Goal: Task Accomplishment & Management: Manage account settings

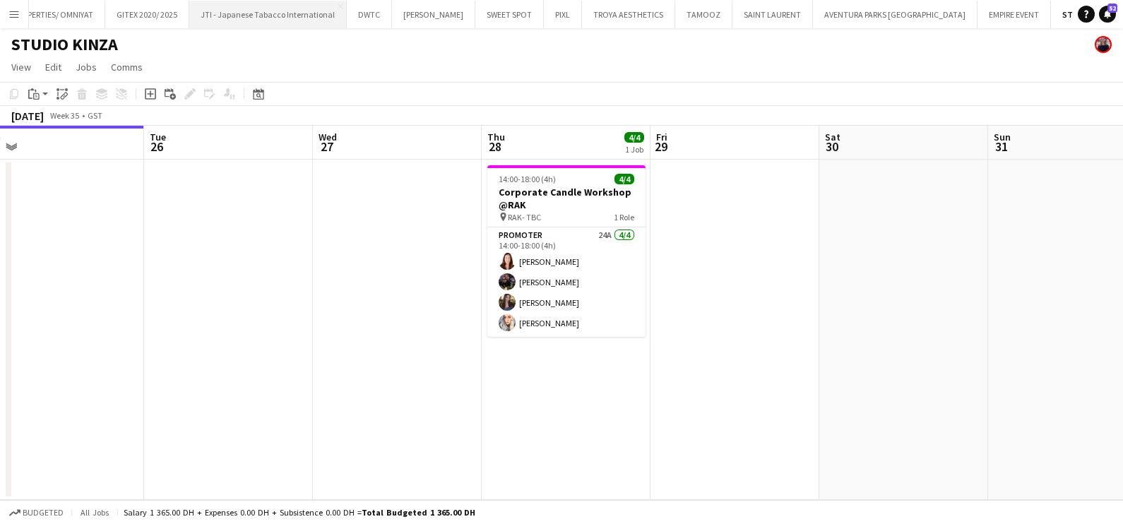
click at [252, 18] on button "JTI - Japanese Tabacco International Close" at bounding box center [268, 15] width 158 height 28
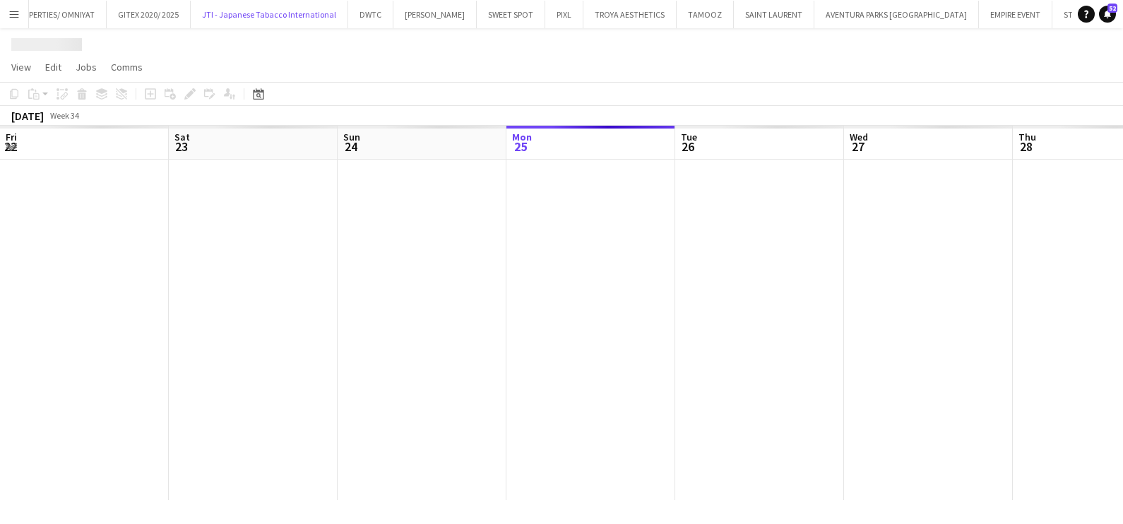
scroll to position [0, 338]
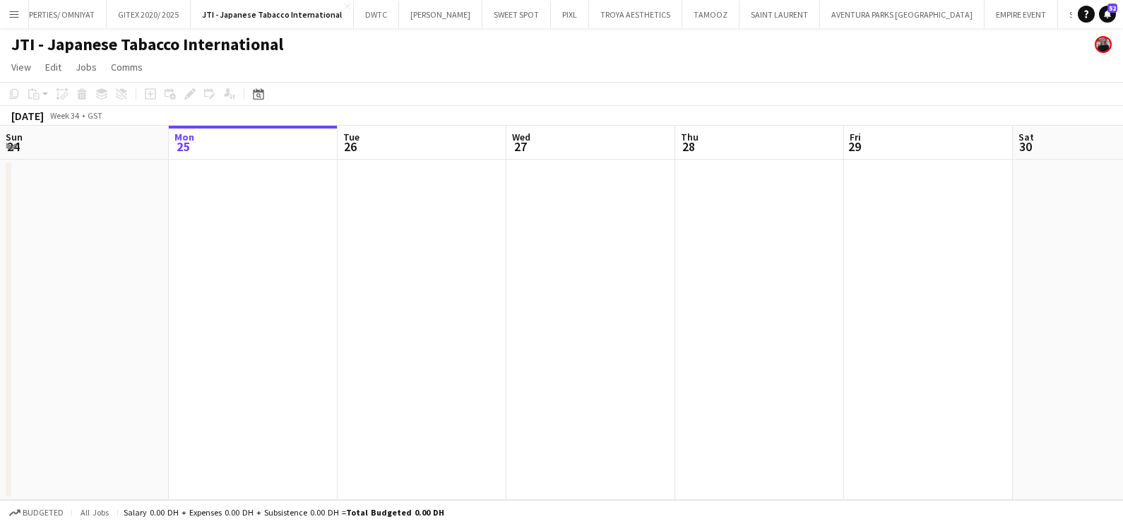
click at [791, 288] on app-date-cell at bounding box center [759, 330] width 169 height 341
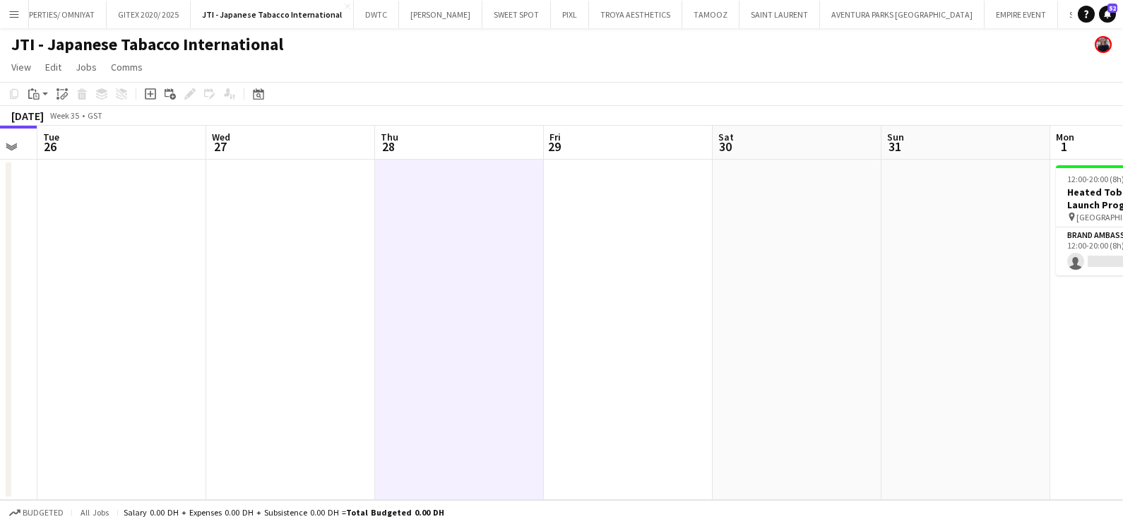
drag, startPoint x: 417, startPoint y: 288, endPoint x: 166, endPoint y: 289, distance: 250.8
click at [166, 288] on app-calendar-viewport "Sat 23 Sun 24 Mon 25 Tue 26 Wed 27 Thu 28 Fri 29 Sat 30 Sun 31 Mon 1 0/1 1 Job …" at bounding box center [561, 313] width 1123 height 374
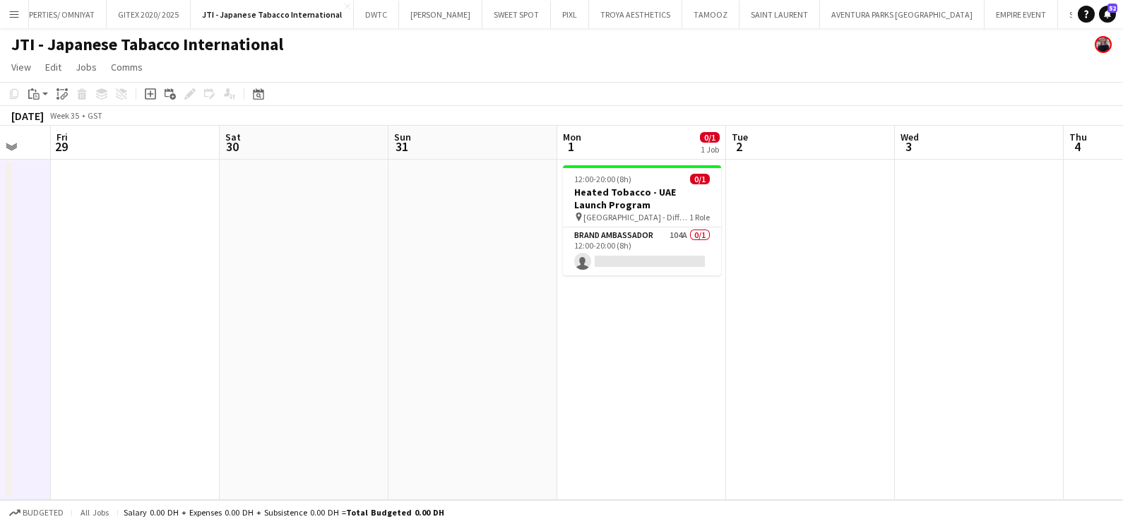
drag, startPoint x: 520, startPoint y: 290, endPoint x: 321, endPoint y: 309, distance: 199.5
click at [322, 309] on app-calendar-viewport "Mon 25 Tue 26 Wed 27 Thu 28 Fri 29 Sat 30 Sun 31 Mon 1 0/1 1 Job Tue 2 Wed 3 Th…" at bounding box center [561, 313] width 1123 height 374
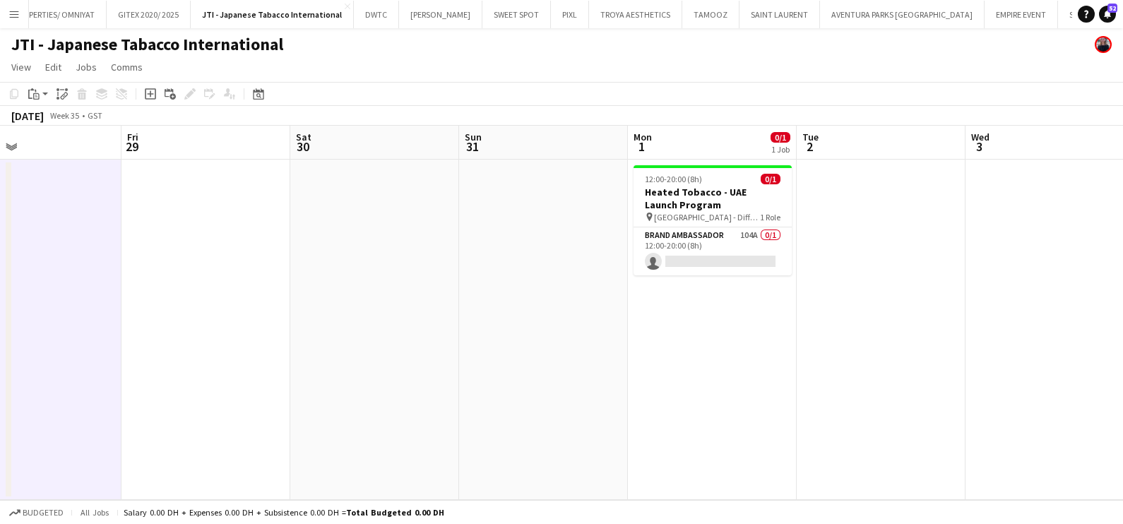
drag, startPoint x: 632, startPoint y: 266, endPoint x: 382, endPoint y: 284, distance: 251.5
click at [384, 283] on app-calendar-viewport "Tue 26 Wed 27 Thu 28 Fri 29 Sat 30 Sun 31 Mon 1 0/1 1 Job Tue 2 Wed 3 Thu 4 Fri…" at bounding box center [561, 313] width 1123 height 374
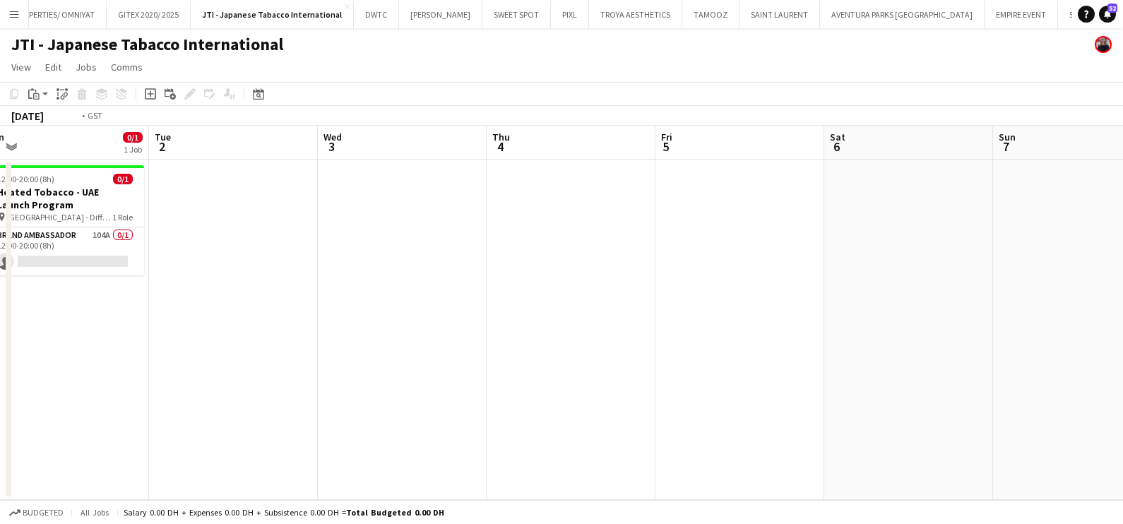
drag, startPoint x: 629, startPoint y: 286, endPoint x: 177, endPoint y: 286, distance: 452.2
click at [178, 285] on app-calendar-viewport "Thu 28 Fri 29 Sat 30 Sun 31 Mon 1 0/1 1 Job Tue 2 Wed 3 Thu 4 Fri 5 Sat 6 Sun 7…" at bounding box center [561, 313] width 1123 height 374
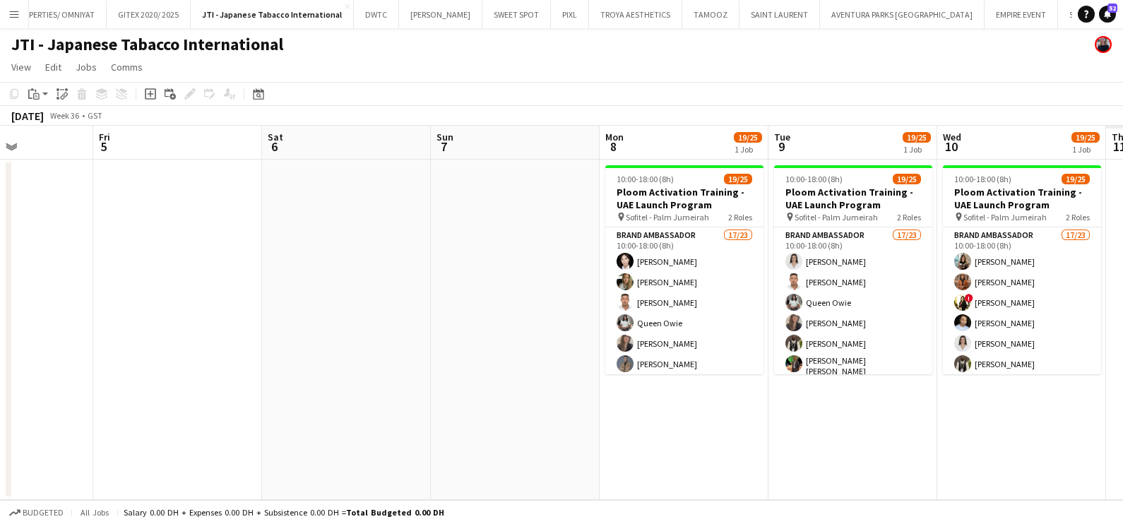
drag, startPoint x: 276, startPoint y: 283, endPoint x: 184, endPoint y: 283, distance: 91.1
click at [184, 283] on app-calendar-viewport "Mon 1 0/1 1 Job Tue 2 Wed 3 Thu 4 Fri 5 Sat 6 Sun 7 Mon 8 19/25 1 Job Tue 9 19/…" at bounding box center [561, 313] width 1123 height 374
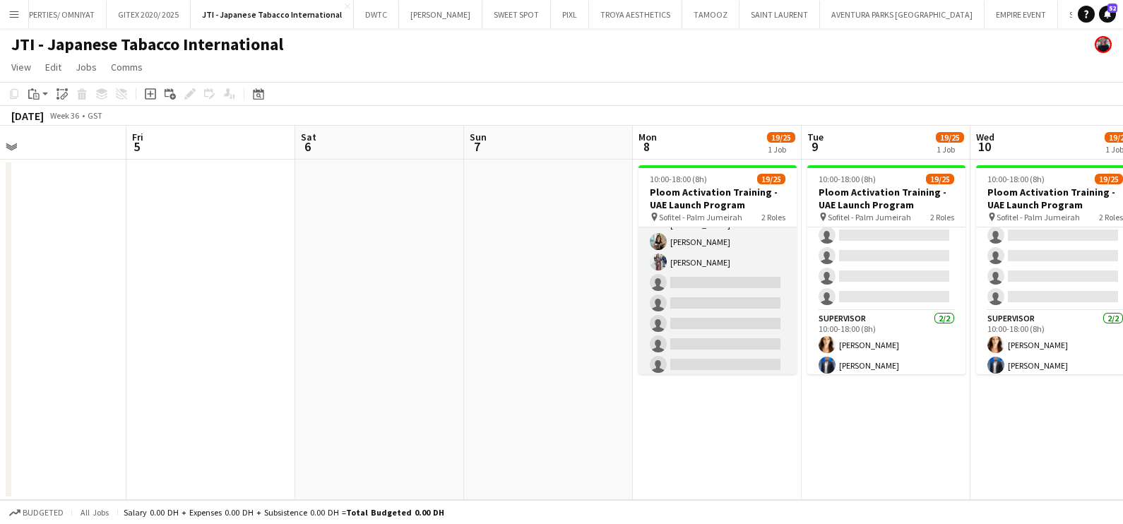
scroll to position [420, 0]
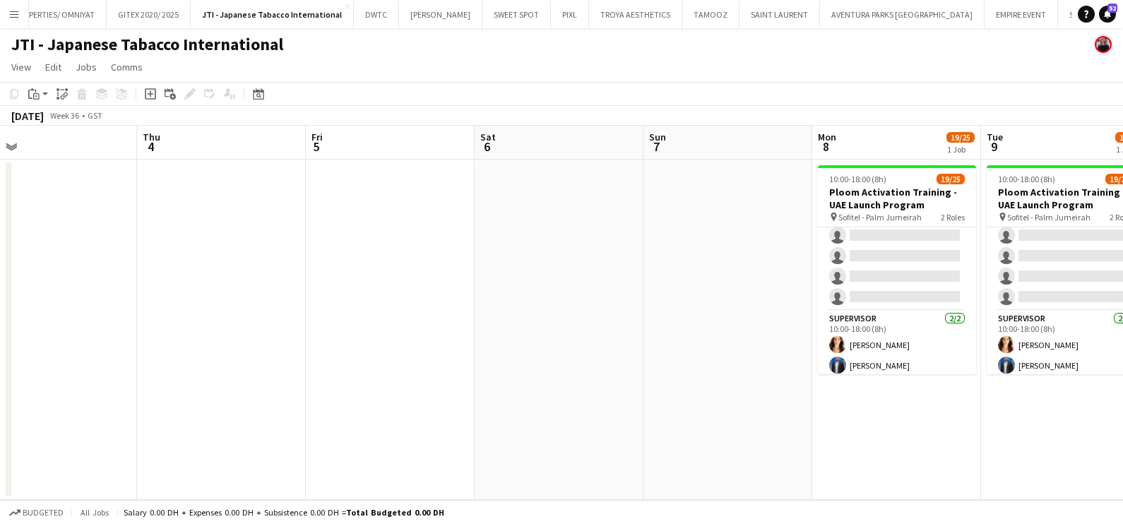
drag, startPoint x: 350, startPoint y: 377, endPoint x: 882, endPoint y: 398, distance: 531.8
click at [1021, 401] on app-calendar-viewport "Mon 1 0/1 1 Job Tue 2 Wed 3 Thu 4 Fri 5 Sat 6 Sun 7 Mon 8 19/25 1 Job Tue 9 19/…" at bounding box center [561, 313] width 1123 height 374
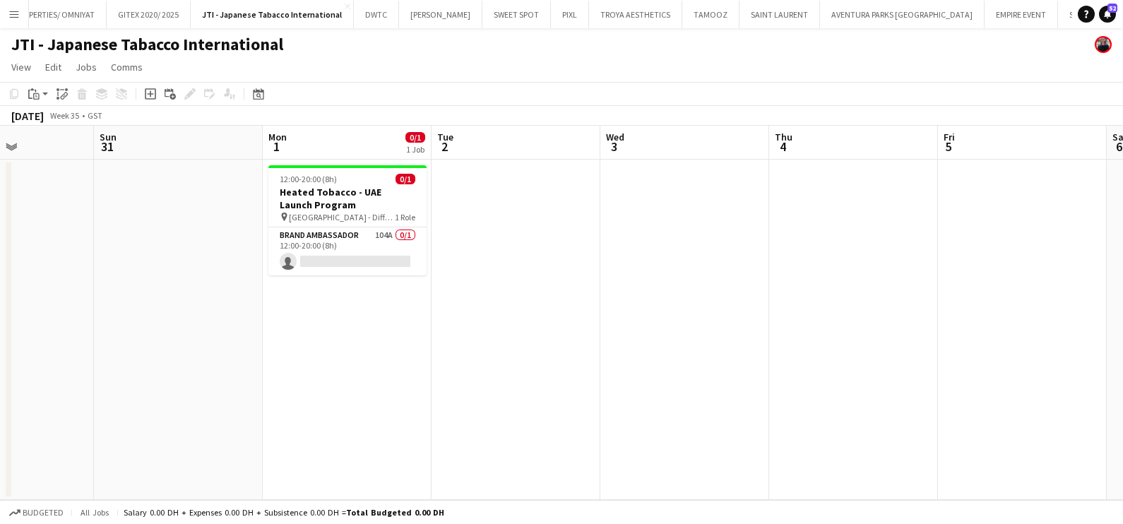
drag, startPoint x: 353, startPoint y: 407, endPoint x: 736, endPoint y: 413, distance: 382.3
click at [736, 413] on app-calendar-viewport "Thu 28 Fri 29 Sat 30 Sun 31 Mon 1 0/1 1 Job Tue 2 Wed 3 Thu 4 Fri 5 Sat 6 Sun 7…" at bounding box center [561, 313] width 1123 height 374
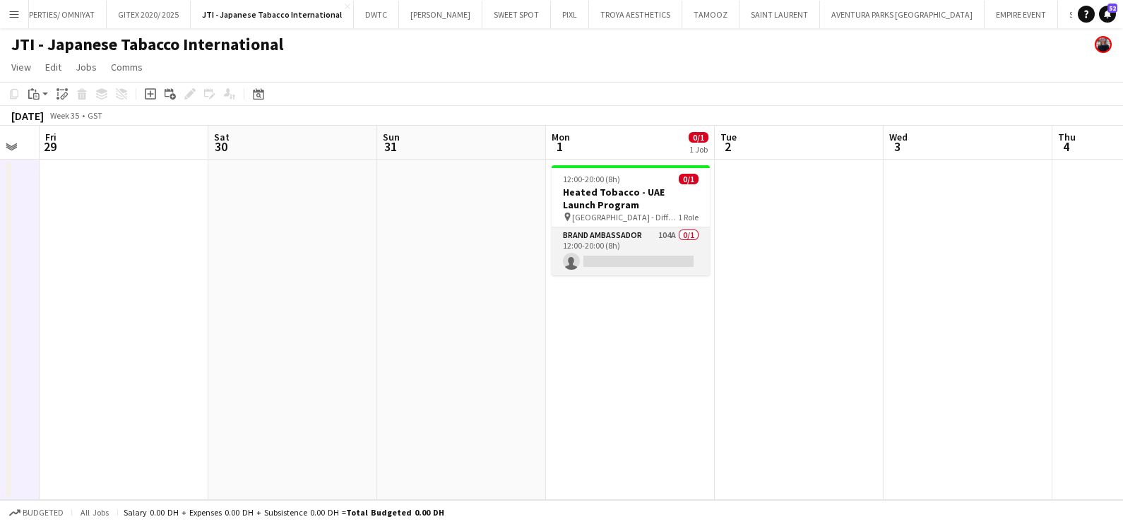
click at [608, 249] on app-card-role "Brand Ambassador 104A 0/1 12:00-20:00 (8h) single-neutral-actions" at bounding box center [631, 252] width 158 height 48
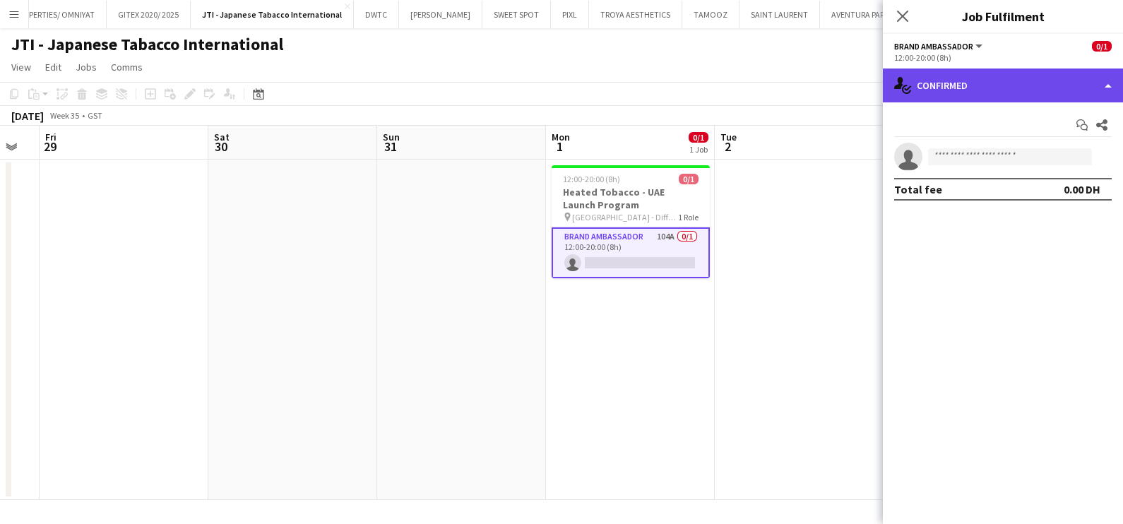
click at [970, 81] on div "single-neutral-actions-check-2 Confirmed" at bounding box center [1003, 86] width 240 height 34
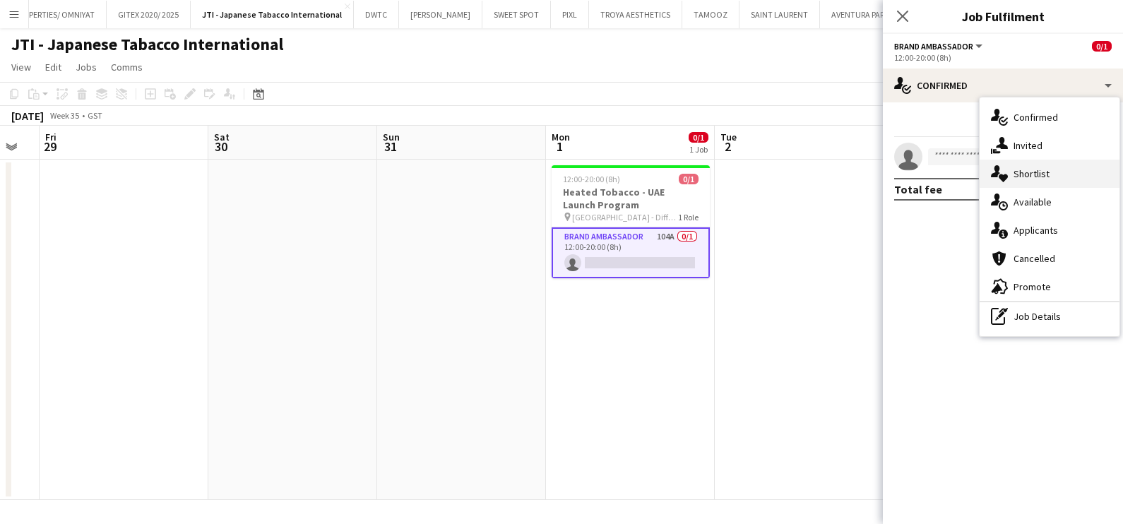
click at [1047, 173] on div "single-neutral-actions-heart Shortlist" at bounding box center [1050, 174] width 140 height 28
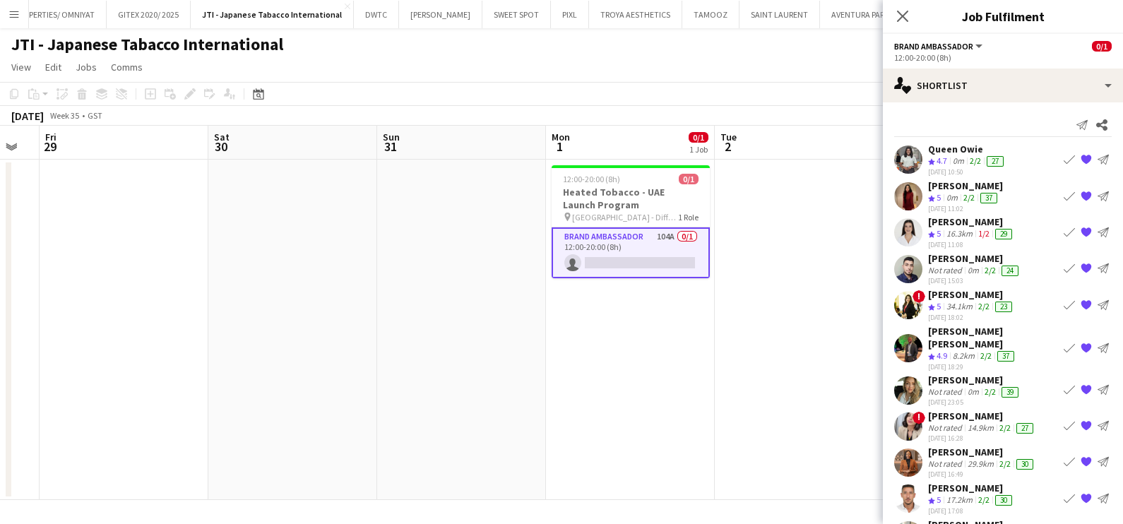
click at [802, 286] on app-date-cell at bounding box center [799, 330] width 169 height 341
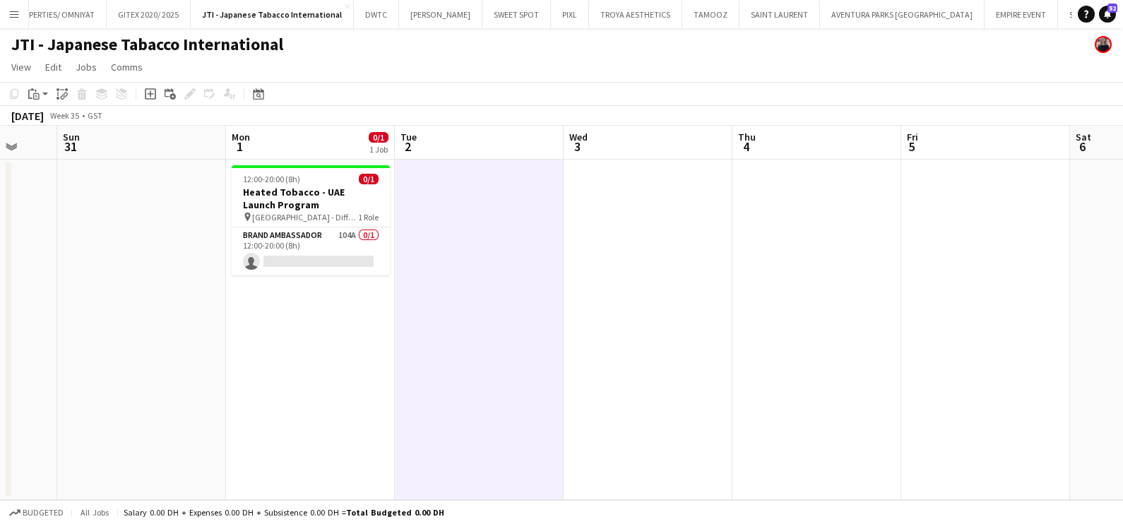
drag, startPoint x: 755, startPoint y: 276, endPoint x: 480, endPoint y: 279, distance: 274.2
click at [498, 277] on app-calendar-viewport "Wed 27 Thu 28 Fri 29 Sat 30 Sun 31 Mon 1 0/1 1 Job Tue 2 Wed 3 Thu 4 Fri 5 Sat …" at bounding box center [561, 313] width 1123 height 374
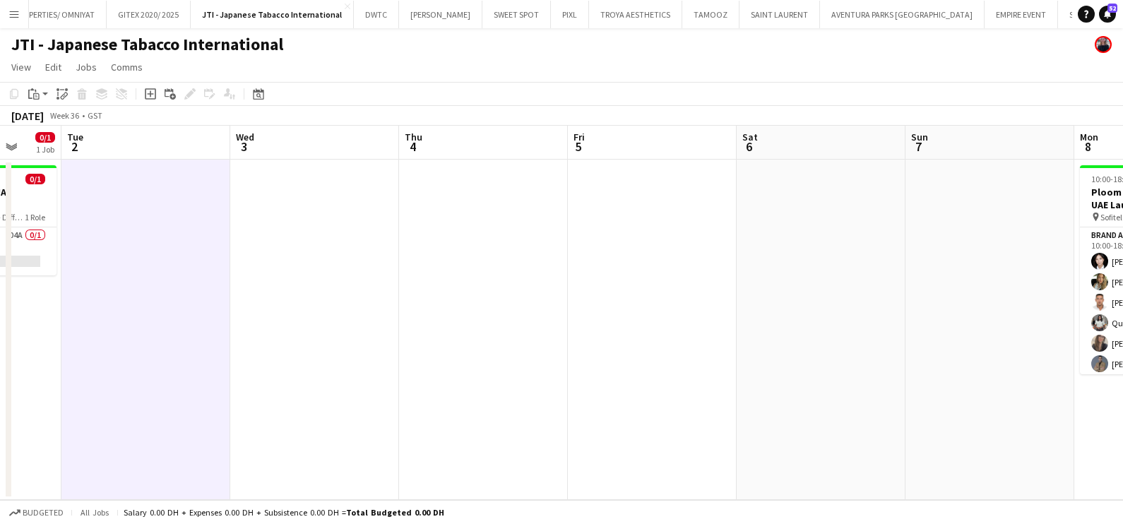
drag, startPoint x: 779, startPoint y: 301, endPoint x: 516, endPoint y: 301, distance: 262.8
click at [515, 301] on app-calendar-viewport "Fri 29 Sat 30 Sun 31 Mon 1 0/1 1 Job Tue 2 Wed 3 Thu 4 Fri 5 Sat 6 Sun 7 Mon 8 …" at bounding box center [561, 313] width 1123 height 374
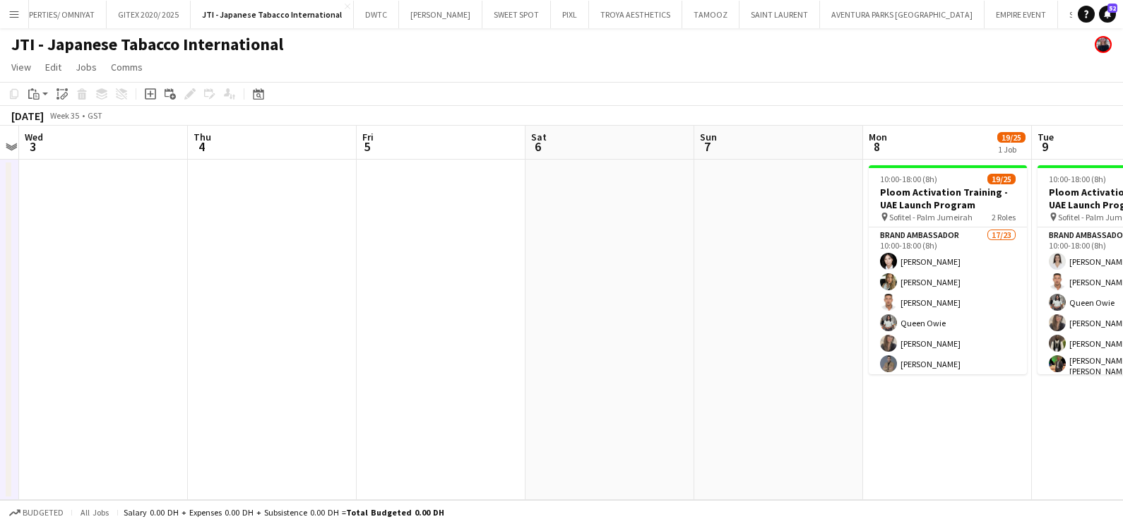
click at [767, 305] on app-calendar-viewport "Sun 31 Mon 1 0/1 1 Job Tue 2 Wed 3 Thu 4 Fri 5 Sat 6 Sun 7 Mon 8 19/25 1 Job Tu…" at bounding box center [561, 313] width 1123 height 374
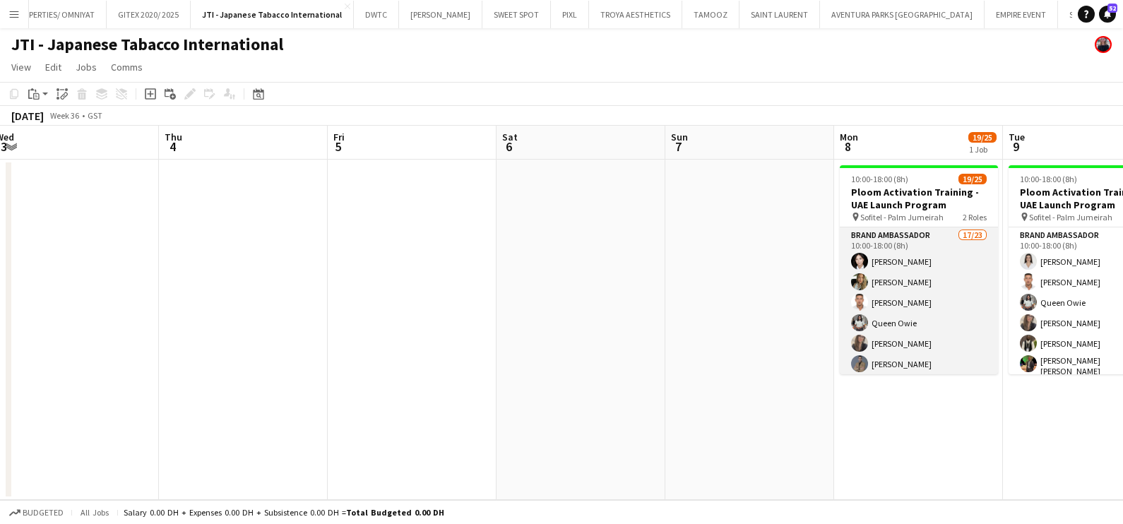
click at [873, 283] on app-card-role "Brand Ambassador 17/23 10:00-18:00 (8h) [PERSON_NAME] [PERSON_NAME] [PERSON_NAM…" at bounding box center [919, 479] width 158 height 503
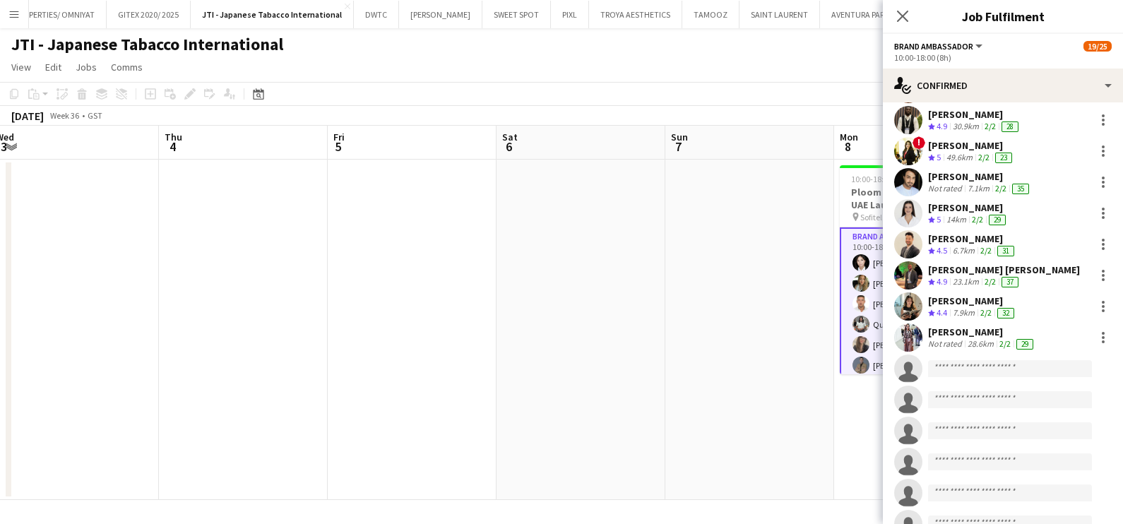
scroll to position [353, 0]
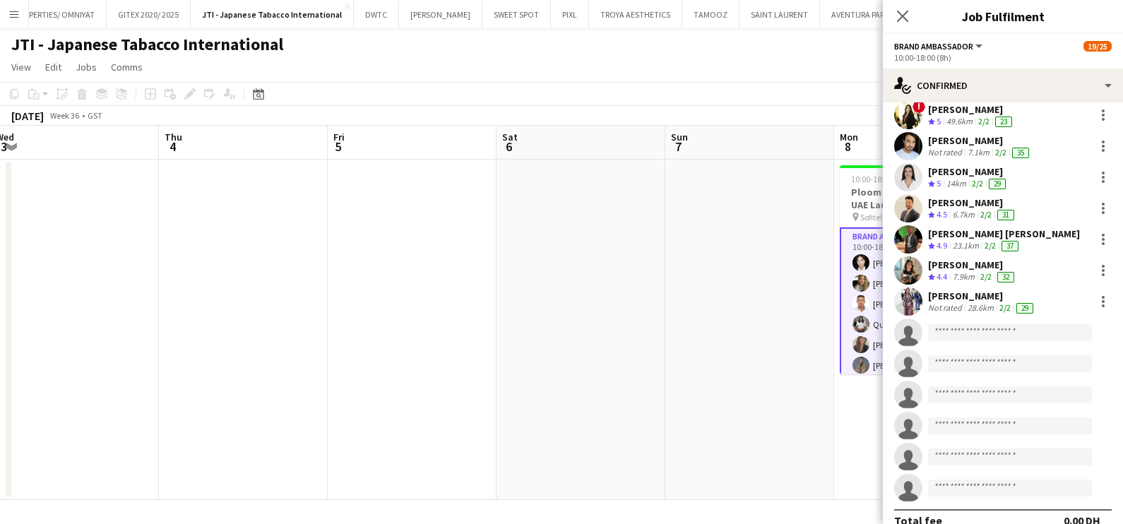
click at [551, 355] on app-date-cell at bounding box center [581, 330] width 169 height 341
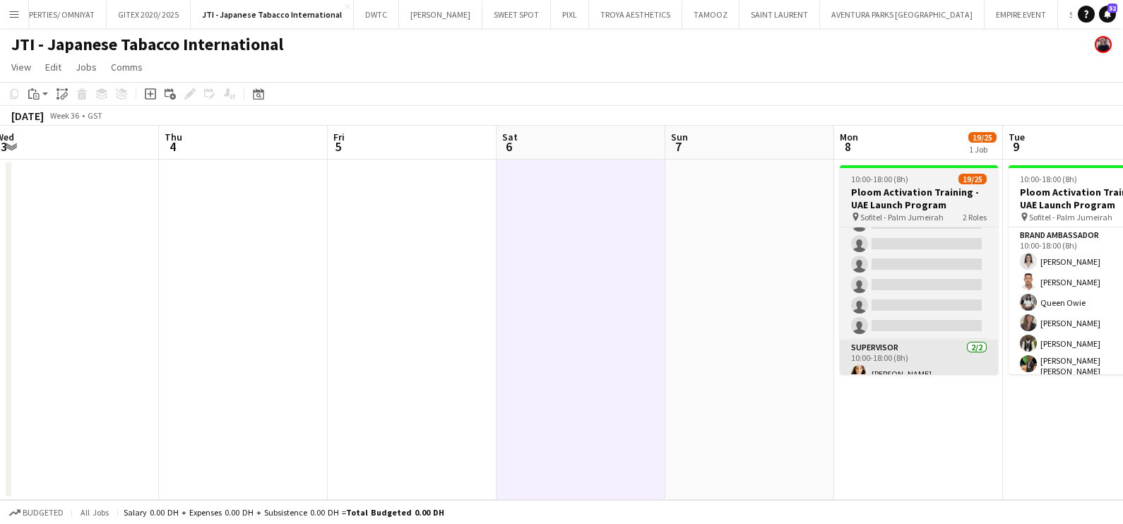
scroll to position [402, 0]
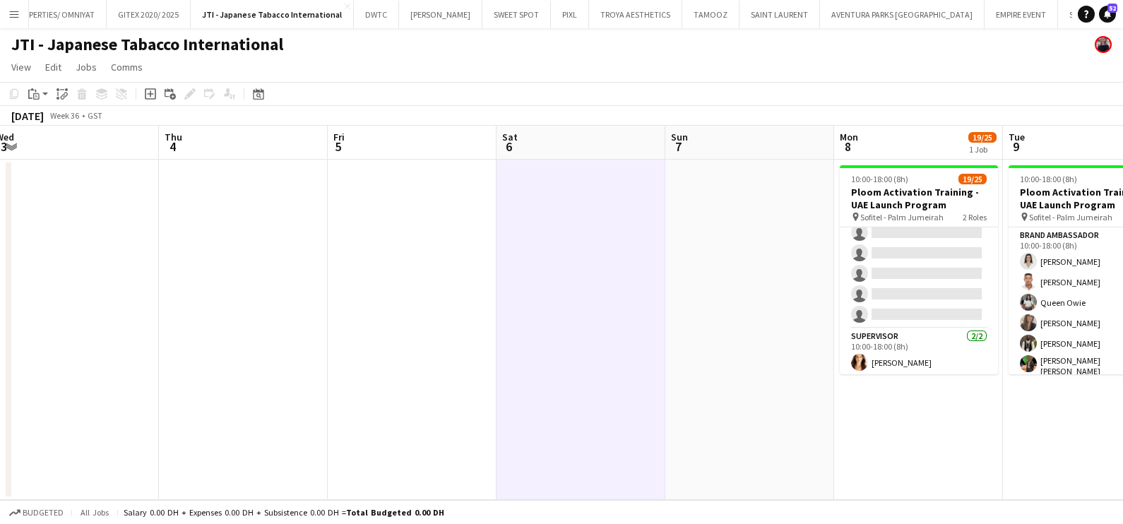
click at [710, 367] on app-date-cell at bounding box center [750, 330] width 169 height 341
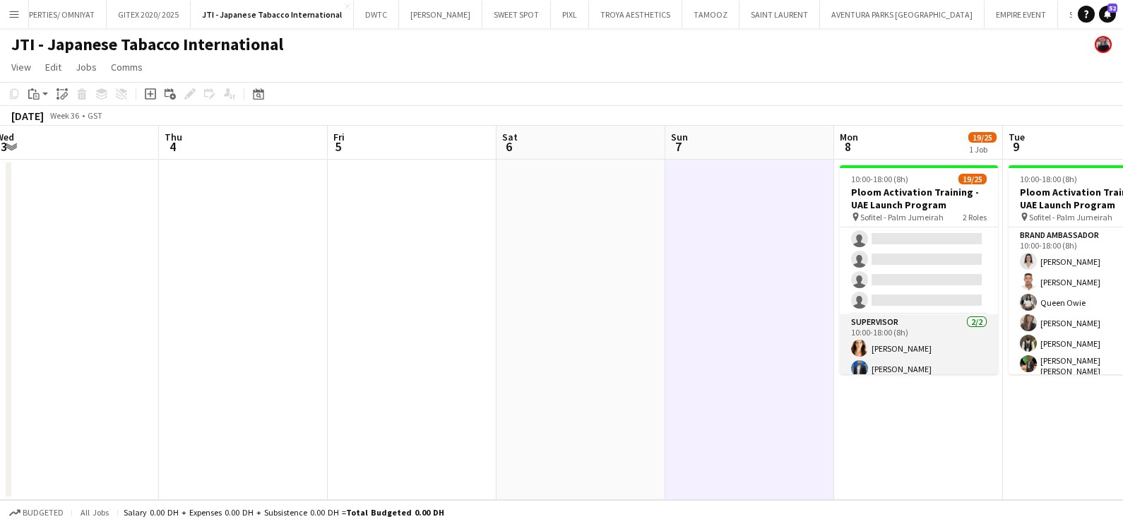
scroll to position [420, 0]
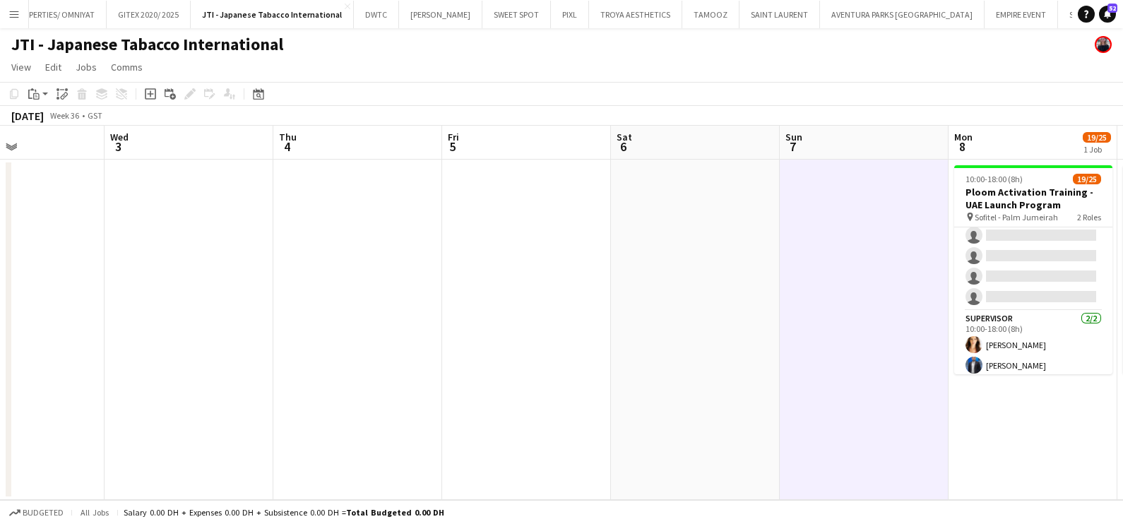
drag, startPoint x: 585, startPoint y: 376, endPoint x: 1007, endPoint y: 378, distance: 421.8
click at [970, 378] on app-calendar-viewport "Sun 31 Mon 1 0/1 1 Job Tue 2 Wed 3 Thu 4 Fri 5 Sat 6 Sun 7 Mon 8 19/25 1 Job Tu…" at bounding box center [561, 313] width 1123 height 374
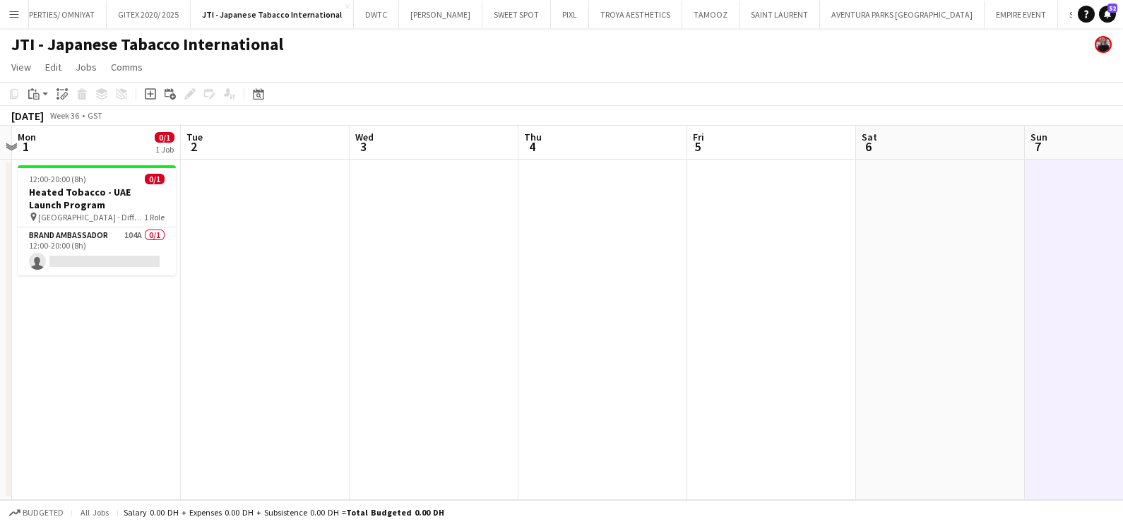
drag, startPoint x: 531, startPoint y: 357, endPoint x: 1011, endPoint y: 361, distance: 480.5
click at [975, 360] on app-calendar-viewport "Sat 30 Sun 31 Mon 1 0/1 1 Job Tue 2 Wed 3 Thu 4 Fri 5 Sat 6 Sun 7 Mon 8 19/25 1…" at bounding box center [561, 313] width 1123 height 374
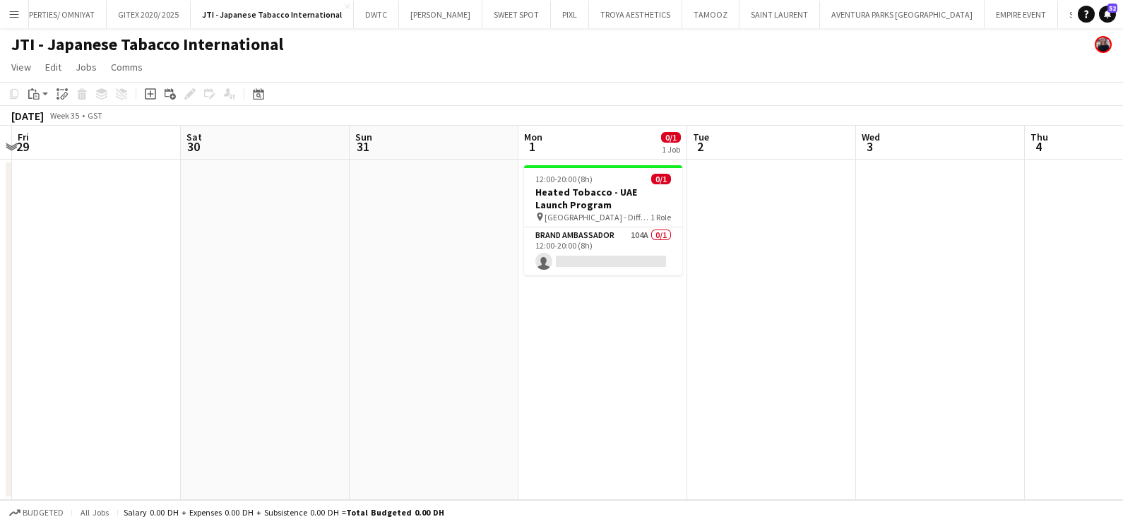
scroll to position [0, 438]
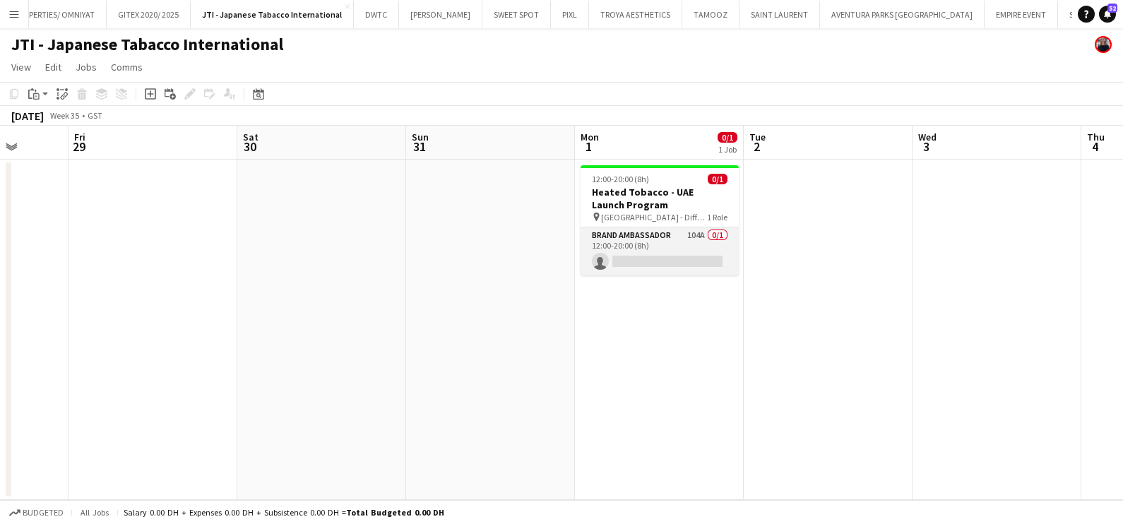
click at [639, 251] on app-card-role "Brand Ambassador 104A 0/1 12:00-20:00 (8h) single-neutral-actions" at bounding box center [660, 252] width 158 height 48
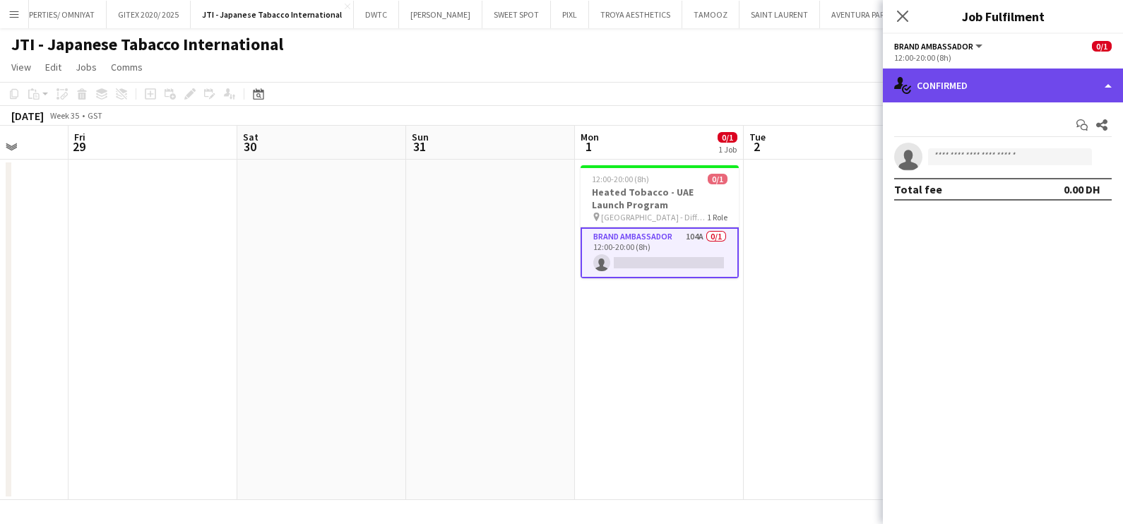
click at [979, 76] on div "single-neutral-actions-check-2 Confirmed" at bounding box center [1003, 86] width 240 height 34
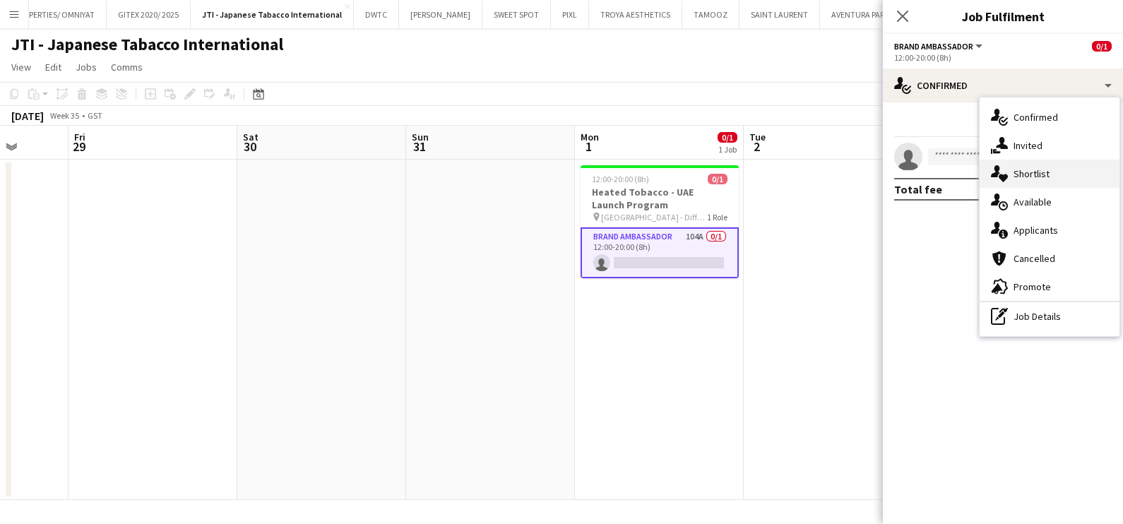
click at [1036, 172] on div "single-neutral-actions-heart Shortlist" at bounding box center [1050, 174] width 140 height 28
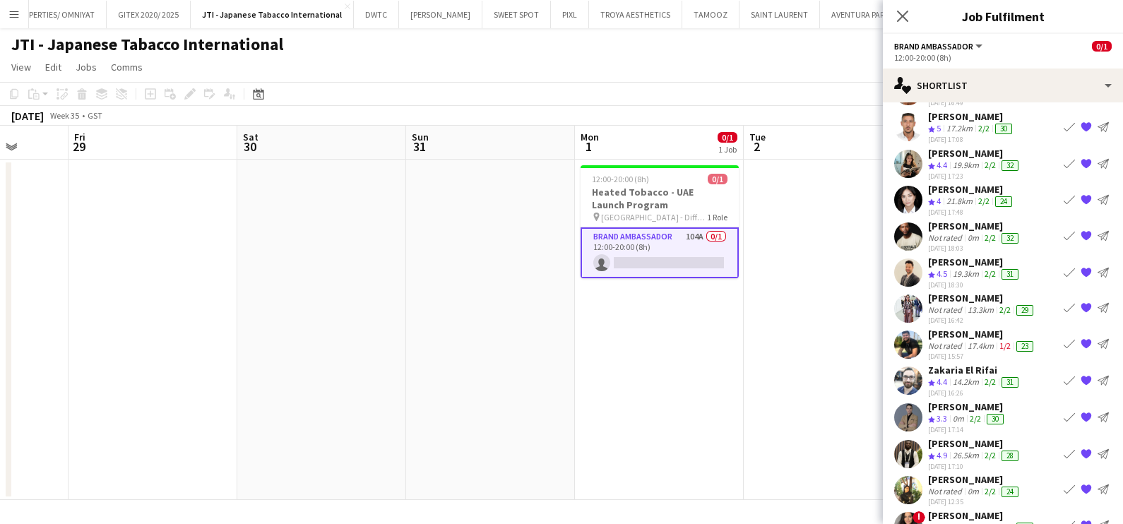
scroll to position [410, 0]
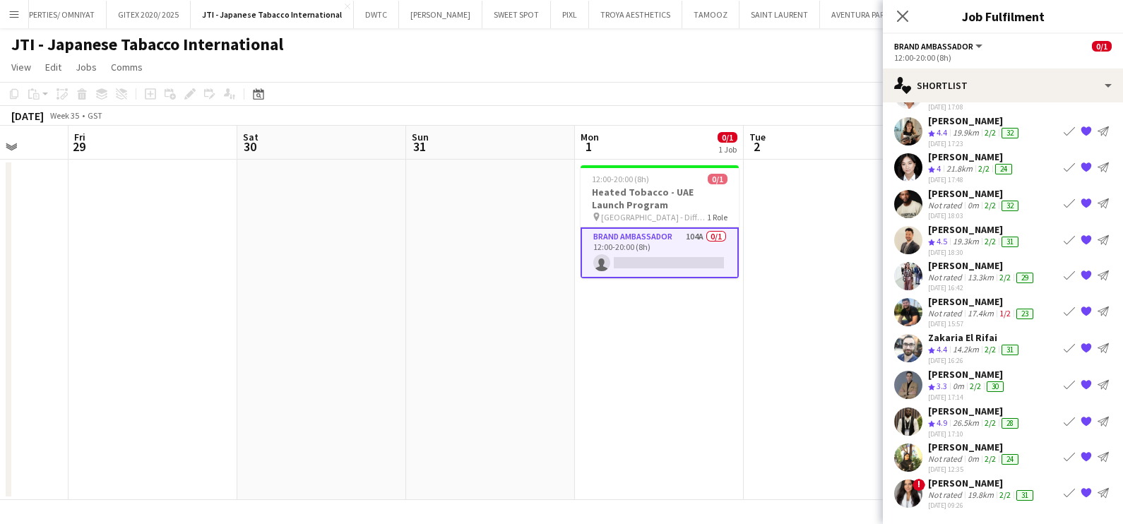
click at [1081, 488] on app-icon "{{ spriteTitle }}" at bounding box center [1086, 493] width 11 height 11
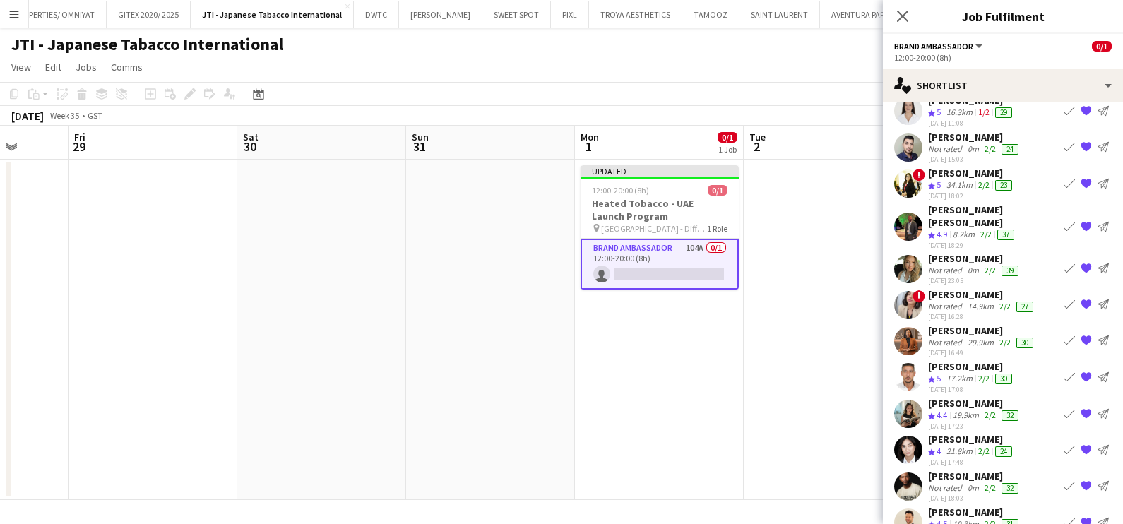
scroll to position [96, 0]
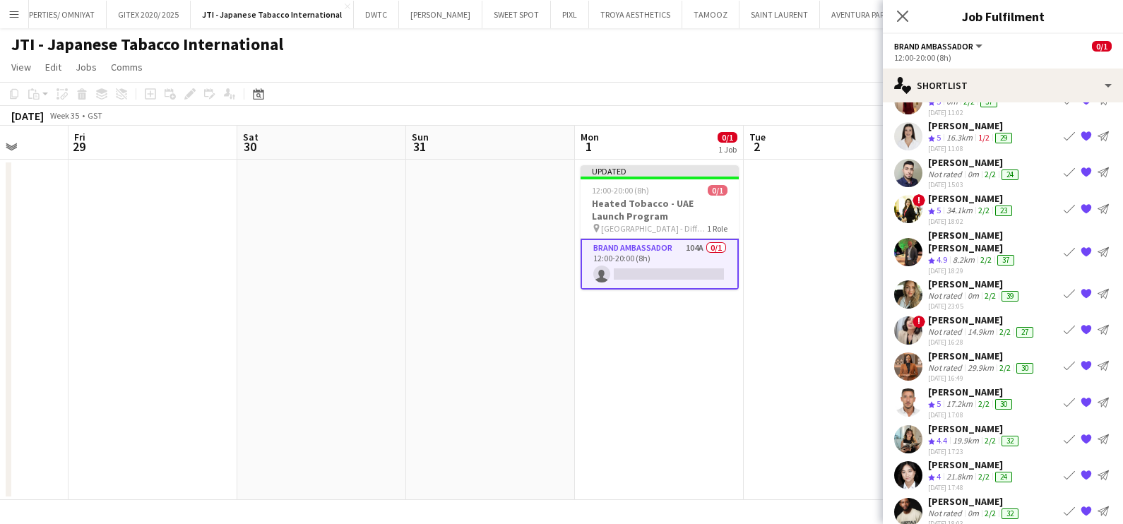
click at [1081, 326] on app-icon "{{ spriteTitle }}" at bounding box center [1086, 329] width 11 height 11
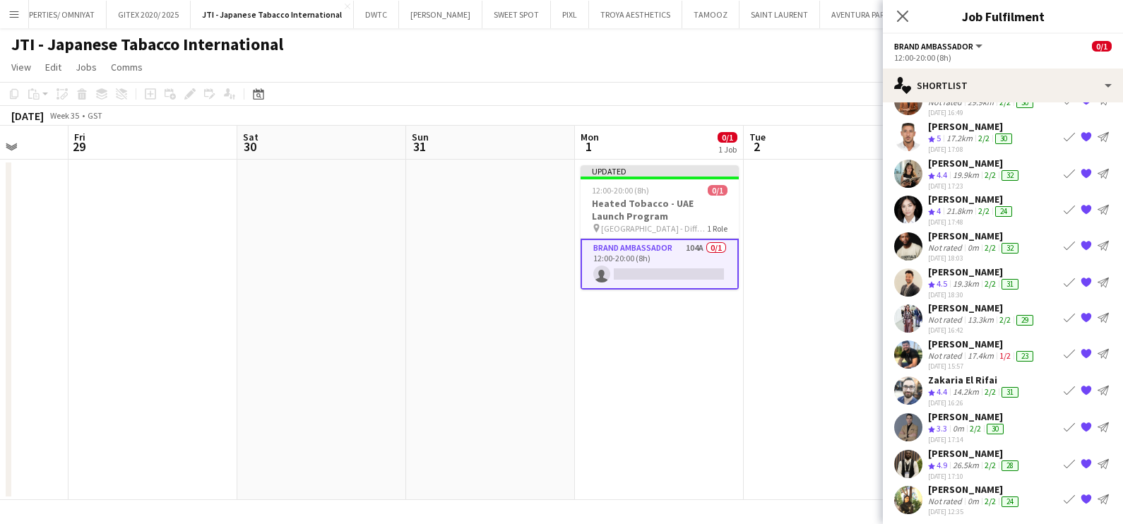
scroll to position [0, 0]
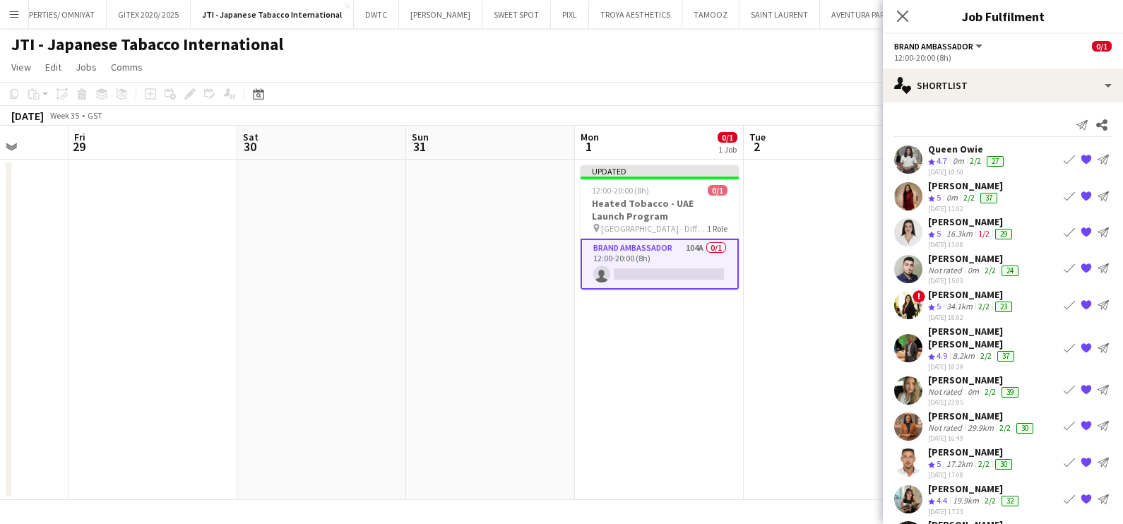
click at [931, 226] on div "[PERSON_NAME]" at bounding box center [971, 222] width 87 height 13
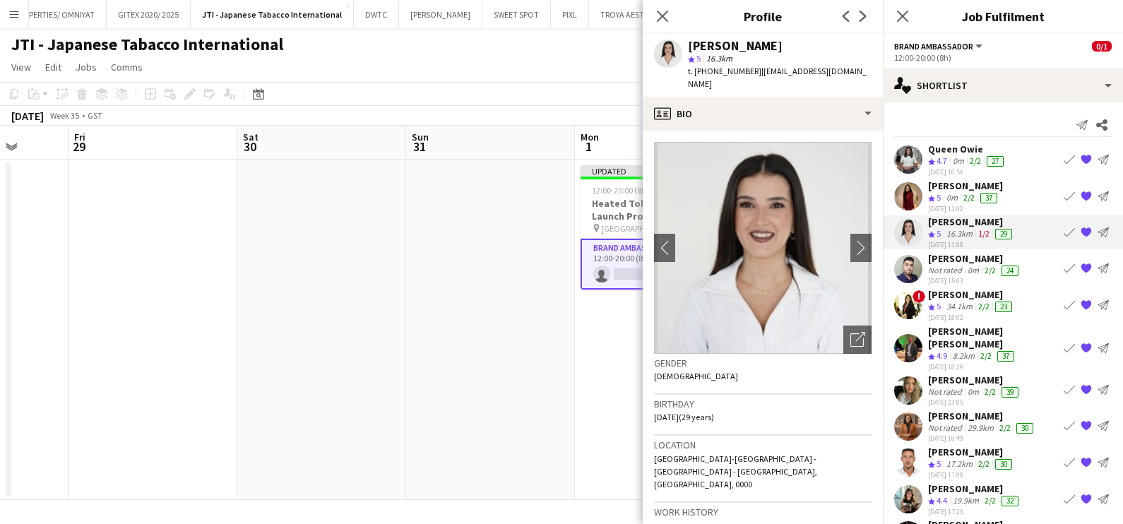
click at [940, 386] on div "Not rated" at bounding box center [946, 391] width 37 height 11
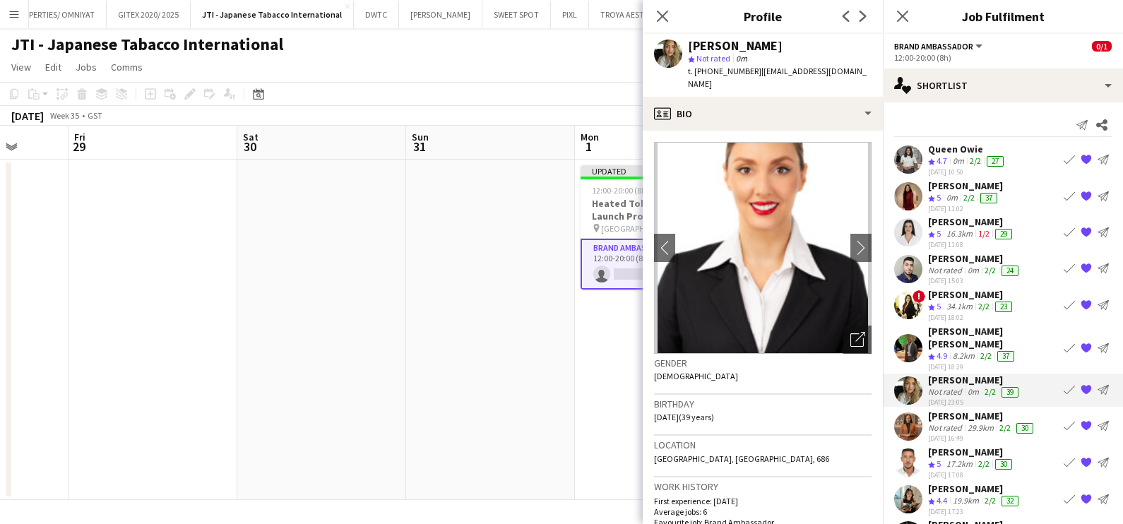
click at [502, 415] on app-date-cell at bounding box center [490, 330] width 169 height 341
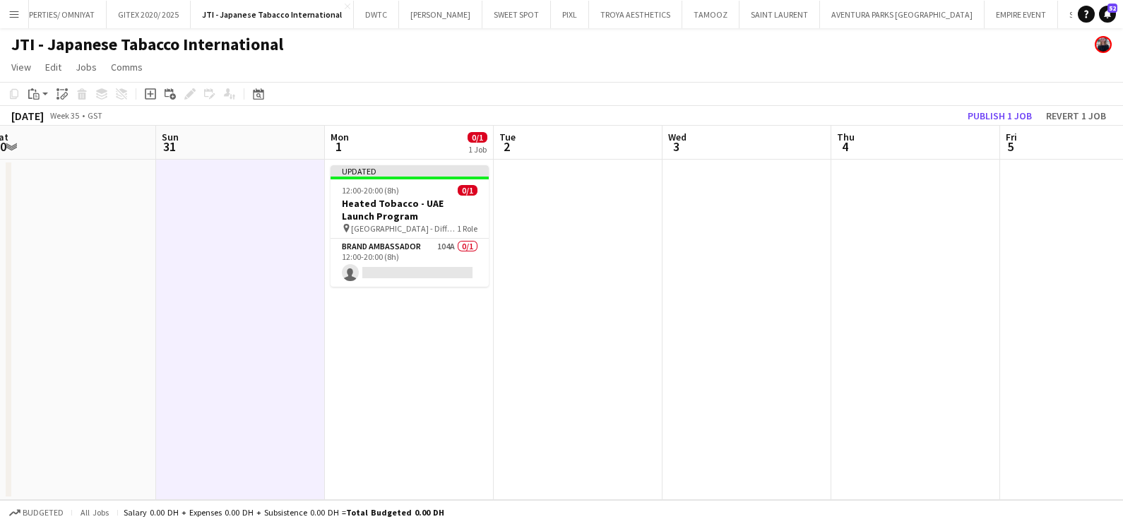
drag, startPoint x: 856, startPoint y: 331, endPoint x: 260, endPoint y: 343, distance: 596.4
click at [261, 342] on app-calendar-viewport "Thu 28 Fri 29 Sat 30 Sun 31 Mon 1 0/1 1 Job Tue 2 Wed 3 Thu 4 Fri 5 Sat 6 Sun 7…" at bounding box center [561, 313] width 1123 height 374
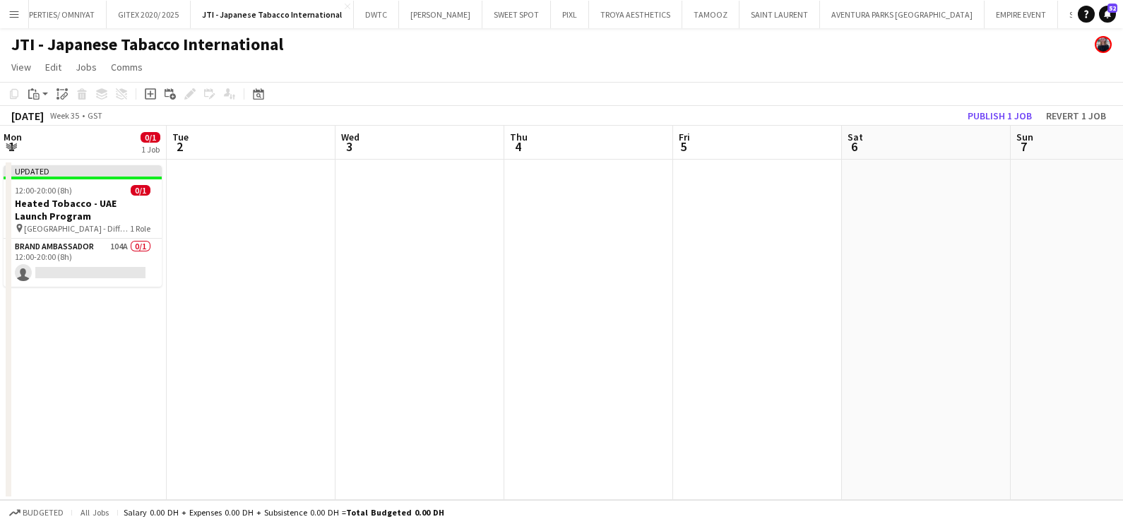
drag, startPoint x: 536, startPoint y: 351, endPoint x: 406, endPoint y: 354, distance: 129.3
click at [406, 354] on app-calendar-viewport "Fri 29 Sat 30 Sun 31 Mon 1 0/1 1 Job Tue 2 Wed 3 Thu 4 Fri 5 Sat 6 Sun 7 Mon 8 …" at bounding box center [561, 313] width 1123 height 374
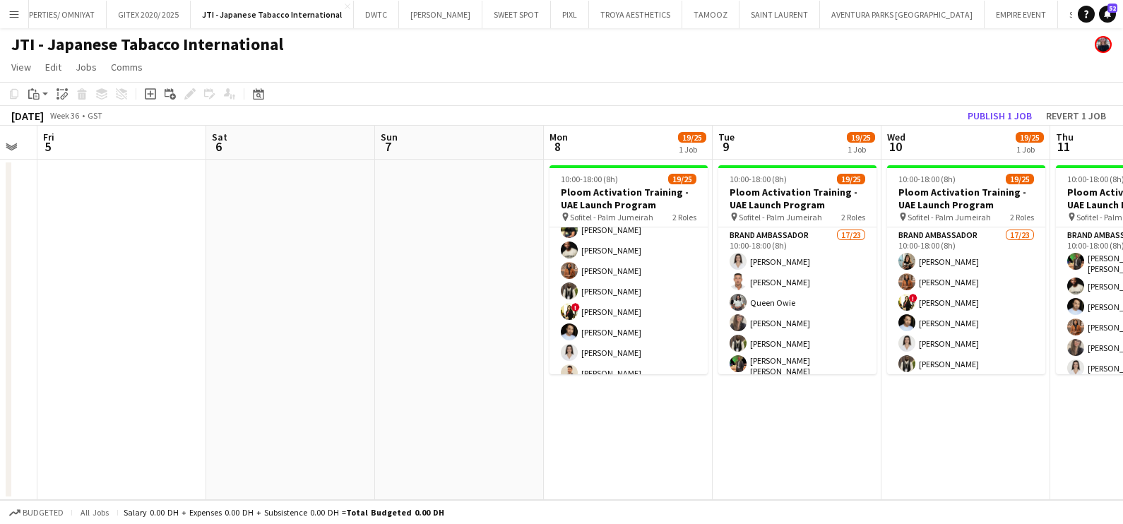
scroll to position [176, 0]
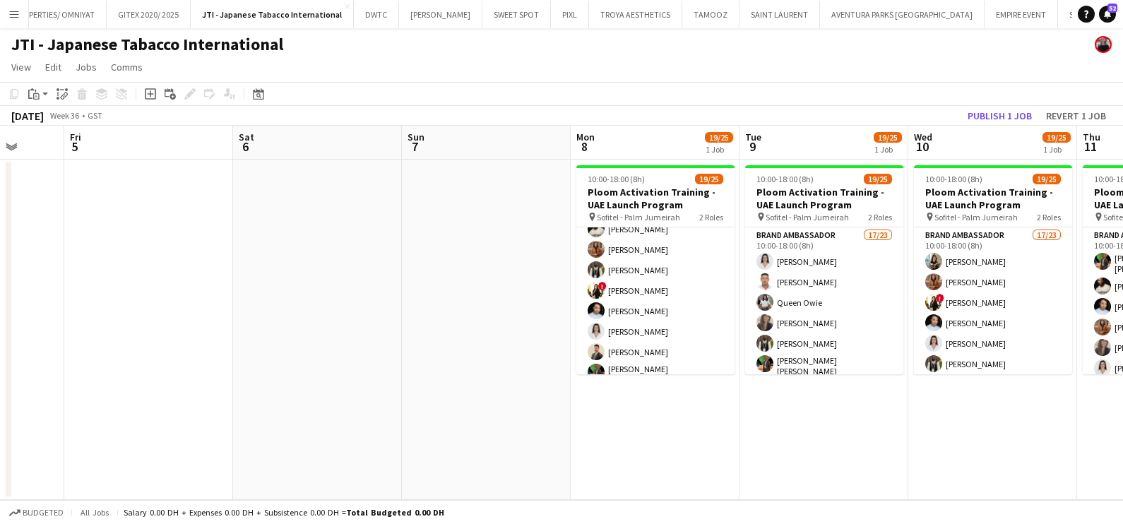
drag, startPoint x: 413, startPoint y: 350, endPoint x: 711, endPoint y: 359, distance: 297.6
click at [986, 358] on app-calendar-viewport "Tue 2 Wed 3 Thu 4 Fri 5 Sat 6 Sun 7 Mon 8 19/25 1 Job Tue 9 19/25 1 Job Wed 10 …" at bounding box center [561, 313] width 1123 height 374
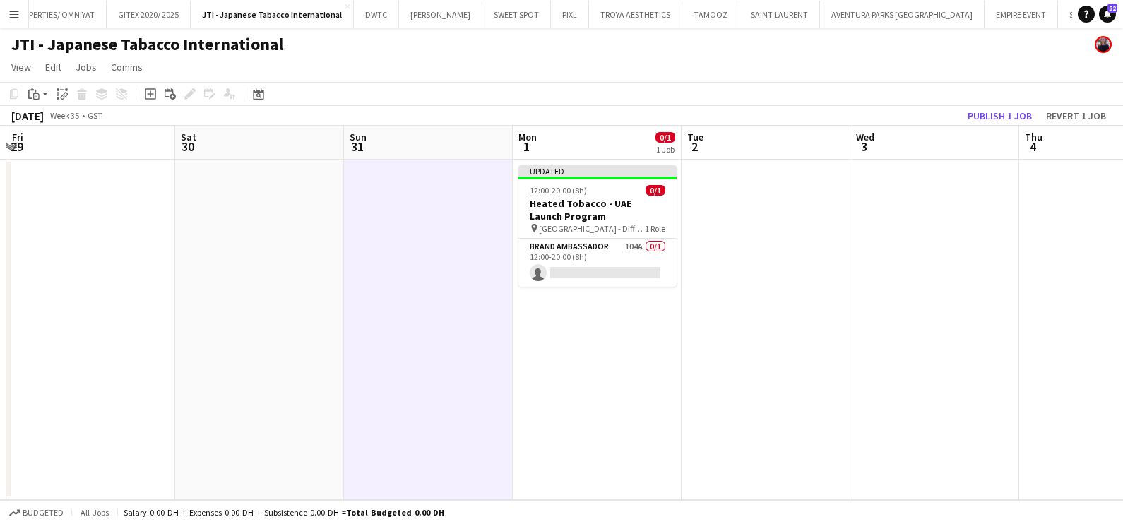
drag, startPoint x: 367, startPoint y: 365, endPoint x: 956, endPoint y: 365, distance: 588.6
click at [947, 365] on app-calendar-viewport "Wed 27 Thu 28 Fri 29 Sat 30 Sun 31 Mon 1 0/1 1 Job Tue 2 Wed 3 Thu 4 Fri 5 Sat …" at bounding box center [561, 313] width 1123 height 374
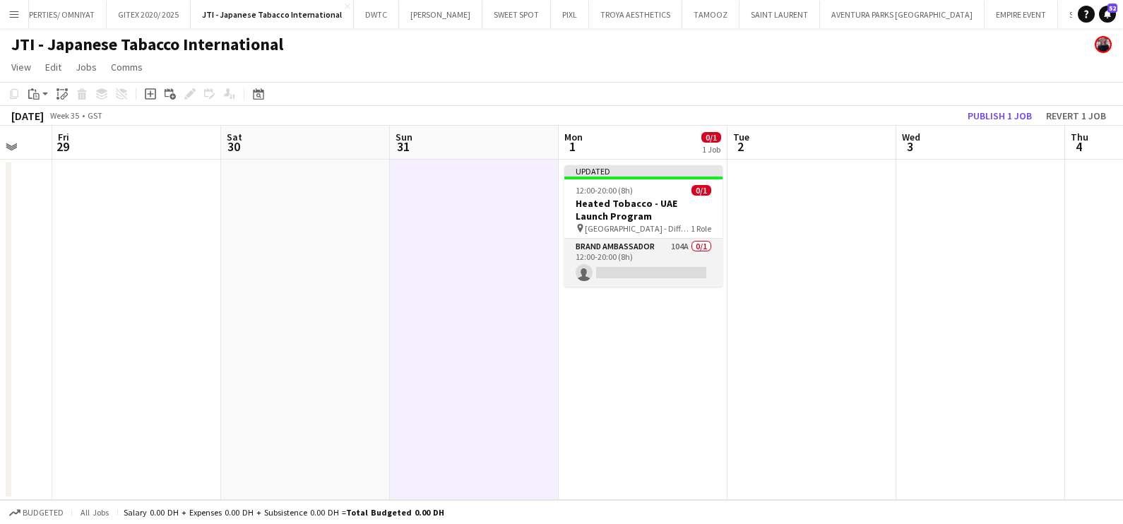
click at [694, 245] on app-card-role "Brand Ambassador 104A 0/1 12:00-20:00 (8h) single-neutral-actions" at bounding box center [644, 263] width 158 height 48
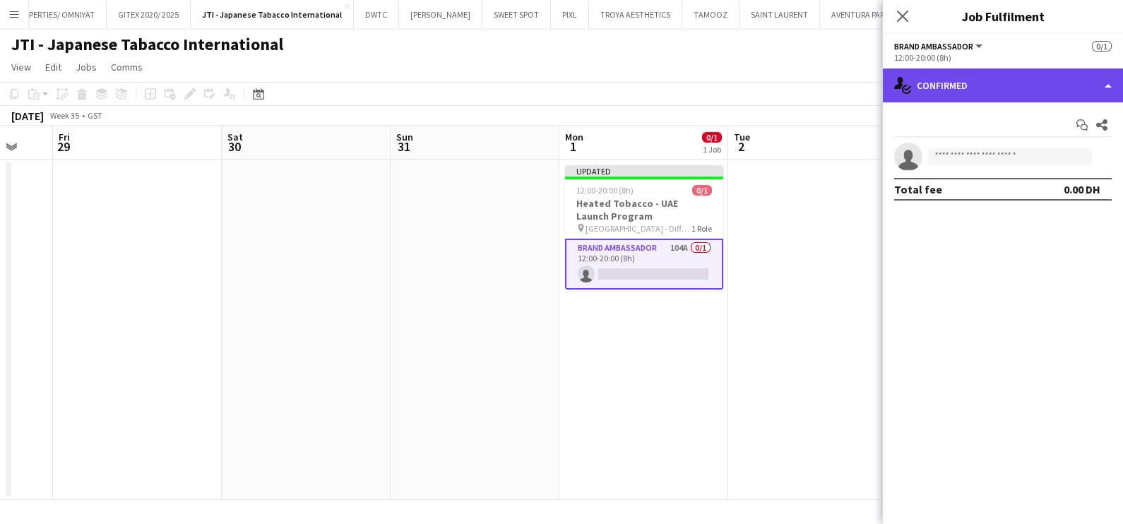
click at [971, 72] on div "single-neutral-actions-check-2 Confirmed" at bounding box center [1003, 86] width 240 height 34
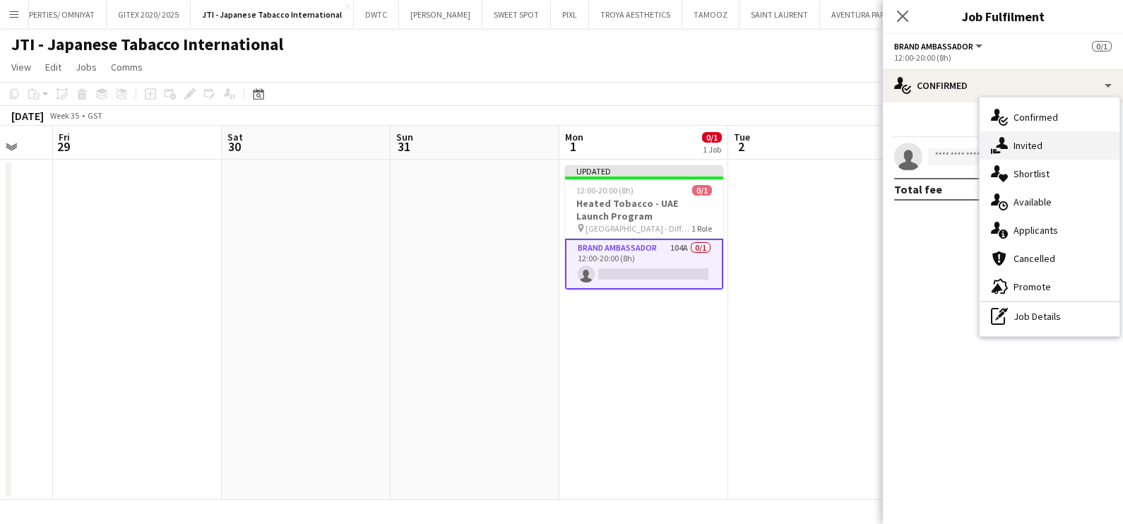
click at [1008, 156] on div "single-neutral-actions-share-1 Invited" at bounding box center [1050, 145] width 140 height 28
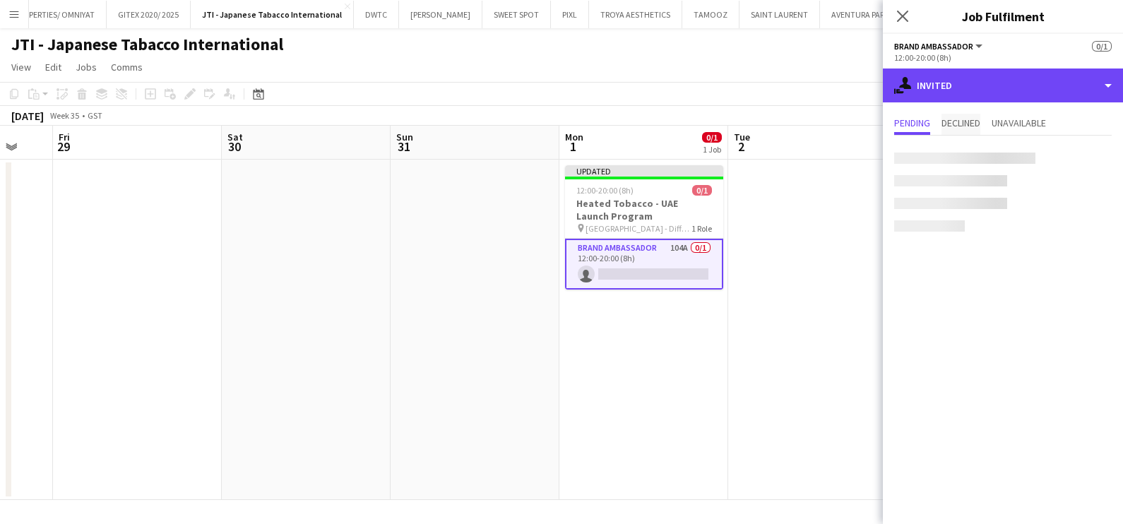
drag, startPoint x: 957, startPoint y: 85, endPoint x: 957, endPoint y: 127, distance: 41.7
click at [957, 86] on div "single-neutral-actions-share-1 Invited" at bounding box center [1003, 86] width 240 height 34
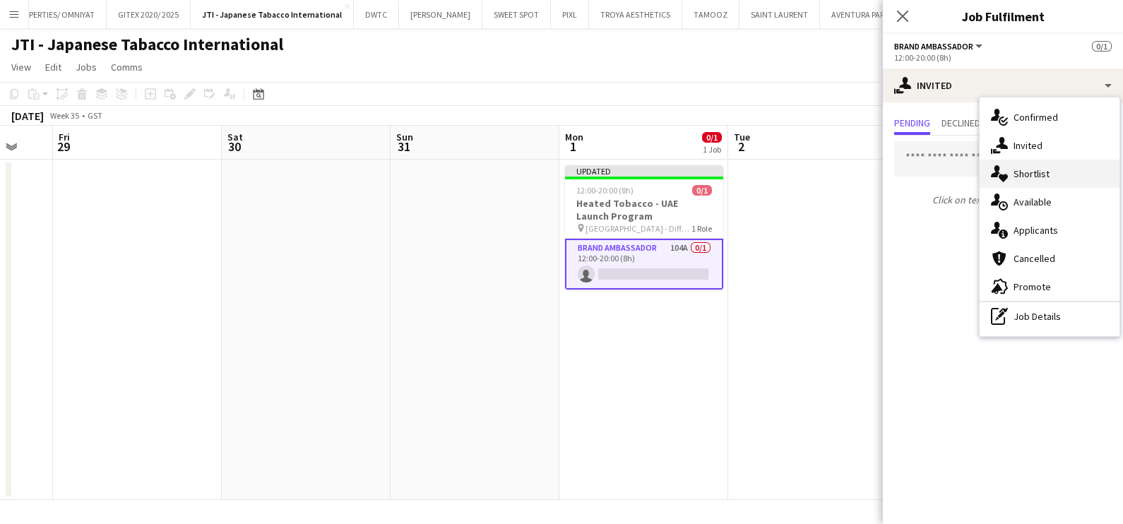
click at [996, 181] on icon "single-neutral-actions-heart" at bounding box center [999, 173] width 17 height 17
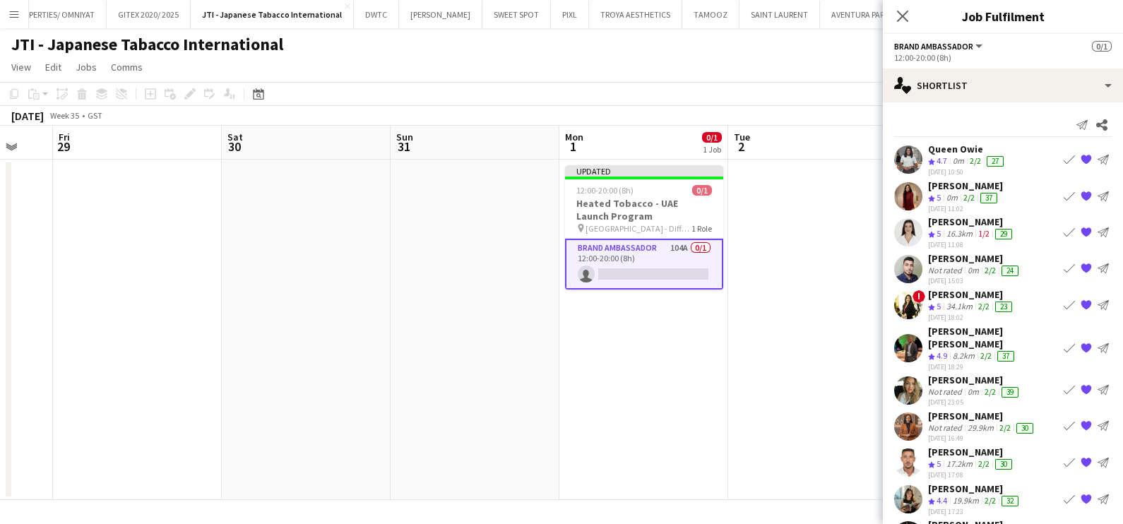
click at [1081, 233] on app-icon "{{ spriteTitle }}" at bounding box center [1086, 232] width 11 height 11
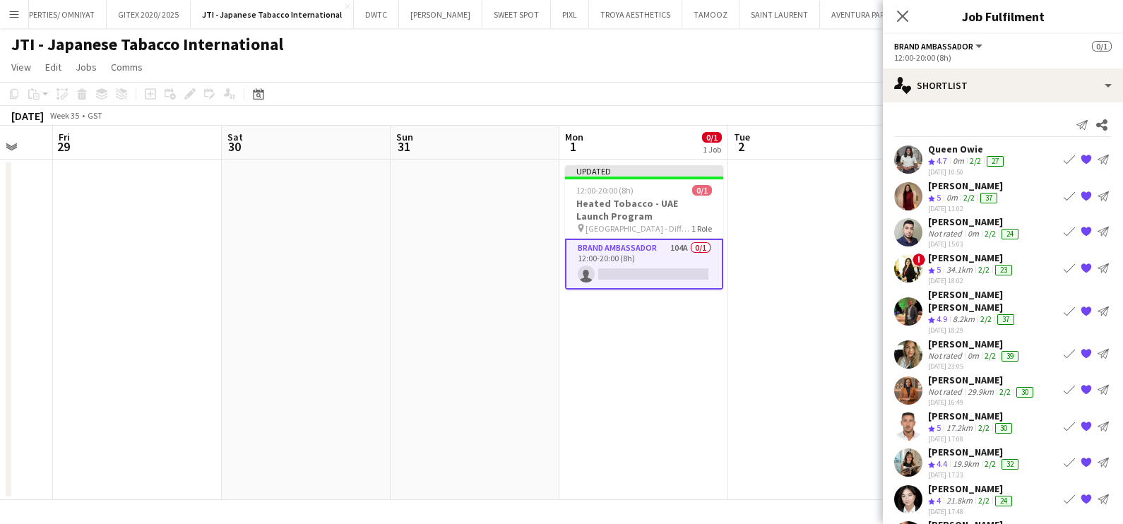
click at [1081, 353] on app-icon "{{ spriteTitle }}" at bounding box center [1086, 353] width 11 height 11
click at [1081, 265] on app-icon "{{ spriteTitle }}" at bounding box center [1086, 268] width 11 height 11
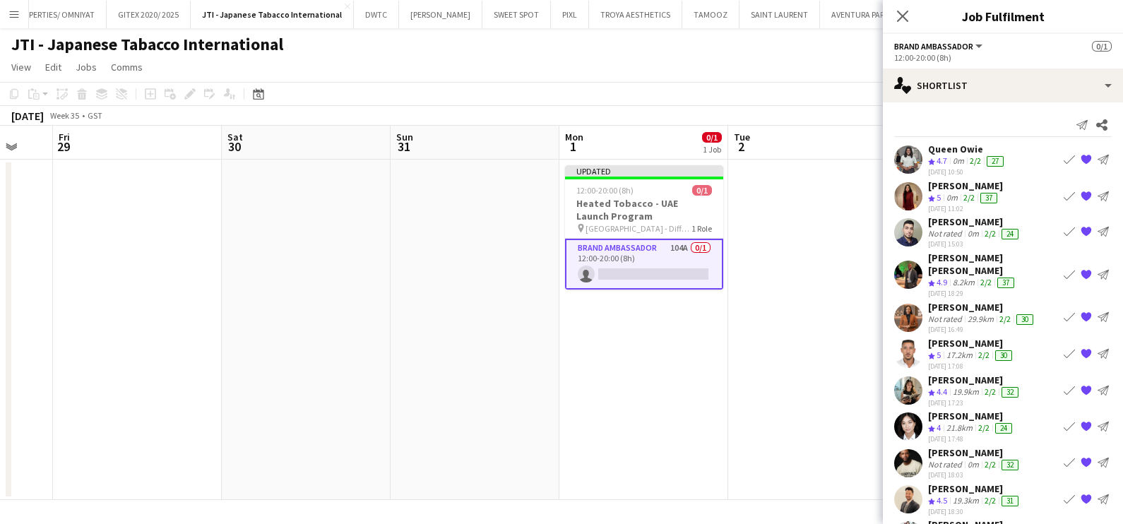
click at [1081, 272] on app-icon "{{ spriteTitle }}" at bounding box center [1086, 274] width 11 height 11
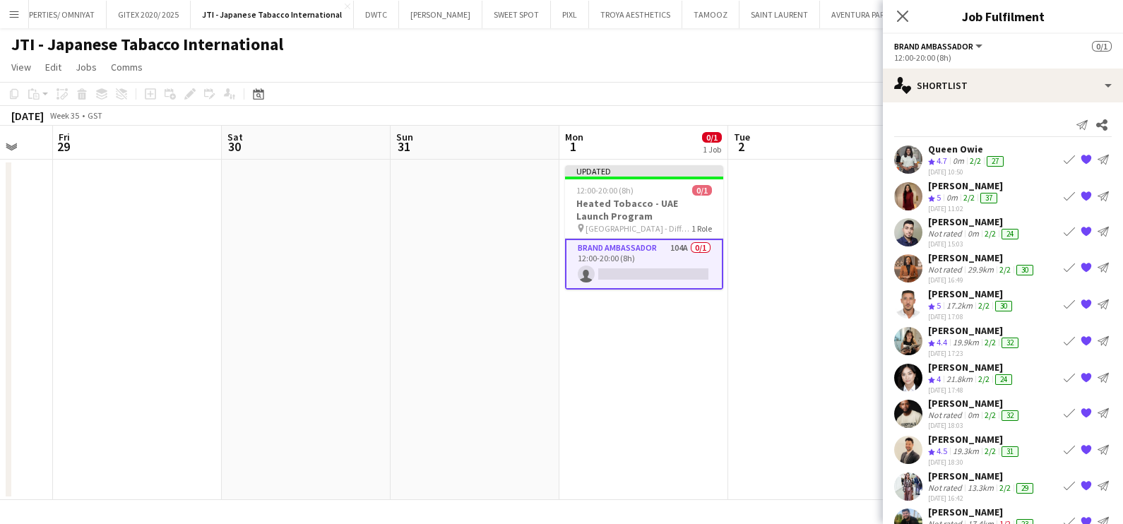
click at [1081, 231] on app-icon "{{ spriteTitle }}" at bounding box center [1086, 232] width 11 height 11
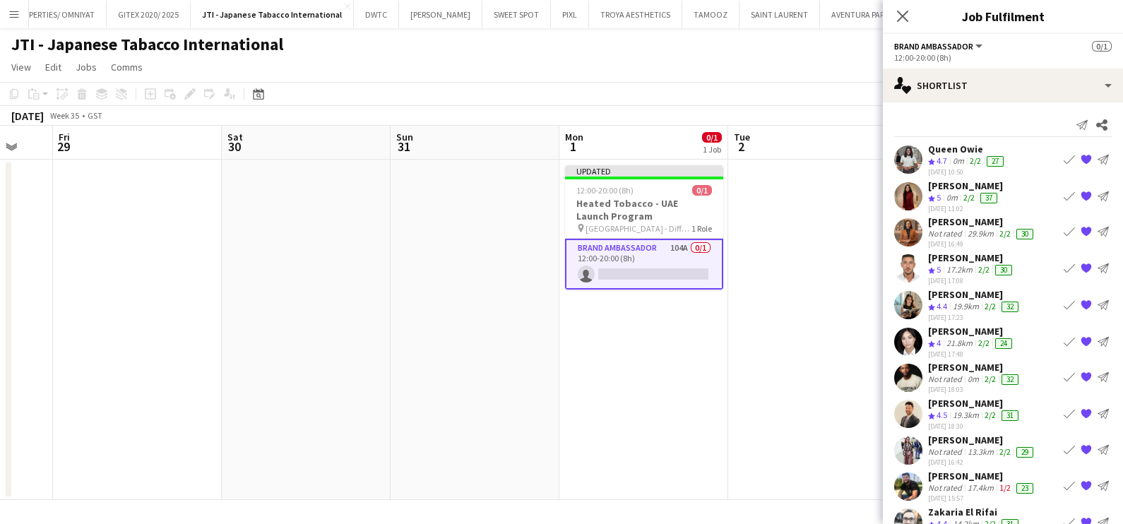
click at [631, 258] on app-card-role "Brand Ambassador 104A 0/1 12:00-20:00 (8h) single-neutral-actions" at bounding box center [644, 264] width 158 height 51
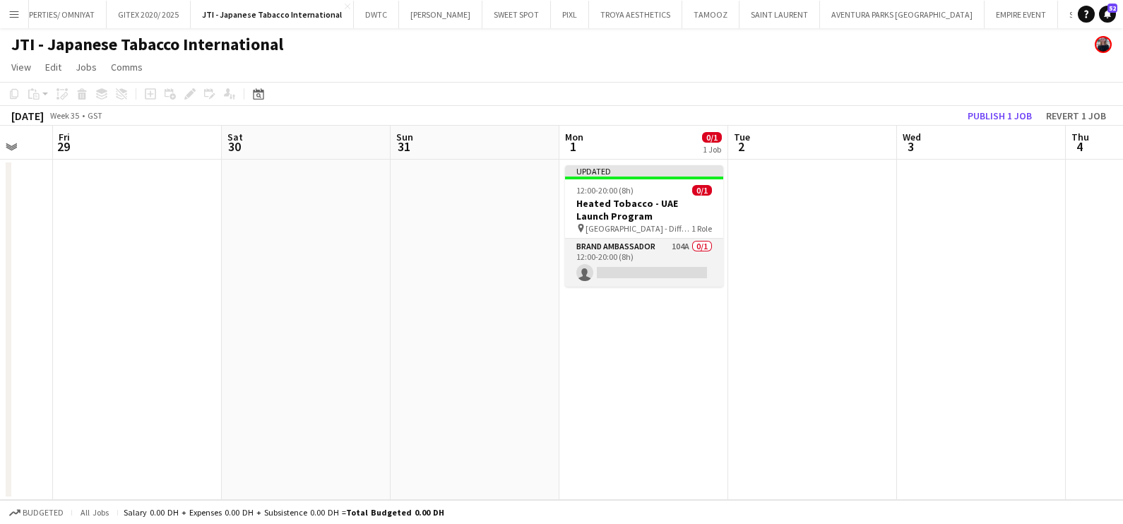
click at [631, 258] on app-card-role "Brand Ambassador 104A 0/1 12:00-20:00 (8h) single-neutral-actions" at bounding box center [644, 263] width 158 height 48
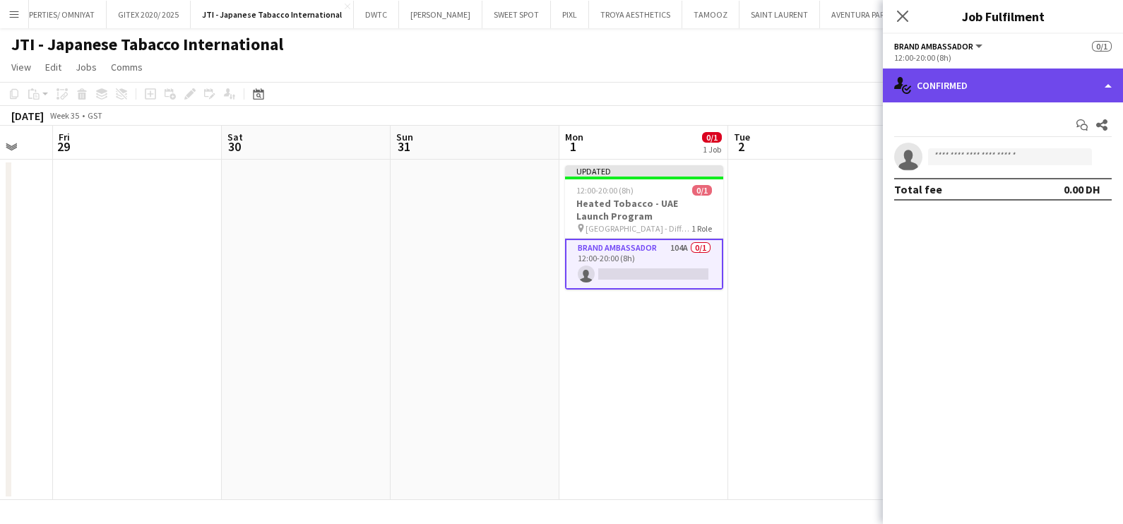
click at [1000, 76] on div "single-neutral-actions-check-2 Confirmed" at bounding box center [1003, 86] width 240 height 34
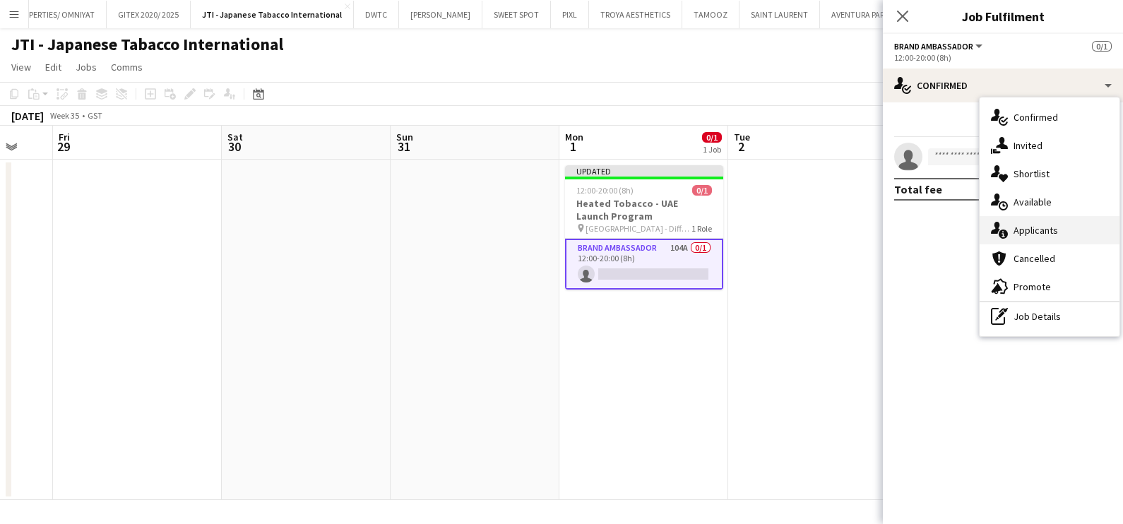
click at [1036, 228] on div "single-neutral-actions-information Applicants" at bounding box center [1050, 230] width 140 height 28
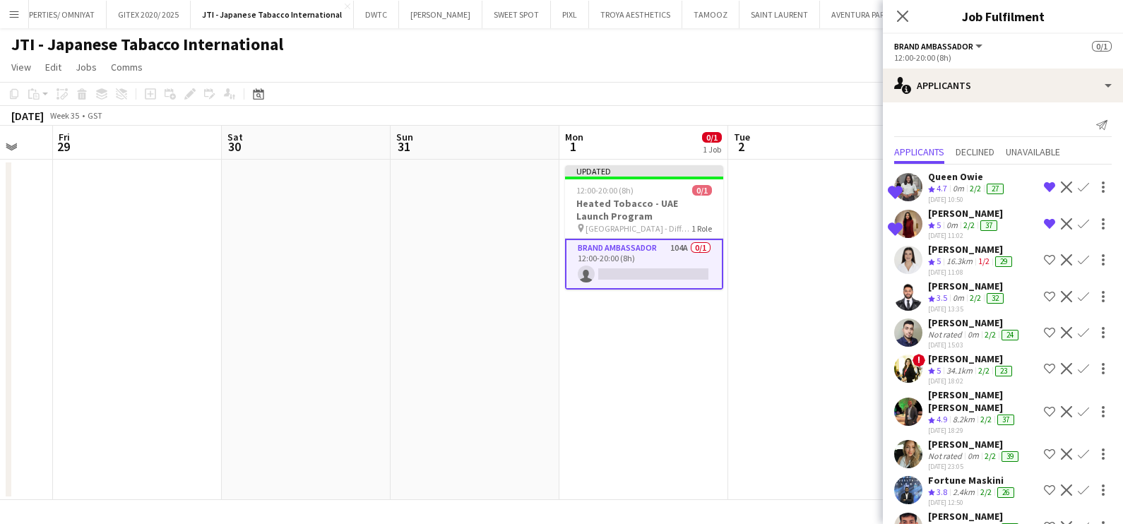
click at [1041, 324] on button "Shortlist crew" at bounding box center [1049, 332] width 17 height 17
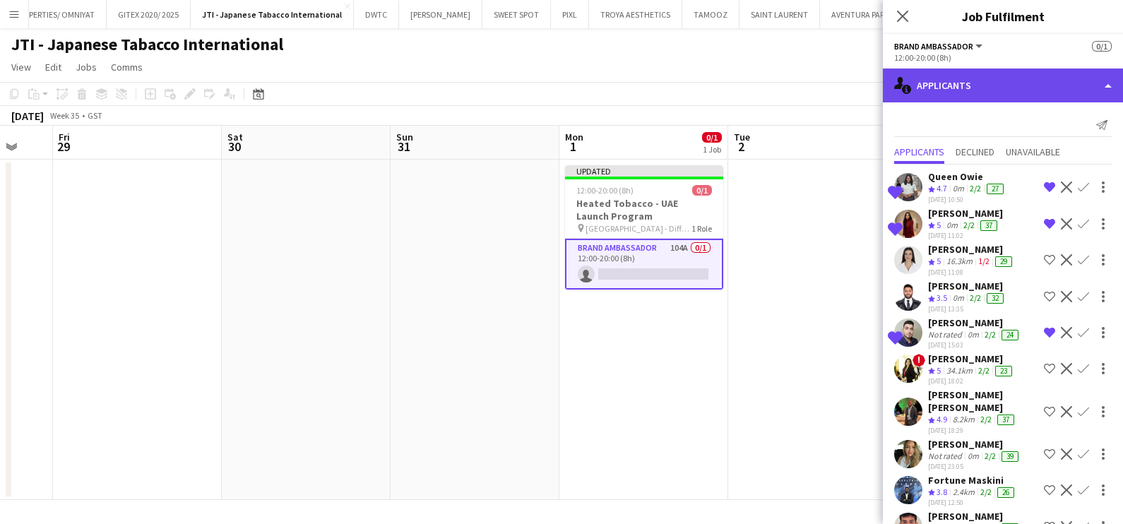
click at [1015, 85] on div "single-neutral-actions-information Applicants" at bounding box center [1003, 86] width 240 height 34
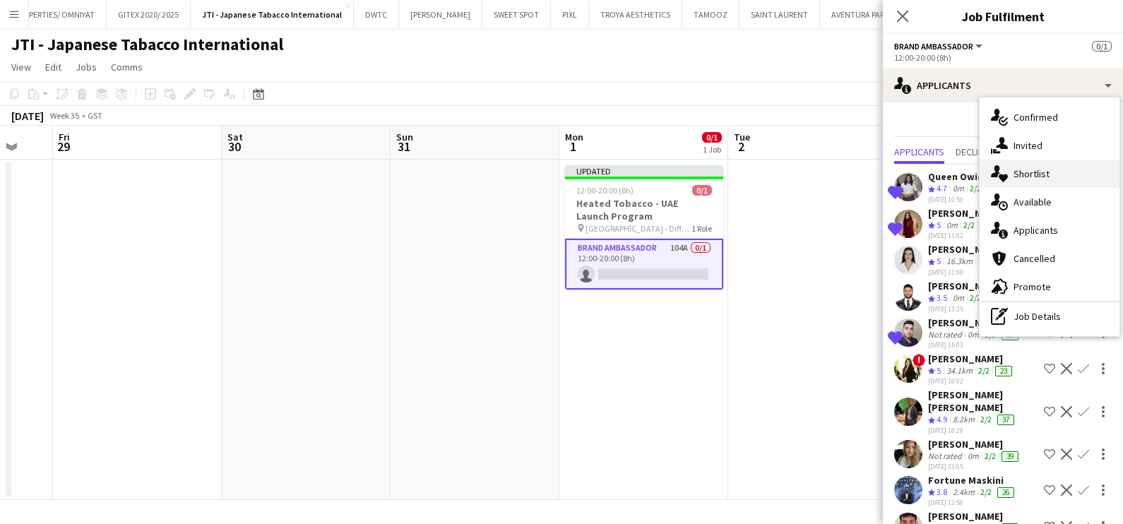
click at [1040, 173] on div "single-neutral-actions-heart Shortlist" at bounding box center [1050, 174] width 140 height 28
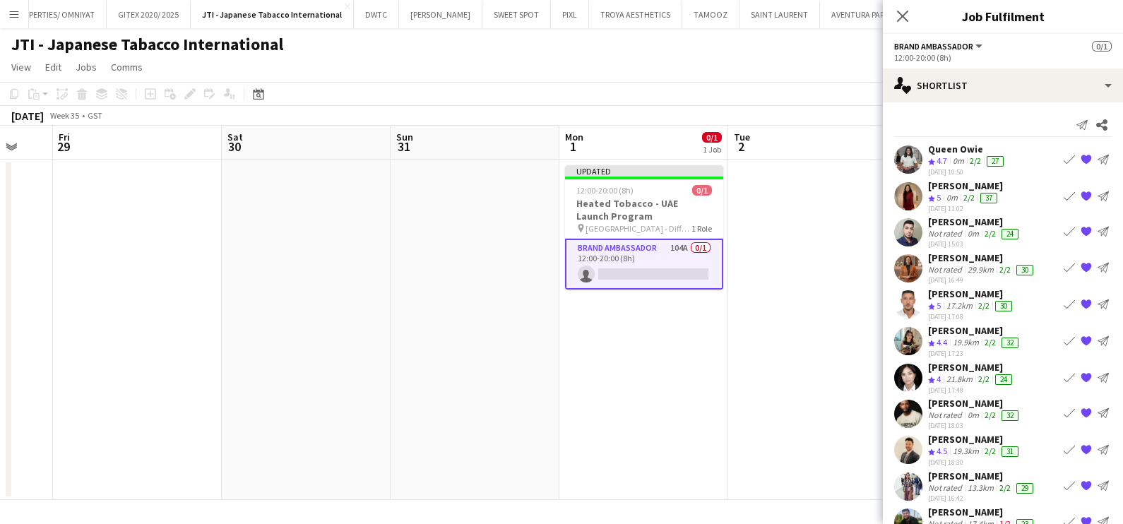
scroll to position [88, 0]
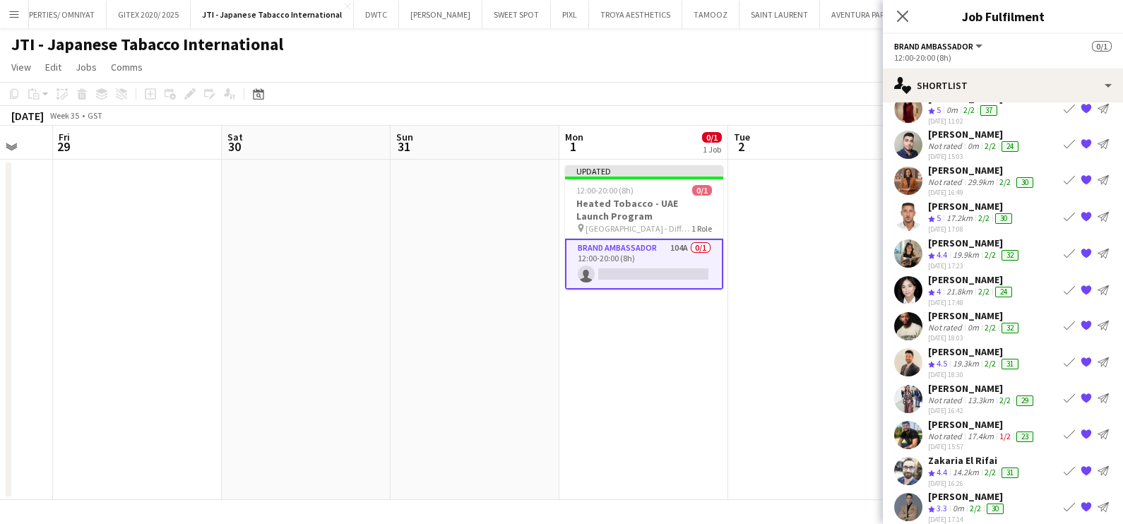
click at [1081, 252] on app-icon "{{ spriteTitle }}" at bounding box center [1086, 253] width 11 height 11
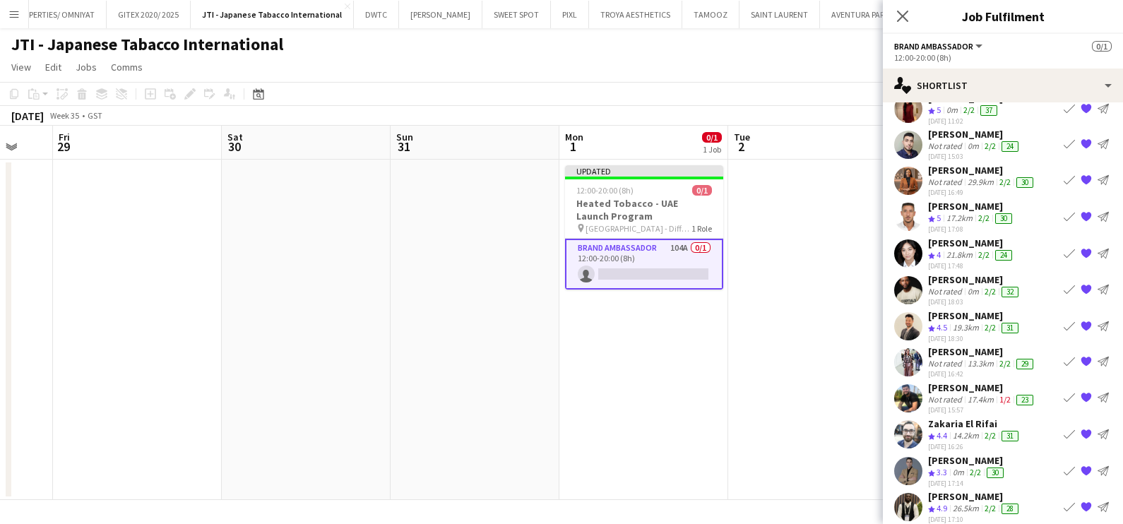
click at [1081, 213] on app-icon "{{ spriteTitle }}" at bounding box center [1086, 216] width 11 height 11
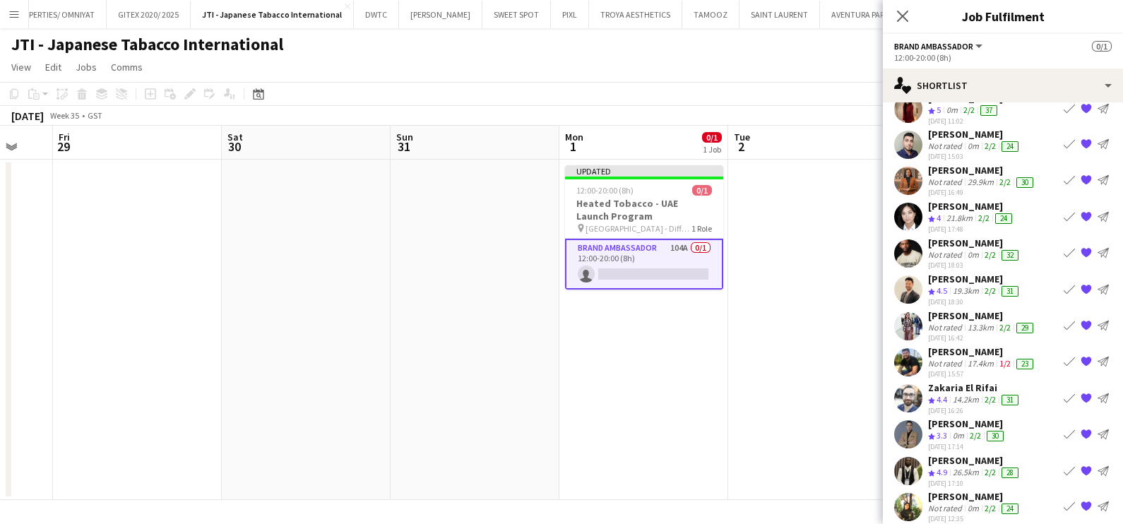
click at [1081, 213] on app-icon "{{ spriteTitle }}" at bounding box center [1086, 216] width 11 height 11
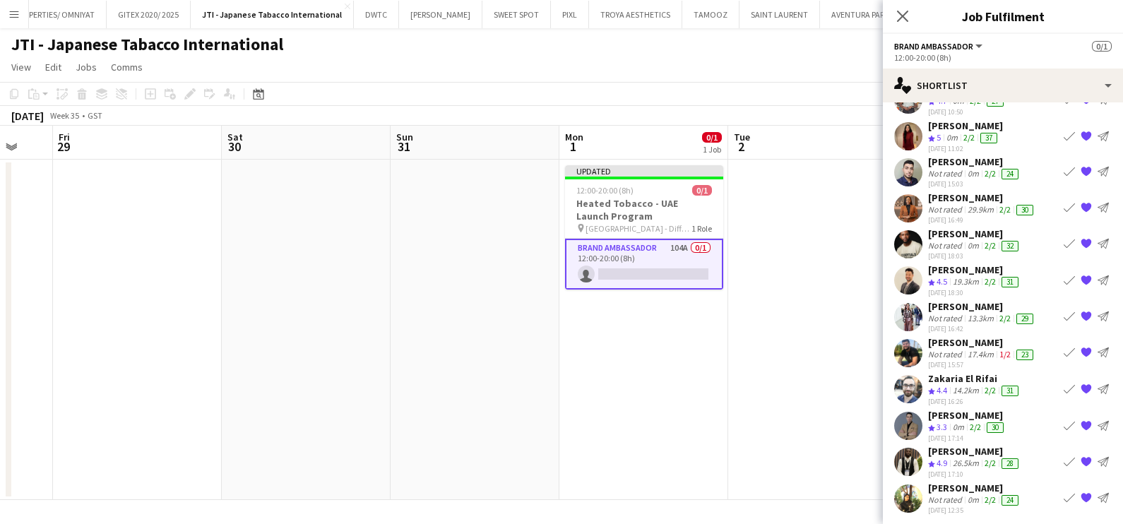
click at [1081, 240] on app-icon "{{ spriteTitle }}" at bounding box center [1086, 244] width 11 height 11
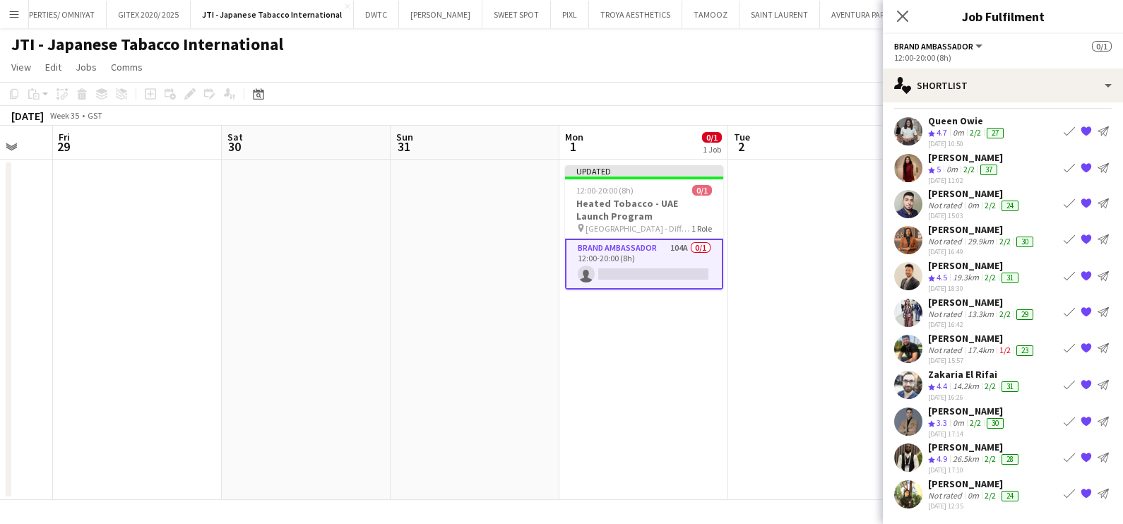
scroll to position [25, 0]
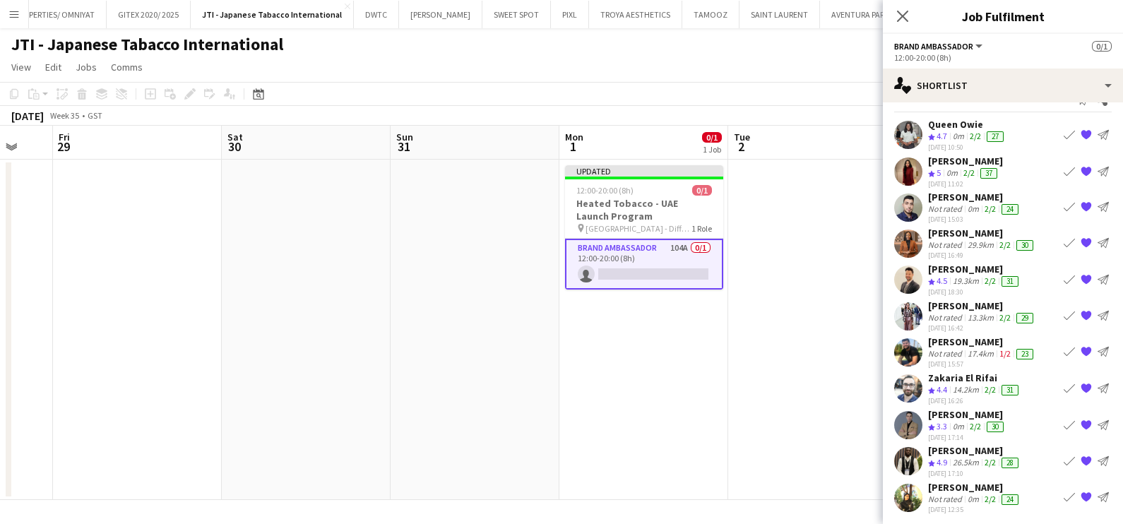
click at [1081, 244] on app-icon "{{ spriteTitle }}" at bounding box center [1086, 243] width 11 height 11
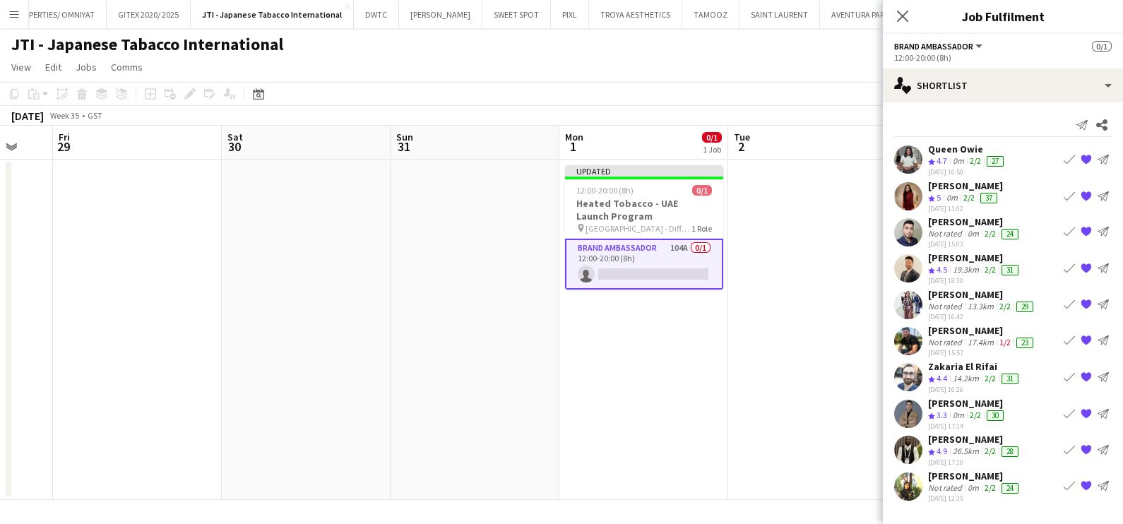
click at [1086, 156] on app-icon "{{ spriteTitle }}" at bounding box center [1086, 159] width 11 height 11
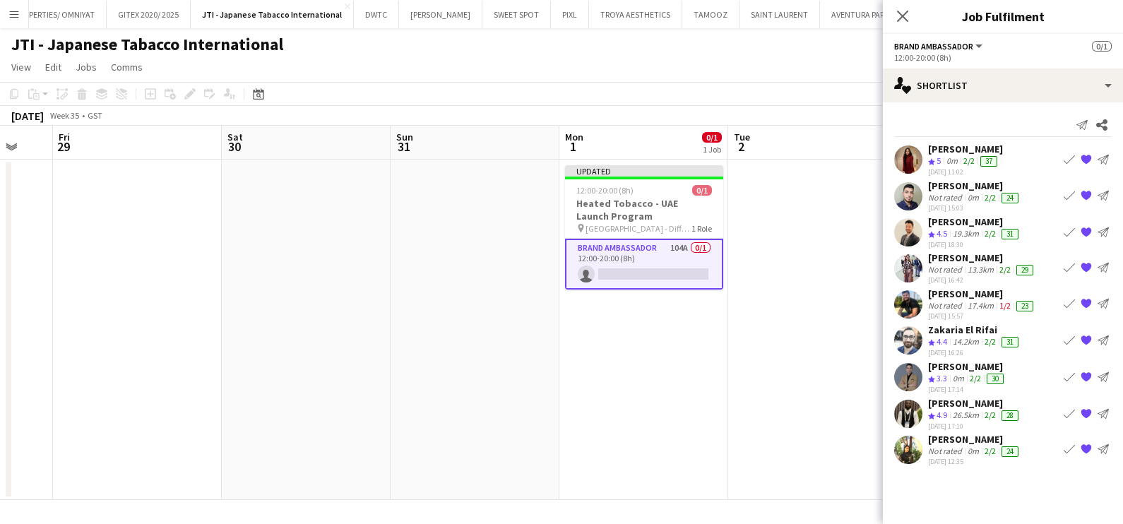
click at [1088, 372] on app-icon "{{ spriteTitle }}" at bounding box center [1086, 377] width 11 height 11
click at [1086, 374] on app-icon "{{ spriteTitle }}" at bounding box center [1086, 377] width 11 height 11
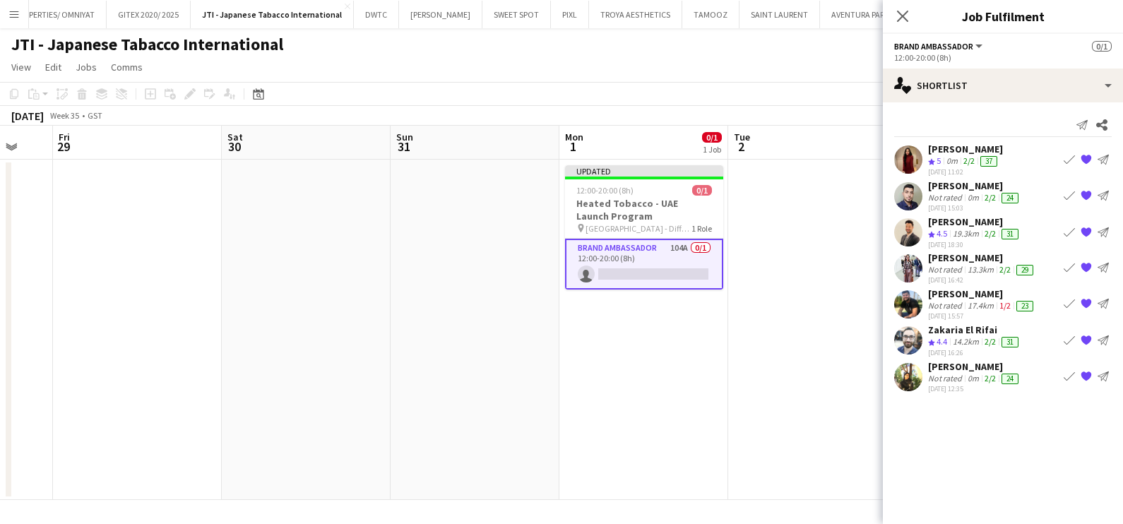
click at [942, 220] on div "[PERSON_NAME]" at bounding box center [974, 222] width 93 height 13
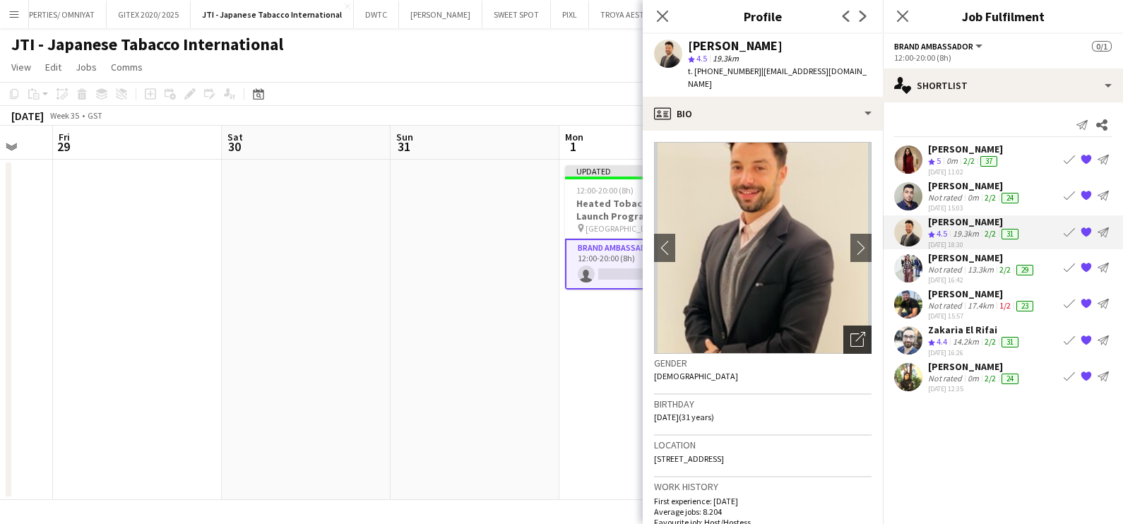
click at [851, 332] on icon "Open photos pop-in" at bounding box center [858, 339] width 15 height 15
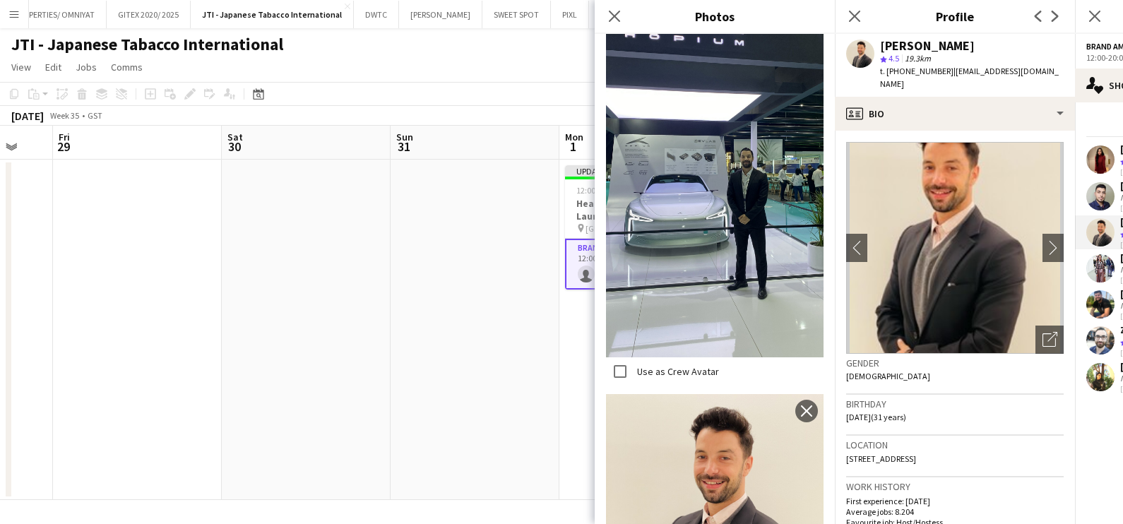
scroll to position [2243, 0]
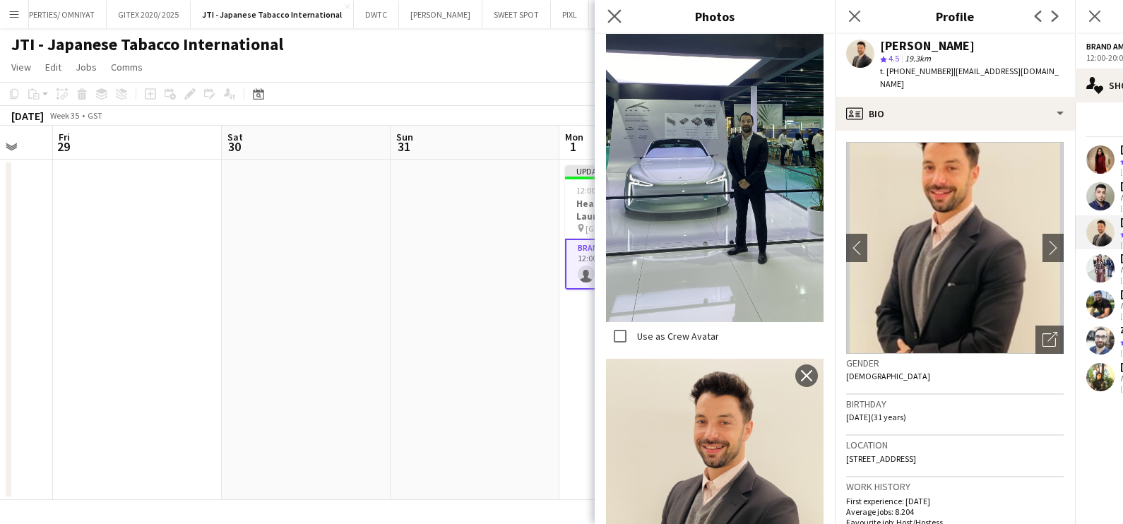
click at [608, 20] on icon "Close pop-in" at bounding box center [614, 15] width 13 height 13
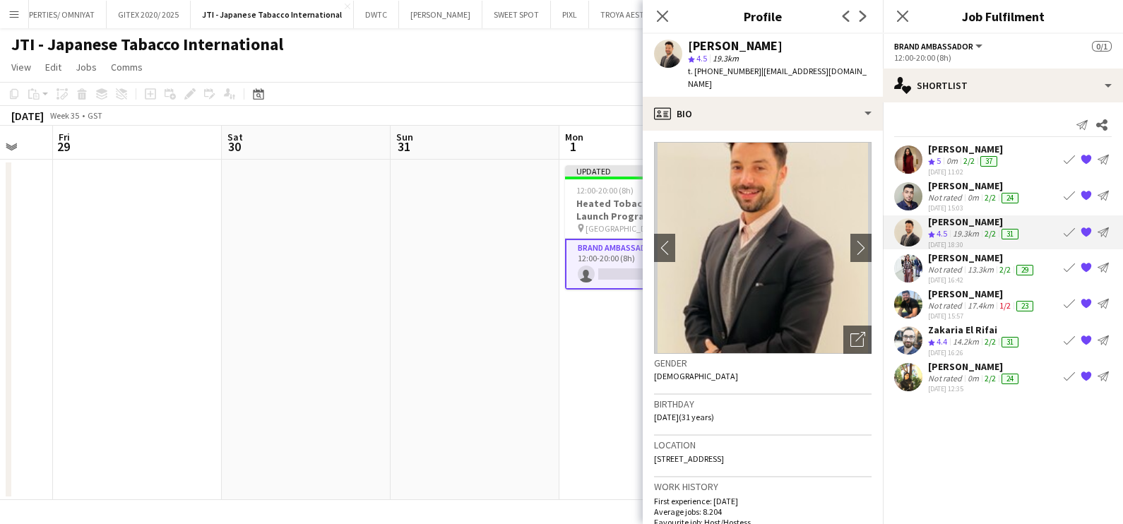
click at [548, 392] on app-date-cell at bounding box center [475, 330] width 169 height 341
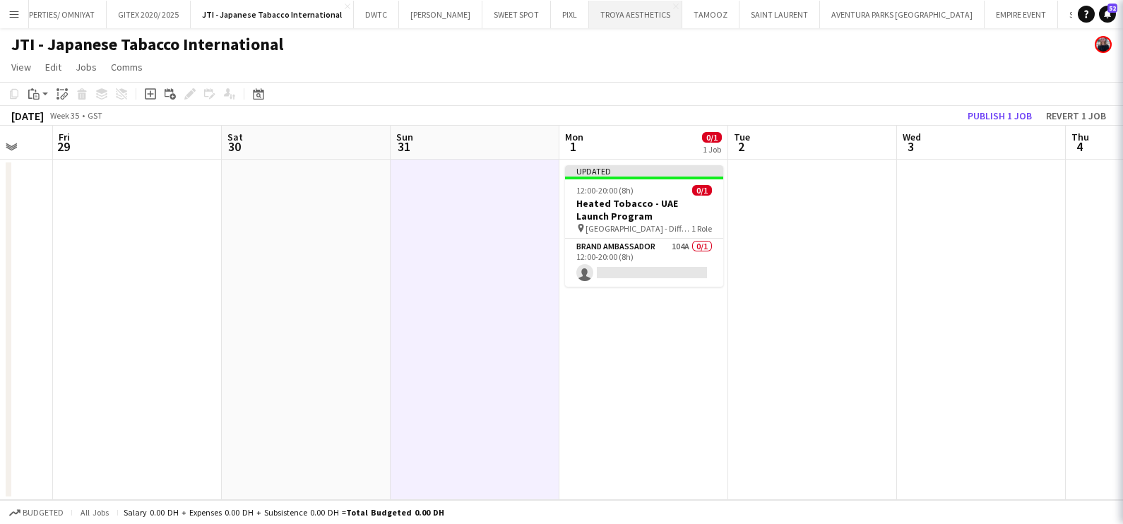
click at [660, 9] on button "TROYA AESTHETICS Close" at bounding box center [635, 15] width 93 height 28
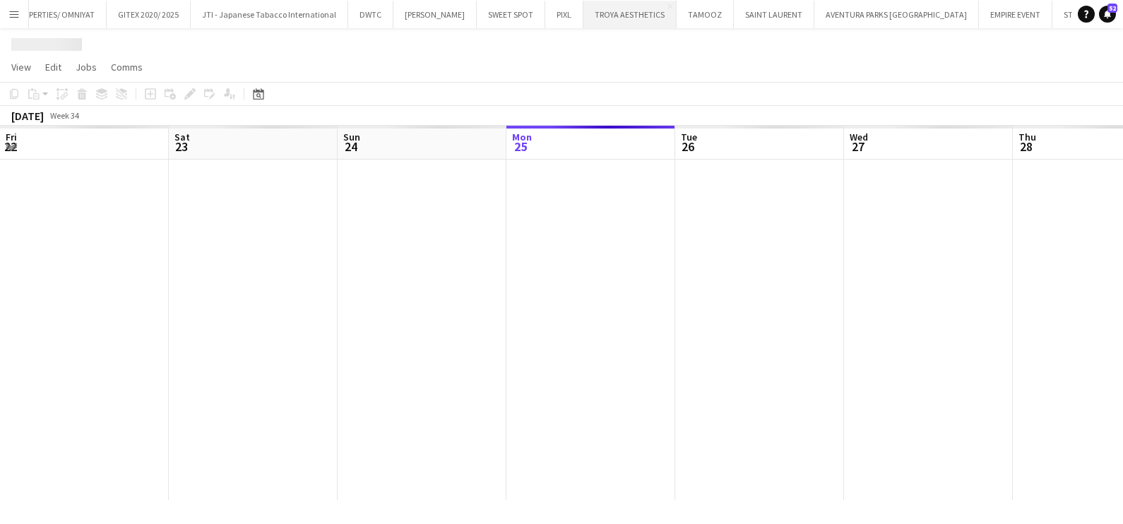
scroll to position [0, 338]
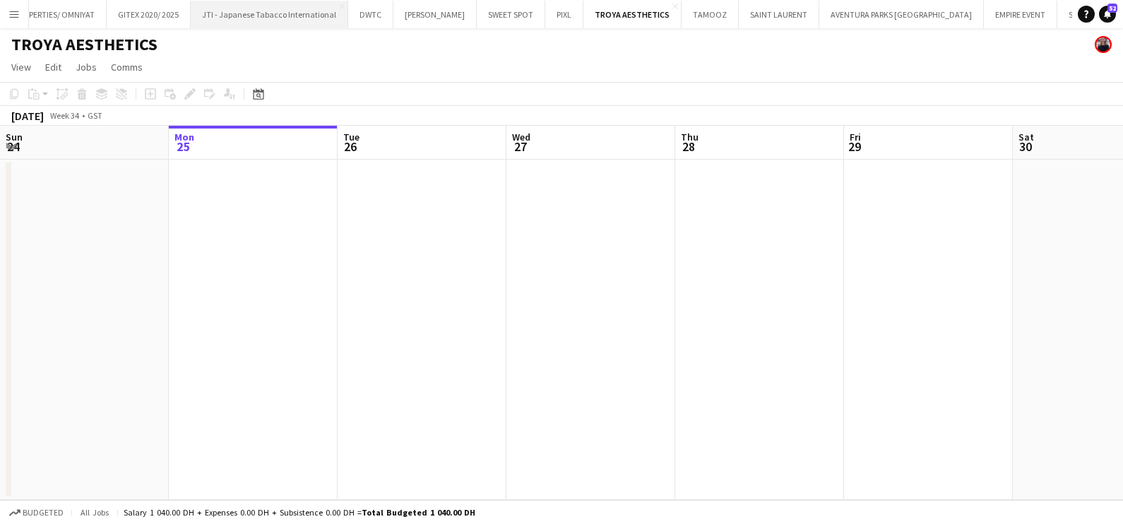
click at [290, 21] on button "JTI - Japanese Tabacco International Close" at bounding box center [270, 15] width 158 height 28
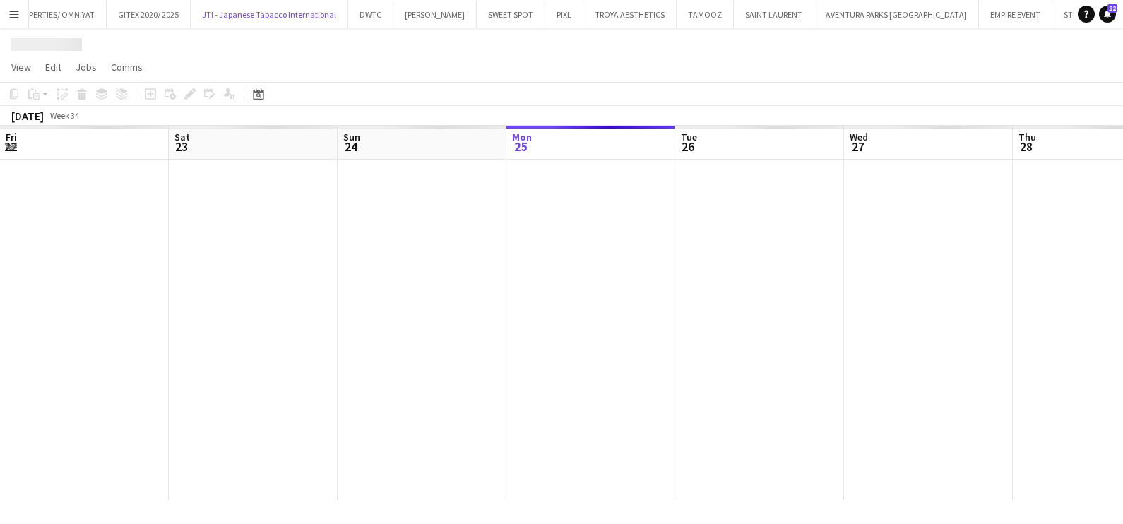
scroll to position [0, 338]
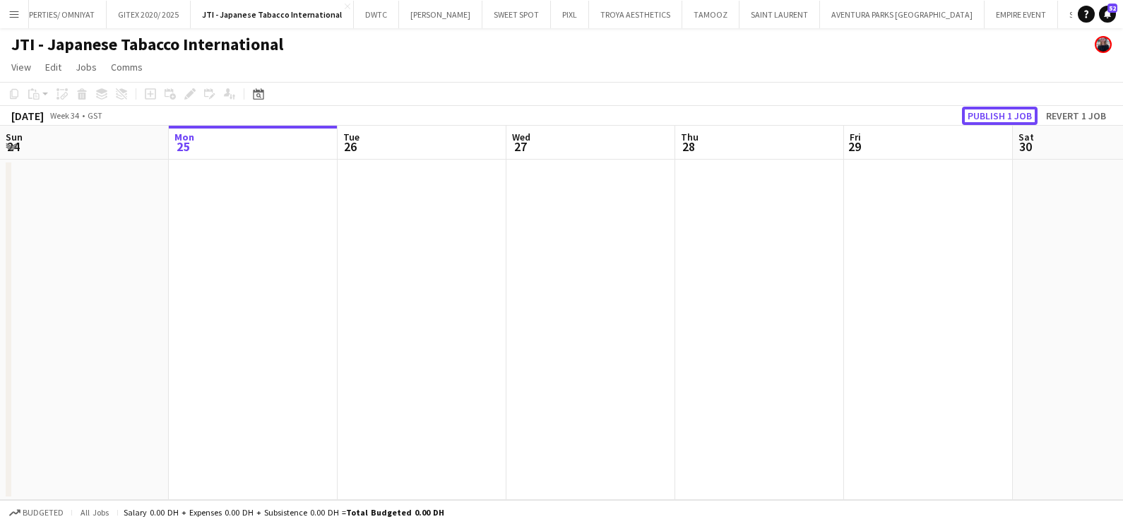
click at [1007, 122] on button "Publish 1 job" at bounding box center [1000, 116] width 76 height 18
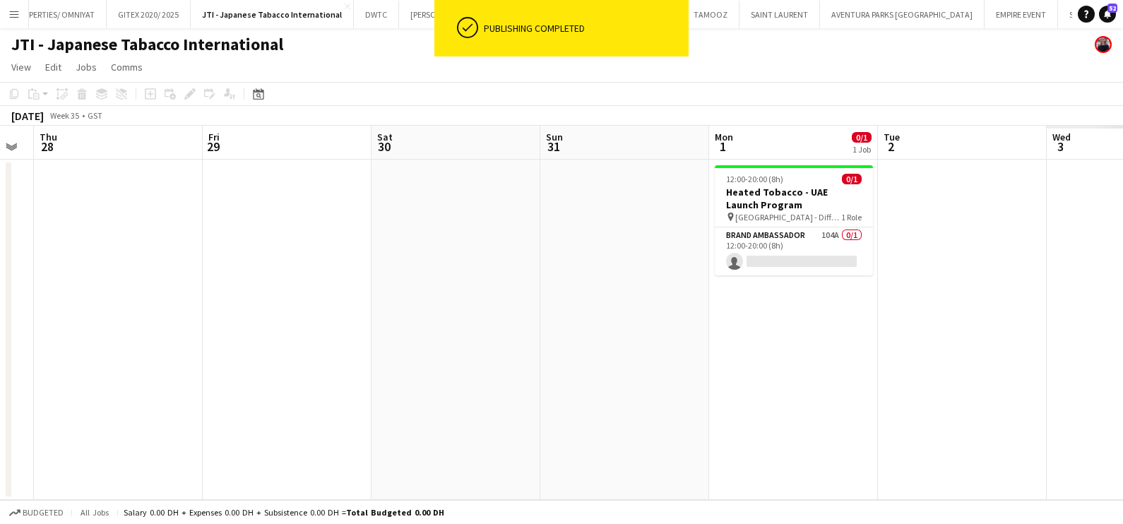
scroll to position [0, 560]
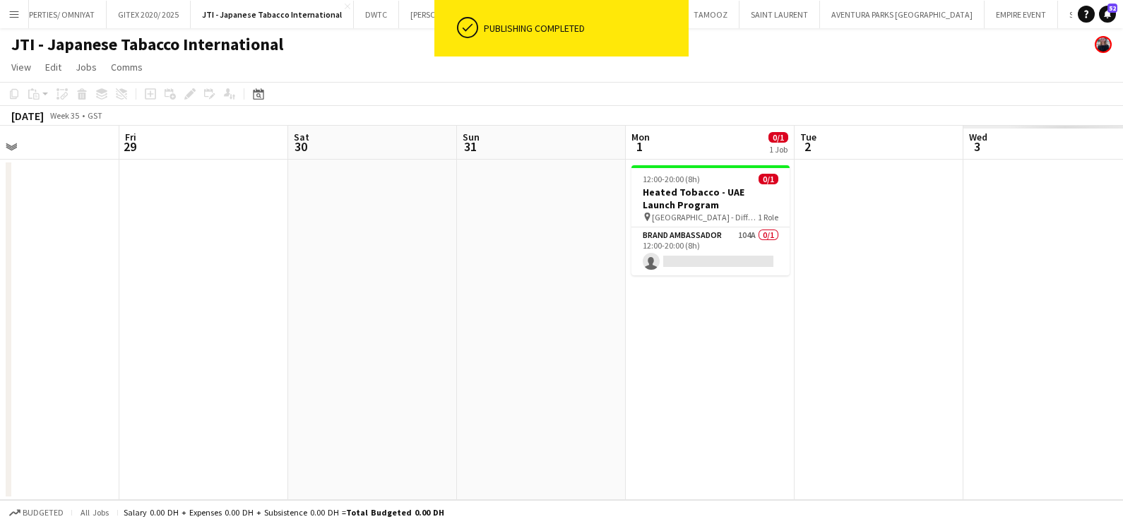
drag, startPoint x: 984, startPoint y: 251, endPoint x: 382, endPoint y: 247, distance: 602.7
click at [311, 252] on app-calendar-viewport "Mon 25 Tue 26 Wed 27 Thu 28 Fri 29 Sat 30 Sun 31 Mon 1 0/1 1 Job Tue 2 Wed 3 Th…" at bounding box center [561, 313] width 1123 height 374
click at [703, 240] on app-card-role "Brand Ambassador 104A 0/1 12:00-20:00 (8h) single-neutral-actions" at bounding box center [707, 252] width 158 height 48
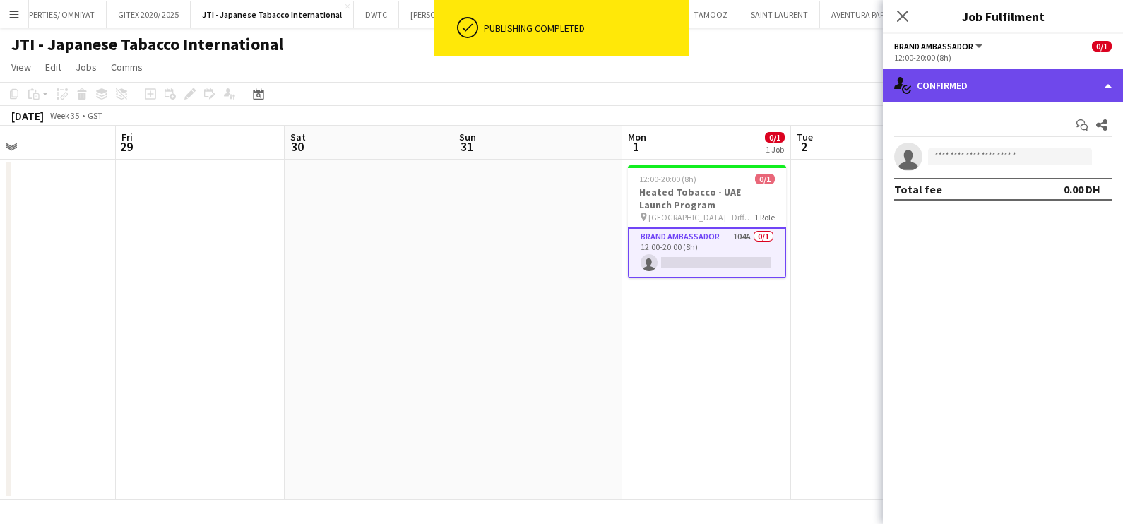
click at [979, 93] on div "single-neutral-actions-check-2 Confirmed" at bounding box center [1003, 86] width 240 height 34
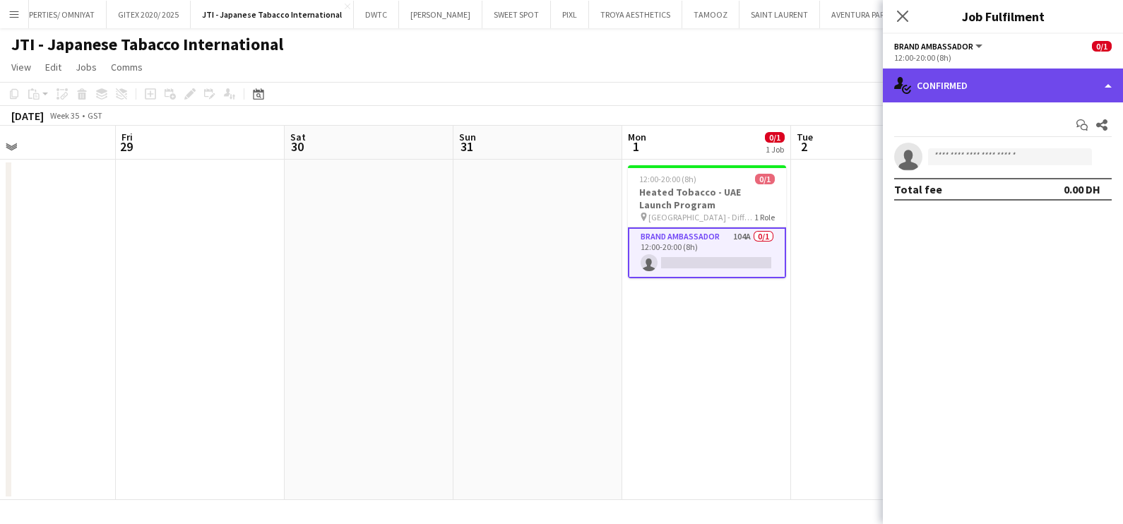
click at [997, 80] on div "single-neutral-actions-check-2 Confirmed" at bounding box center [1003, 86] width 240 height 34
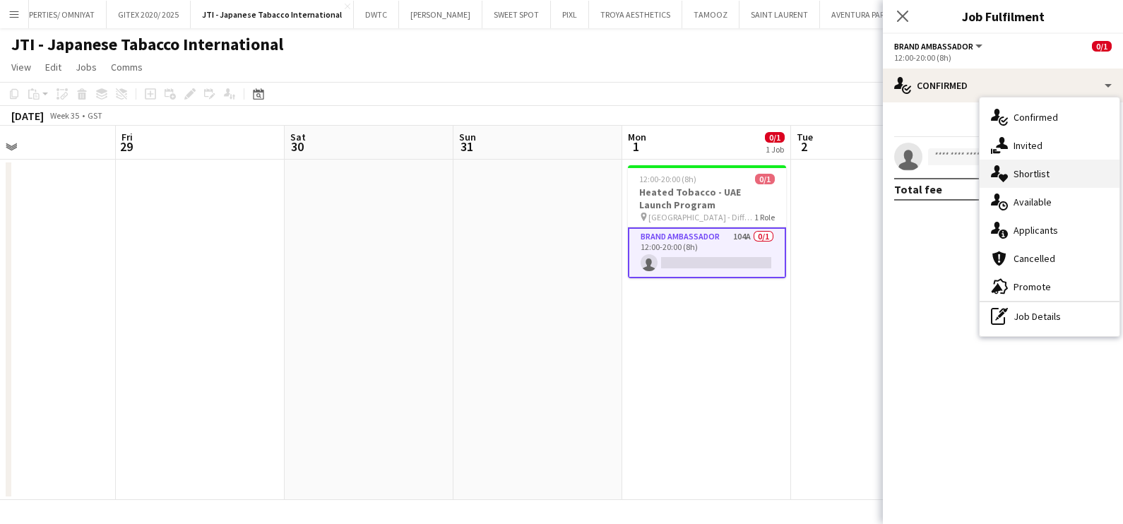
click at [1029, 177] on div "single-neutral-actions-heart Shortlist" at bounding box center [1050, 174] width 140 height 28
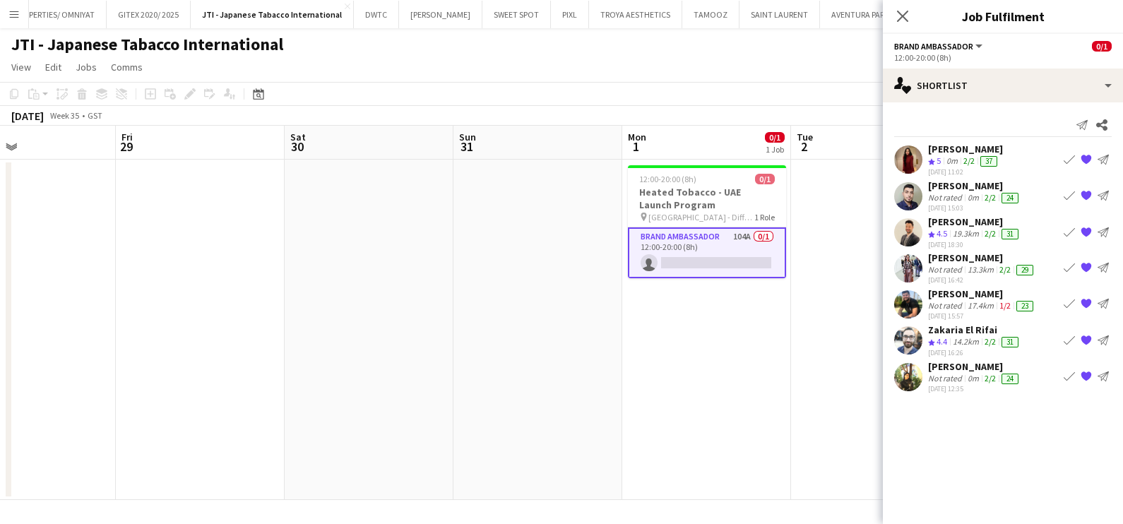
click at [1087, 300] on app-icon "{{ spriteTitle }}" at bounding box center [1086, 304] width 11 height 11
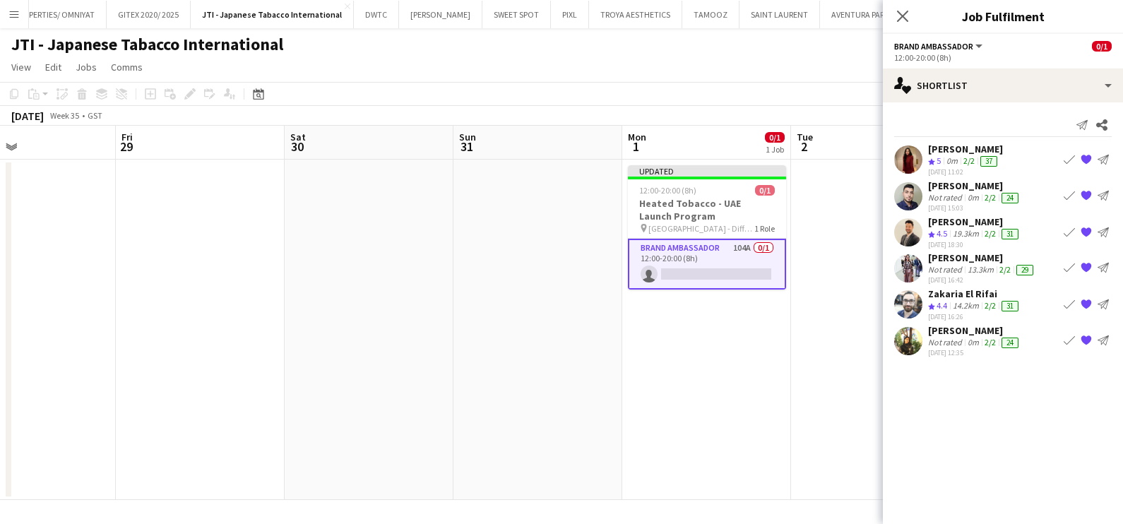
drag, startPoint x: 837, startPoint y: 268, endPoint x: 849, endPoint y: 238, distance: 32.3
click at [834, 268] on app-date-cell at bounding box center [875, 330] width 169 height 341
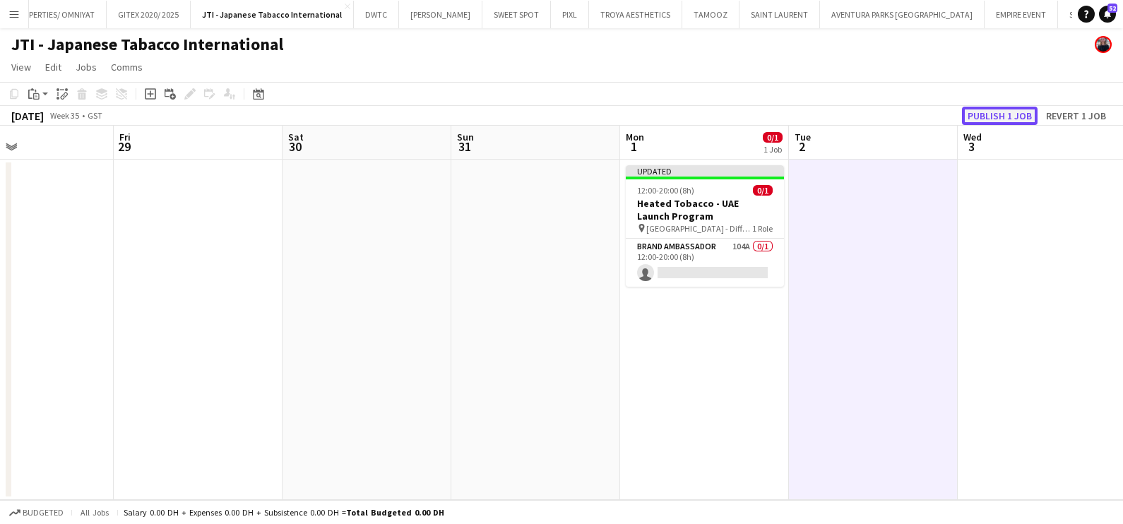
click at [994, 113] on button "Publish 1 job" at bounding box center [1000, 116] width 76 height 18
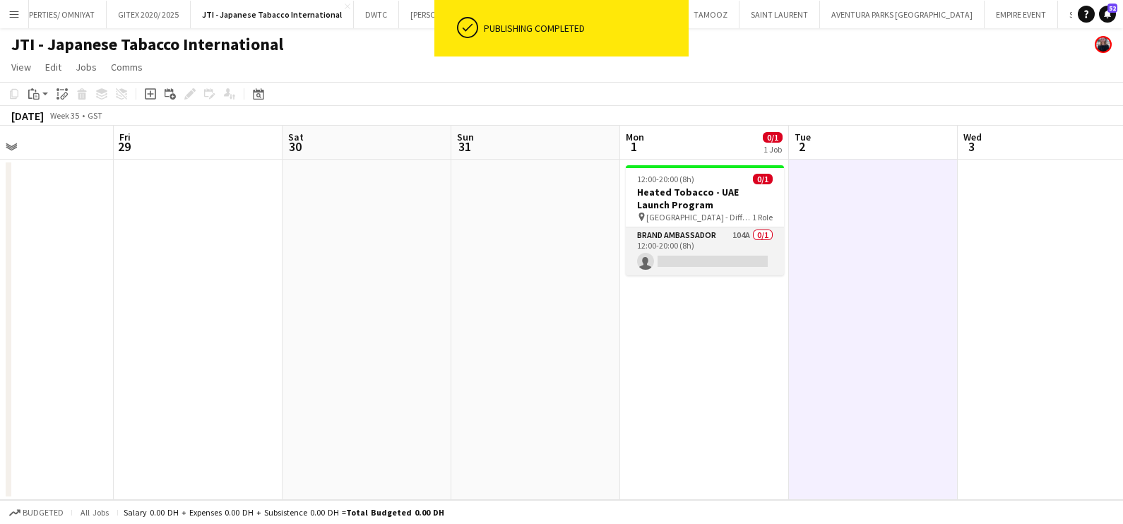
click at [718, 251] on app-card-role "Brand Ambassador 104A 0/1 12:00-20:00 (8h) single-neutral-actions" at bounding box center [705, 252] width 158 height 48
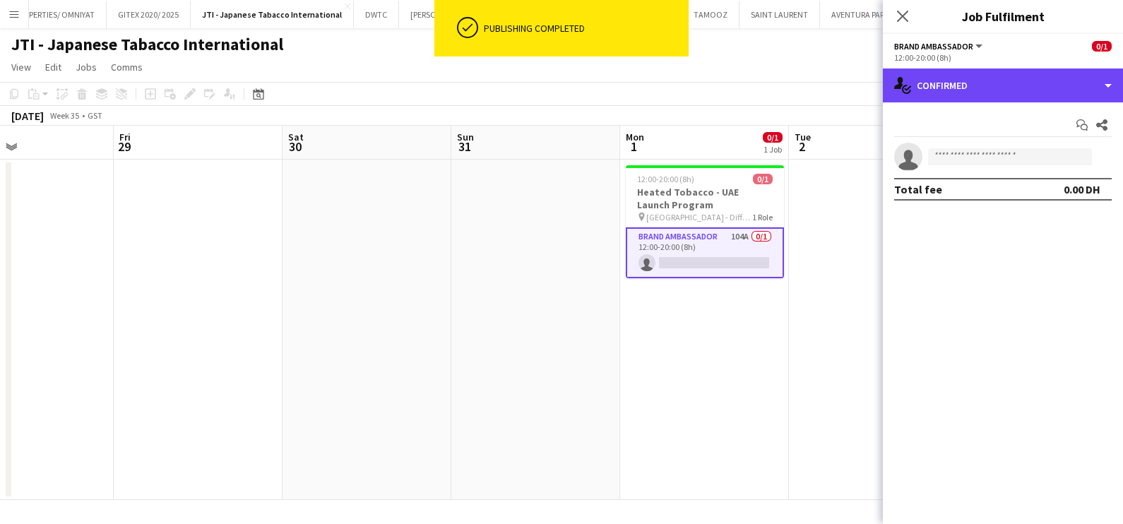
click at [991, 88] on div "single-neutral-actions-check-2 Confirmed" at bounding box center [1003, 86] width 240 height 34
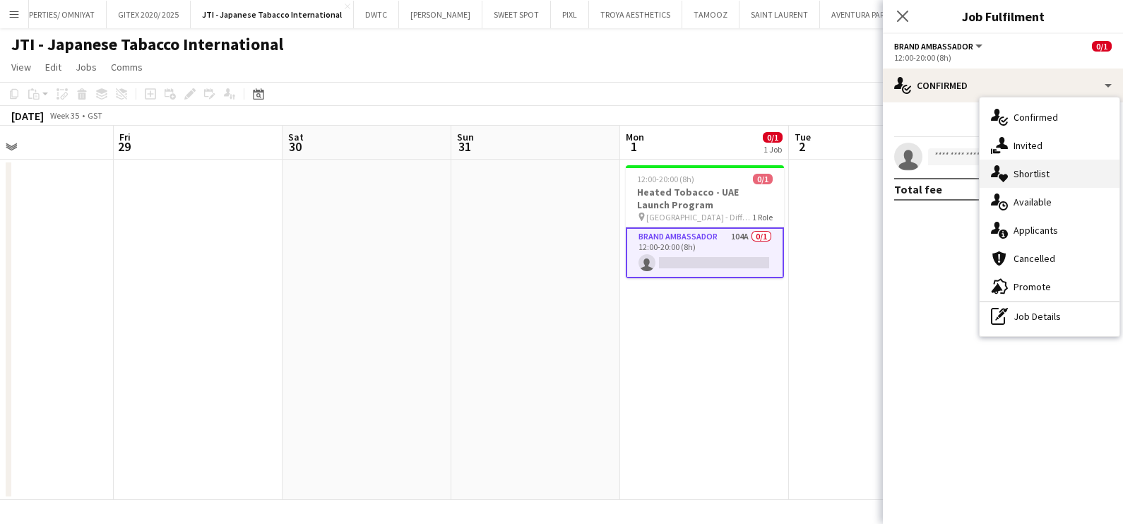
click at [1031, 172] on div "single-neutral-actions-heart Shortlist" at bounding box center [1050, 174] width 140 height 28
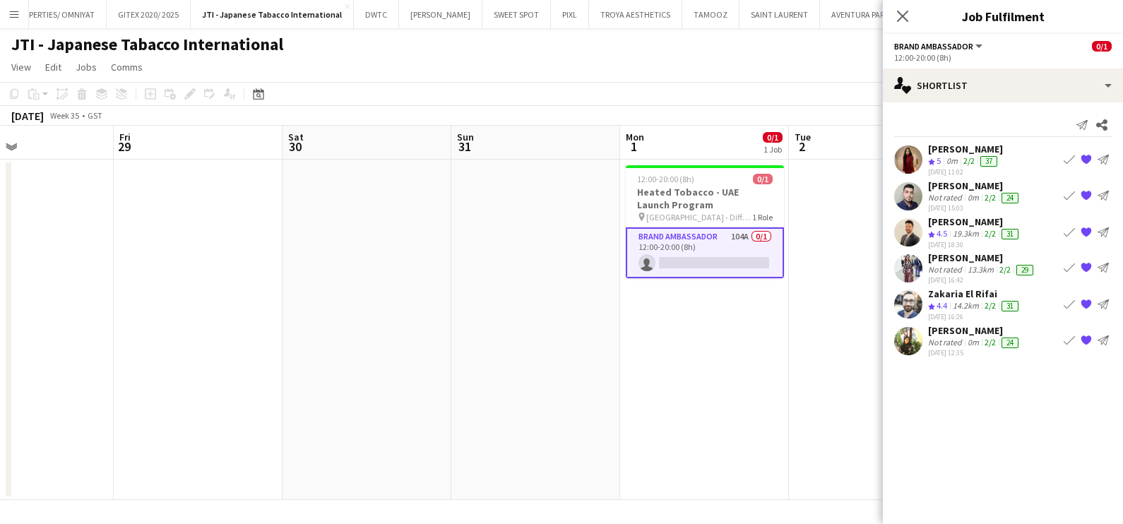
scroll to position [0, 562]
click at [727, 243] on app-card-role "Brand Ambassador 104A 0/1 12:00-20:00 (8h) single-neutral-actions" at bounding box center [704, 253] width 158 height 51
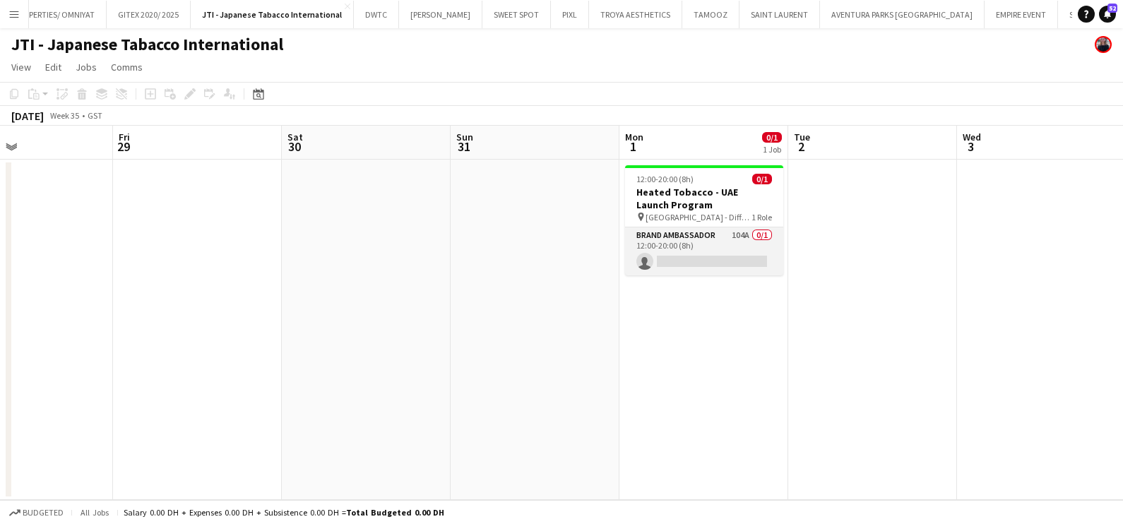
click at [727, 243] on app-card-role "Brand Ambassador 104A 0/1 12:00-20:00 (8h) single-neutral-actions" at bounding box center [704, 252] width 158 height 48
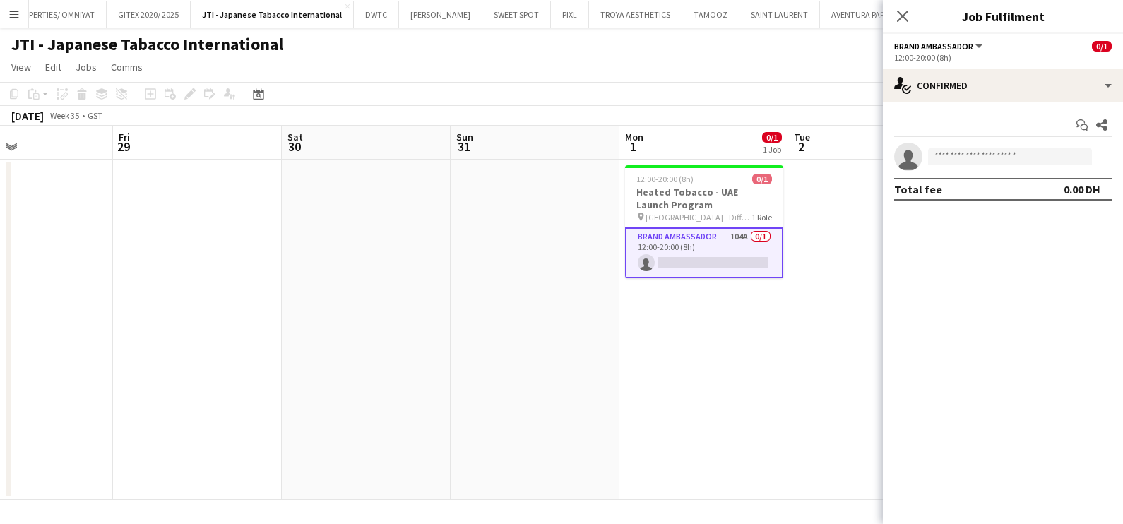
scroll to position [0, 563]
click at [843, 279] on app-date-cell at bounding box center [872, 330] width 169 height 341
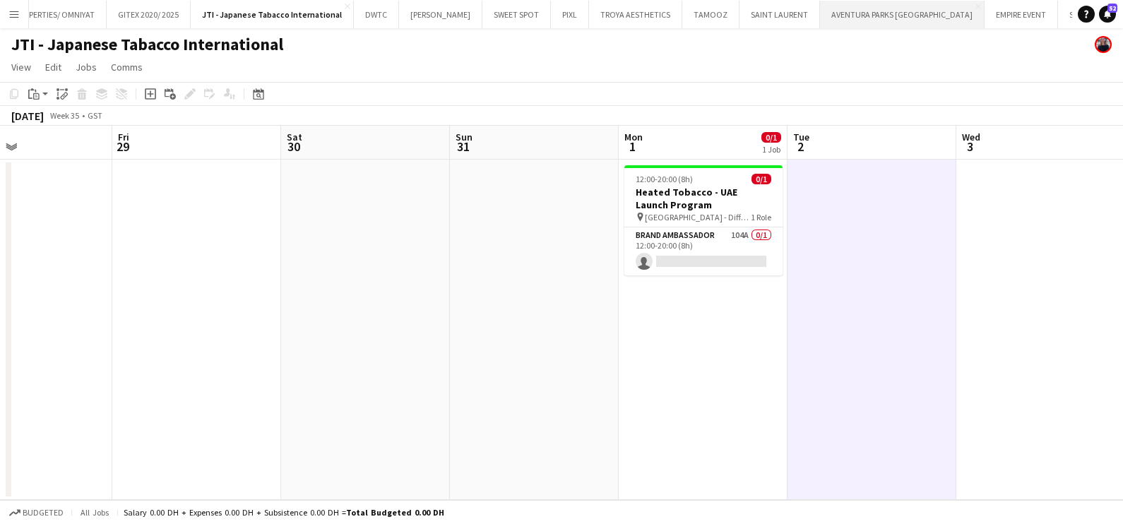
click at [901, 13] on button "AVENTURA PARKS DUBAI Close" at bounding box center [902, 15] width 165 height 28
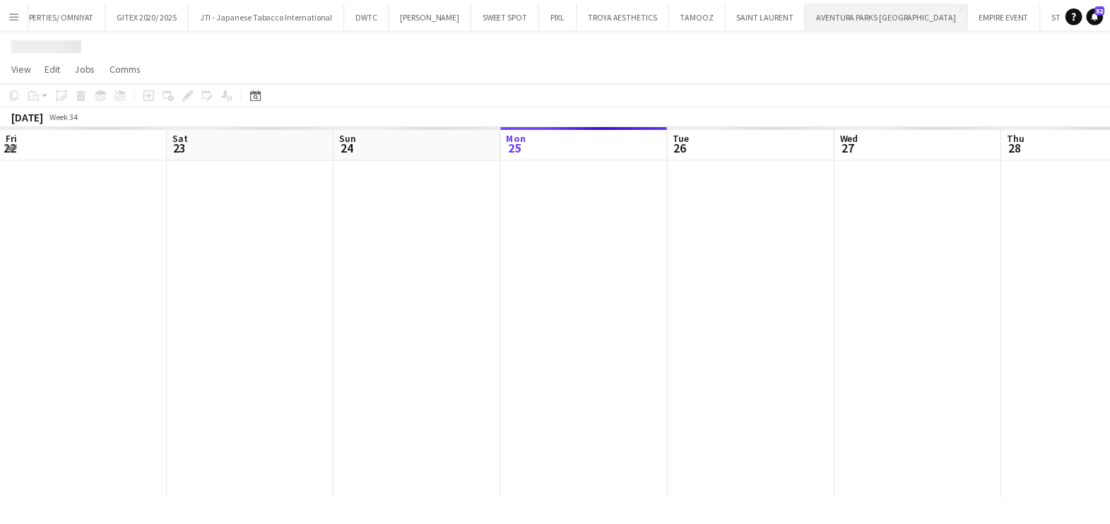
scroll to position [0, 338]
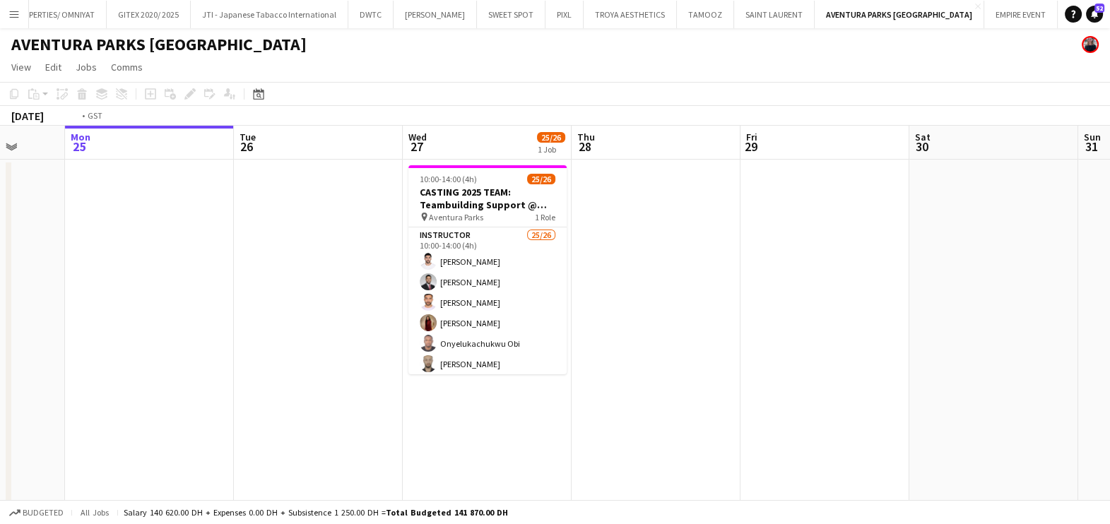
drag, startPoint x: 803, startPoint y: 304, endPoint x: 512, endPoint y: 296, distance: 290.5
click at [521, 293] on app-calendar-viewport "Fri 22 Sat 23 Sun 24 Mon 25 Tue 26 Wed 27 25/26 1 Job Thu 28 Fri 29 Sat 30 Sun …" at bounding box center [555, 487] width 1110 height 723
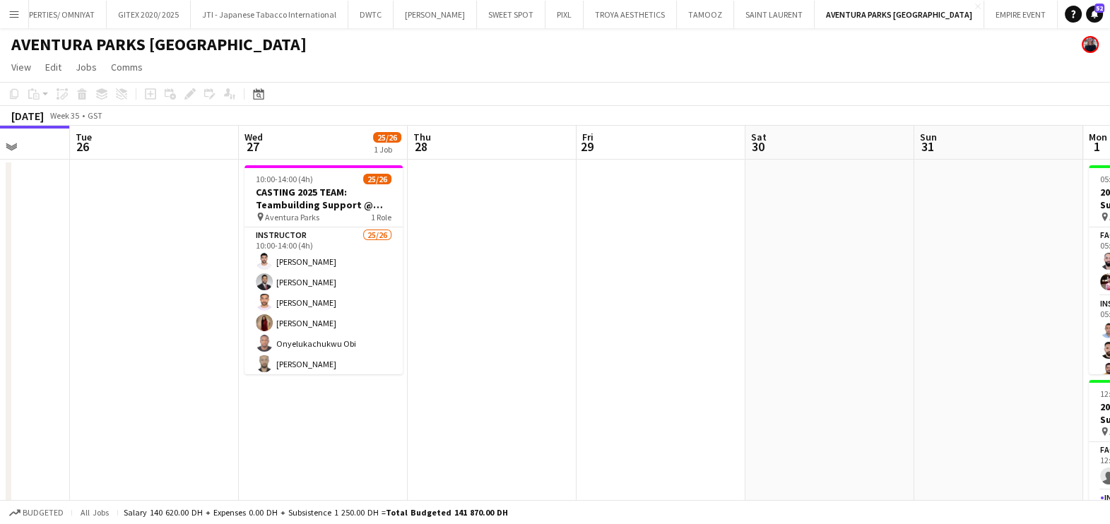
drag, startPoint x: 750, startPoint y: 301, endPoint x: 420, endPoint y: 295, distance: 330.0
click at [377, 304] on app-calendar-viewport "Fri 22 Sat 23 Sun 24 Mon 25 Tue 26 Wed 27 25/26 1 Job Thu 28 Fri 29 Sat 30 Sun …" at bounding box center [555, 487] width 1110 height 723
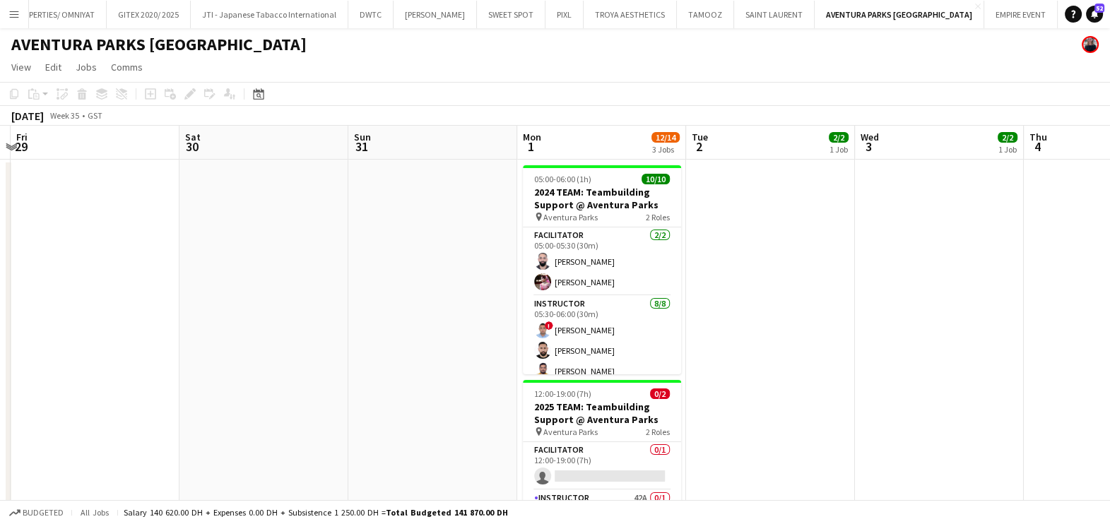
drag, startPoint x: 503, startPoint y: 306, endPoint x: 339, endPoint y: 317, distance: 164.3
click at [291, 317] on app-calendar-viewport "Mon 25 Tue 26 Wed 27 25/26 1 Job Thu 28 Fri 29 Sat 30 Sun 31 Mon 1 12/14 3 Jobs…" at bounding box center [555, 487] width 1110 height 723
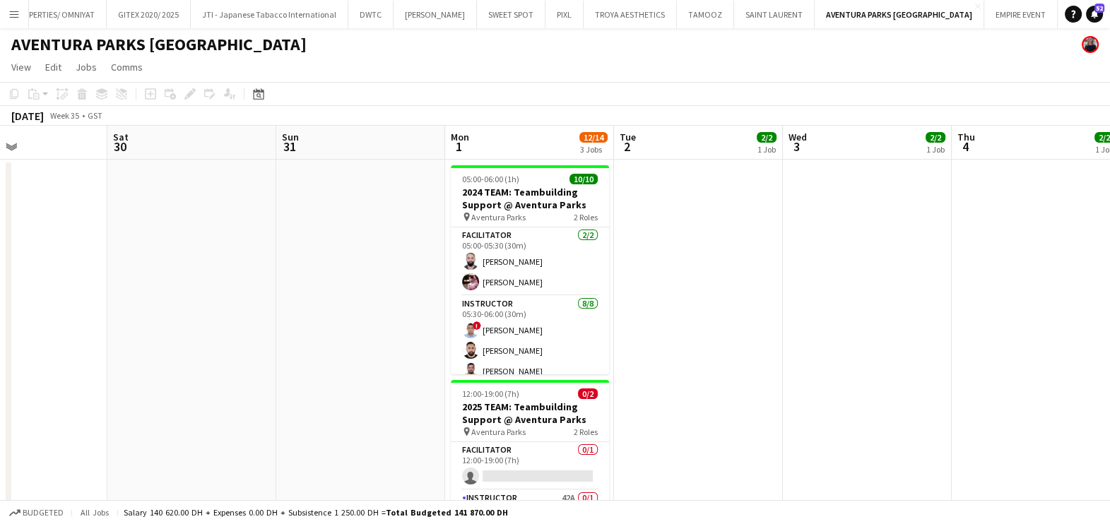
drag, startPoint x: 621, startPoint y: 315, endPoint x: 282, endPoint y: 332, distance: 339.6
click at [287, 332] on app-calendar-viewport "Wed 27 25/26 1 Job Thu 28 Fri 29 Sat 30 Sun 31 Mon 1 12/14 3 Jobs Tue 2 2/2 1 J…" at bounding box center [555, 487] width 1110 height 723
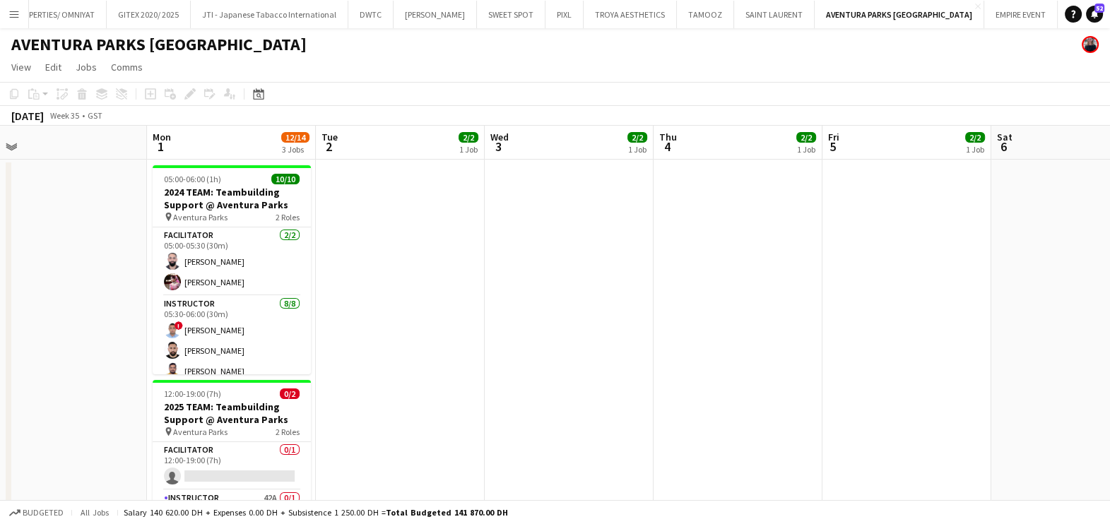
scroll to position [0, 356]
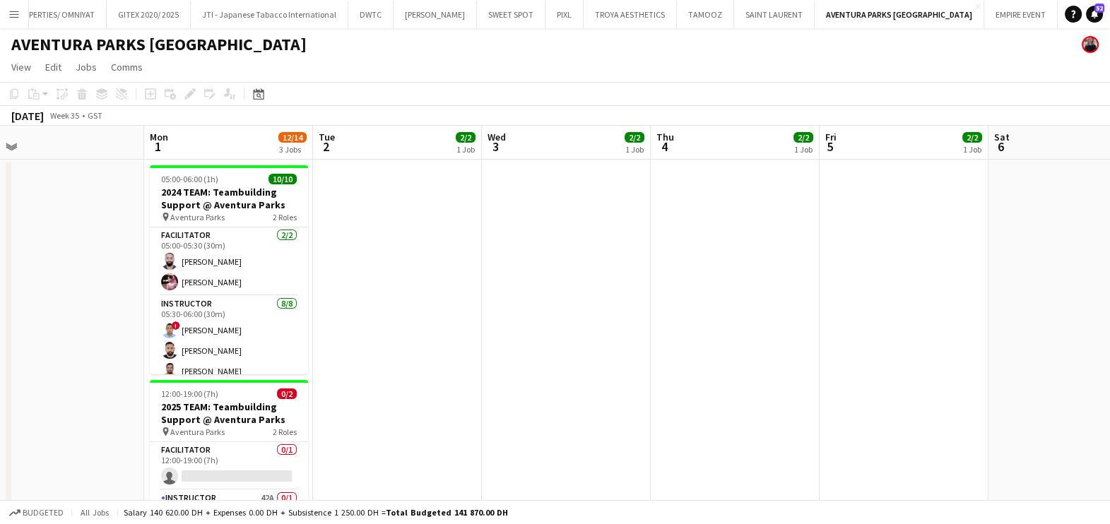
drag, startPoint x: 569, startPoint y: 334, endPoint x: 934, endPoint y: 336, distance: 364.6
click at [934, 336] on app-calendar-viewport "Fri 29 Sat 30 Sun 31 Mon 1 12/14 3 Jobs Tue 2 2/2 1 Job Wed 3 2/2 1 Job Thu 4 2…" at bounding box center [555, 487] width 1110 height 723
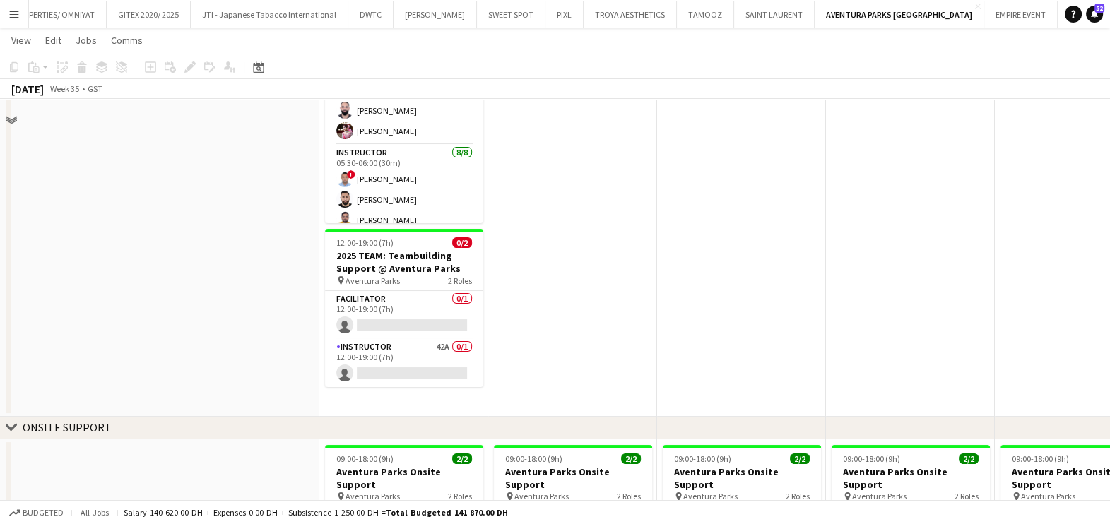
scroll to position [176, 0]
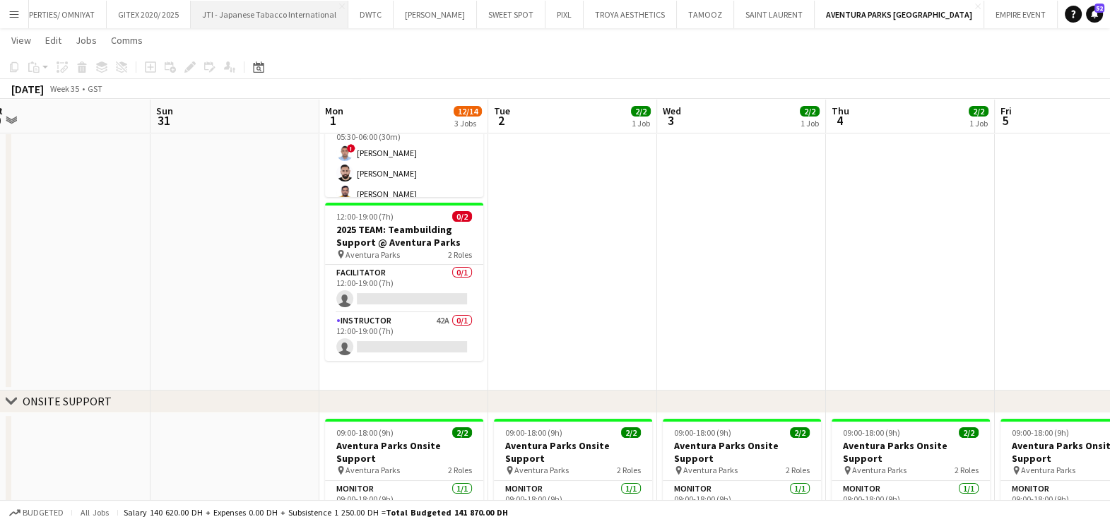
click at [241, 18] on button "JTI - Japanese Tabacco International Close" at bounding box center [270, 15] width 158 height 28
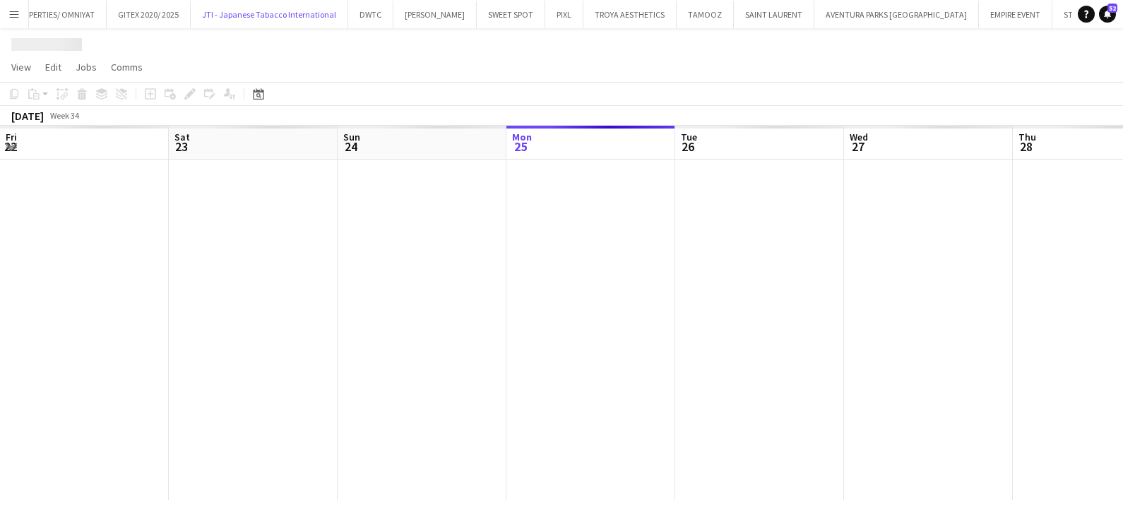
scroll to position [0, 338]
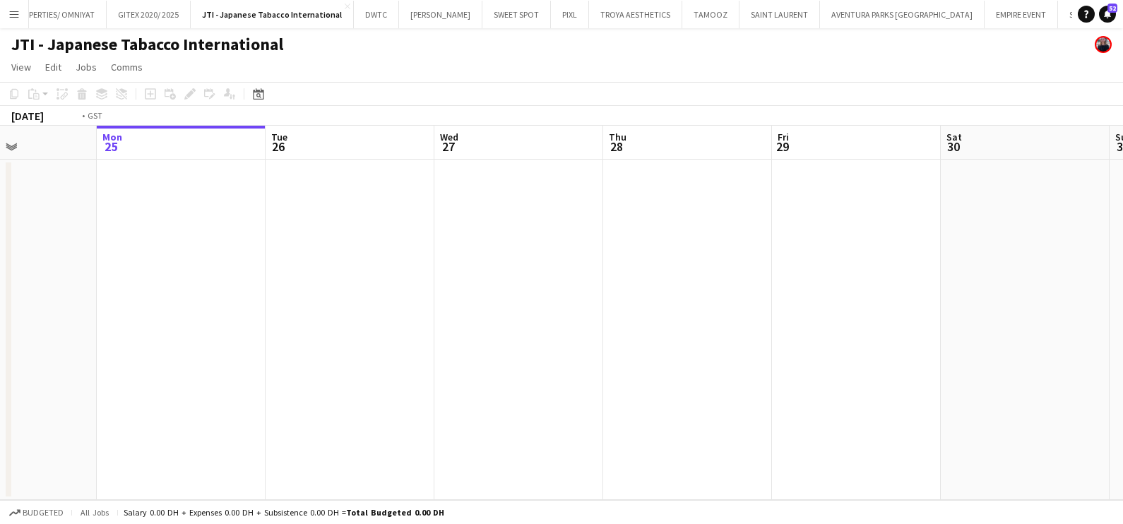
drag, startPoint x: 858, startPoint y: 219, endPoint x: 423, endPoint y: 257, distance: 436.9
click at [425, 256] on app-calendar-viewport "Fri 22 Sat 23 Sun 24 Mon 25 Tue 26 Wed 27 Thu 28 Fri 29 Sat 30 Sun 31 Mon 1 0/1…" at bounding box center [561, 313] width 1123 height 374
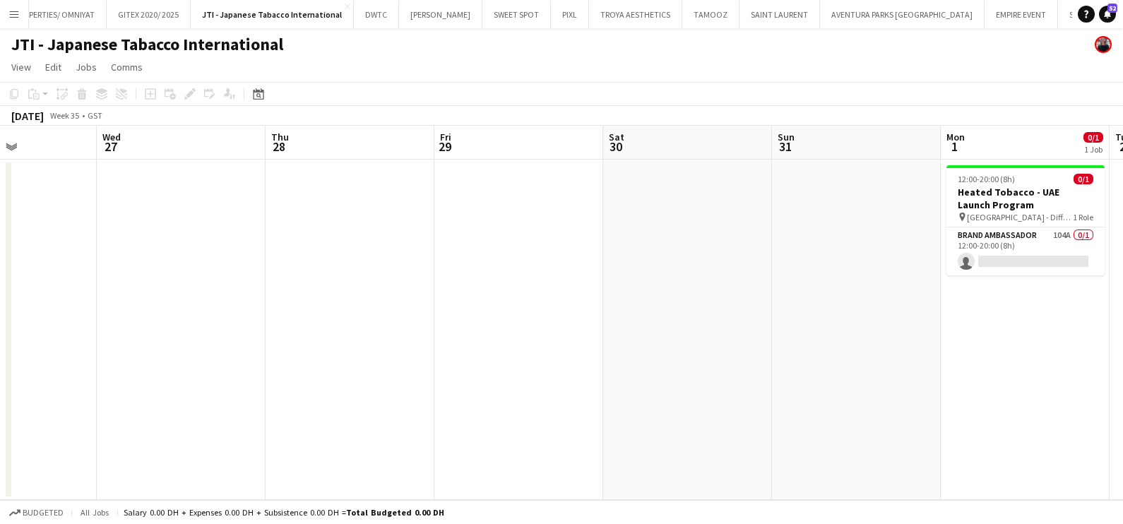
scroll to position [0, 434]
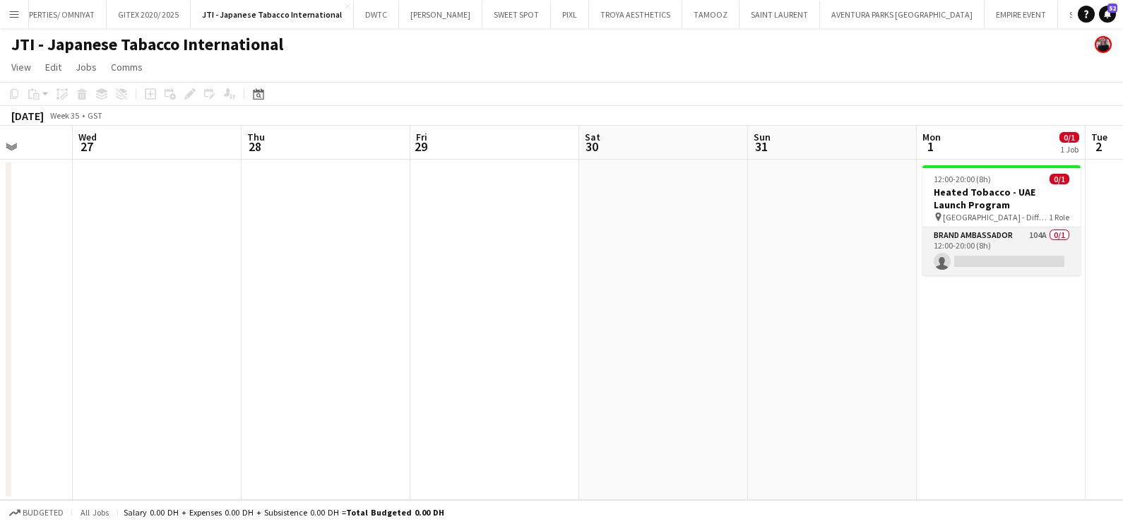
click at [954, 237] on app-card-role "Brand Ambassador 104A 0/1 12:00-20:00 (8h) single-neutral-actions" at bounding box center [1002, 252] width 158 height 48
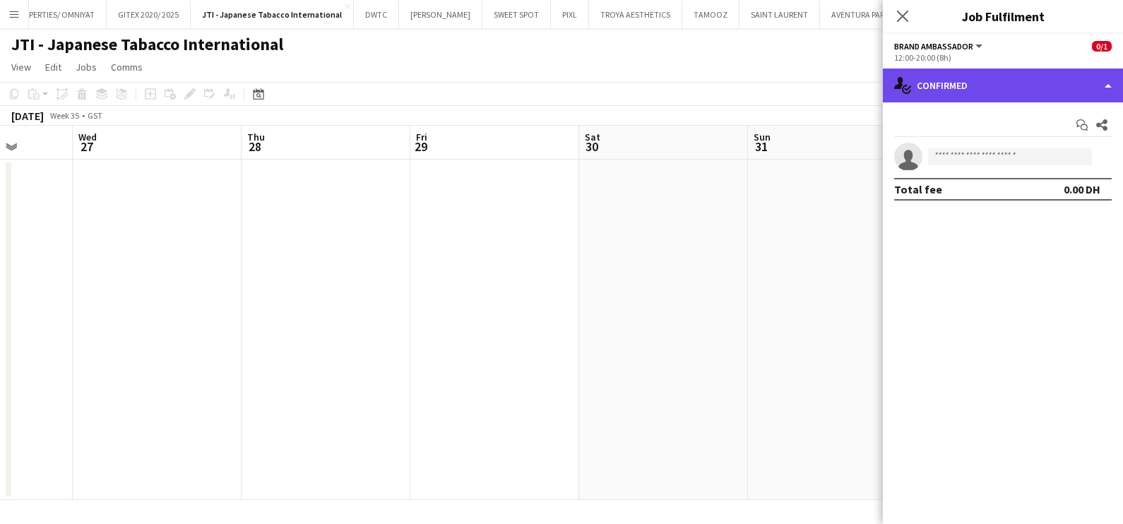
click at [1050, 78] on div "single-neutral-actions-check-2 Confirmed" at bounding box center [1003, 86] width 240 height 34
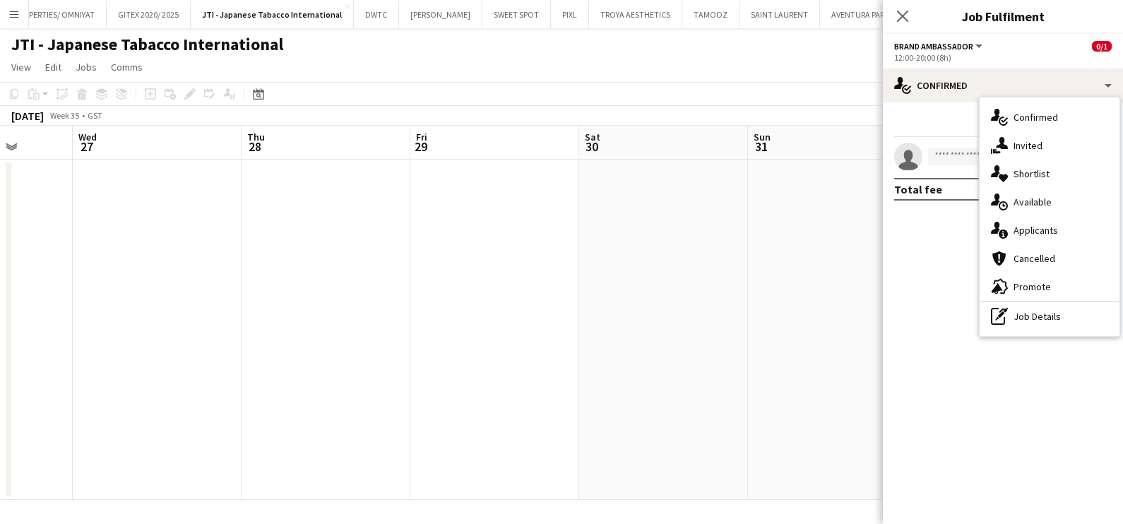
click at [1053, 179] on div "single-neutral-actions-heart Shortlist" at bounding box center [1050, 174] width 140 height 28
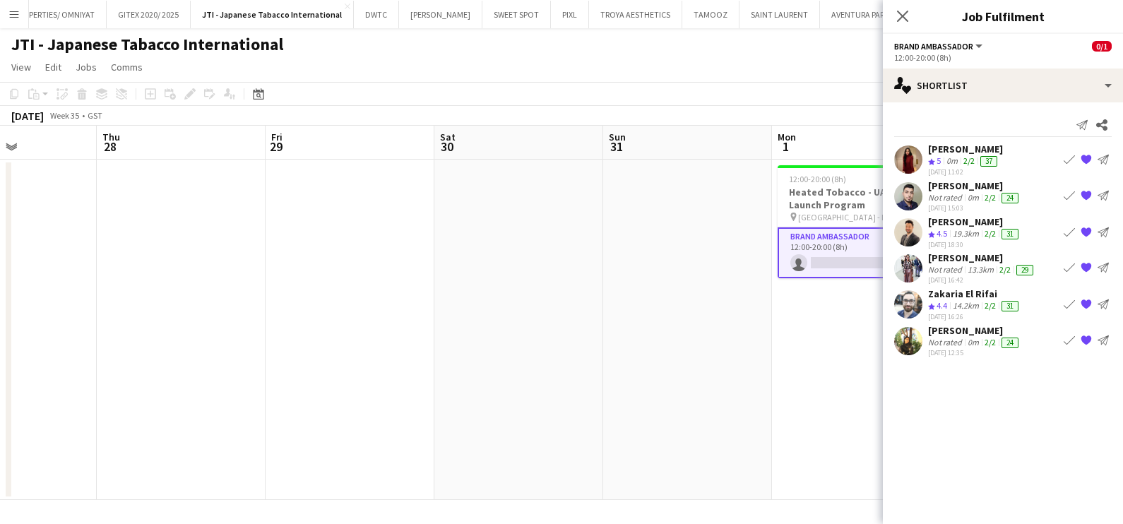
drag, startPoint x: 775, startPoint y: 355, endPoint x: 417, endPoint y: 357, distance: 358.2
click at [417, 357] on app-calendar-viewport "Sun 24 Mon 25 Tue 26 Wed 27 Thu 28 Fri 29 Sat 30 Sun 31 Mon 1 0/1 1 Job Tue 2 W…" at bounding box center [561, 313] width 1123 height 374
drag, startPoint x: 724, startPoint y: 359, endPoint x: 236, endPoint y: 364, distance: 488.3
click at [236, 363] on app-calendar-viewport "Mon 25 Tue 26 Wed 27 Thu 28 Fri 29 Sat 30 Sun 31 Mon 1 0/1 1 Job Tue 2 Wed 3 Th…" at bounding box center [561, 313] width 1123 height 374
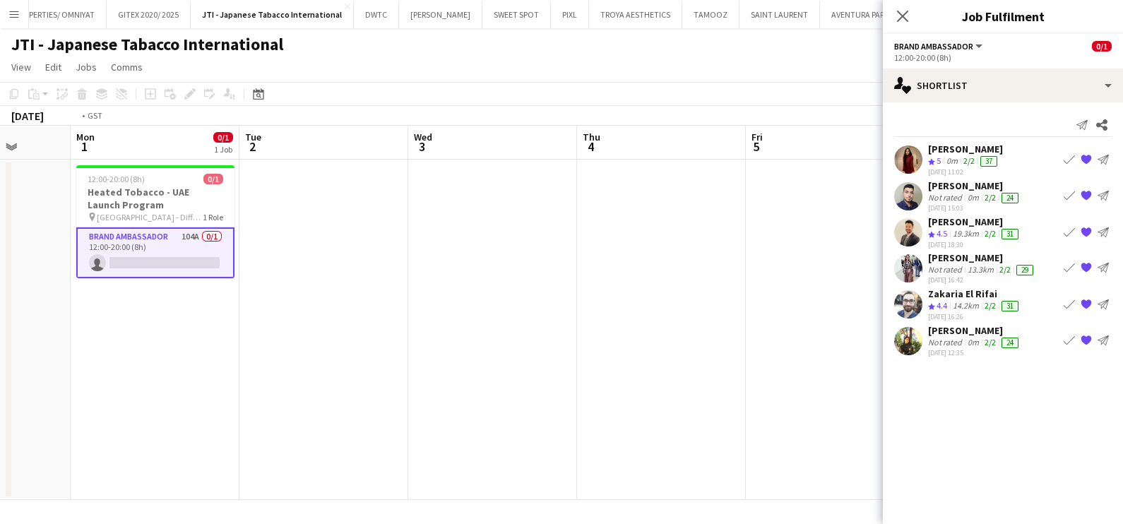
click at [230, 364] on app-calendar-viewport "Thu 28 Fri 29 Sat 30 Sun 31 Mon 1 0/1 1 Job Tue 2 Wed 3 Thu 4 Fri 5 Sat 6 Sun 7…" at bounding box center [561, 313] width 1123 height 374
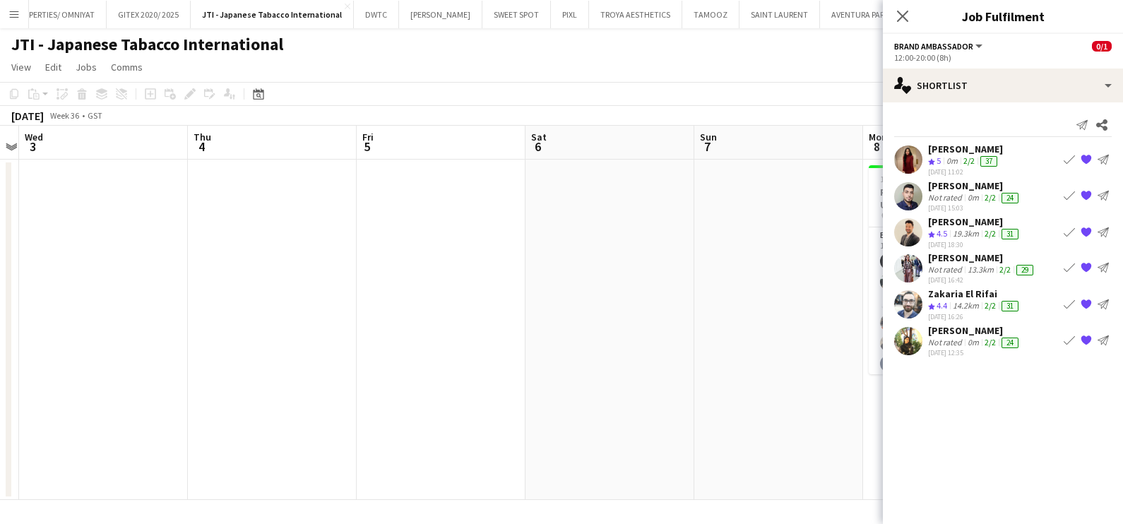
scroll to position [0, 635]
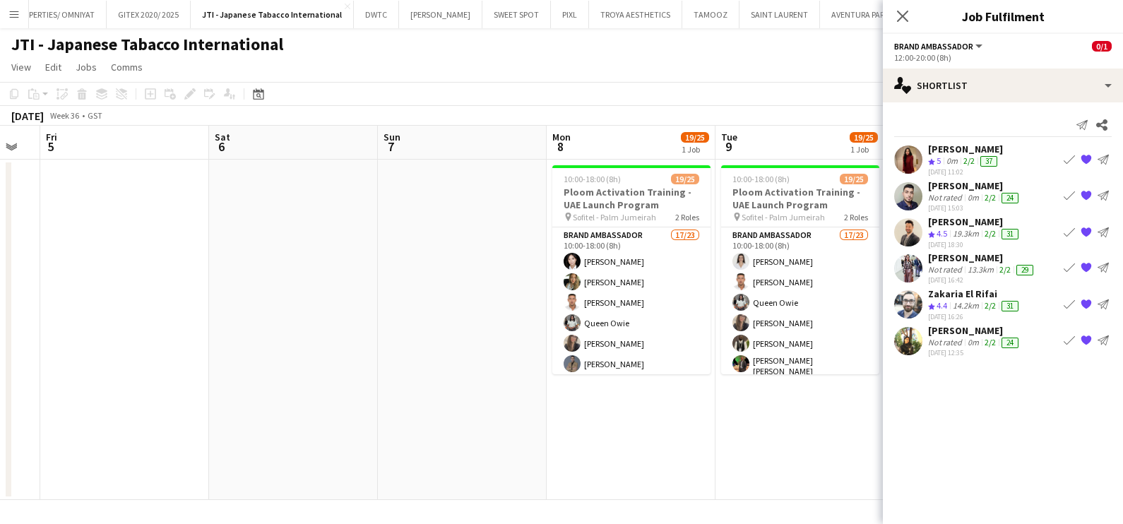
drag, startPoint x: 553, startPoint y: 372, endPoint x: 251, endPoint y: 374, distance: 302.4
click at [249, 372] on app-calendar-viewport "Mon 1 0/1 1 Job Tue 2 Wed 3 Thu 4 Fri 5 Sat 6 Sun 7 Mon 8 19/25 1 Job Tue 9 19/…" at bounding box center [561, 313] width 1123 height 374
click at [346, 380] on app-calendar-viewport "Mon 1 0/1 1 Job Tue 2 Wed 3 Thu 4 Fri 5 Sat 6 Sun 7 Mon 8 19/25 1 Job Tue 9 19/…" at bounding box center [561, 313] width 1123 height 374
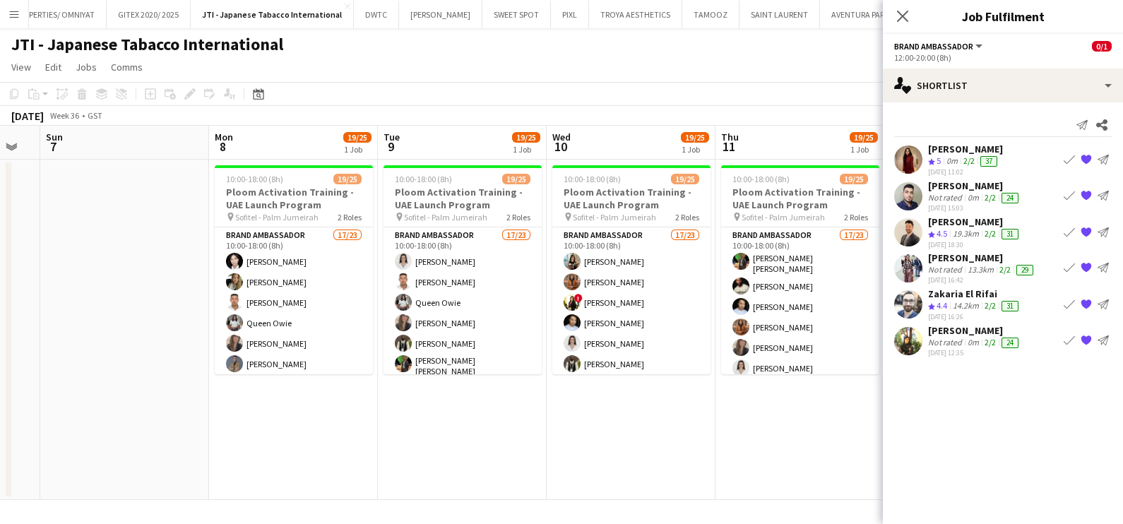
click at [307, 372] on app-calendar-viewport "Wed 3 Thu 4 Fri 5 Sat 6 Sun 7 Mon 8 19/25 1 Job Tue 9 19/25 1 Job Wed 10 19/25 …" at bounding box center [561, 313] width 1123 height 374
click at [396, 228] on app-calendar-viewport "Wed 3 Thu 4 Fri 5 Sat 6 Sun 7 Mon 8 19/25 1 Job Tue 9 19/25 1 Job Wed 10 19/25 …" at bounding box center [561, 313] width 1123 height 374
click at [521, 447] on app-board "JTI - Japanese Tabacco International View Day view expanded Day view collapsed …" at bounding box center [561, 276] width 1123 height 496
click at [536, 437] on app-calendar-viewport "Wed 3 Thu 4 Fri 5 Sat 6 Sun 7 Mon 8 19/25 1 Job Tue 9 19/25 1 Job Wed 10 19/25 …" at bounding box center [561, 313] width 1123 height 374
click at [1087, 269] on app-calendar-viewport "Wed 3 Thu 4 Fri 5 Sat 6 Sun 7 Mon 8 19/25 1 Job Tue 9 19/25 1 Job Wed 10 19/25 …" at bounding box center [561, 313] width 1123 height 374
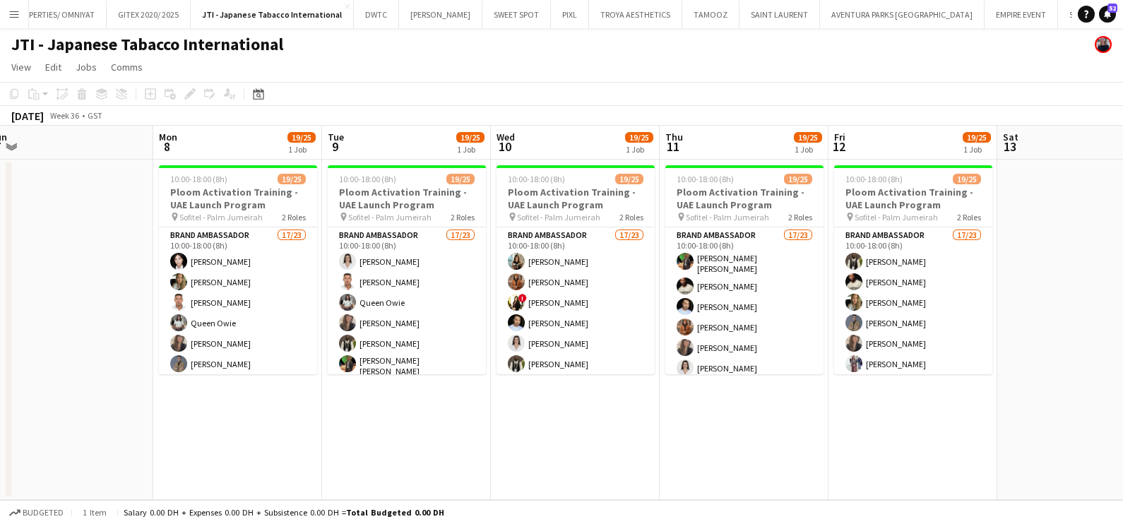
drag, startPoint x: 454, startPoint y: 434, endPoint x: 704, endPoint y: 432, distance: 250.1
click at [704, 432] on app-calendar-viewport "Fri 5 Sat 6 Sun 7 Mon 8 19/25 1 Job Tue 9 19/25 1 Job Wed 10 19/25 1 Job Thu 11…" at bounding box center [561, 313] width 1123 height 374
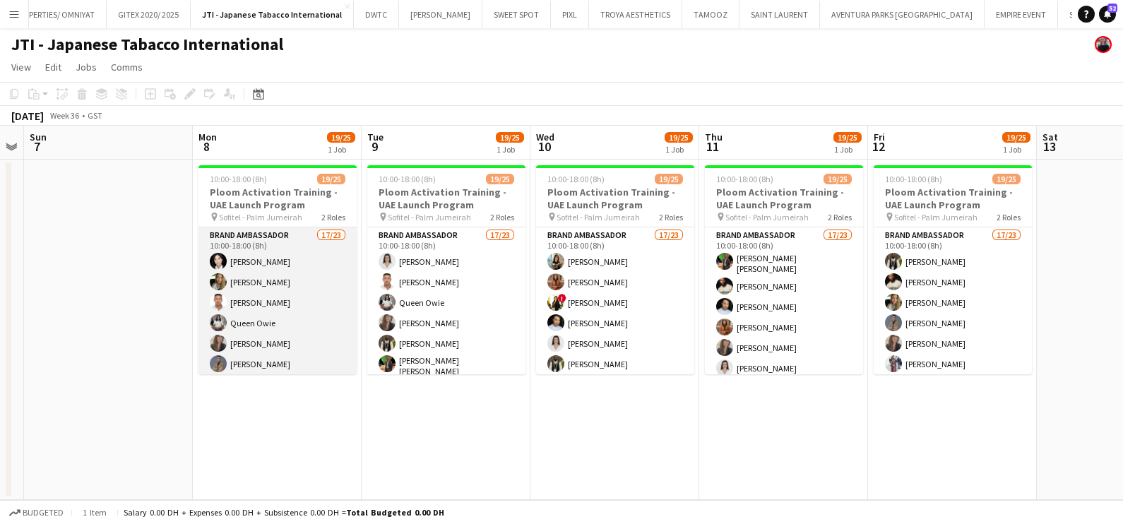
click at [314, 293] on app-card-role "Brand Ambassador 17/23 10:00-18:00 (8h) [PERSON_NAME] [PERSON_NAME] [PERSON_NAM…" at bounding box center [278, 479] width 158 height 503
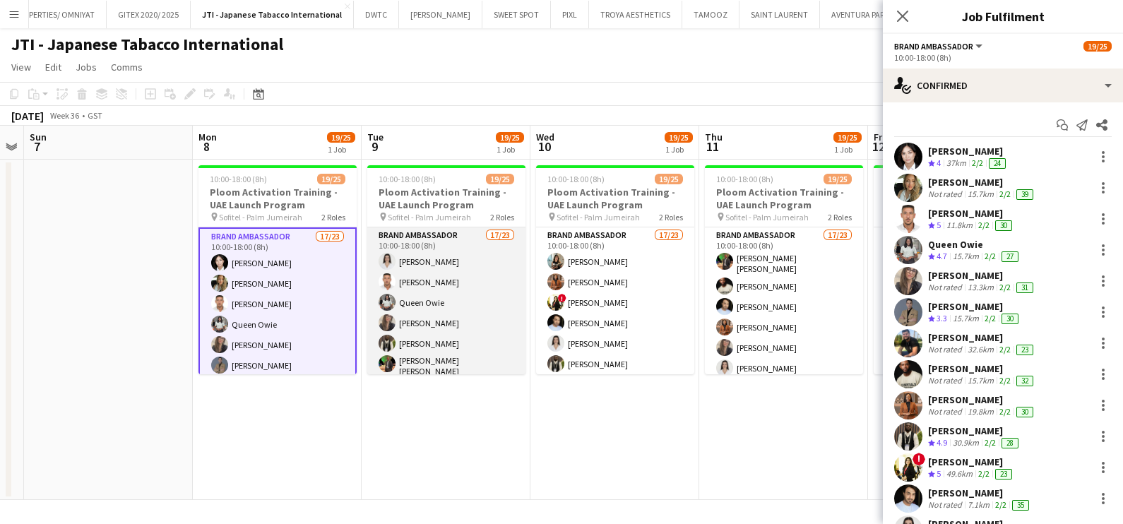
click at [471, 292] on app-card-role "Brand Ambassador 17/23 10:00-18:00 (8h) [PERSON_NAME] [PERSON_NAME] Queen [PERS…" at bounding box center [446, 479] width 158 height 503
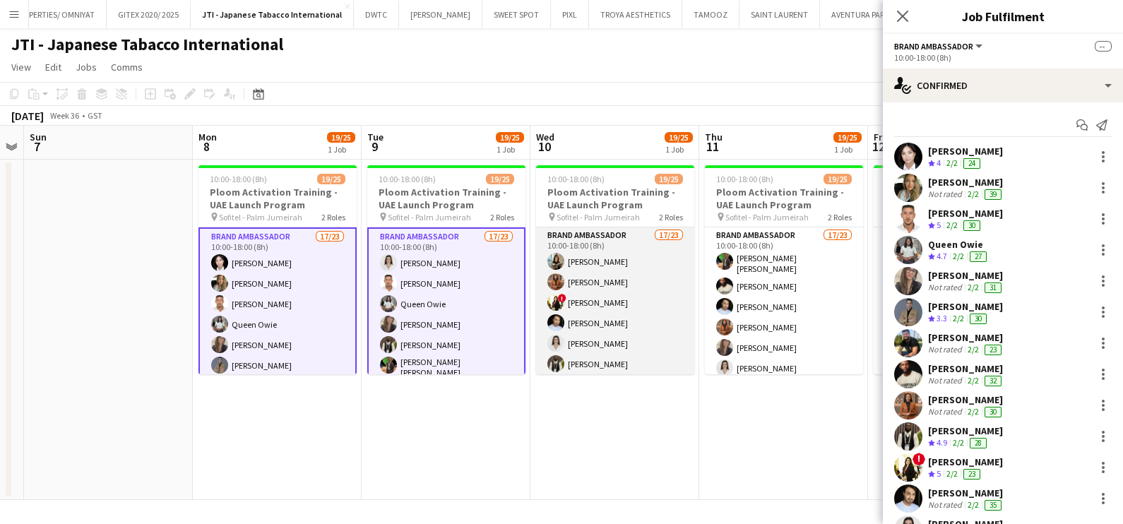
click at [613, 295] on app-card-role "Brand Ambassador 17/23 10:00-18:00 (8h) [PERSON_NAME] [PERSON_NAME] ! [PERSON_N…" at bounding box center [615, 479] width 158 height 503
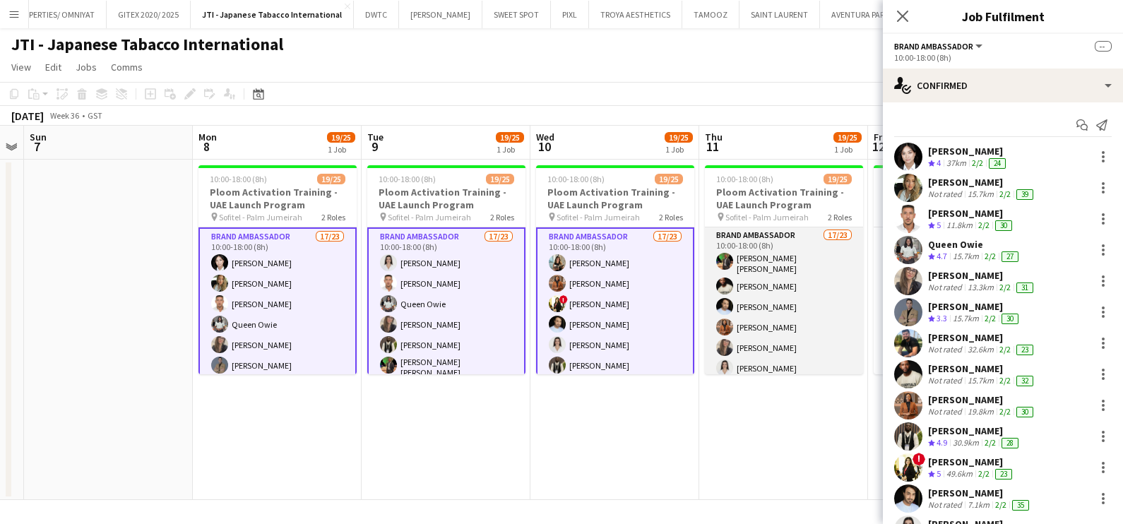
click at [757, 292] on app-card-role "Brand Ambassador 17/23 10:00-18:00 (8h) [PERSON_NAME] [PERSON_NAME] Mbebele [PE…" at bounding box center [784, 479] width 158 height 503
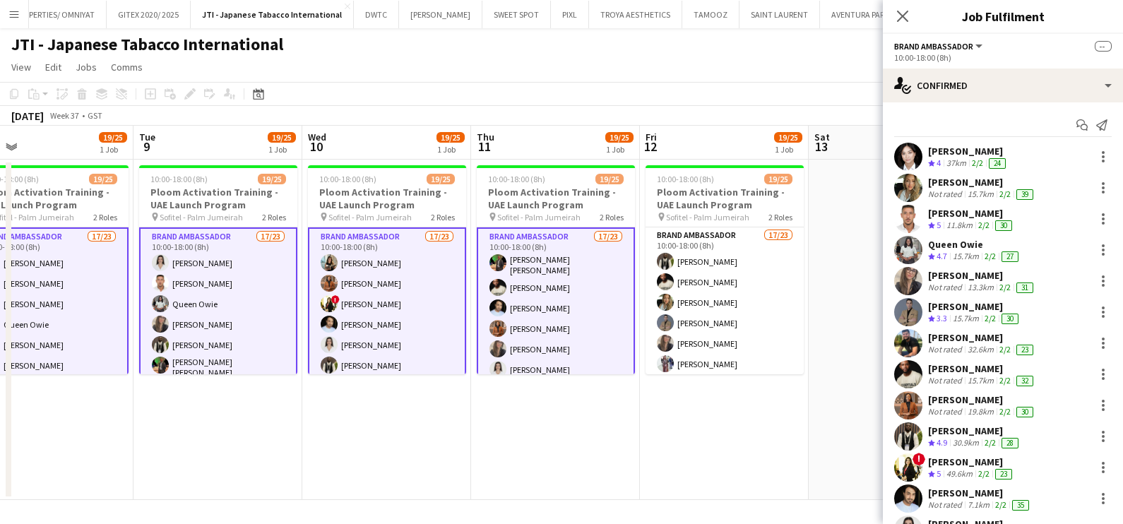
drag, startPoint x: 796, startPoint y: 296, endPoint x: 551, endPoint y: 303, distance: 245.3
click at [551, 303] on app-calendar-viewport "Fri 5 Sat 6 Sun 7 Mon 8 19/25 1 Job Tue 9 19/25 1 Job Wed 10 19/25 1 Job Thu 11…" at bounding box center [561, 313] width 1123 height 374
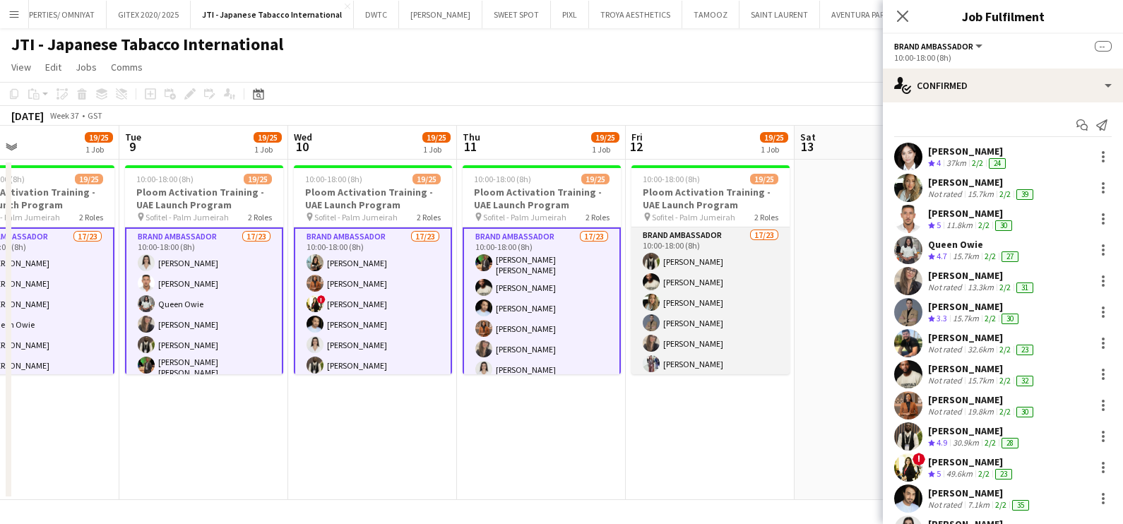
click at [664, 278] on app-card-role "Brand Ambassador 17/23 10:00-18:00 (8h) Fejiro Ejiroro [PERSON_NAME] Mbebele [P…" at bounding box center [711, 479] width 158 height 503
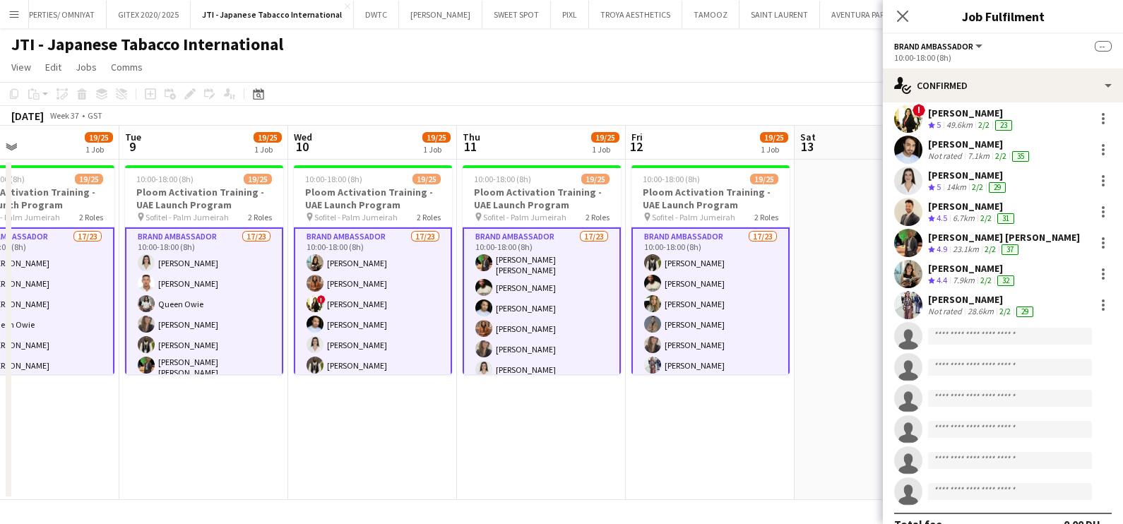
scroll to position [371, 0]
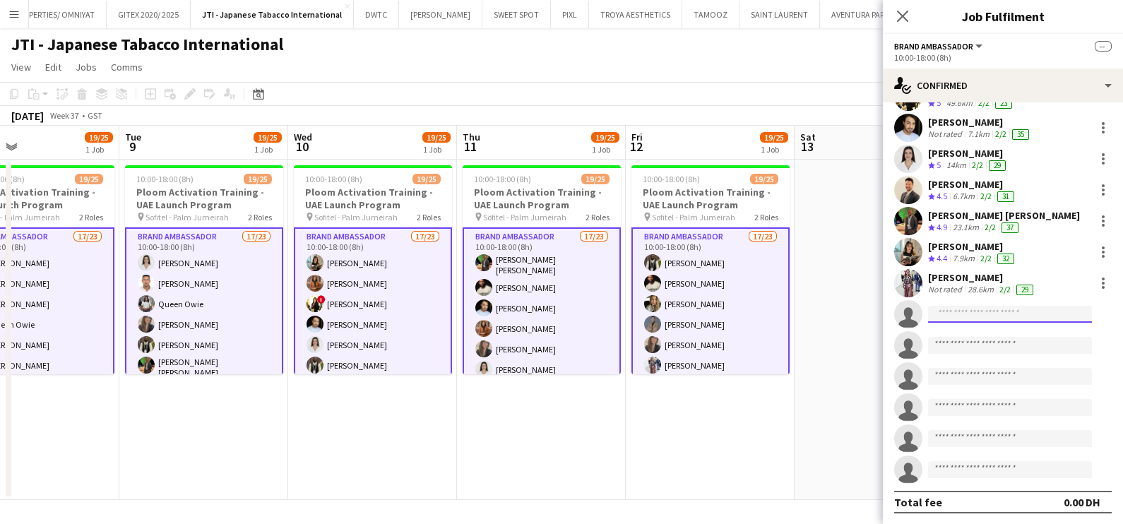
drag, startPoint x: 954, startPoint y: 311, endPoint x: 945, endPoint y: 307, distance: 9.2
click at [954, 311] on input at bounding box center [1010, 314] width 164 height 17
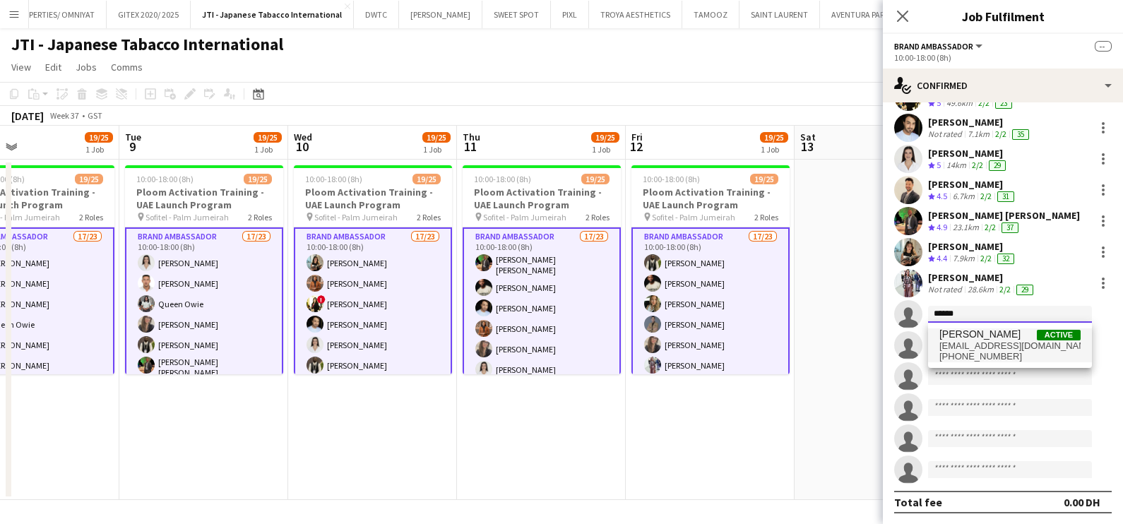
type input "******"
click at [986, 348] on span "[EMAIL_ADDRESS][DOMAIN_NAME]" at bounding box center [1010, 346] width 141 height 11
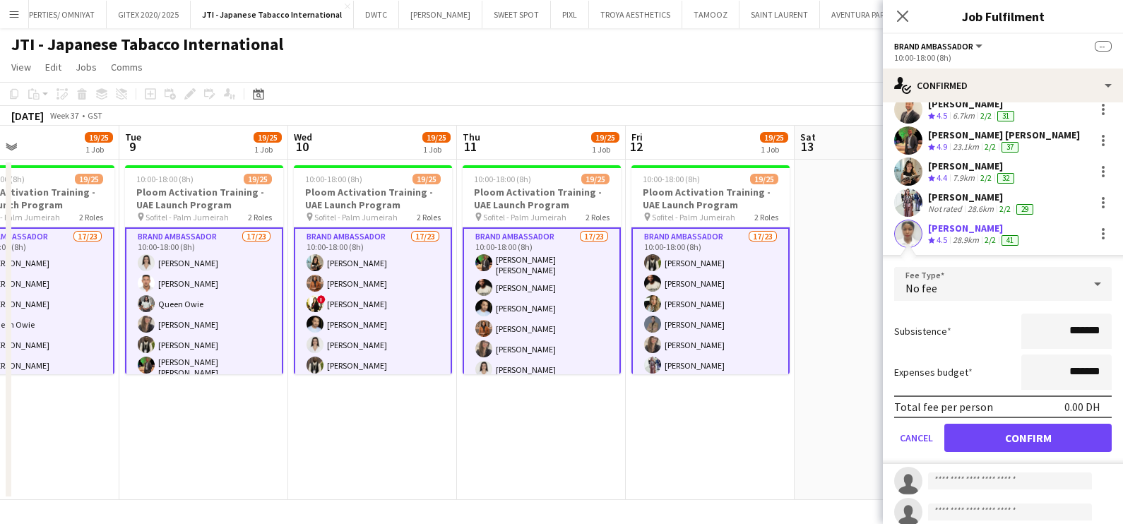
scroll to position [547, 0]
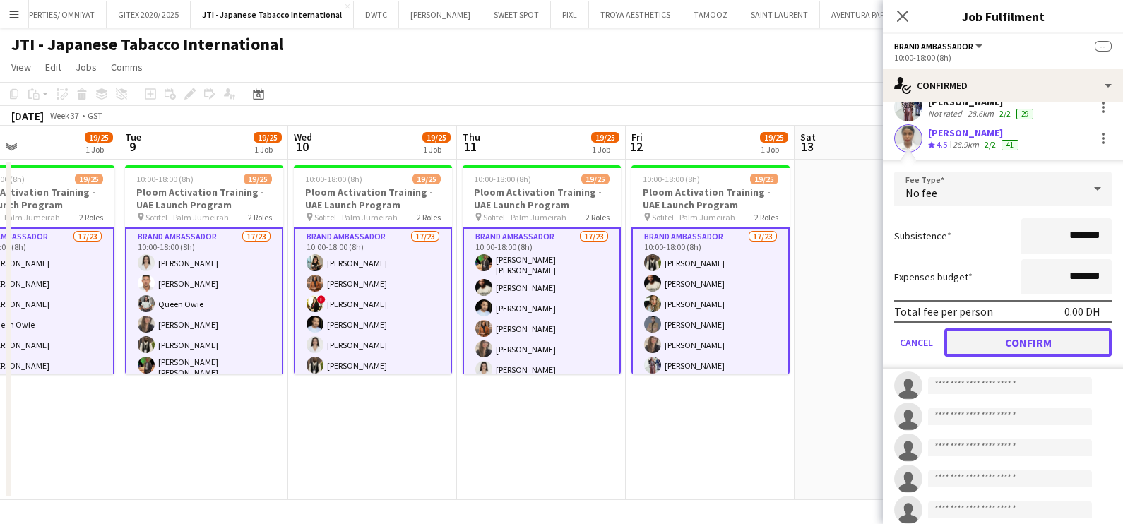
click at [1015, 343] on button "Confirm" at bounding box center [1028, 343] width 167 height 28
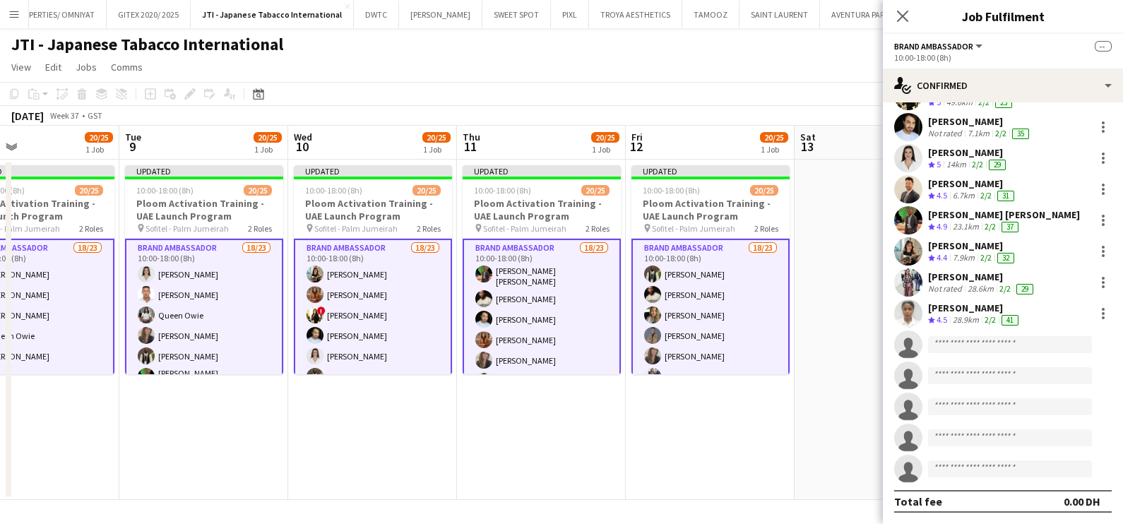
scroll to position [371, 0]
click at [960, 350] on input at bounding box center [1010, 345] width 164 height 17
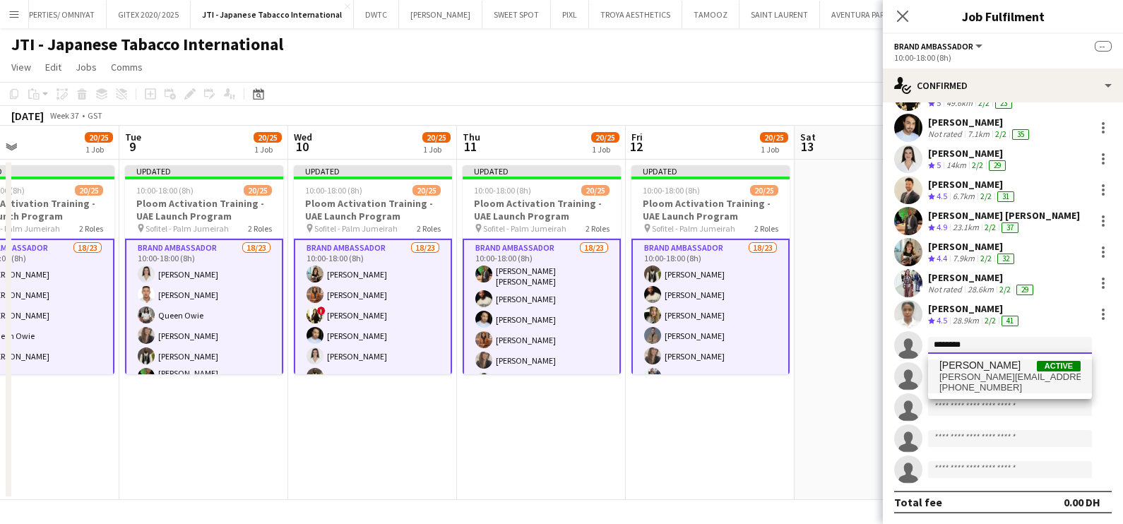
type input "********"
click at [991, 382] on span "[PERSON_NAME][EMAIL_ADDRESS][DOMAIN_NAME]" at bounding box center [1010, 377] width 141 height 11
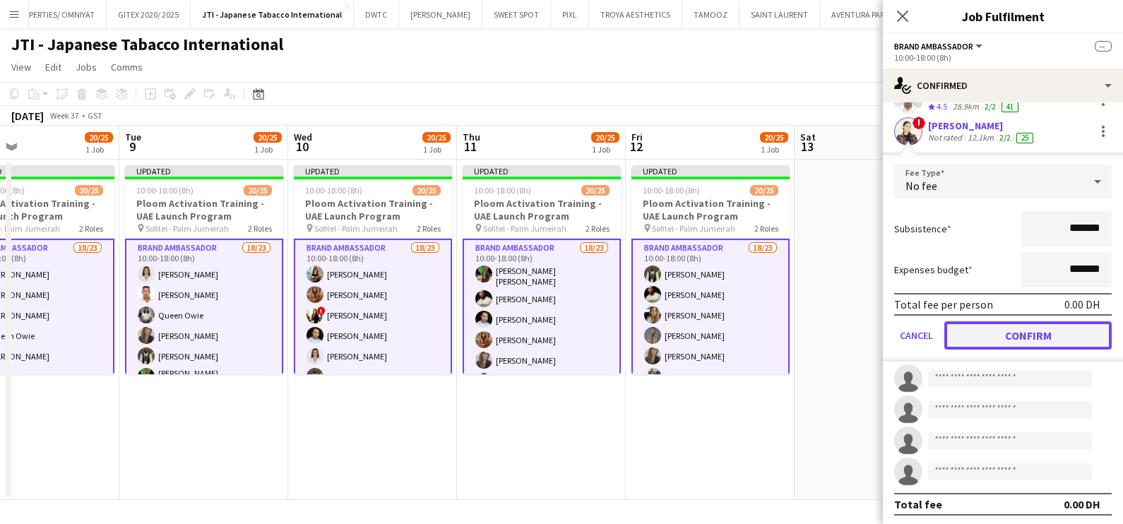
click at [1013, 326] on button "Confirm" at bounding box center [1028, 335] width 167 height 28
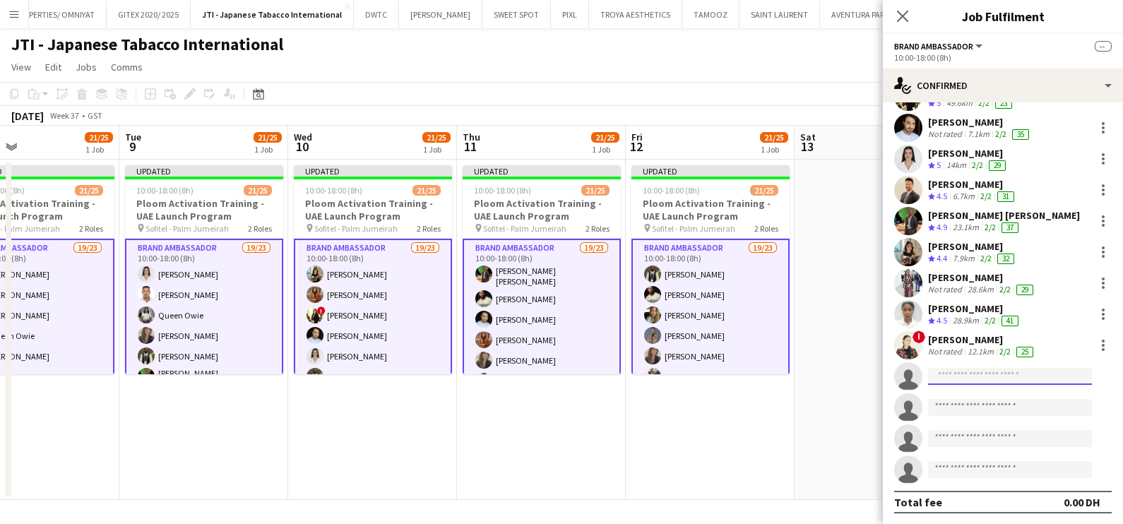
click at [952, 370] on input at bounding box center [1010, 376] width 164 height 17
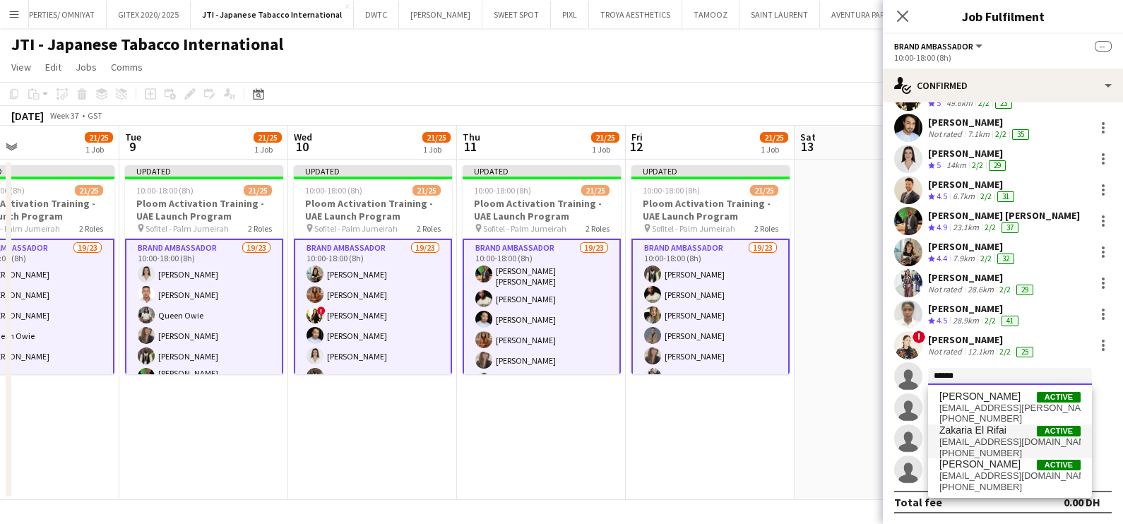
type input "******"
click at [998, 437] on span "[EMAIL_ADDRESS][DOMAIN_NAME]" at bounding box center [1010, 442] width 141 height 11
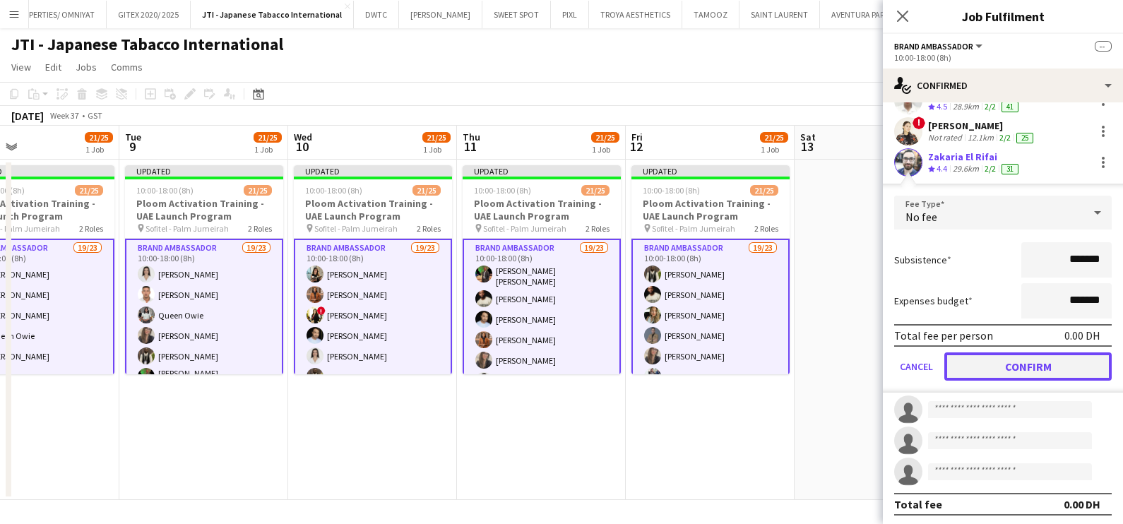
click at [1013, 369] on button "Confirm" at bounding box center [1028, 367] width 167 height 28
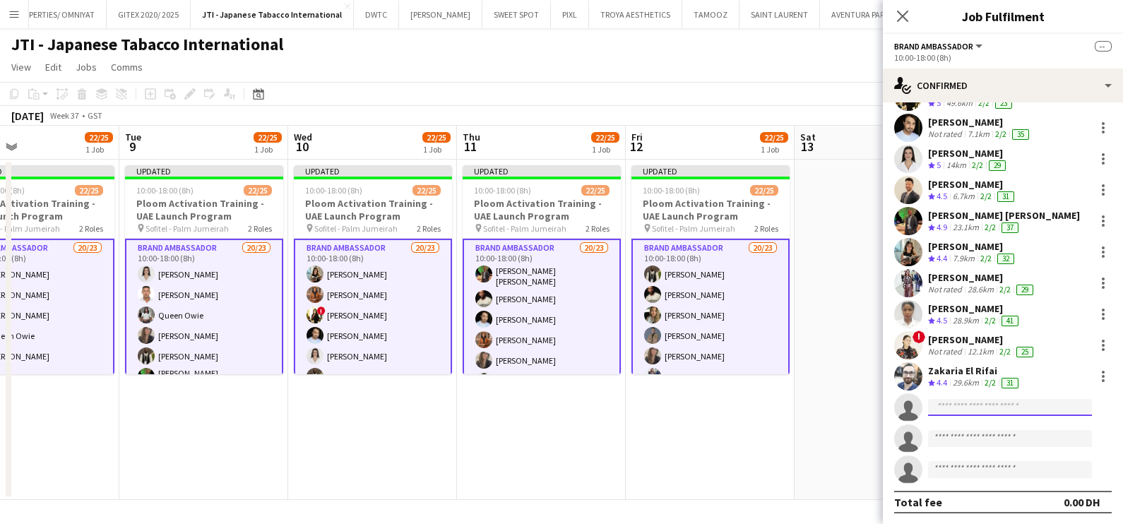
click at [952, 408] on input at bounding box center [1010, 407] width 164 height 17
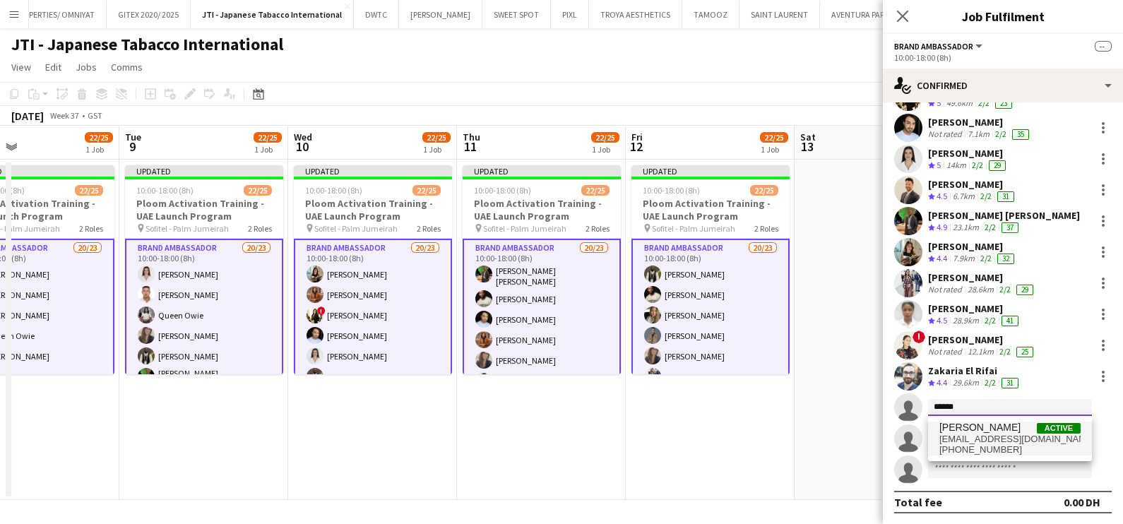
type input "******"
click at [988, 434] on span "[EMAIL_ADDRESS][DOMAIN_NAME]" at bounding box center [1010, 439] width 141 height 11
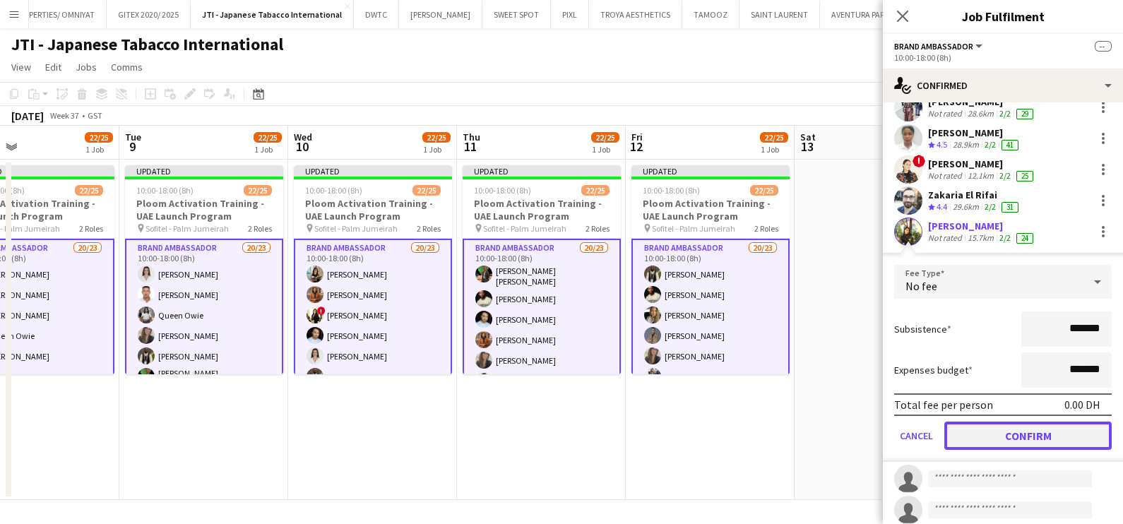
click at [1003, 430] on button "Confirm" at bounding box center [1028, 436] width 167 height 28
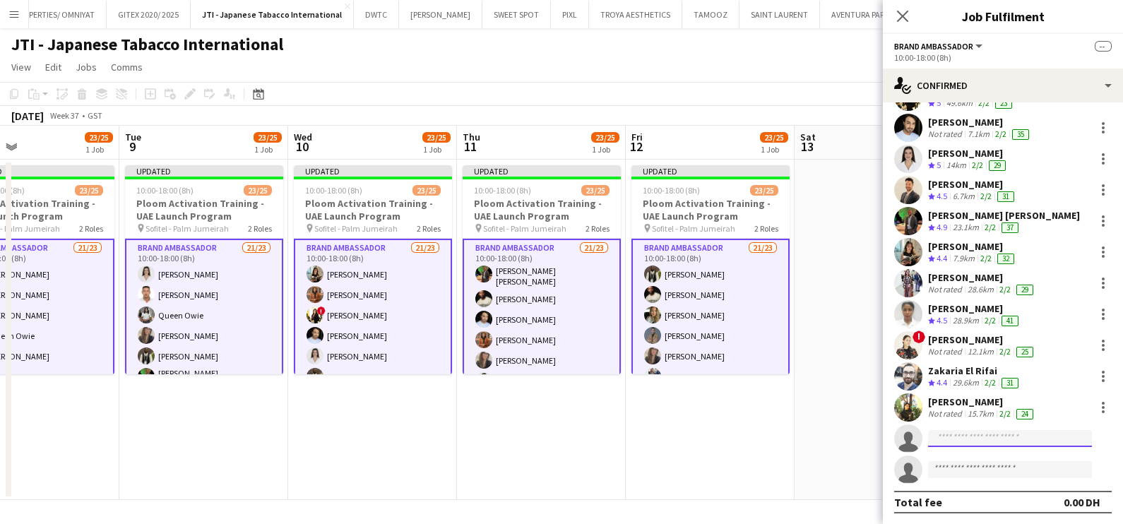
click at [991, 435] on input at bounding box center [1010, 438] width 164 height 17
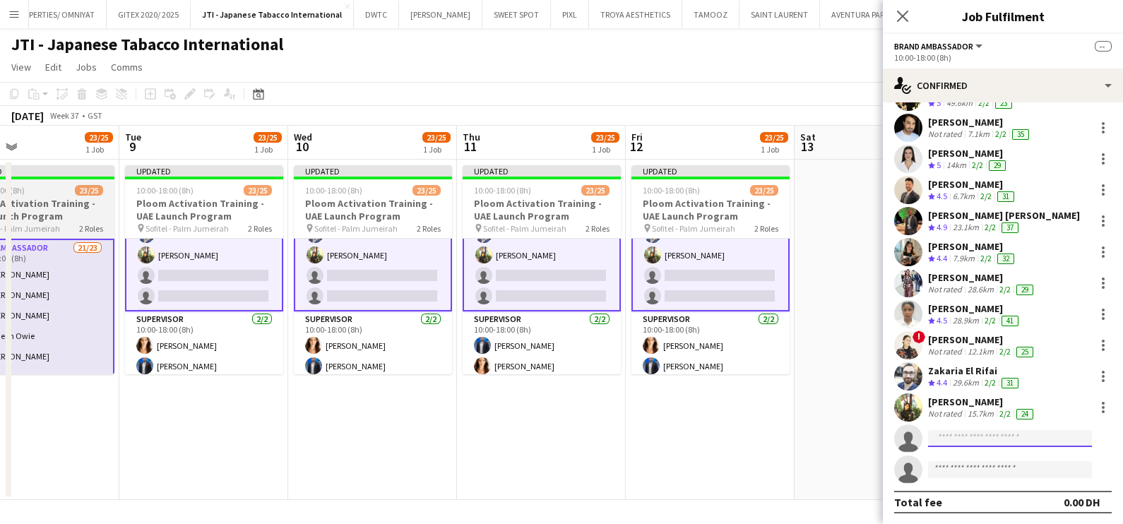
scroll to position [433, 0]
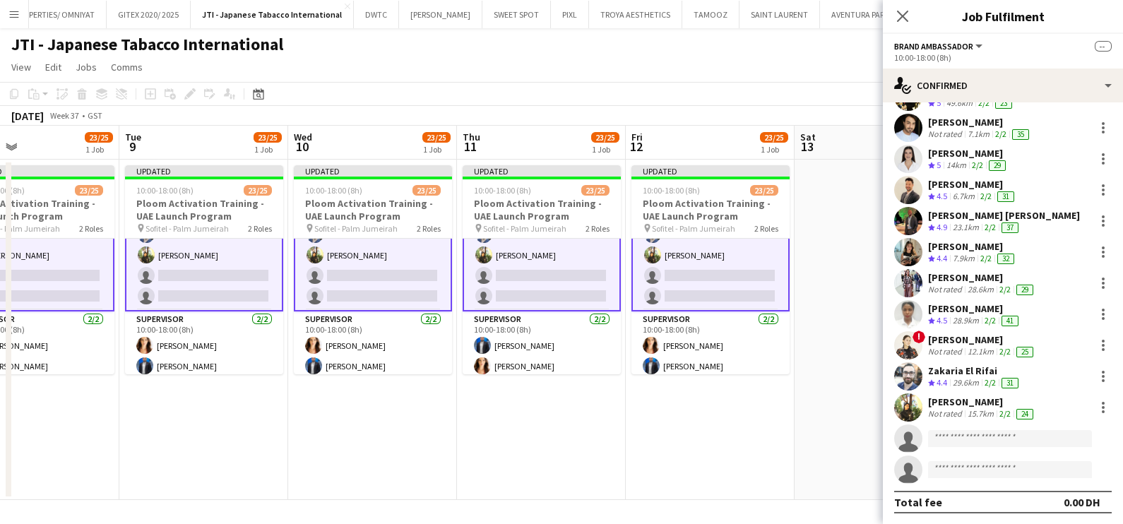
click at [822, 374] on app-date-cell at bounding box center [879, 330] width 169 height 341
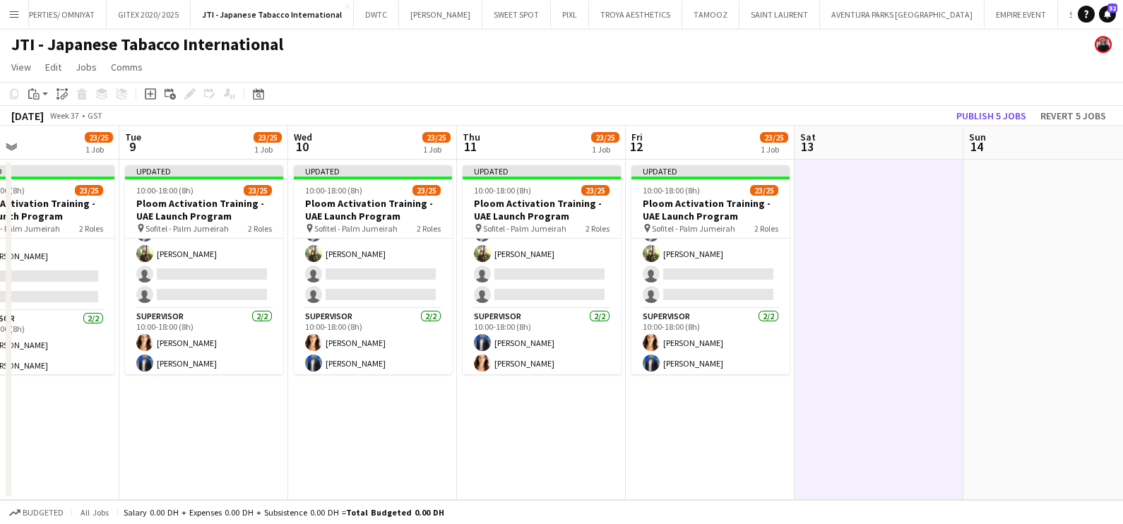
scroll to position [431, 0]
click at [981, 113] on button "Publish 5 jobs" at bounding box center [991, 116] width 81 height 18
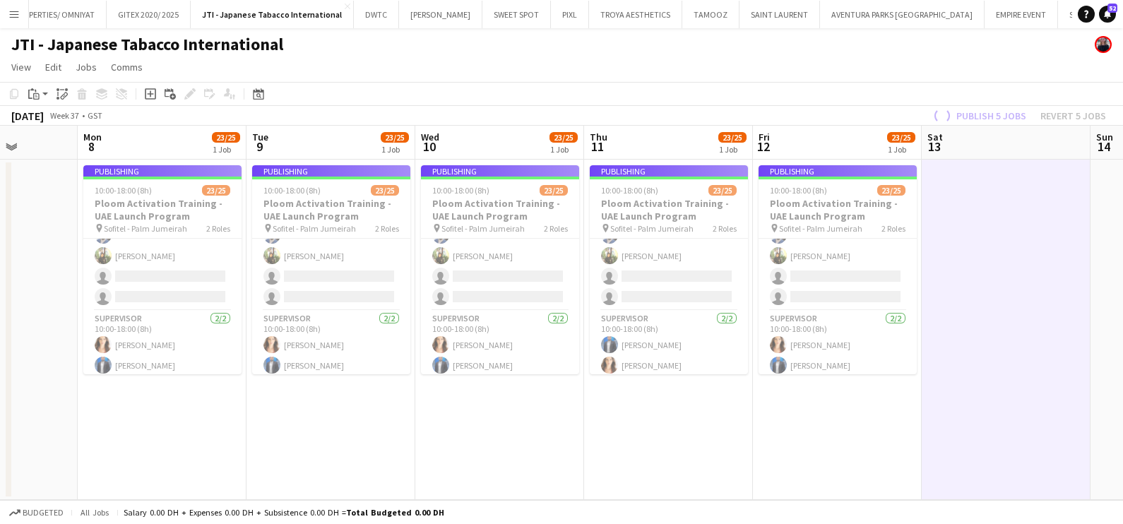
drag, startPoint x: 960, startPoint y: 314, endPoint x: 502, endPoint y: 312, distance: 458.6
click at [513, 312] on app-calendar-viewport "Fri 5 Sat 6 Sun 7 Mon 8 23/25 1 Job Tue 9 23/25 1 Job Wed 10 23/25 1 Job Thu 11…" at bounding box center [561, 313] width 1123 height 374
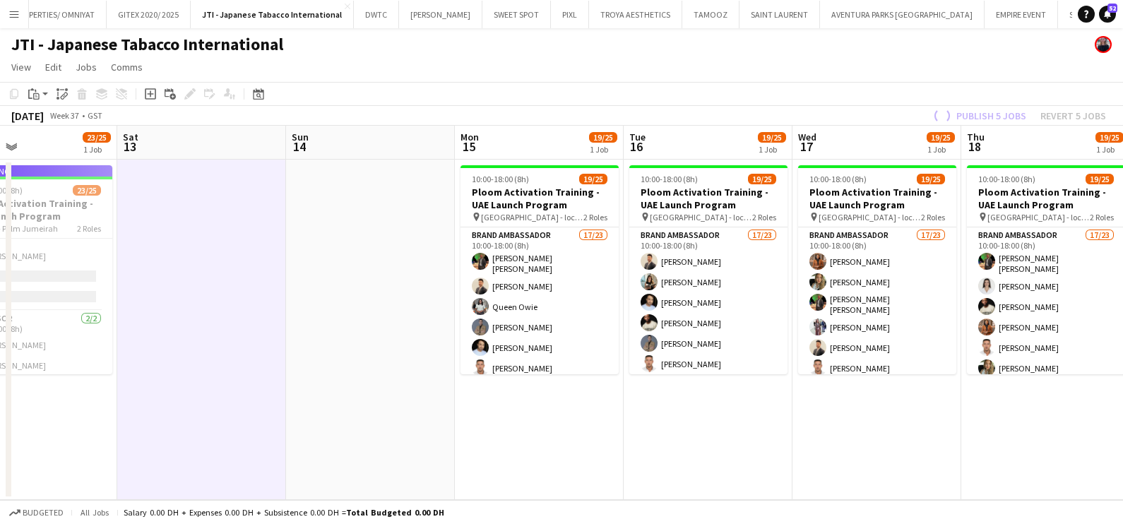
scroll to position [0, 512]
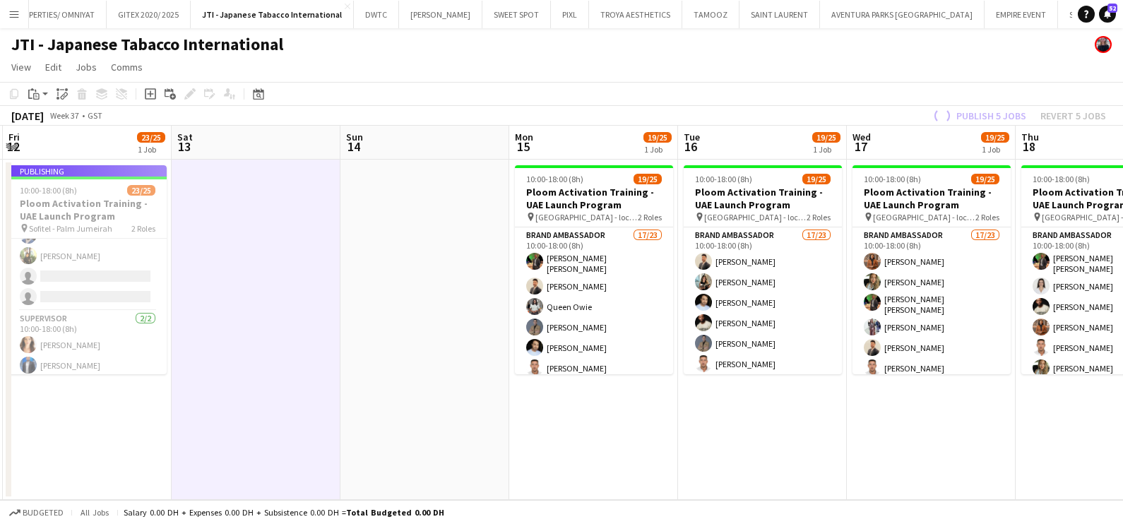
drag, startPoint x: 689, startPoint y: 329, endPoint x: 336, endPoint y: 331, distance: 353.3
click at [336, 331] on app-calendar-viewport "Tue 9 23/25 1 Job Wed 10 23/25 1 Job Thu 11 23/25 1 Job Fri 12 23/25 1 Job Sat …" at bounding box center [561, 313] width 1123 height 374
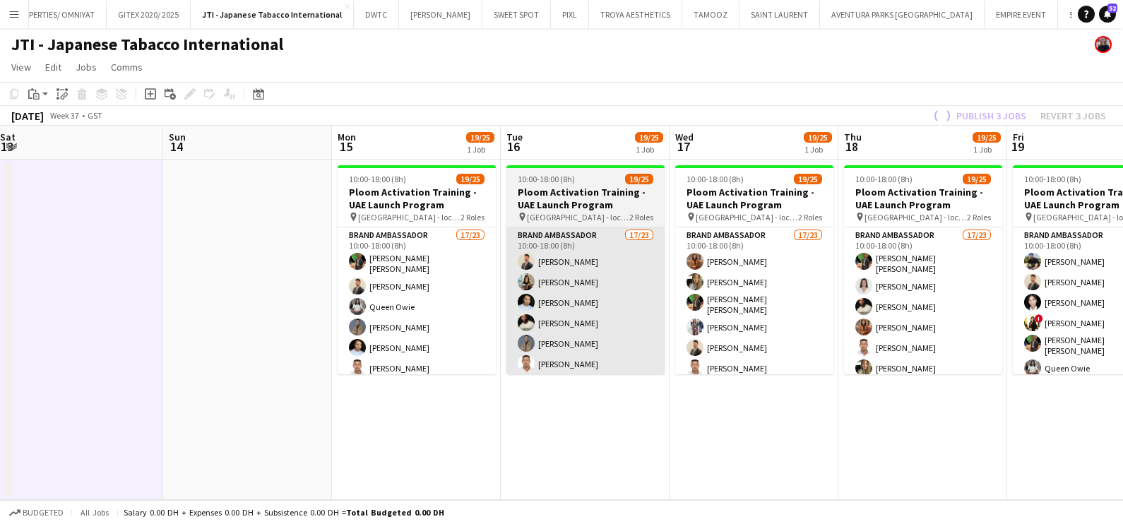
scroll to position [420, 0]
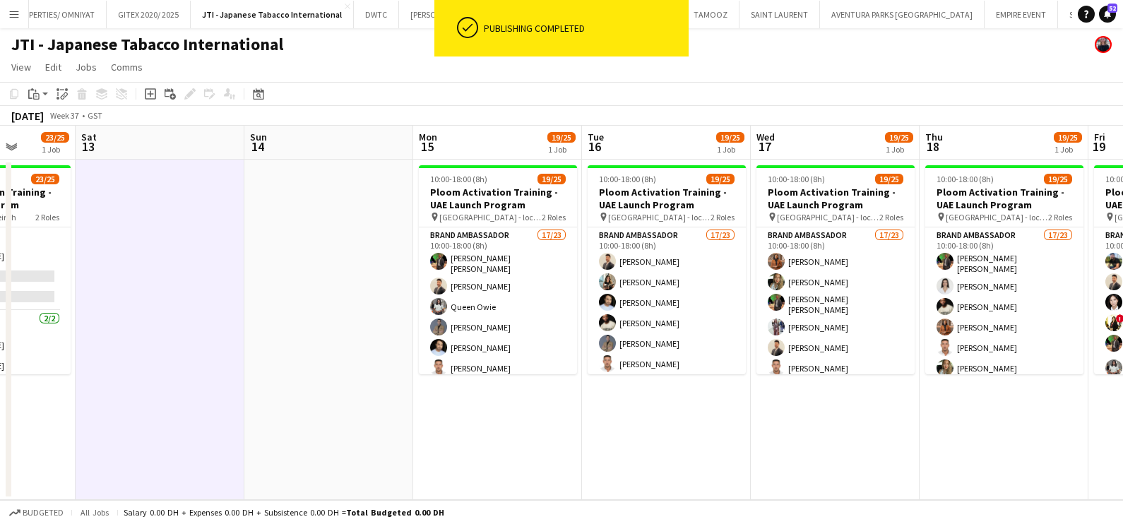
drag, startPoint x: 279, startPoint y: 336, endPoint x: 860, endPoint y: 336, distance: 580.8
click at [860, 336] on app-calendar-viewport "Wed 10 23/25 1 Job Thu 11 23/25 1 Job Fri 12 23/25 1 Job Sat 13 Sun 14 Mon 15 1…" at bounding box center [561, 313] width 1123 height 374
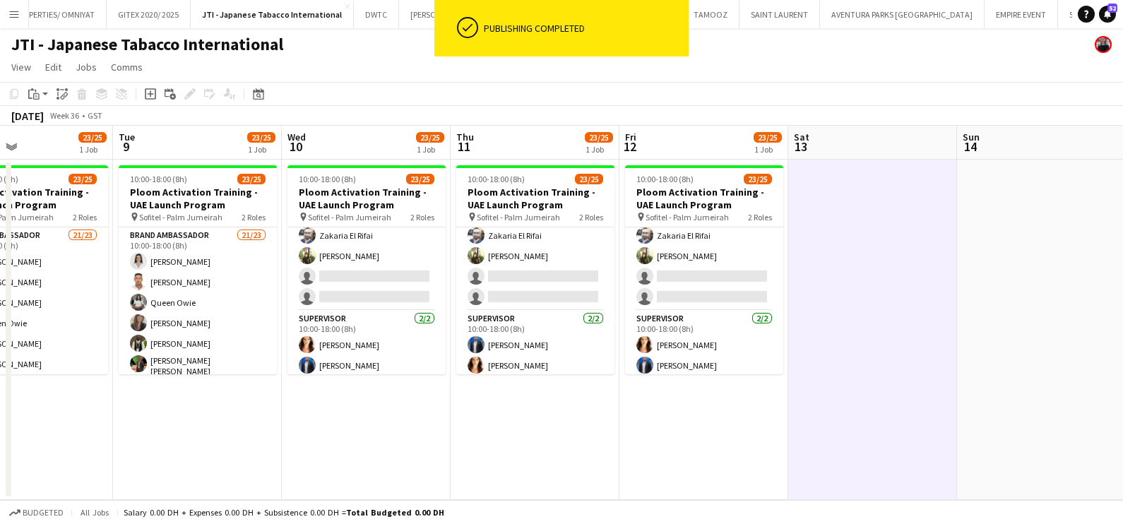
drag, startPoint x: 590, startPoint y: 337, endPoint x: 899, endPoint y: 340, distance: 309.5
click at [899, 340] on app-calendar-viewport "Sat 6 Sun 7 Mon 8 23/25 1 Job Tue 9 23/25 1 Job Wed 10 23/25 1 Job Thu 11 23/25…" at bounding box center [561, 313] width 1123 height 374
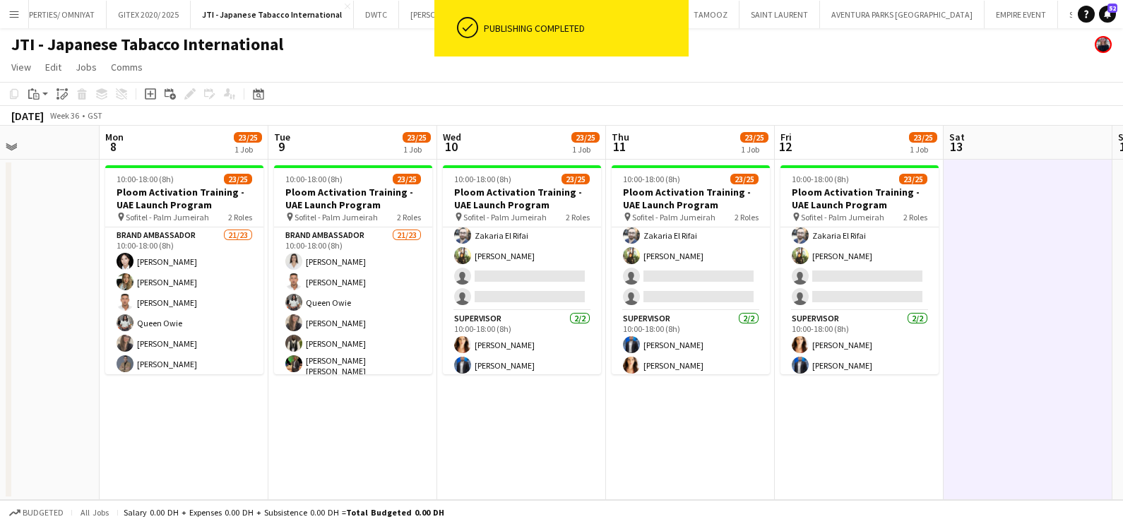
drag, startPoint x: 624, startPoint y: 386, endPoint x: 731, endPoint y: 386, distance: 107.4
click at [731, 386] on app-calendar-viewport "Fri 5 Sat 6 Sun 7 Mon 8 23/25 1 Job Tue 9 23/25 1 Job Wed 10 23/25 1 Job Thu 11…" at bounding box center [561, 313] width 1123 height 374
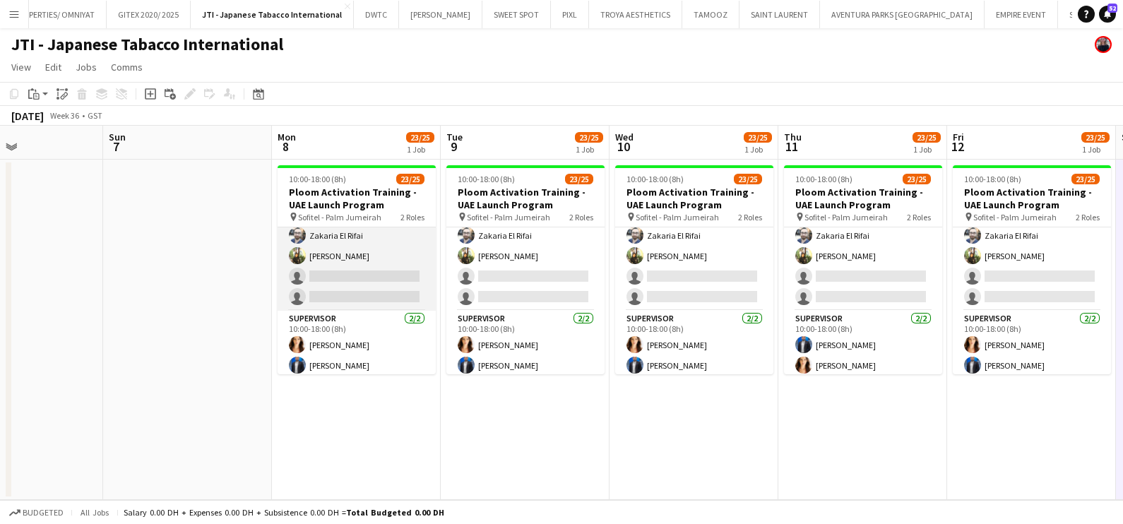
click at [362, 272] on app-card-role "Brand Ambassador 21/23 10:00-18:00 (8h) [PERSON_NAME] [PERSON_NAME] [PERSON_NAM…" at bounding box center [357, 59] width 158 height 503
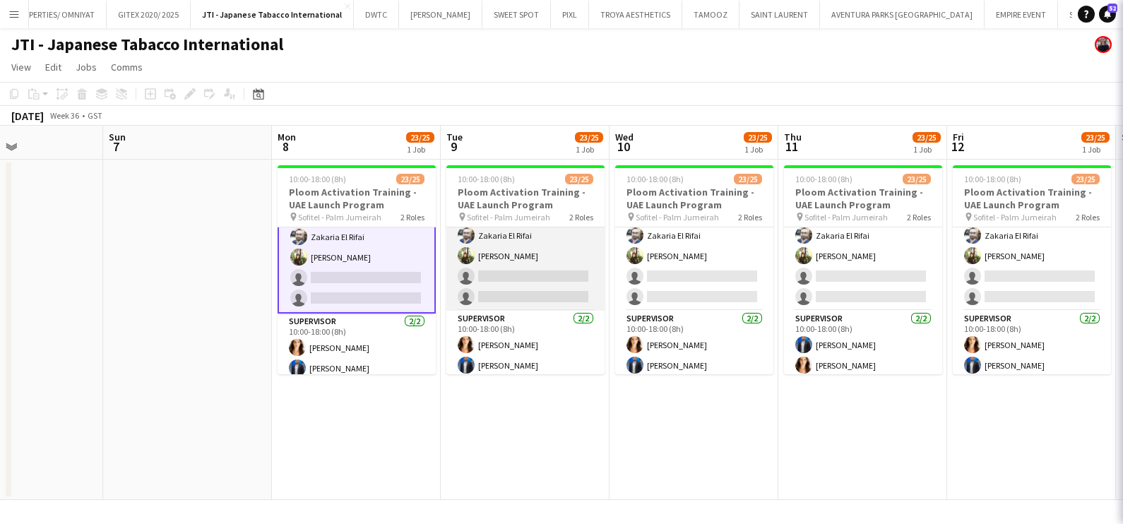
scroll to position [420, 0]
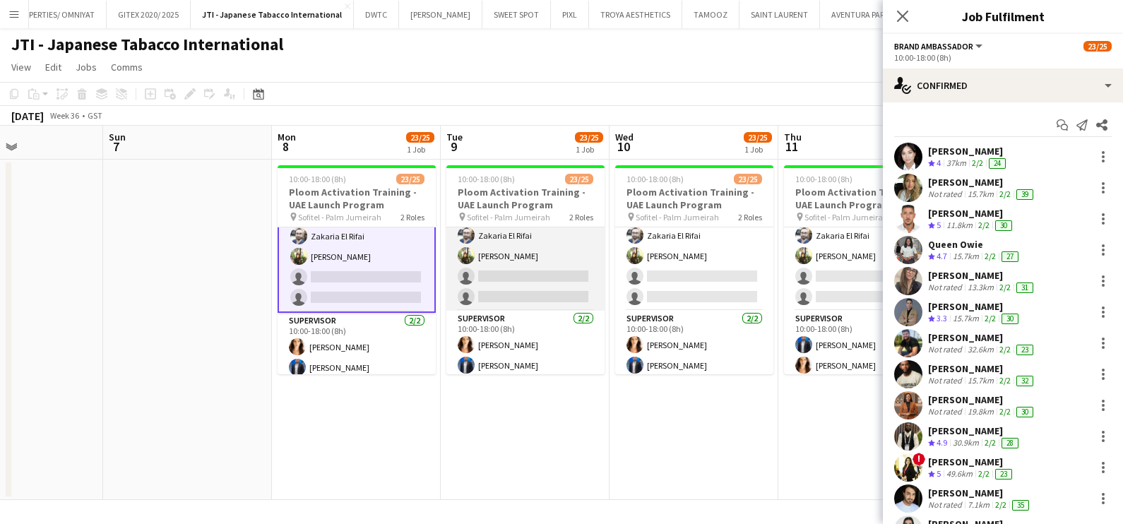
click at [514, 273] on app-card-role "Brand Ambassador 21/23 10:00-18:00 (8h) [PERSON_NAME] [PERSON_NAME] Queen [PERS…" at bounding box center [526, 59] width 158 height 503
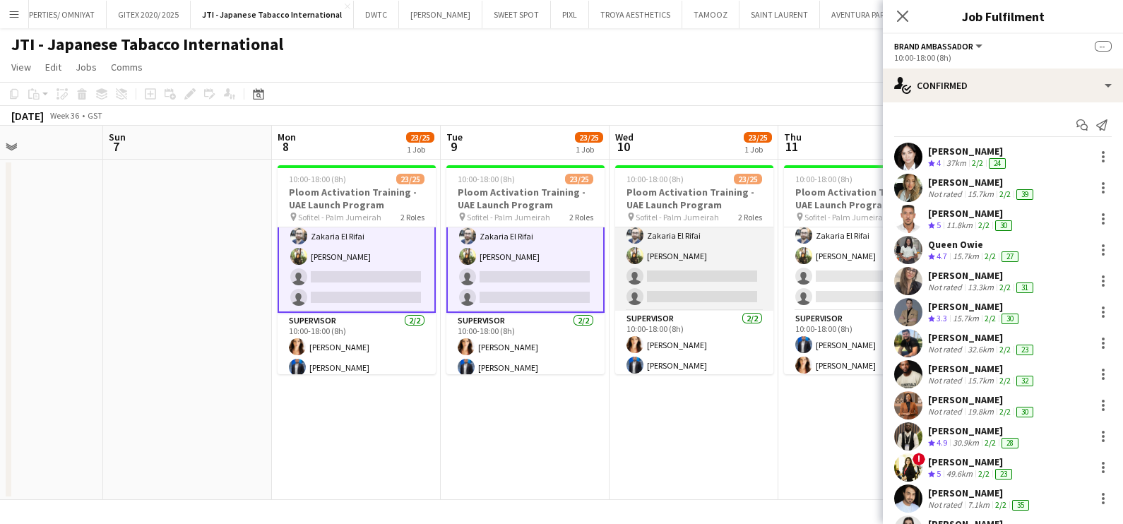
click at [665, 270] on app-card-role "Brand Ambassador 21/23 10:00-18:00 (8h) [PERSON_NAME] [PERSON_NAME] ! [PERSON_N…" at bounding box center [694, 59] width 158 height 503
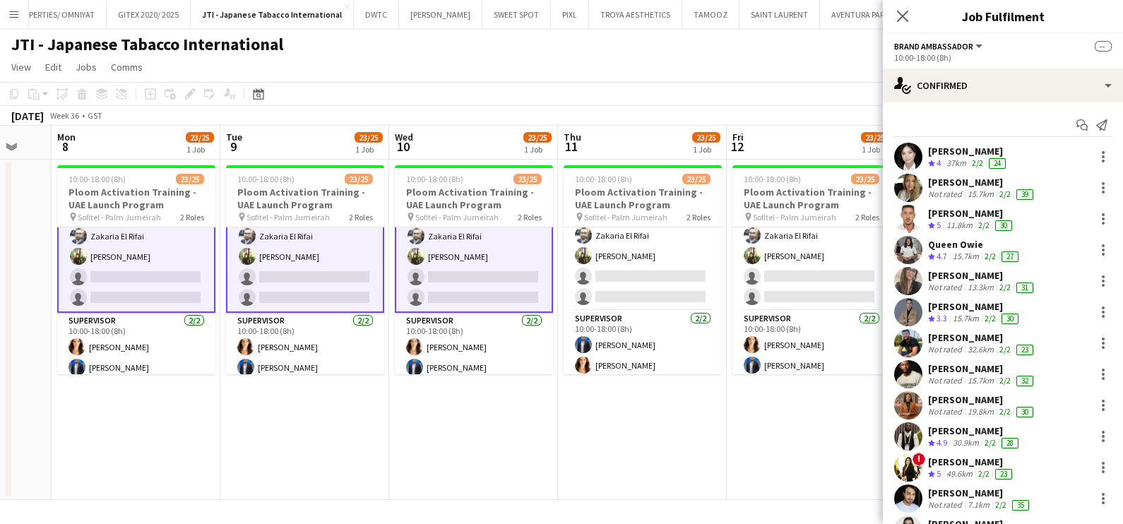
drag, startPoint x: 678, startPoint y: 281, endPoint x: 455, endPoint y: 284, distance: 223.3
click at [459, 284] on app-calendar-viewport "Thu 4 Fri 5 Sat 6 Sun 7 Mon 8 23/25 1 Job Tue 9 23/25 1 Job Wed 10 23/25 1 Job …" at bounding box center [561, 313] width 1123 height 374
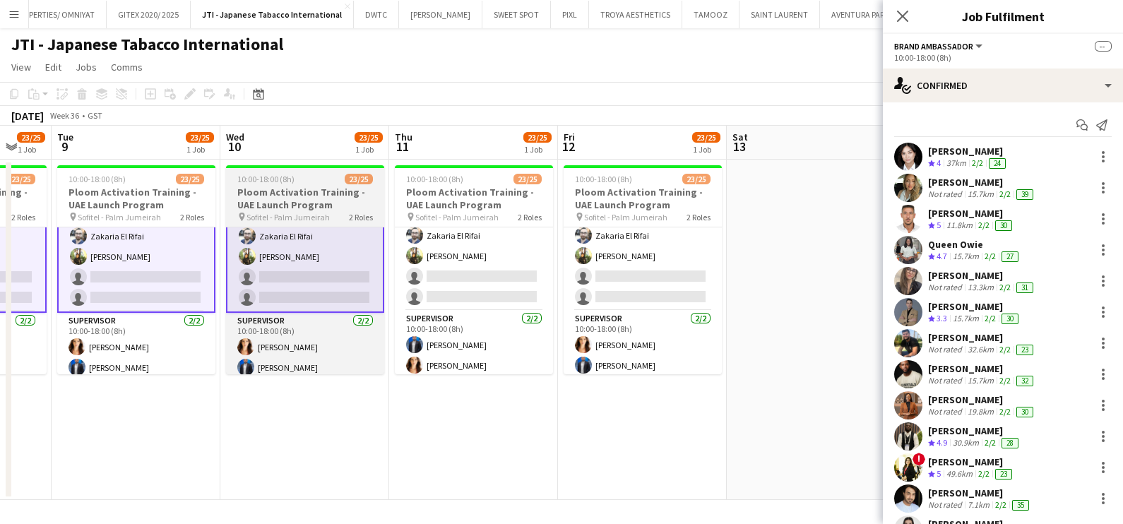
scroll to position [0, 486]
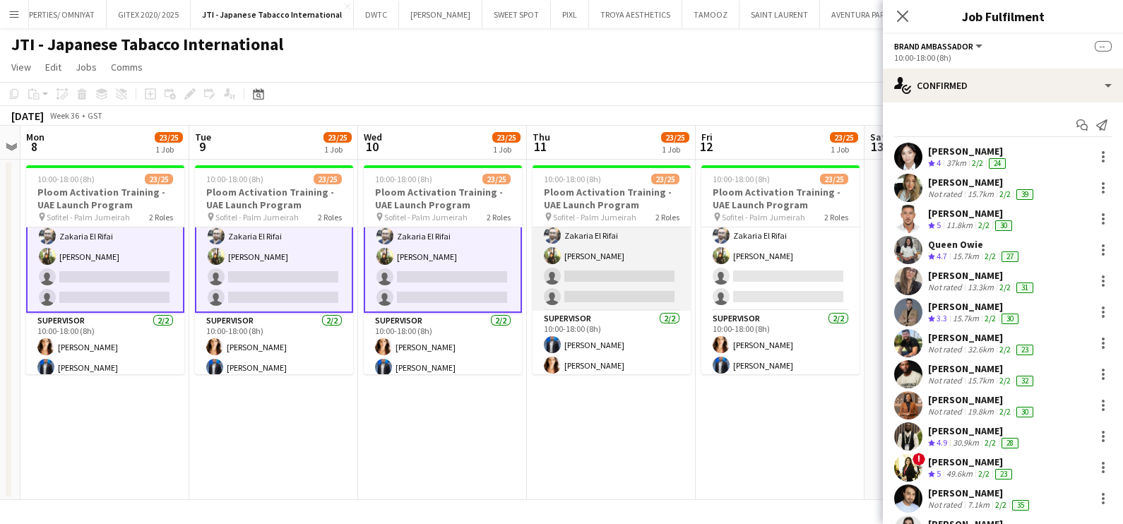
click at [593, 276] on app-card-role "Brand Ambassador 21/23 10:00-18:00 (8h) [PERSON_NAME] [PERSON_NAME] Mbebele [PE…" at bounding box center [612, 59] width 158 height 503
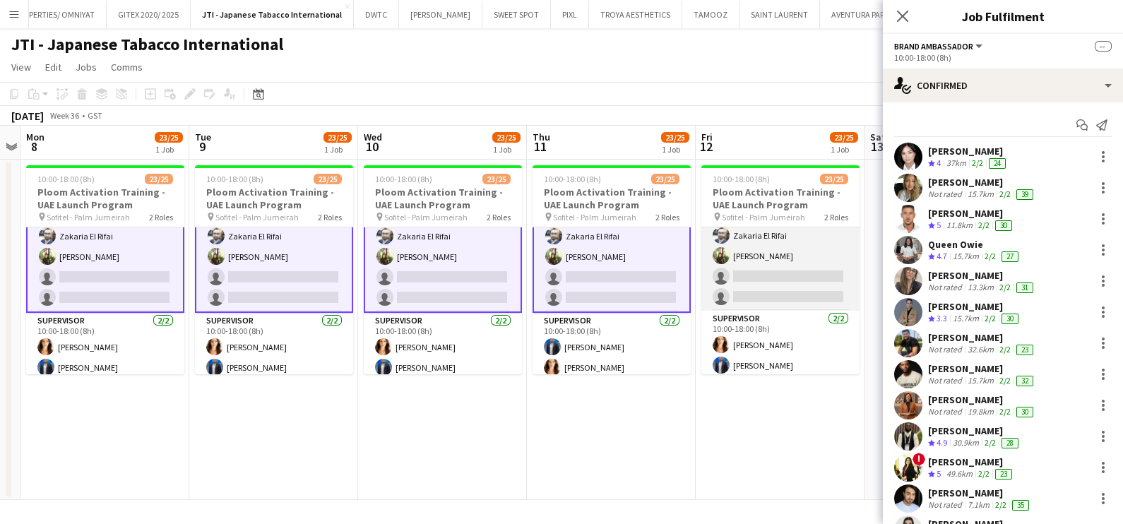
scroll to position [0, 485]
click at [737, 273] on app-card-role "Brand Ambassador 21/23 10:00-18:00 (8h) Fejiro Ejiroro [PERSON_NAME] Mbebele [P…" at bounding box center [781, 59] width 158 height 503
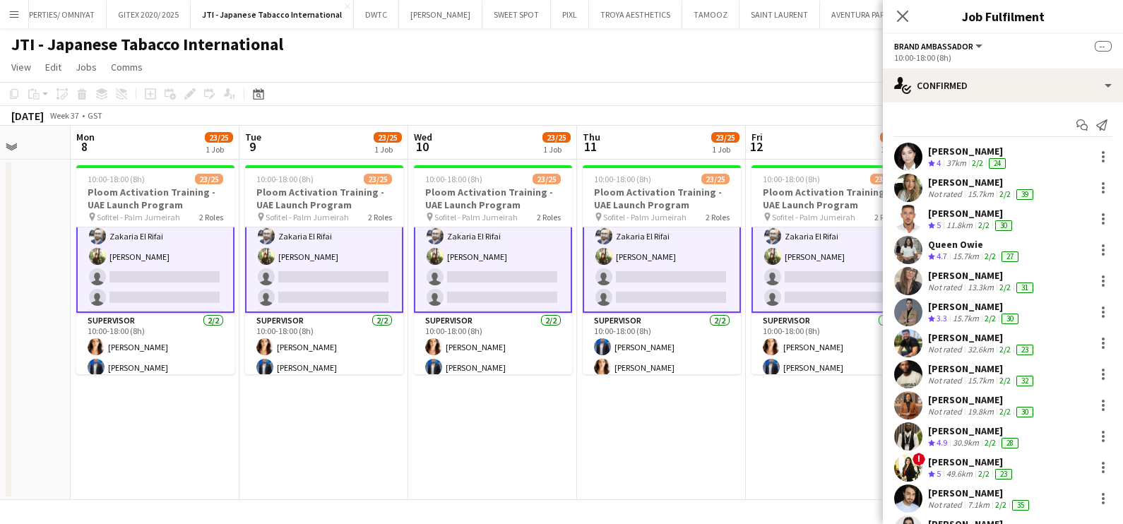
scroll to position [0, 432]
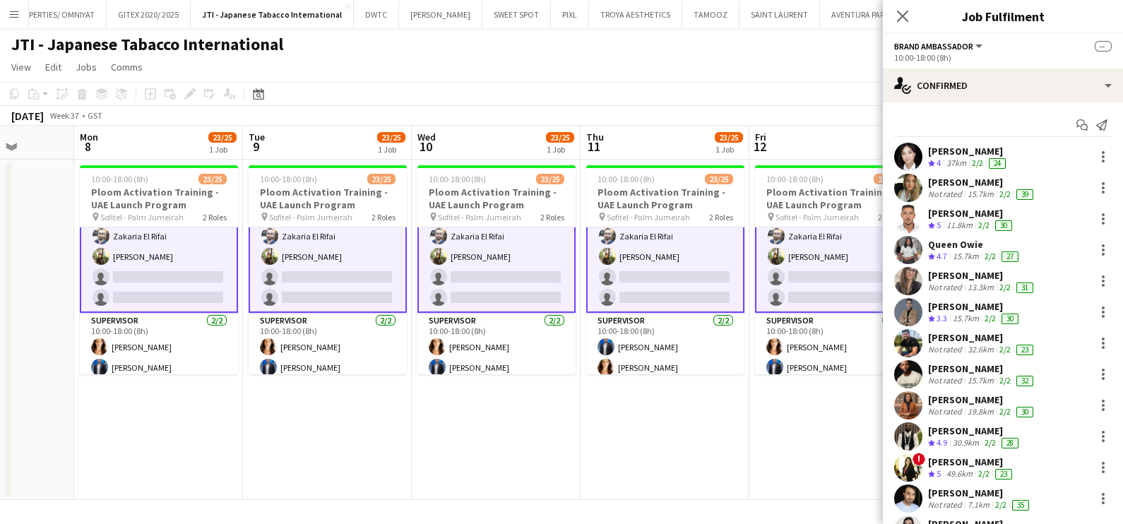
drag, startPoint x: 791, startPoint y: 276, endPoint x: 843, endPoint y: 288, distance: 53.5
click at [843, 288] on app-calendar-viewport "Fri 5 Sat 6 Sun 7 Mon 8 23/25 1 Job Tue 9 23/25 1 Job Wed 10 23/25 1 Job Thu 11…" at bounding box center [561, 313] width 1123 height 374
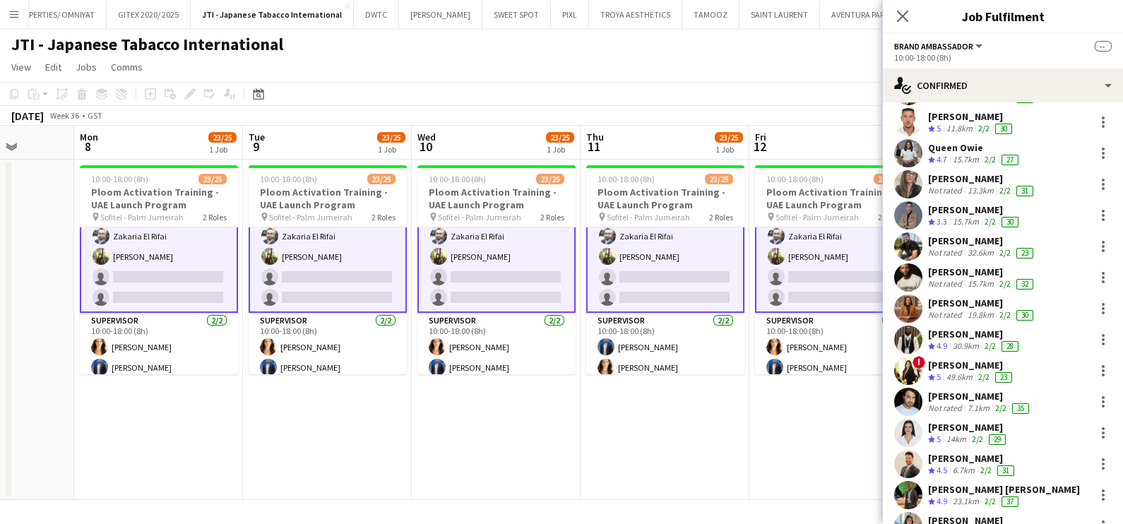
scroll to position [371, 0]
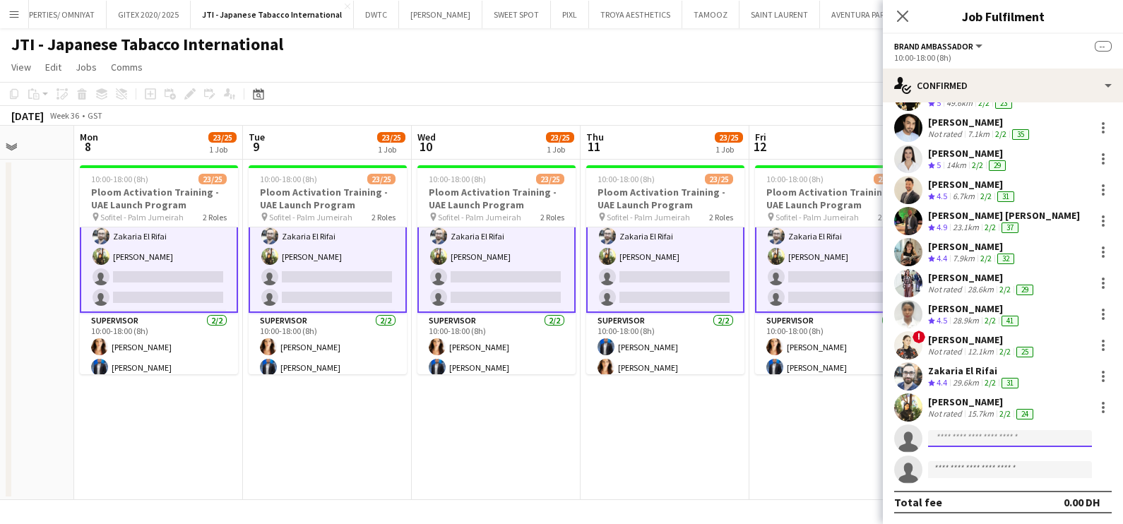
click at [964, 444] on input at bounding box center [1010, 438] width 164 height 17
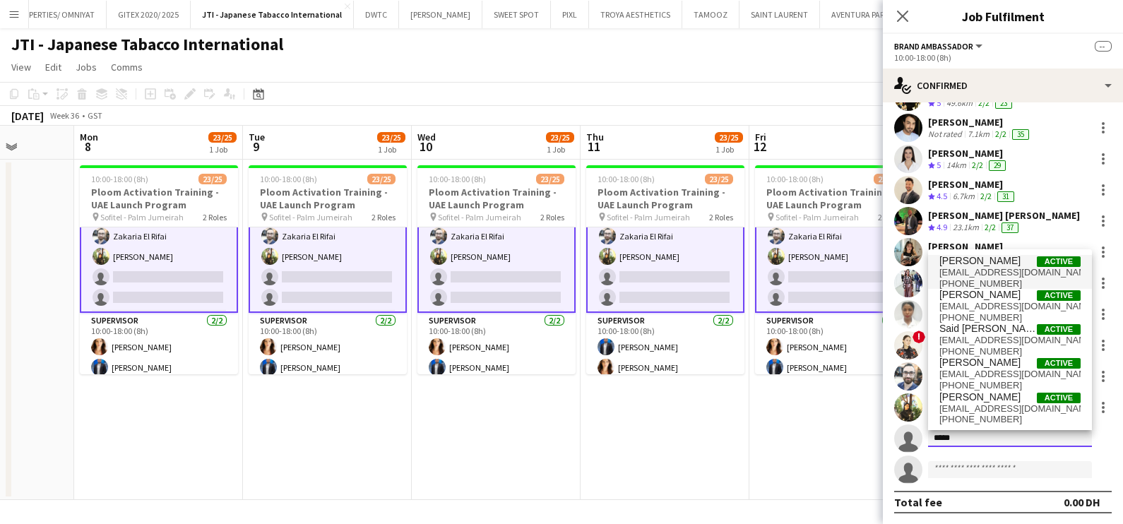
type input "*****"
click at [1000, 258] on span "[PERSON_NAME]" at bounding box center [980, 261] width 81 height 12
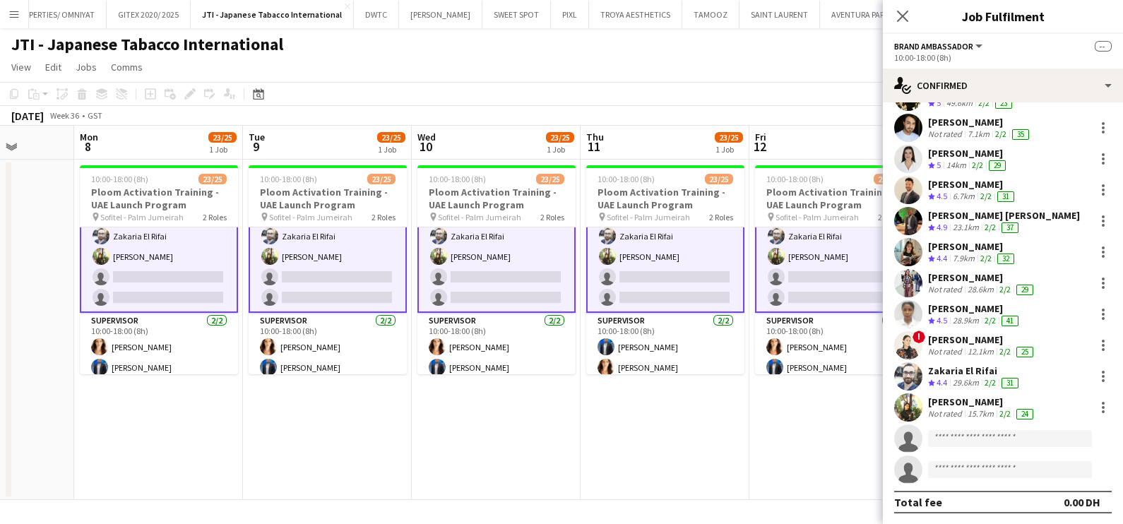
scroll to position [395, 0]
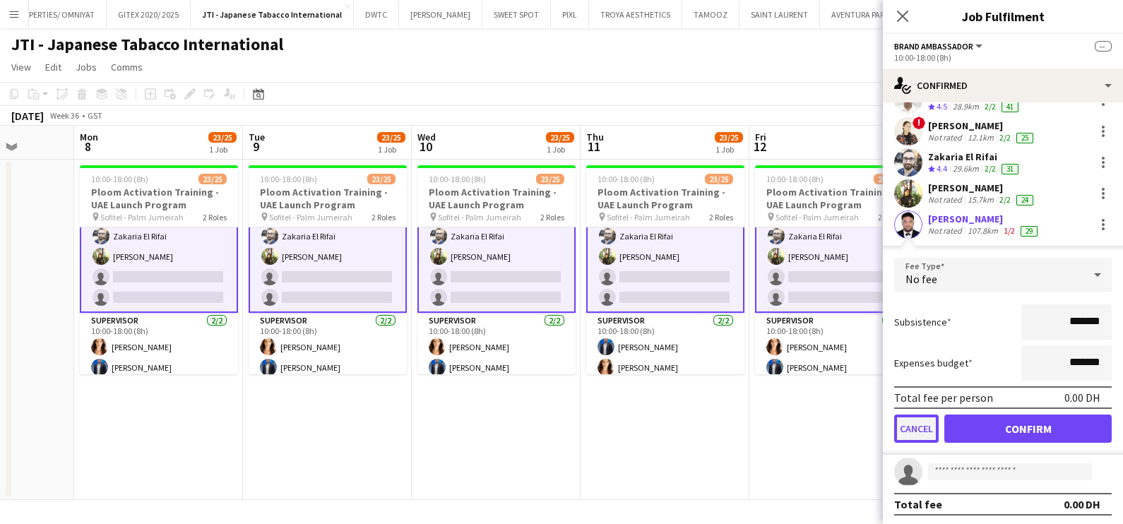
click at [918, 423] on button "Cancel" at bounding box center [917, 429] width 45 height 28
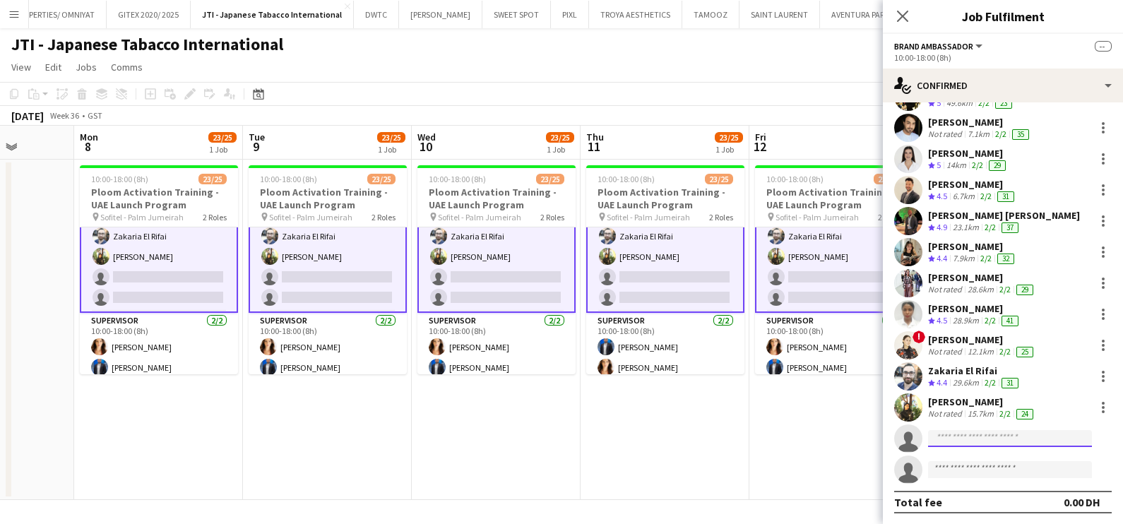
click at [967, 439] on input at bounding box center [1010, 438] width 164 height 17
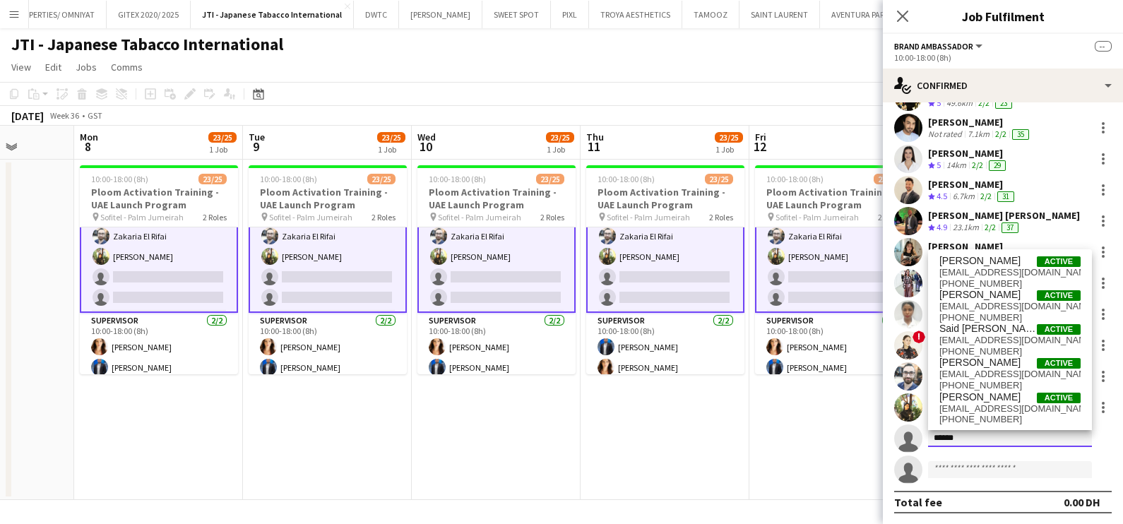
type input "*****"
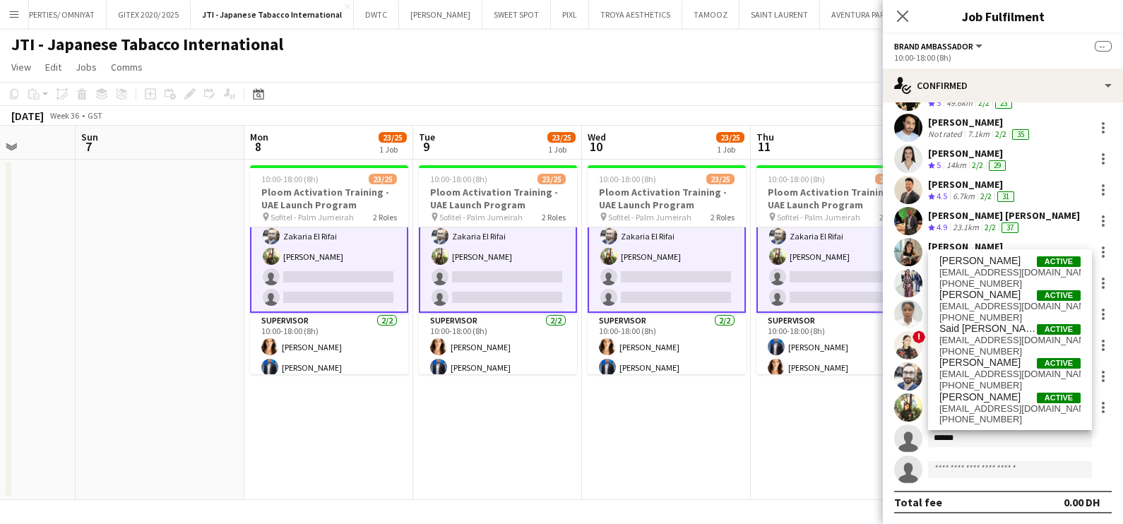
drag, startPoint x: 301, startPoint y: 410, endPoint x: 629, endPoint y: 417, distance: 327.9
click at [640, 415] on app-calendar-viewport "Thu 4 Fri 5 Sat 6 Sun 7 Mon 8 23/25 1 Job Tue 9 23/25 1 Job Wed 10 23/25 1 Job …" at bounding box center [561, 313] width 1123 height 374
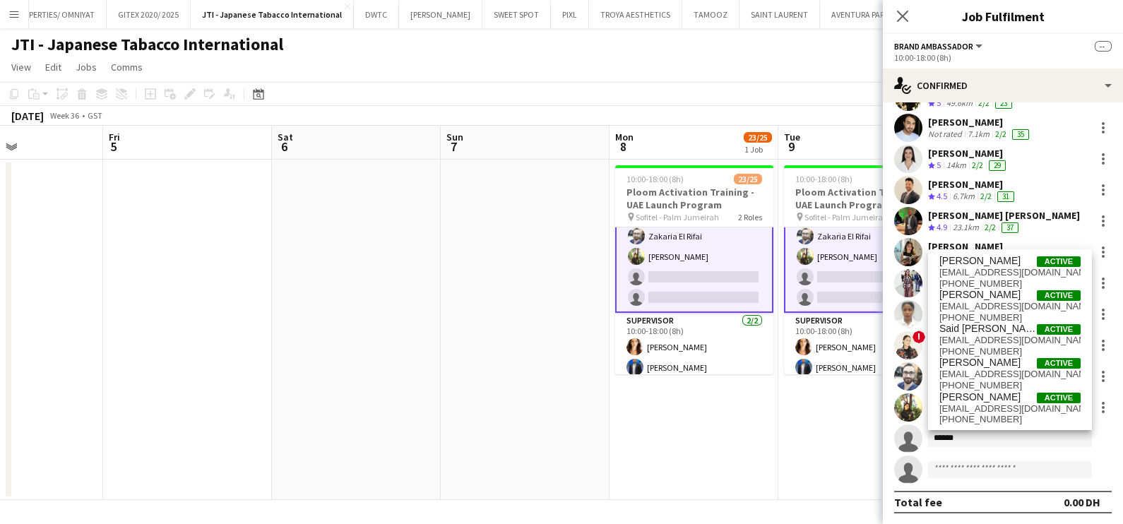
drag, startPoint x: 401, startPoint y: 418, endPoint x: 812, endPoint y: 423, distance: 410.5
click at [812, 423] on app-calendar-viewport "Wed 3 Thu 4 Fri 5 Sat 6 Sun 7 Mon 8 23/25 1 Job Tue 9 23/25 1 Job Wed 10 23/25 …" at bounding box center [561, 313] width 1123 height 374
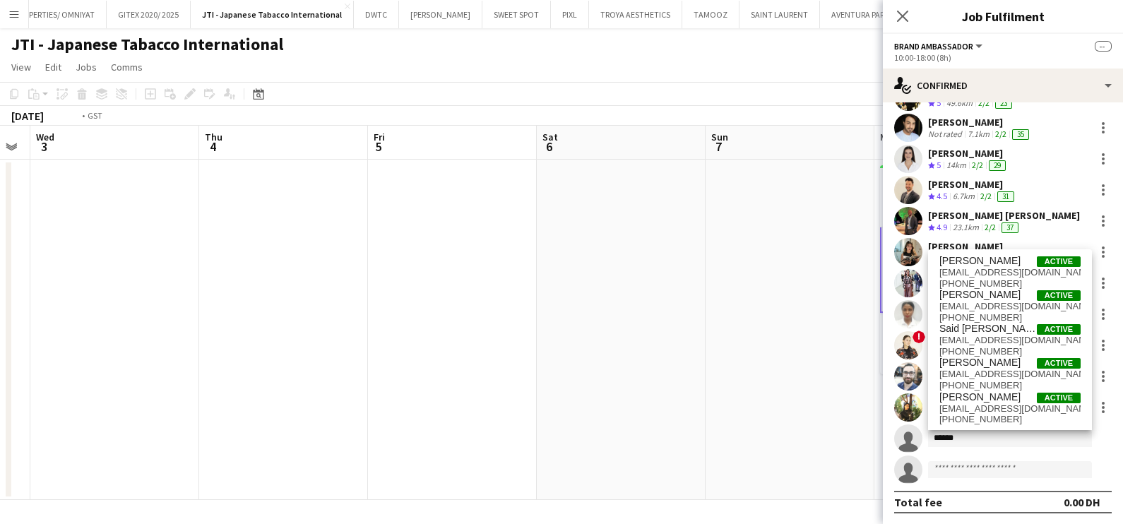
drag, startPoint x: 393, startPoint y: 415, endPoint x: 797, endPoint y: 420, distance: 404.2
click at [870, 418] on app-calendar-viewport "Mon 1 0/1 1 Job Tue 2 Wed 3 Thu 4 Fri 5 Sat 6 Sun 7 Mon 8 23/25 1 Job Tue 9 23/…" at bounding box center [561, 313] width 1123 height 374
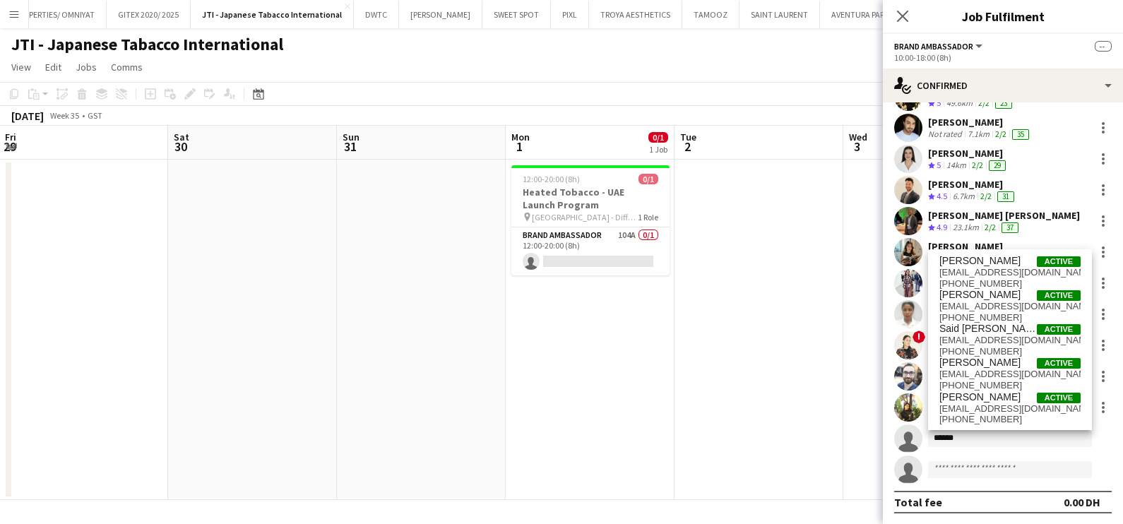
drag, startPoint x: 482, startPoint y: 401, endPoint x: 817, endPoint y: 401, distance: 335.6
click at [817, 401] on app-calendar-viewport "Wed 27 Thu 28 Fri 29 Sat 30 Sun 31 Mon 1 0/1 1 Job Tue 2 Wed 3 Thu 4 Fri 5 Sat …" at bounding box center [561, 313] width 1123 height 374
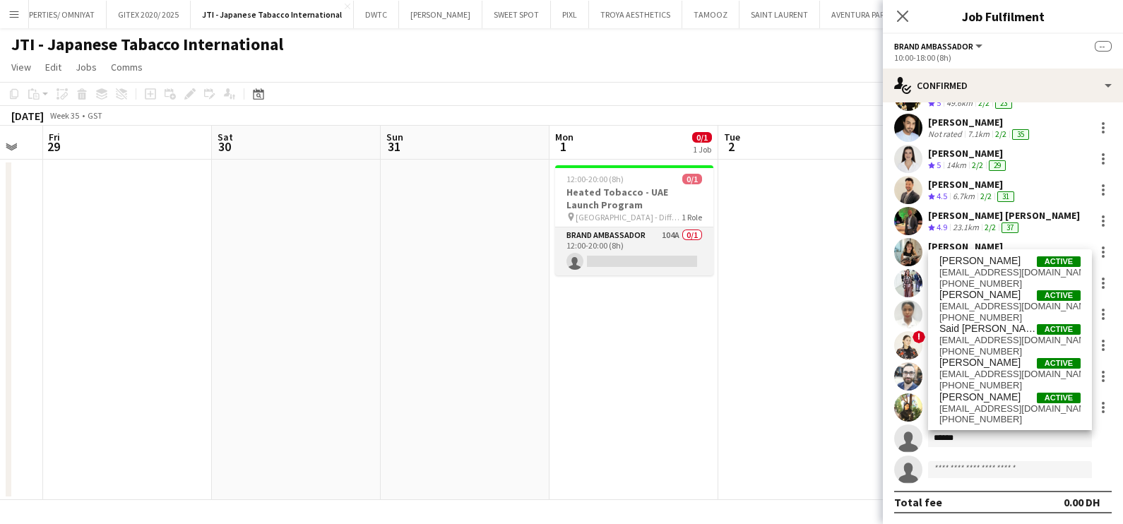
click at [664, 239] on app-card-role "Brand Ambassador 104A 0/1 12:00-20:00 (8h) single-neutral-actions" at bounding box center [634, 252] width 158 height 48
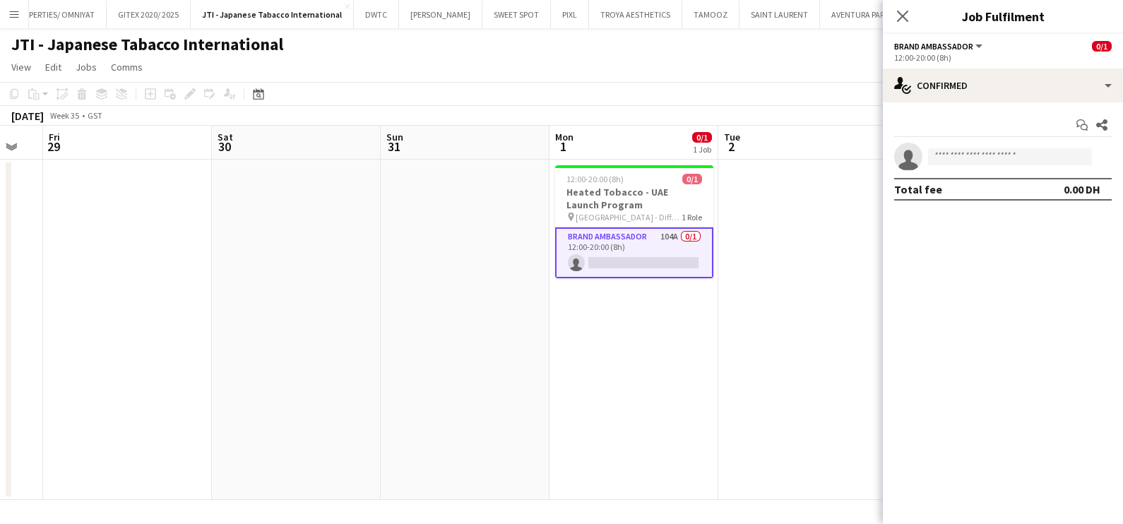
scroll to position [0, 0]
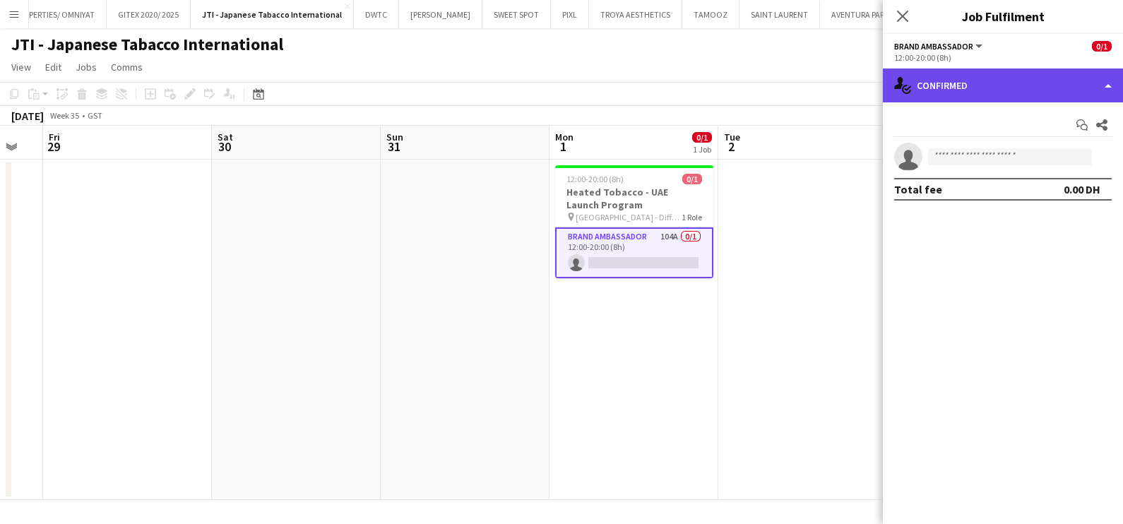
click at [991, 88] on div "single-neutral-actions-check-2 Confirmed" at bounding box center [1003, 86] width 240 height 34
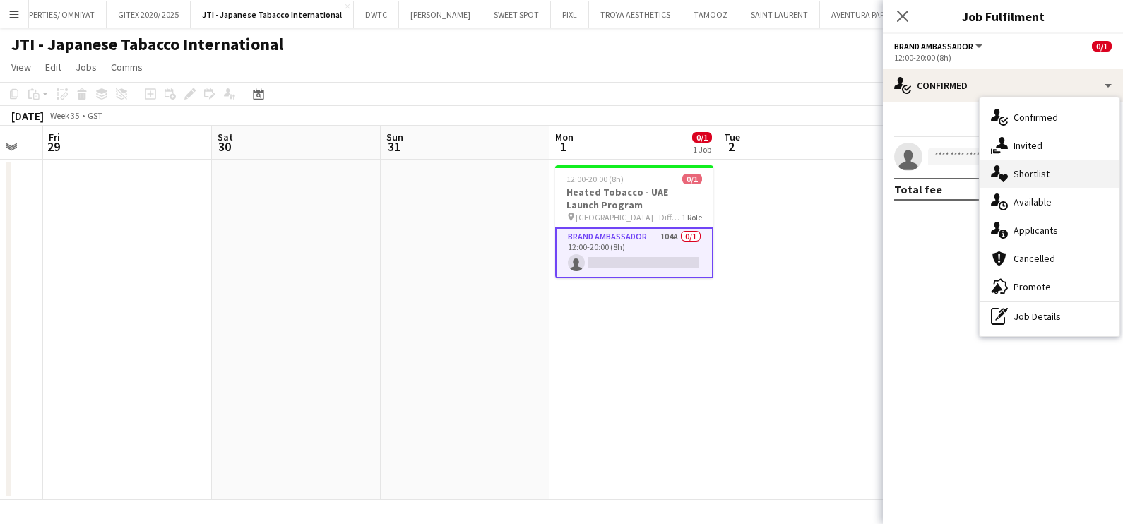
click at [1041, 163] on div "single-neutral-actions-heart Shortlist" at bounding box center [1050, 174] width 140 height 28
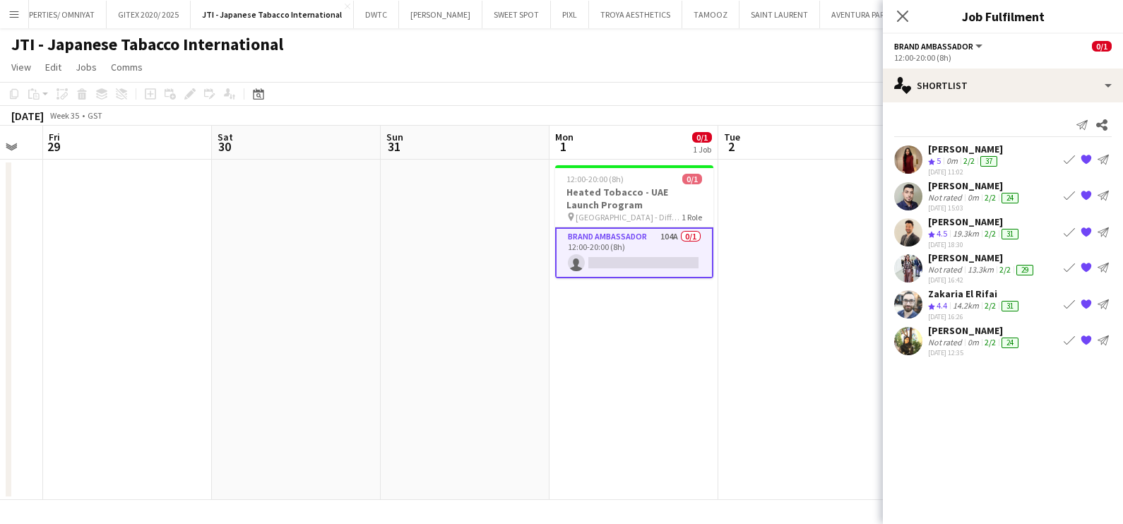
drag, startPoint x: 994, startPoint y: 181, endPoint x: 928, endPoint y: 181, distance: 65.7
click at [928, 181] on div "[PERSON_NAME]" at bounding box center [974, 185] width 93 height 13
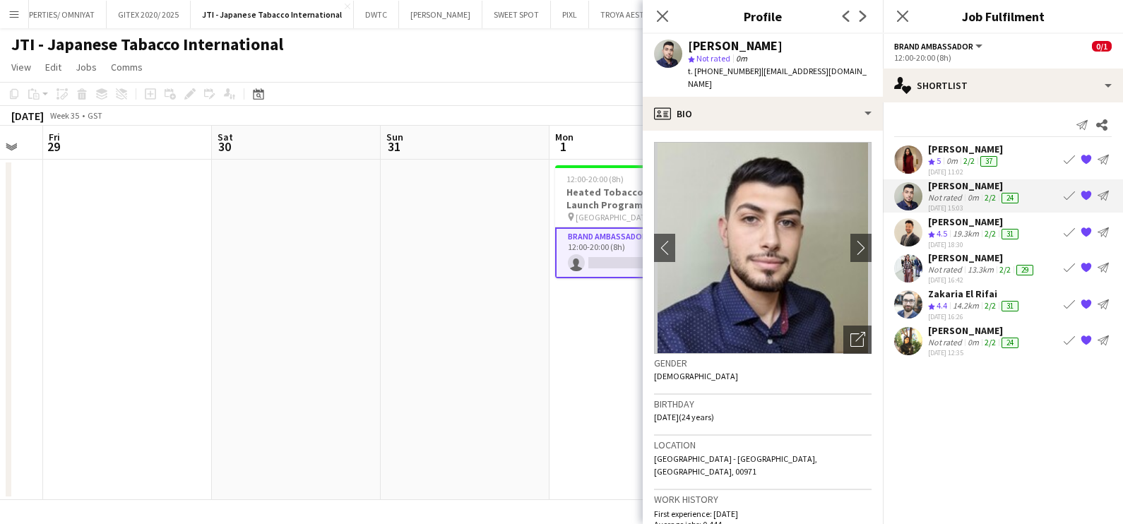
copy div "[PERSON_NAME]"
click at [580, 378] on app-date-cell "12:00-20:00 (8h) 0/1 Heated Tobacco - UAE Launch Program pin [GEOGRAPHIC_DATA] …" at bounding box center [634, 330] width 169 height 341
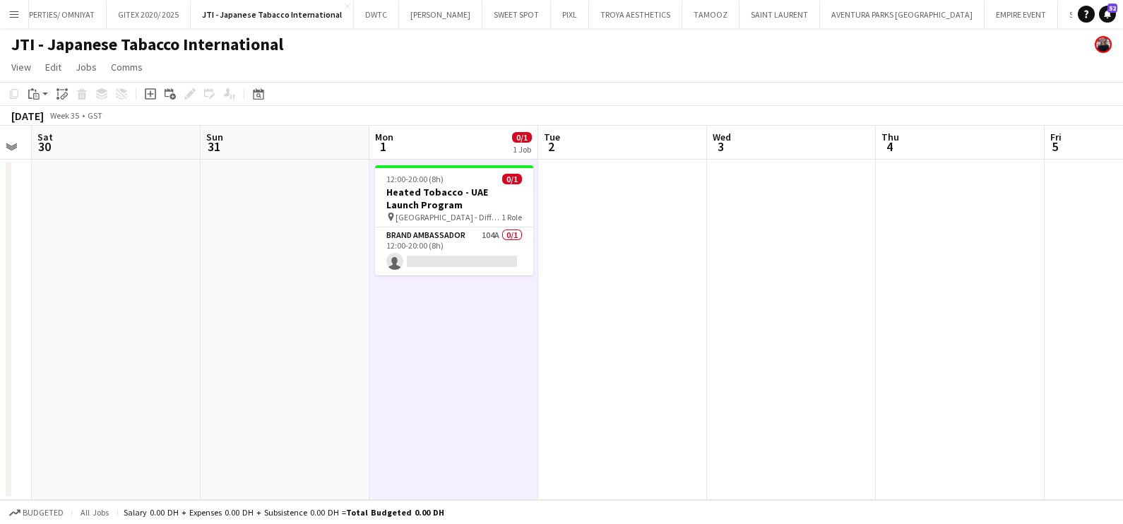
drag, startPoint x: 848, startPoint y: 391, endPoint x: 265, endPoint y: 372, distance: 583.2
click at [281, 374] on app-calendar-viewport "Wed 27 Thu 28 Fri 29 Sat 30 Sun 31 Mon 1 0/1 1 Job Tue 2 Wed 3 Thu 4 Fri 5 Sat …" at bounding box center [561, 313] width 1123 height 374
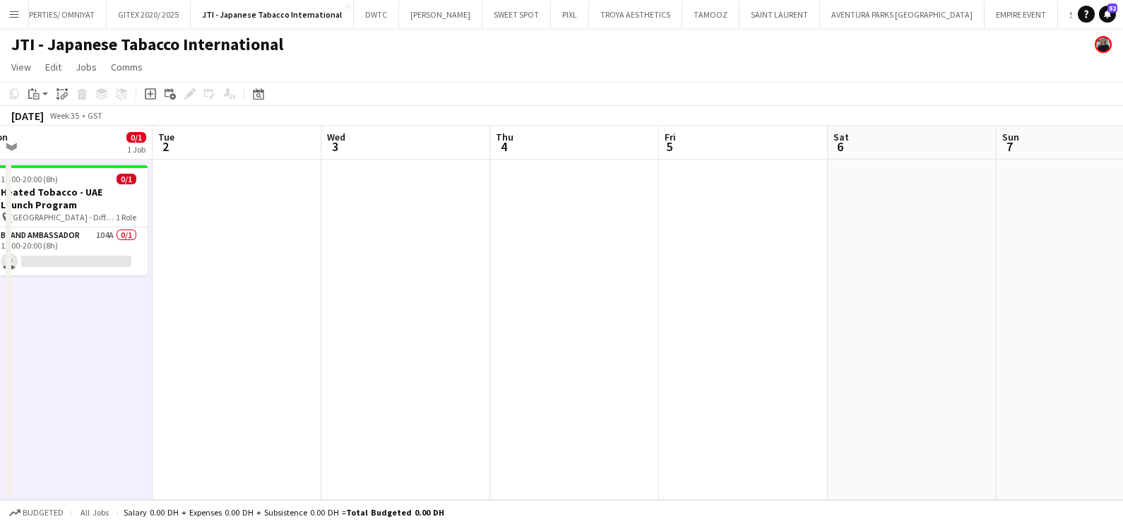
scroll to position [0, 604]
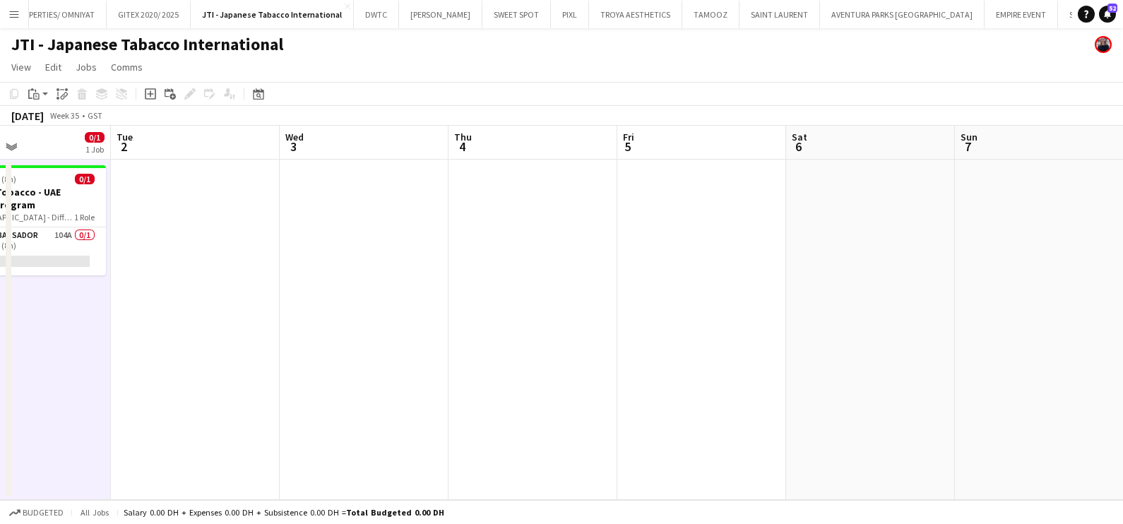
drag, startPoint x: 688, startPoint y: 374, endPoint x: 432, endPoint y: 374, distance: 256.5
click at [427, 374] on app-calendar-viewport "Fri 29 Sat 30 Sun 31 Mon 1 0/1 1 Job Tue 2 Wed 3 Thu 4 Fri 5 Sat 6 Sun 7 Mon 8 …" at bounding box center [561, 313] width 1123 height 374
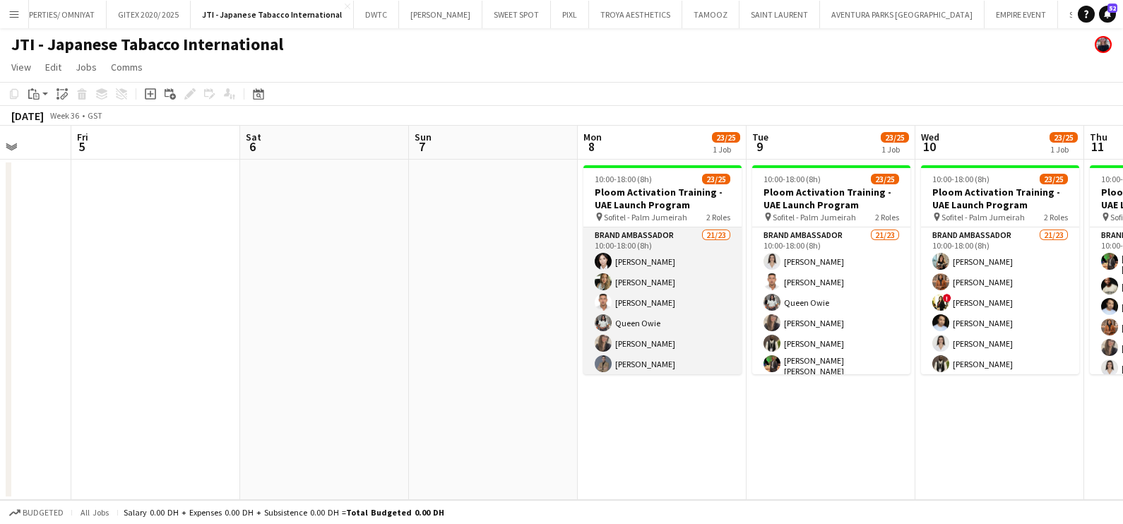
click at [678, 272] on app-card-role "Brand Ambassador 21/23 10:00-18:00 (8h) [PERSON_NAME] [PERSON_NAME] [PERSON_NAM…" at bounding box center [663, 479] width 158 height 503
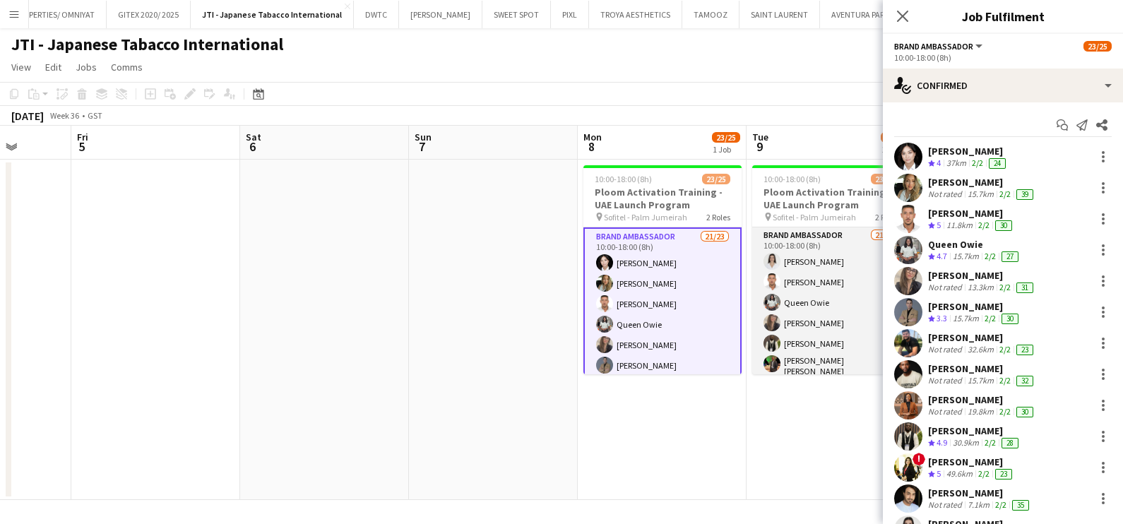
click at [827, 273] on app-card-role "Brand Ambassador 21/23 10:00-18:00 (8h) [PERSON_NAME] [PERSON_NAME] Queen [PERS…" at bounding box center [831, 479] width 158 height 503
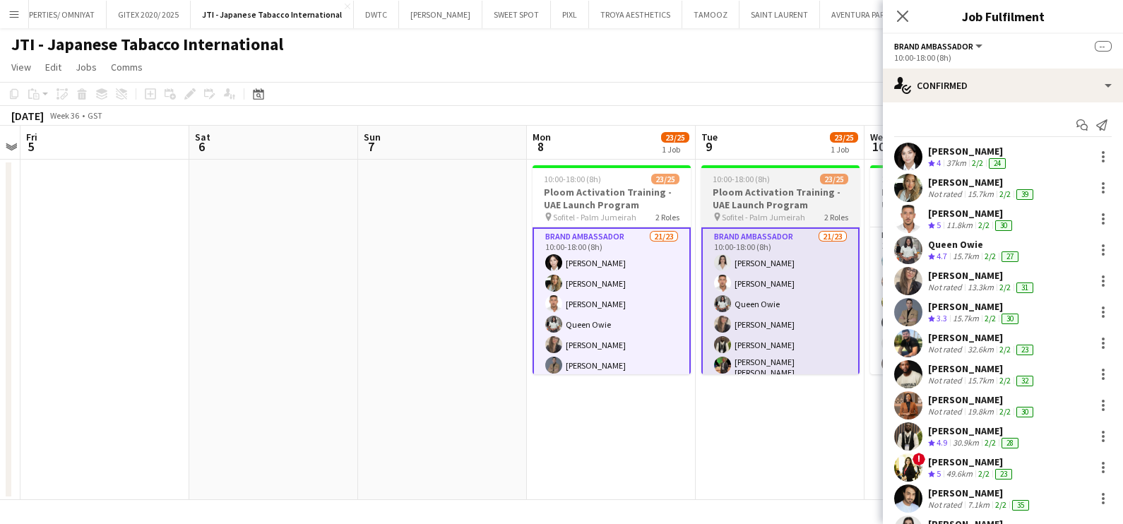
drag, startPoint x: 828, startPoint y: 273, endPoint x: 411, endPoint y: 240, distance: 418.2
click at [427, 242] on app-calendar-viewport "Tue 2 Wed 3 Thu 4 Fri 5 Sat 6 Sun 7 Mon 8 23/25 1 Job Tue 9 23/25 1 Job Wed 10 …" at bounding box center [561, 313] width 1123 height 374
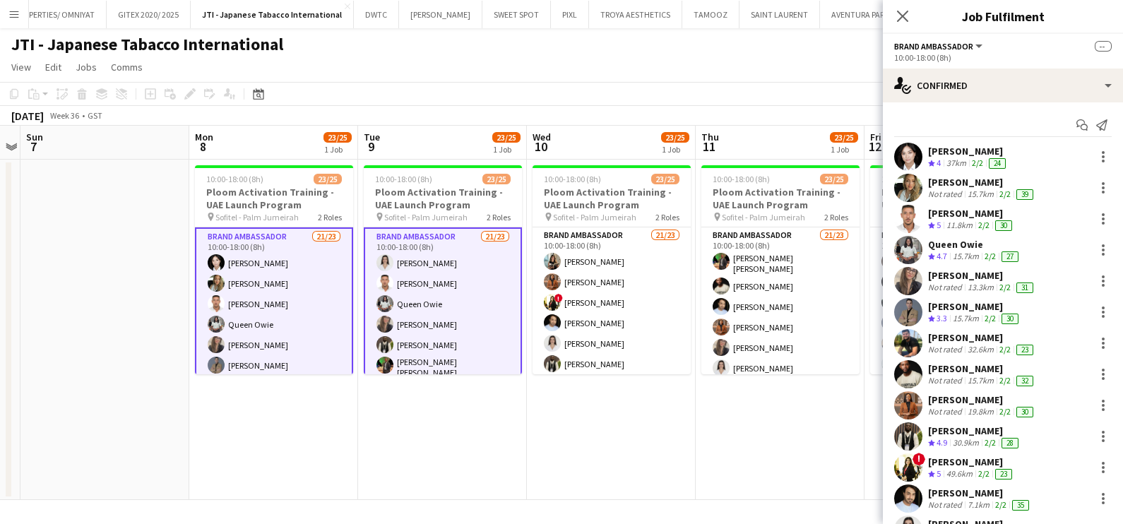
scroll to position [0, 498]
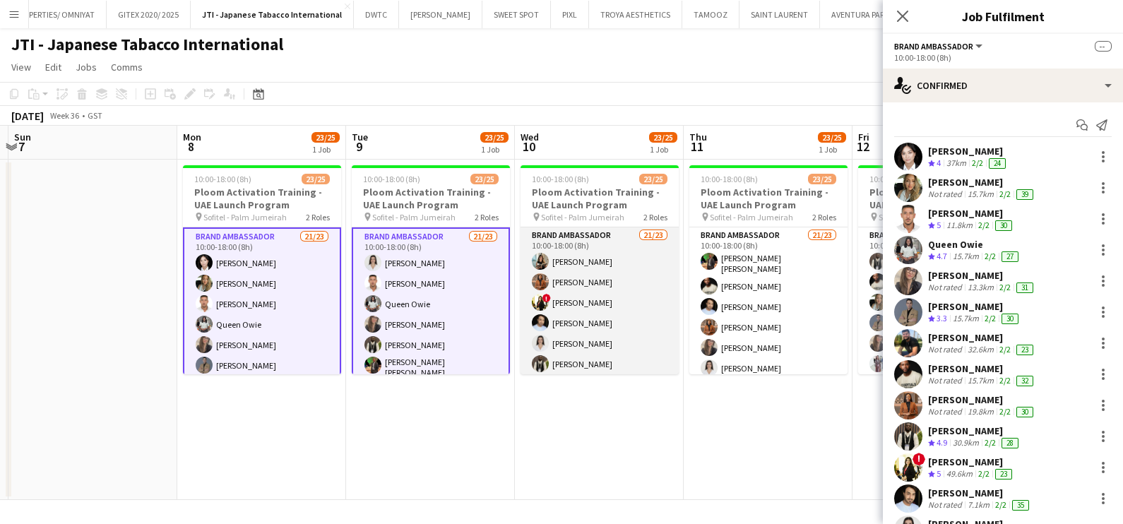
click at [565, 247] on app-card-role "Brand Ambassador 21/23 10:00-18:00 (8h) [PERSON_NAME] [PERSON_NAME] ! [PERSON_N…" at bounding box center [600, 479] width 158 height 503
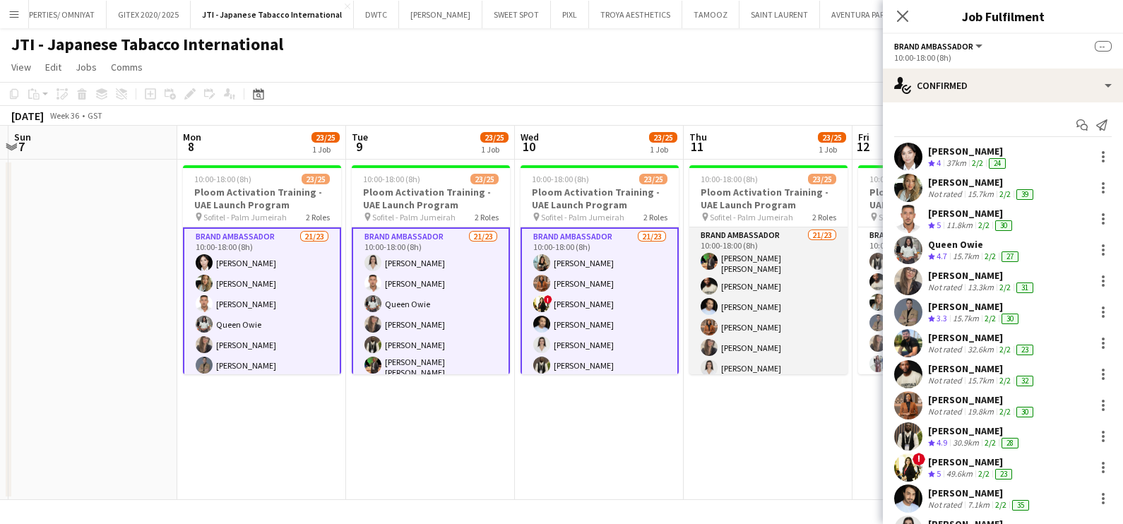
click at [746, 266] on app-card-role "Brand Ambassador 21/23 10:00-18:00 (8h) [PERSON_NAME] [PERSON_NAME] Mbebele [PE…" at bounding box center [769, 479] width 158 height 503
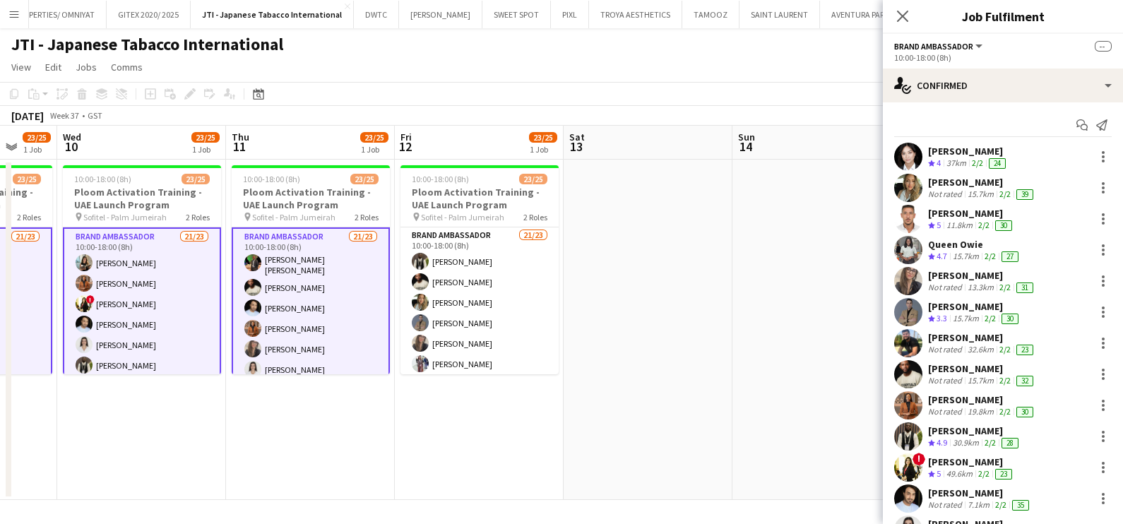
drag, startPoint x: 793, startPoint y: 273, endPoint x: 430, endPoint y: 273, distance: 362.5
click at [430, 273] on app-calendar-viewport "Sat 6 Sun 7 Mon 8 23/25 1 Job Tue 9 23/25 1 Job Wed 10 23/25 1 Job Thu 11 23/25…" at bounding box center [561, 313] width 1123 height 374
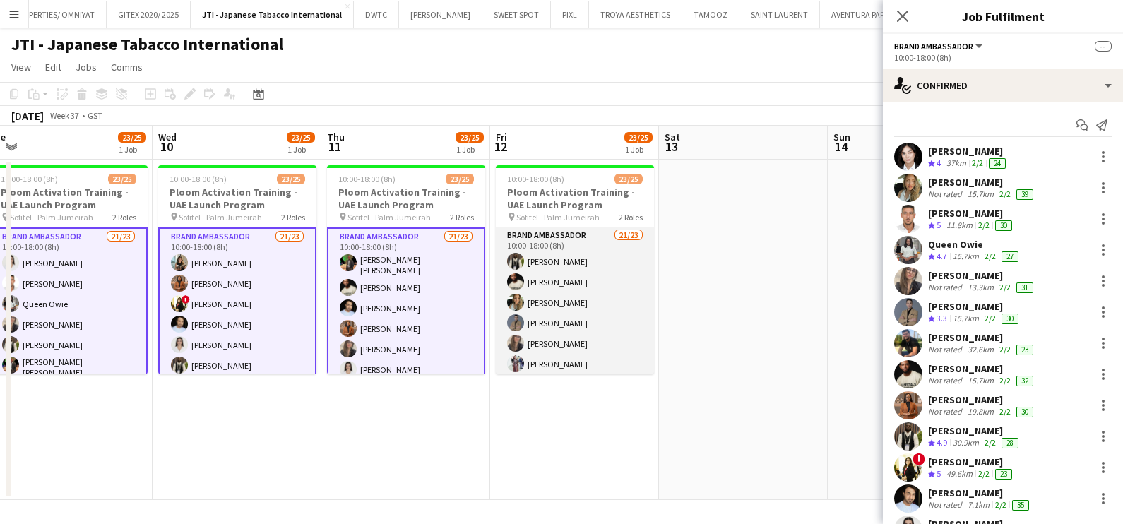
click at [584, 269] on app-card-role "Brand Ambassador 21/23 10:00-18:00 (8h) Fejiro Ejiroro [PERSON_NAME] Mbebele [P…" at bounding box center [575, 479] width 158 height 503
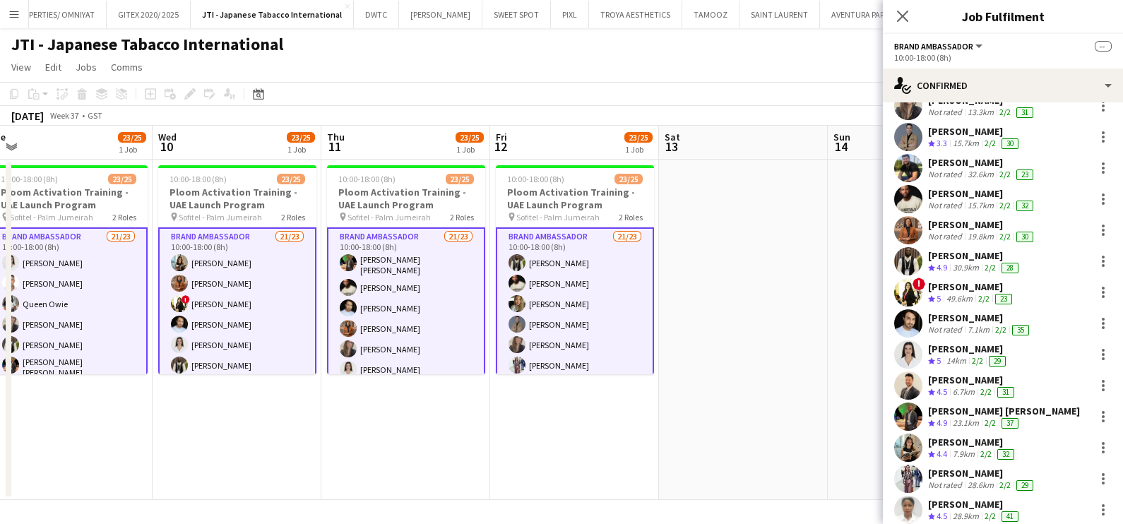
scroll to position [371, 0]
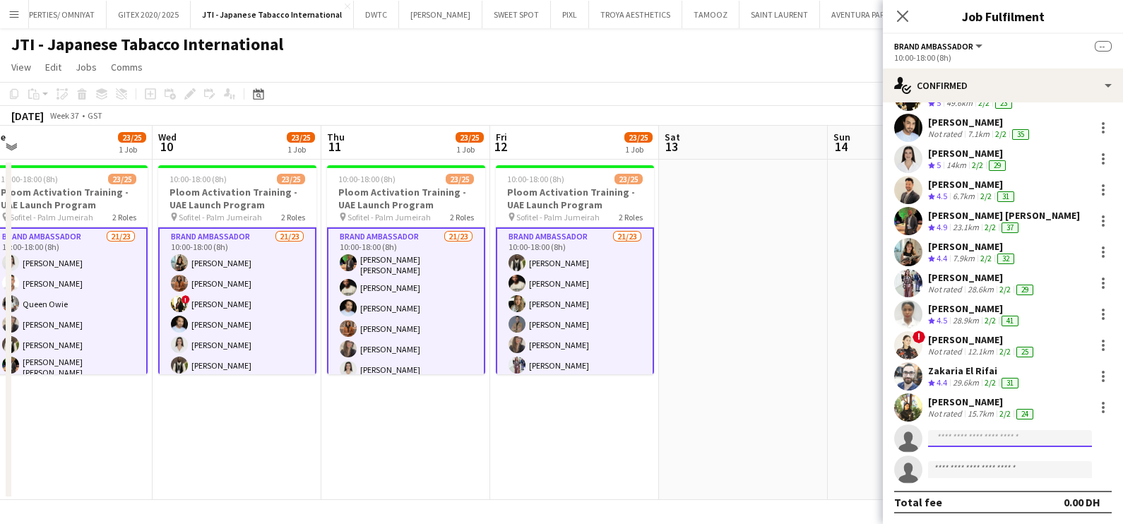
click at [954, 438] on input at bounding box center [1010, 438] width 164 height 17
paste input "**********"
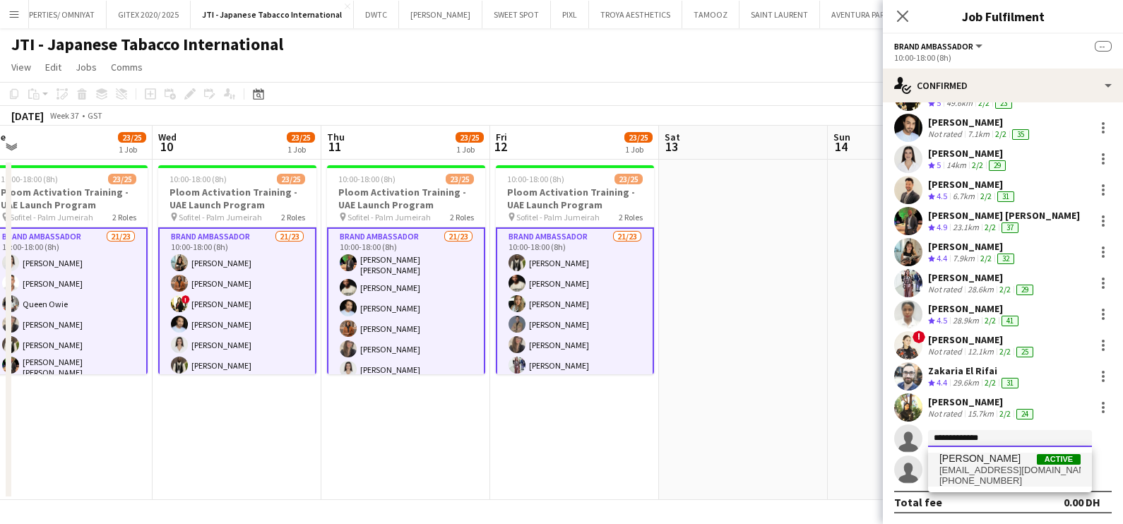
type input "**********"
click at [979, 463] on span "[PERSON_NAME]" at bounding box center [980, 459] width 81 height 12
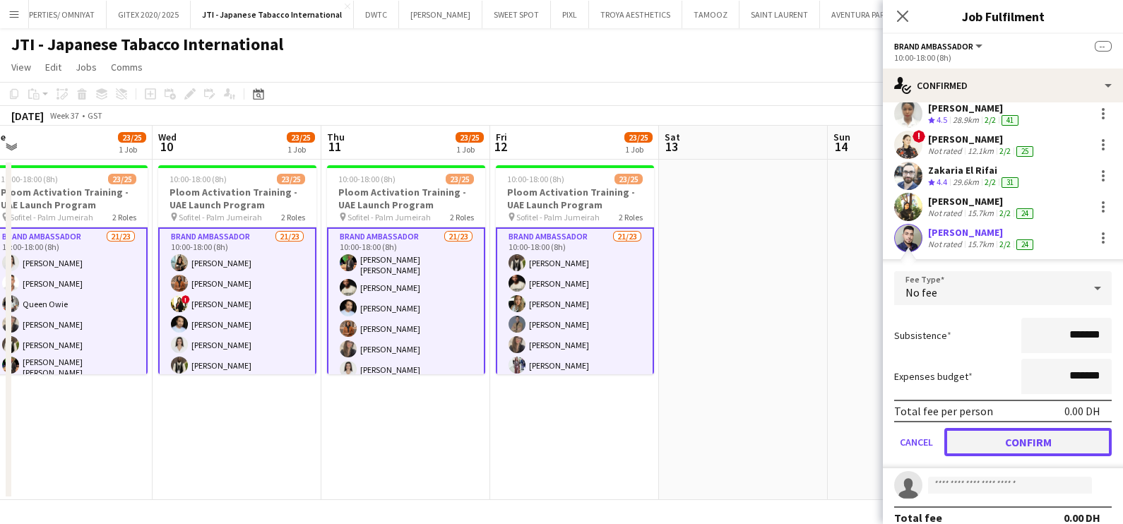
click at [1027, 435] on button "Confirm" at bounding box center [1028, 442] width 167 height 28
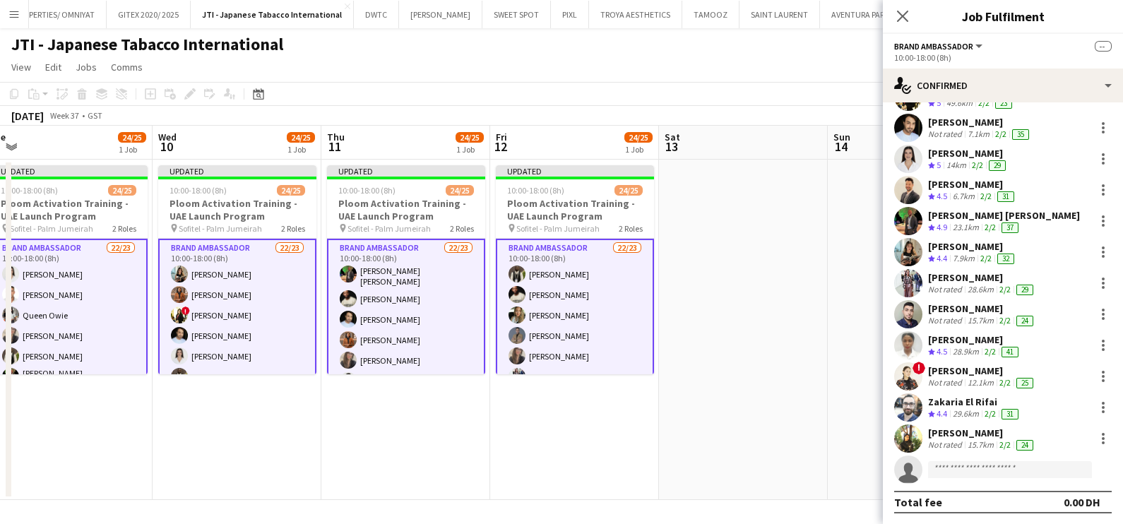
click at [818, 342] on app-date-cell at bounding box center [743, 330] width 169 height 341
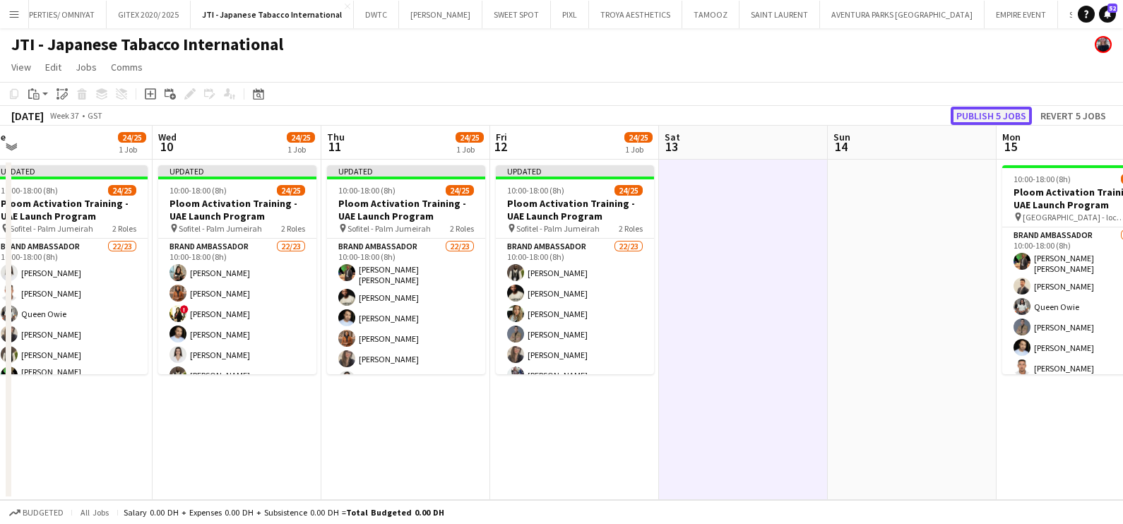
click at [996, 109] on button "Publish 5 jobs" at bounding box center [991, 116] width 81 height 18
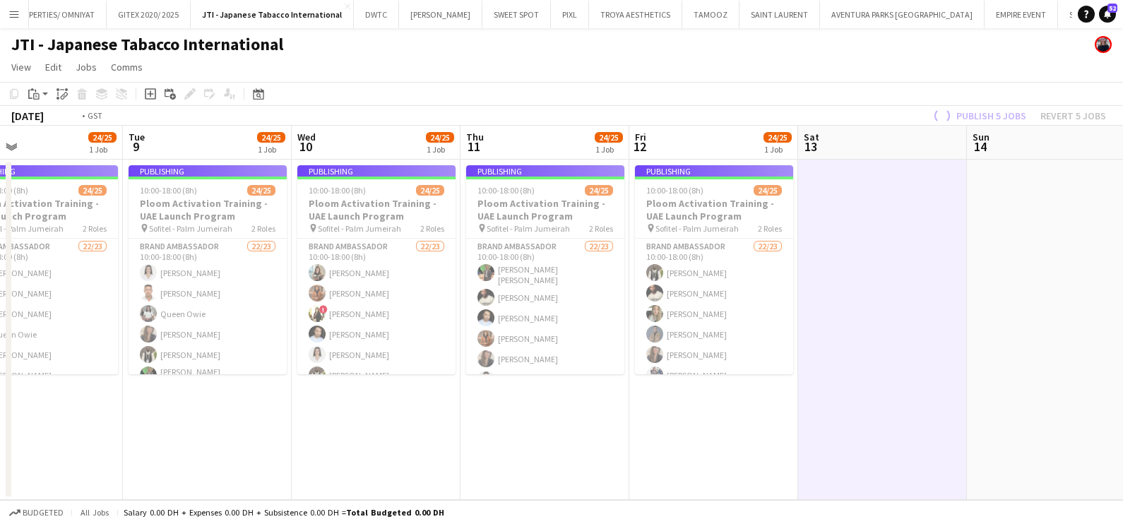
drag, startPoint x: 754, startPoint y: 377, endPoint x: 950, endPoint y: 374, distance: 196.5
click at [915, 376] on app-calendar-viewport "Sat 6 Sun 7 Mon 8 24/25 1 Job Tue 9 24/25 1 Job Wed 10 24/25 1 Job Thu 11 24/25…" at bounding box center [561, 313] width 1123 height 374
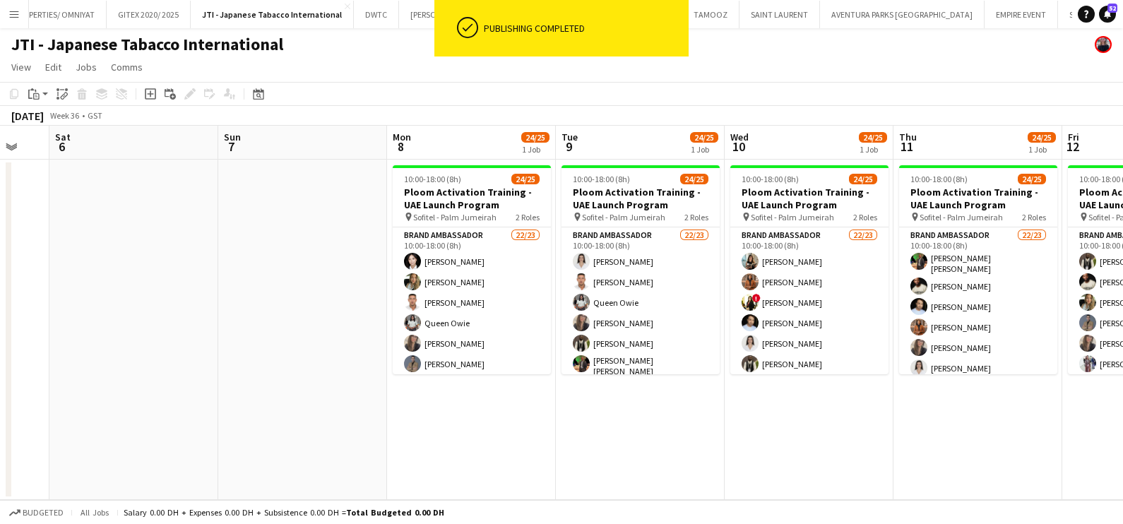
drag, startPoint x: 480, startPoint y: 376, endPoint x: 934, endPoint y: 386, distance: 453.7
click at [1055, 377] on app-calendar-viewport "Wed 3 Thu 4 Fri 5 Sat 6 Sun 7 Mon 8 24/25 1 Job Tue 9 24/25 1 Job Wed 10 24/25 …" at bounding box center [561, 313] width 1123 height 374
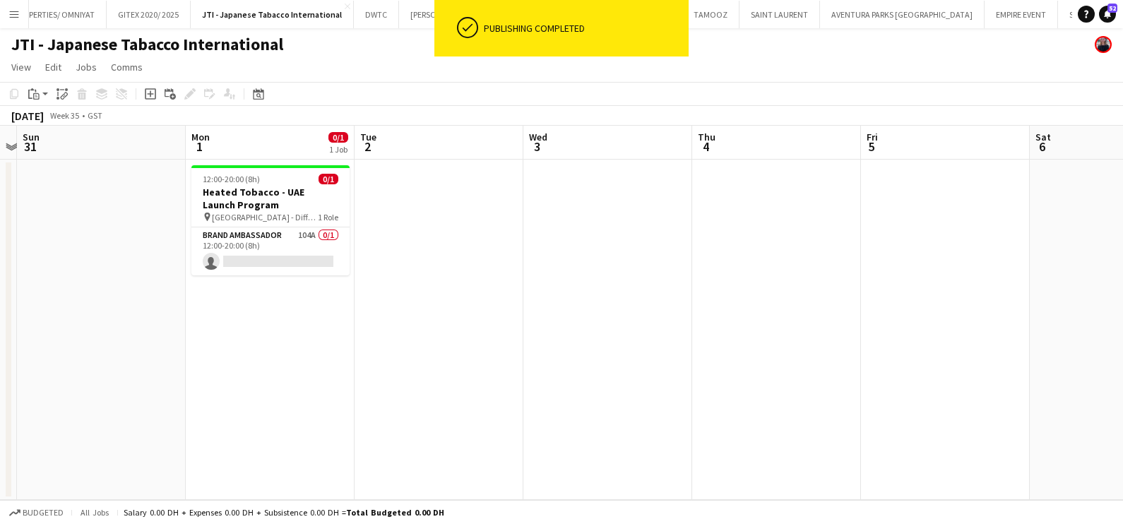
scroll to position [0, 386]
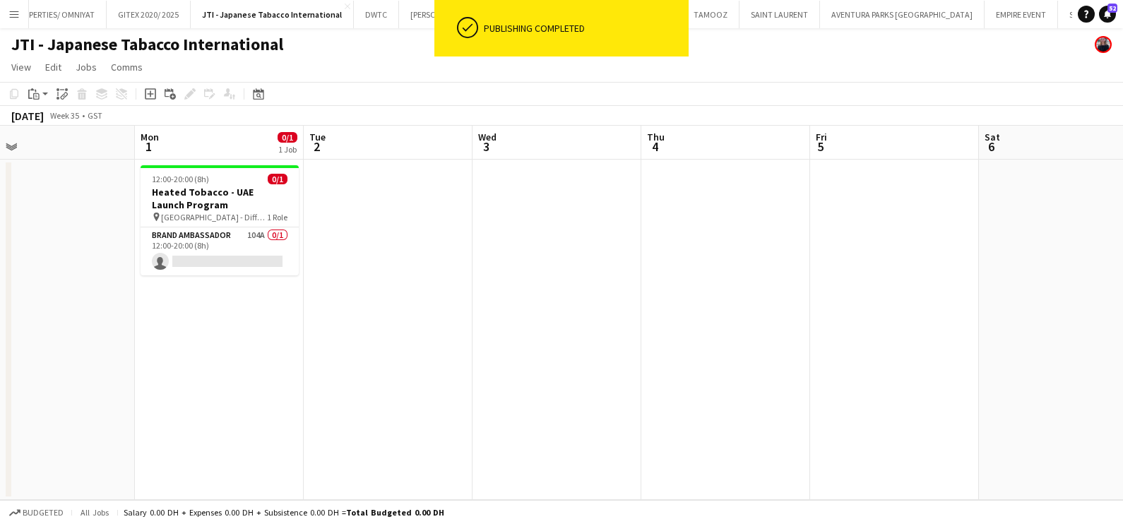
drag, startPoint x: 667, startPoint y: 386, endPoint x: 1078, endPoint y: 384, distance: 410.5
click at [1078, 384] on app-calendar-viewport "Fri 29 Sat 30 Sun 31 Mon 1 0/1 1 Job Tue 2 Wed 3 Thu 4 Fri 5 Sat 6 Sun 7 Mon 8 …" at bounding box center [561, 313] width 1123 height 374
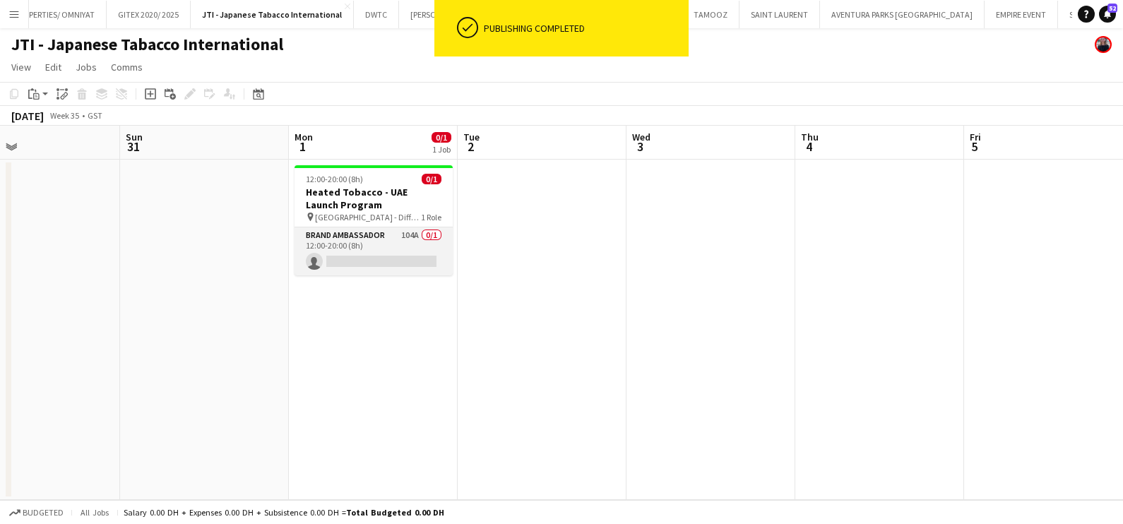
click at [405, 240] on app-card-role "Brand Ambassador 104A 0/1 12:00-20:00 (8h) single-neutral-actions" at bounding box center [374, 252] width 158 height 48
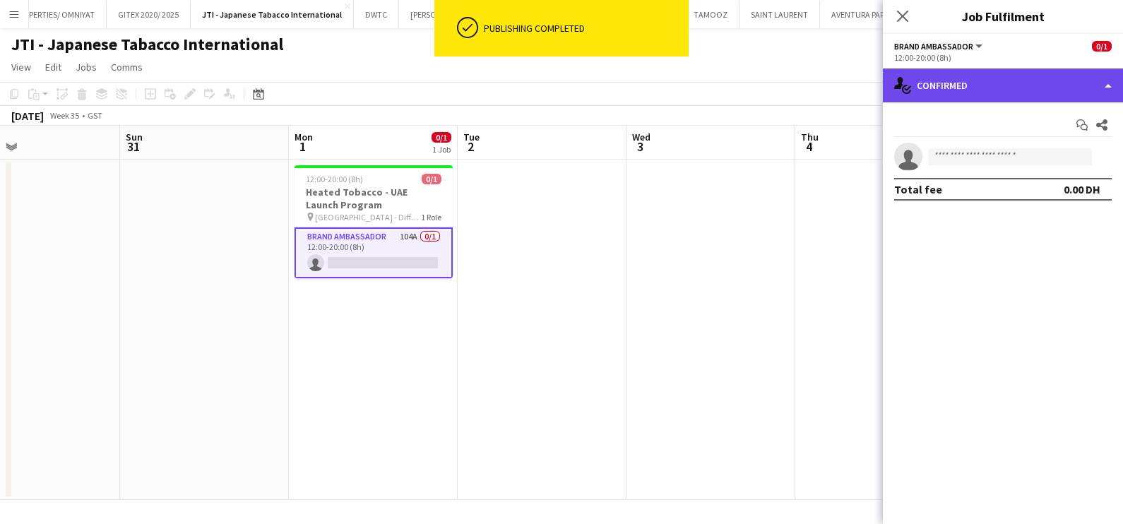
click at [1031, 81] on div "single-neutral-actions-check-2 Confirmed" at bounding box center [1003, 86] width 240 height 34
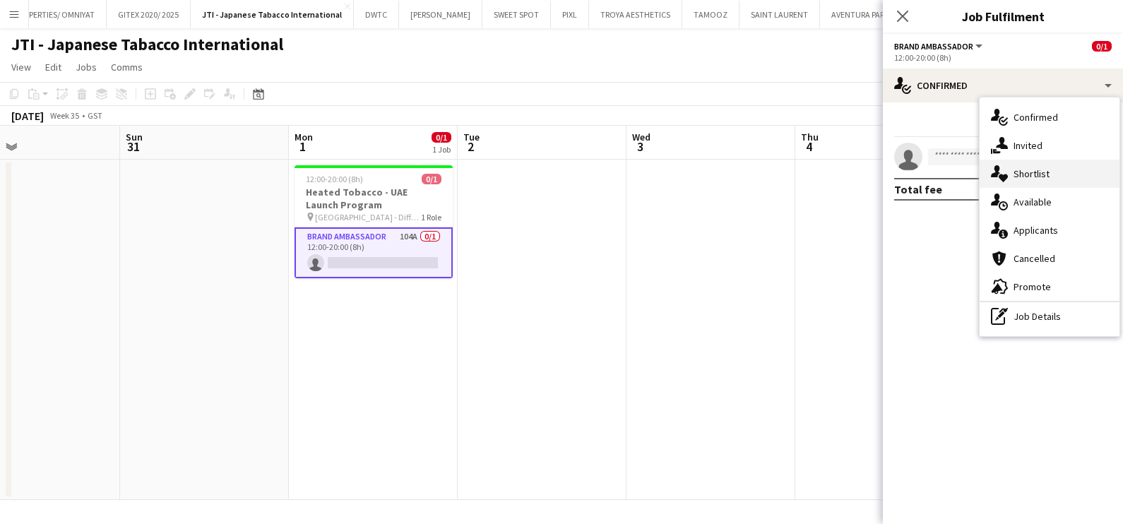
click at [1042, 174] on div "single-neutral-actions-heart Shortlist" at bounding box center [1050, 174] width 140 height 28
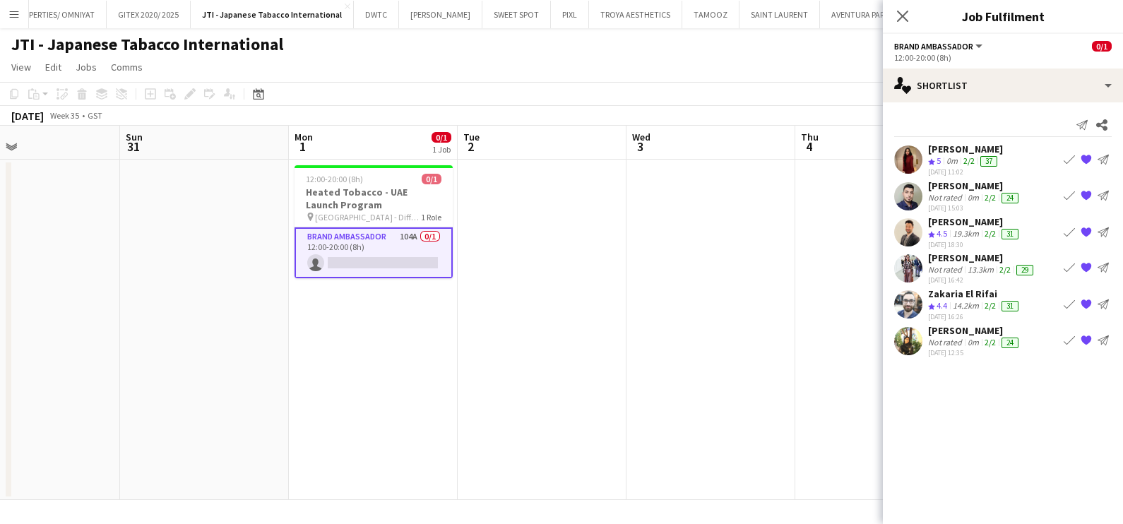
click at [1089, 192] on app-icon "{{ spriteTitle }}" at bounding box center [1086, 195] width 11 height 11
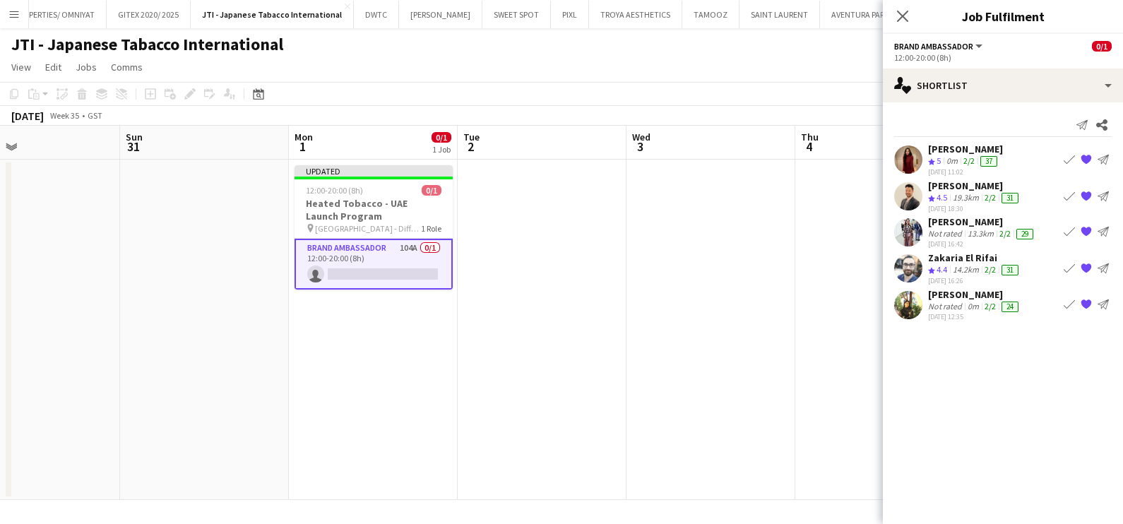
click at [1087, 264] on app-icon "{{ spriteTitle }}" at bounding box center [1086, 268] width 11 height 11
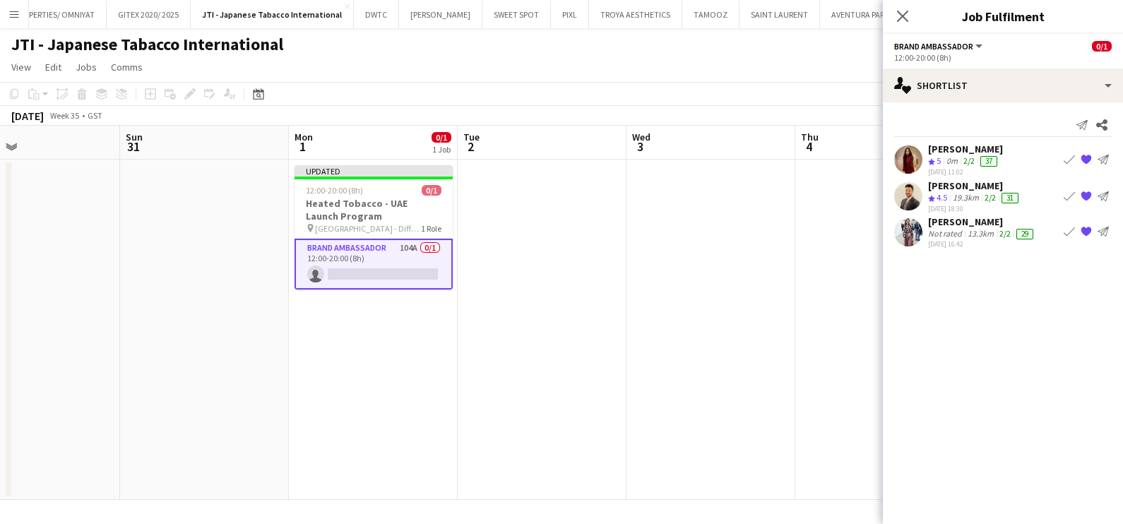
click at [1085, 232] on app-icon "{{ spriteTitle }}" at bounding box center [1086, 232] width 11 height 11
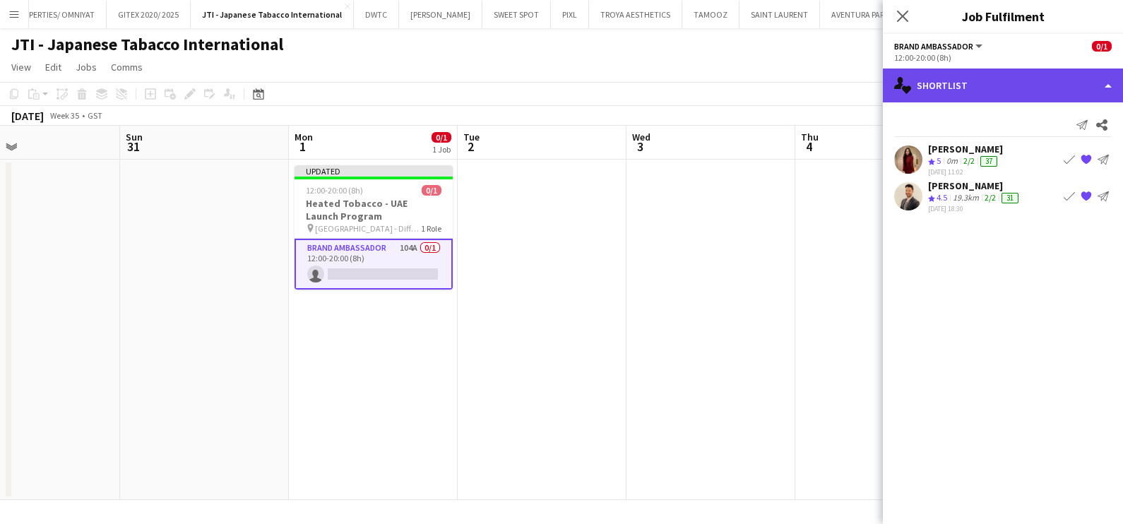
click at [964, 83] on div "single-neutral-actions-heart Shortlist" at bounding box center [1003, 86] width 240 height 34
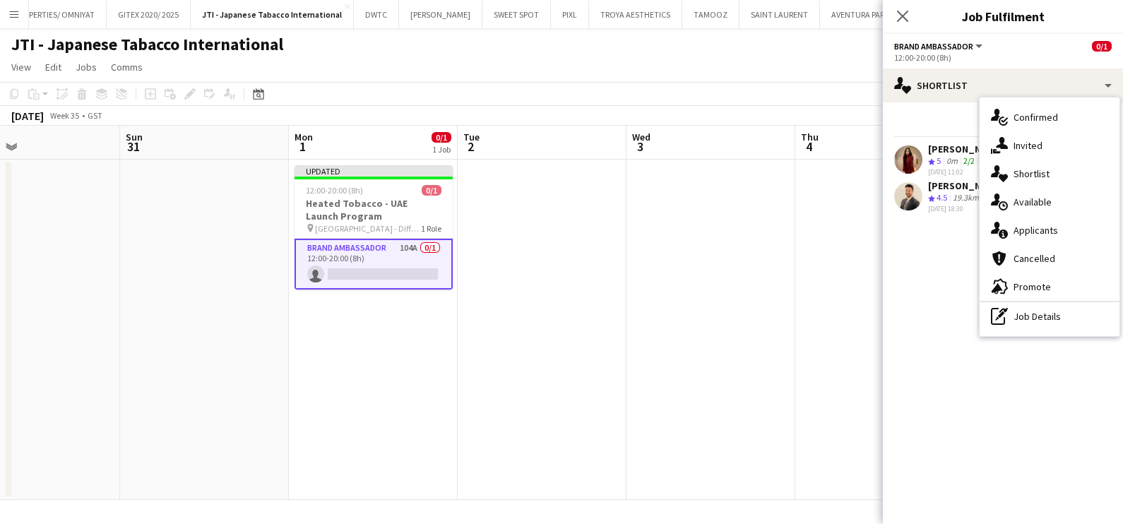
click at [586, 275] on app-date-cell at bounding box center [542, 330] width 169 height 341
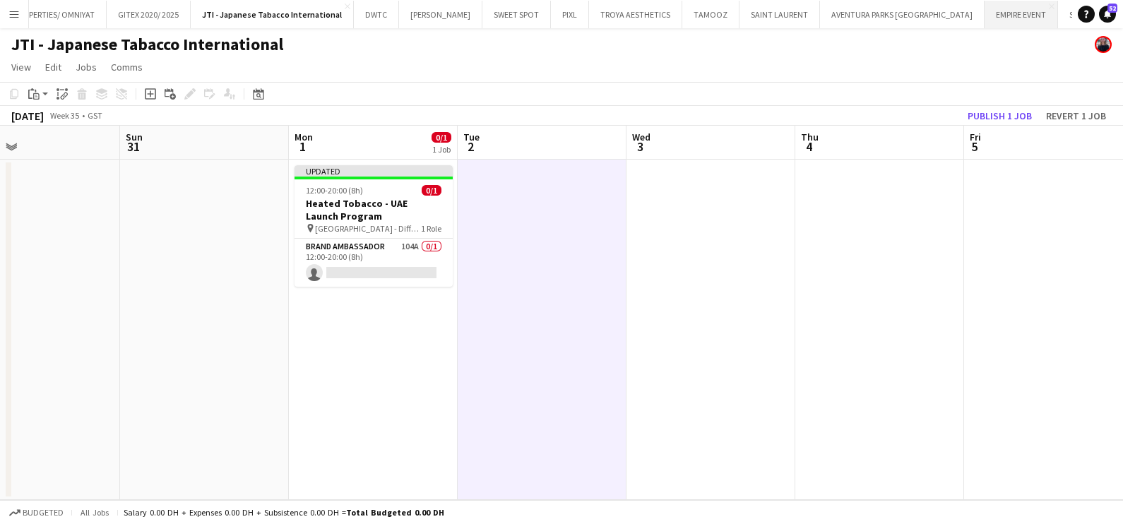
click at [985, 18] on button "EMPIRE EVENT Close" at bounding box center [1021, 15] width 73 height 28
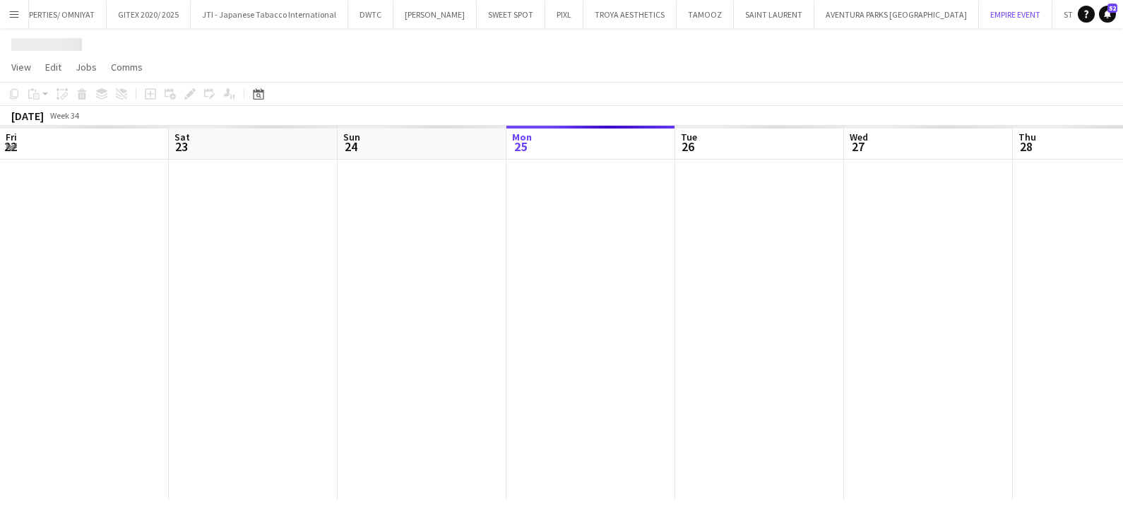
scroll to position [0, 338]
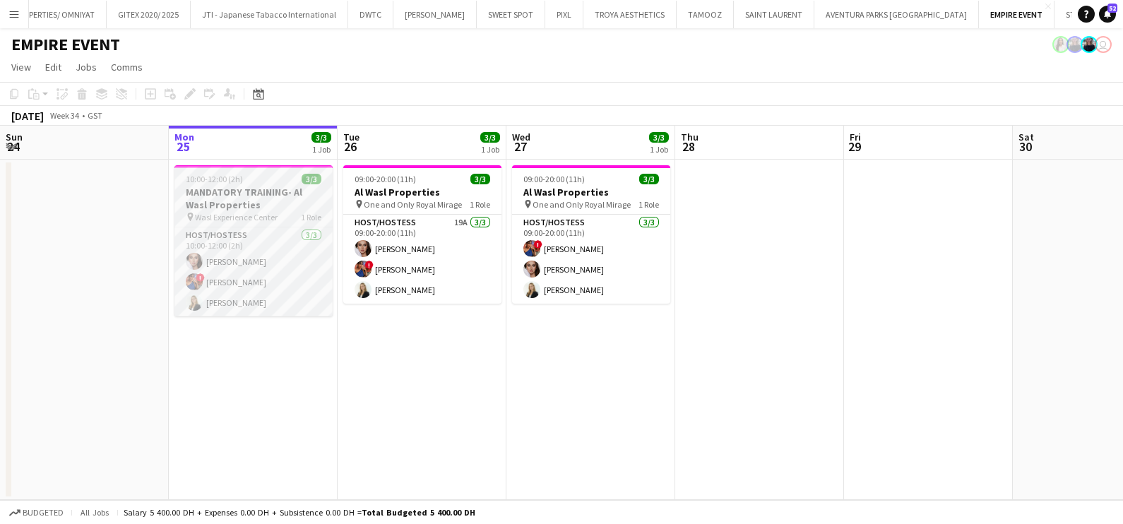
click at [265, 187] on h3 "MANDATORY TRAINING- Al Wasl Properties" at bounding box center [254, 198] width 158 height 25
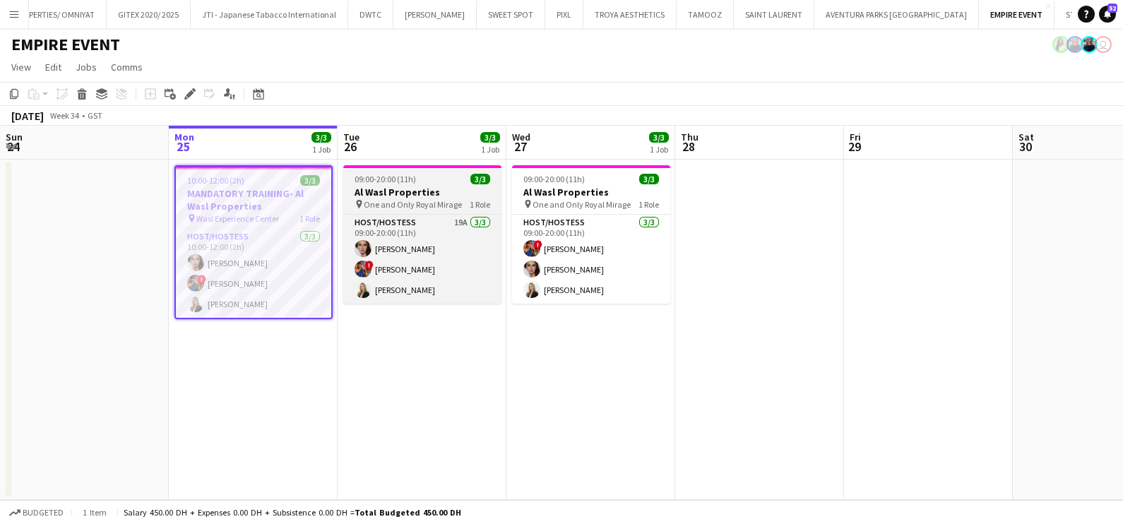
click at [391, 186] on h3 "Al Wasl Properties" at bounding box center [422, 192] width 158 height 13
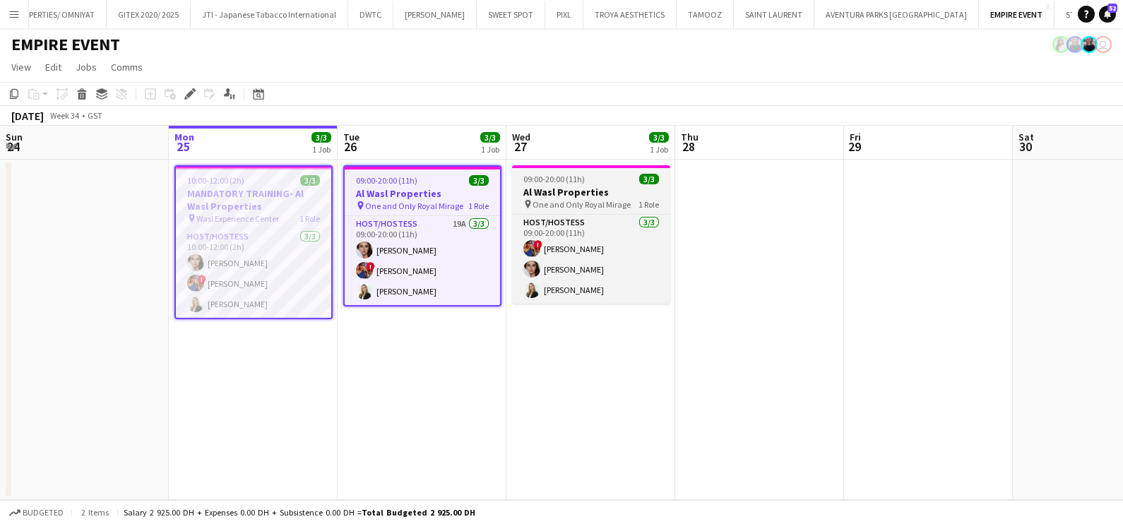
click at [565, 186] on h3 "Al Wasl Properties" at bounding box center [591, 192] width 158 height 13
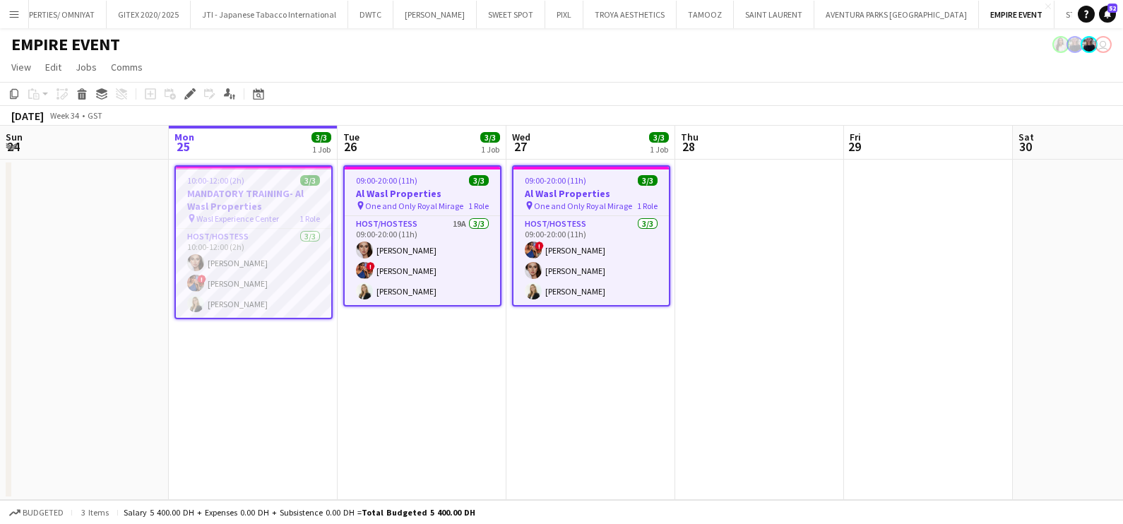
scroll to position [0, 336]
click at [194, 91] on icon at bounding box center [194, 90] width 4 height 4
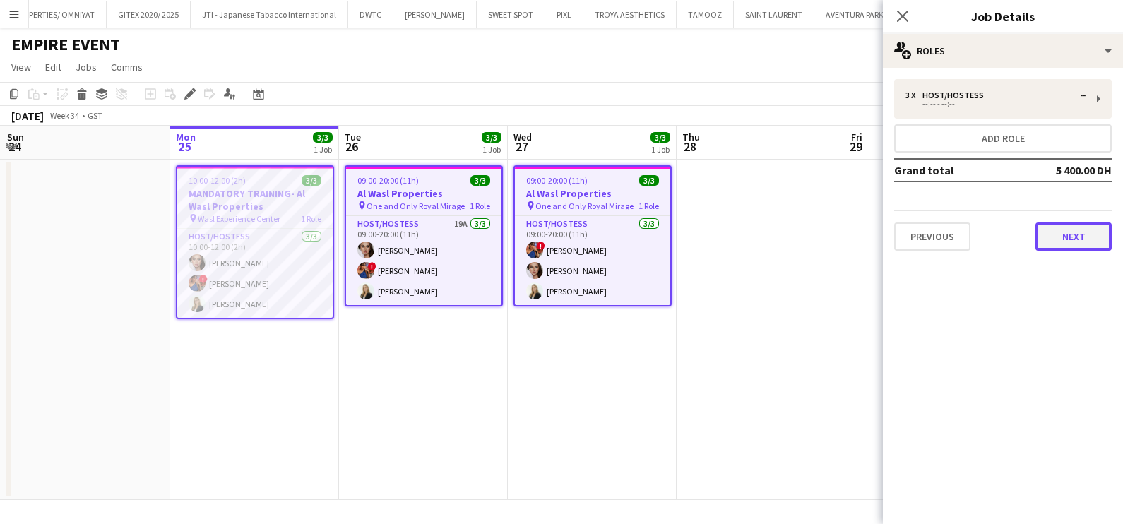
click at [1068, 230] on button "Next" at bounding box center [1074, 237] width 76 height 28
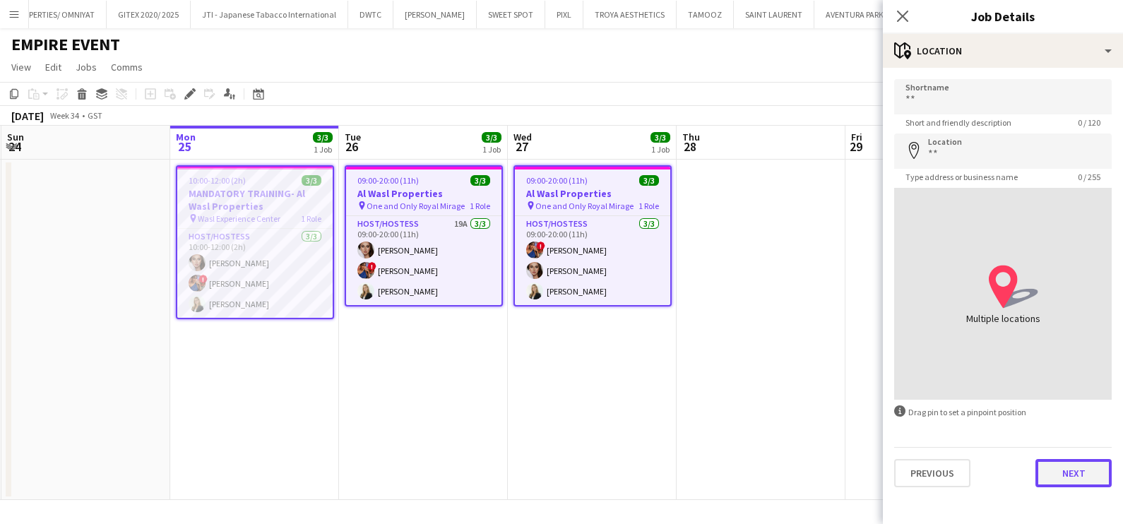
click at [1058, 466] on button "Next" at bounding box center [1074, 473] width 76 height 28
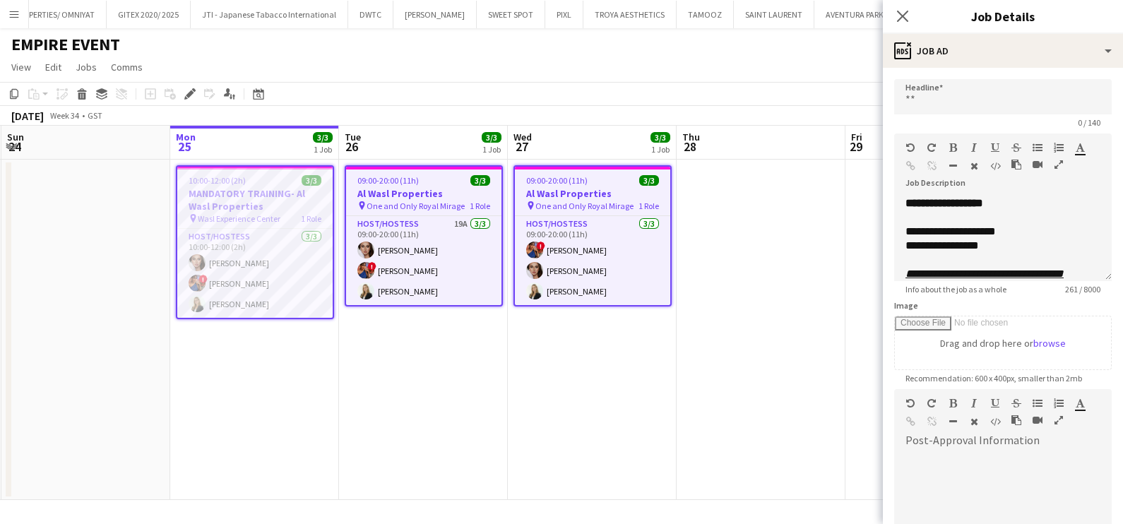
scroll to position [172, 0]
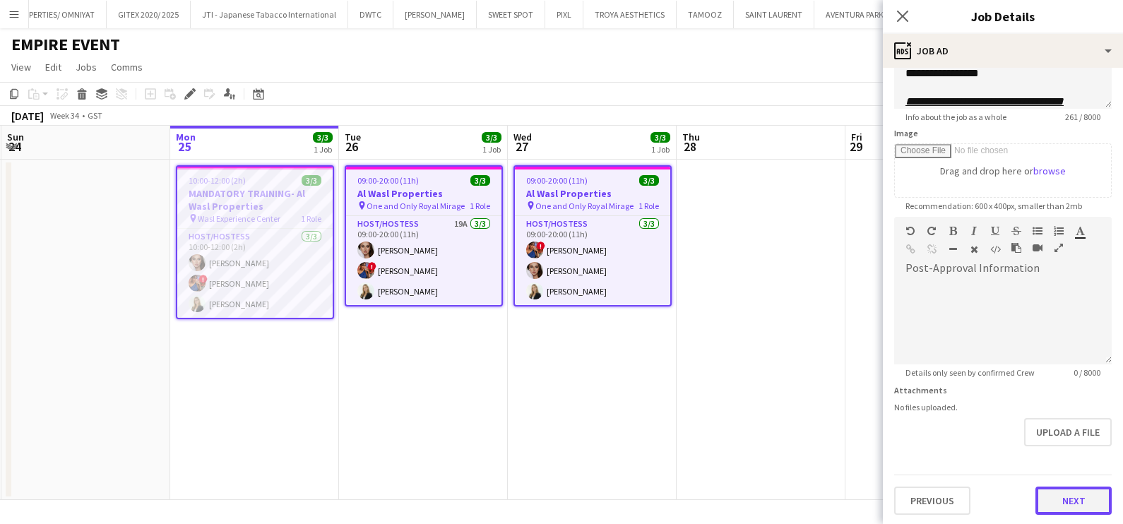
click at [1056, 490] on button "Next" at bounding box center [1074, 501] width 76 height 28
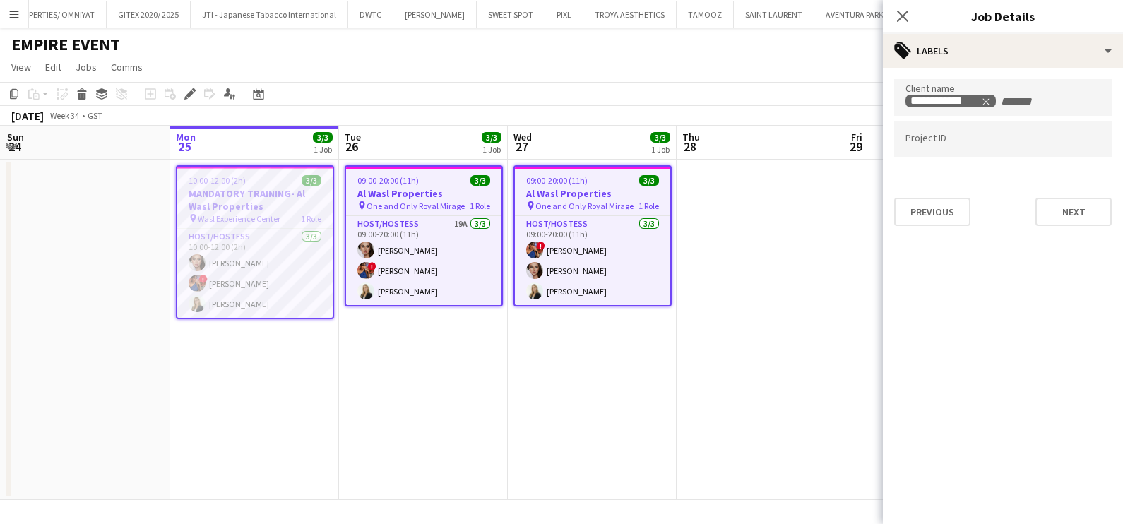
click at [958, 132] on div at bounding box center [1004, 140] width 218 height 36
paste input "**********"
type input "**********"
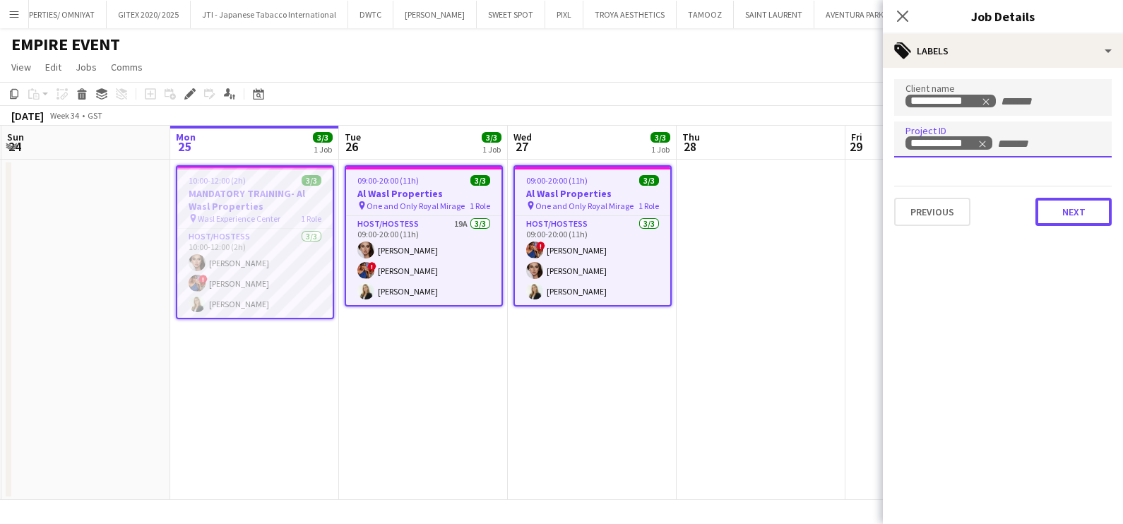
click at [1063, 218] on button "Next" at bounding box center [1074, 212] width 76 height 28
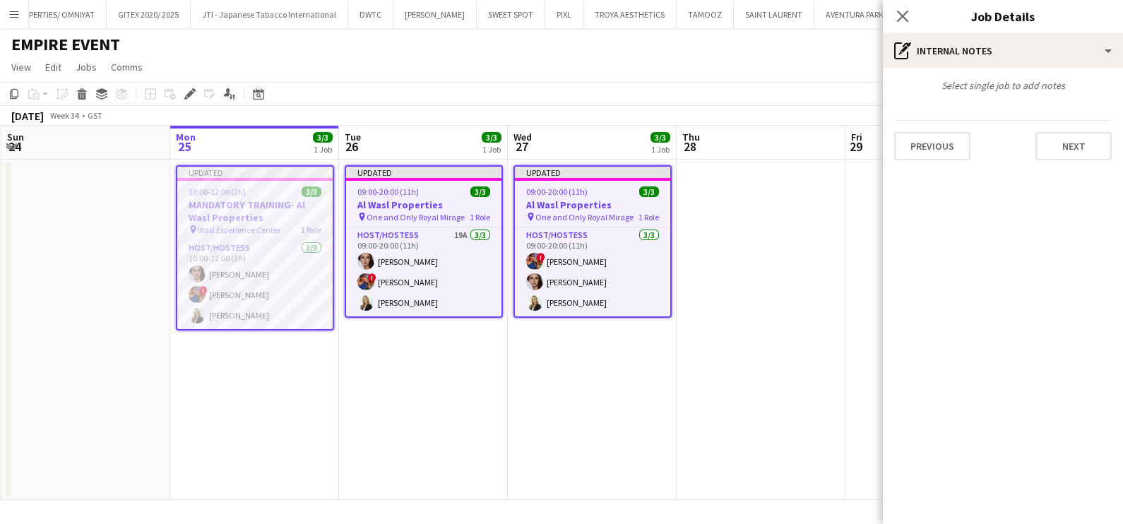
click at [773, 300] on app-date-cell at bounding box center [761, 330] width 169 height 341
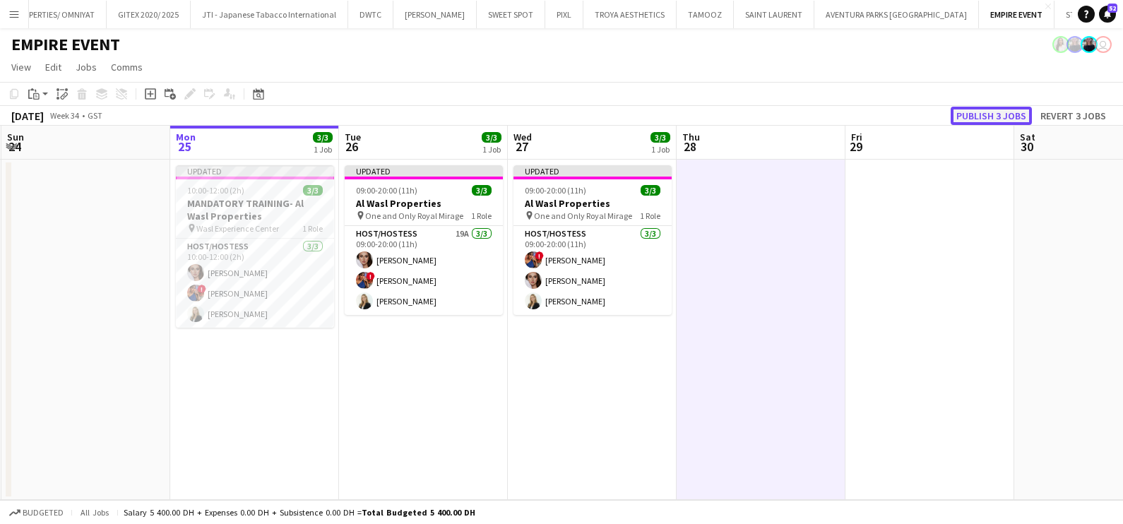
click at [1006, 115] on button "Publish 3 jobs" at bounding box center [991, 116] width 81 height 18
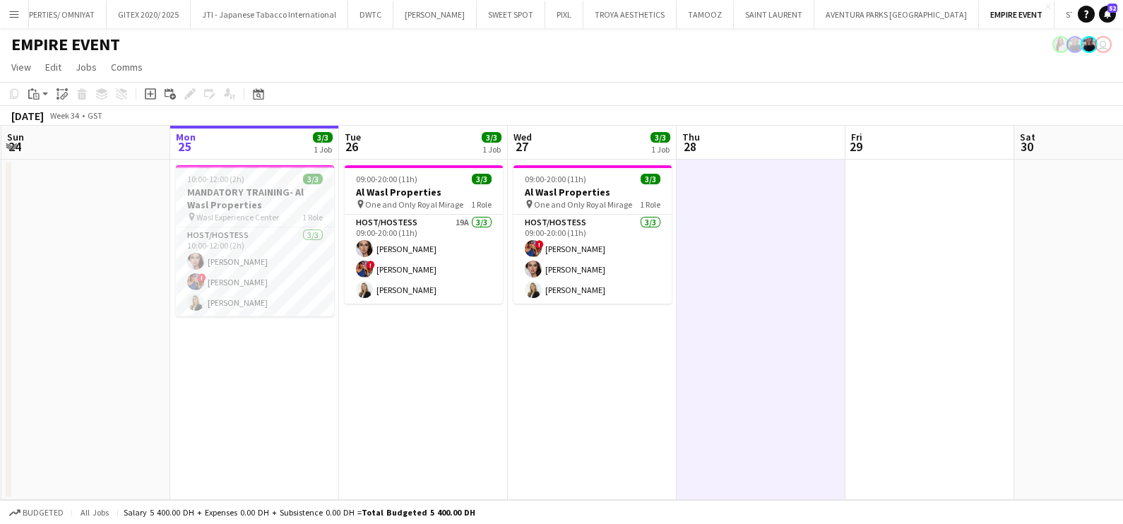
click at [1123, 13] on app-icon "Add" at bounding box center [1140, 14] width 6 height 6
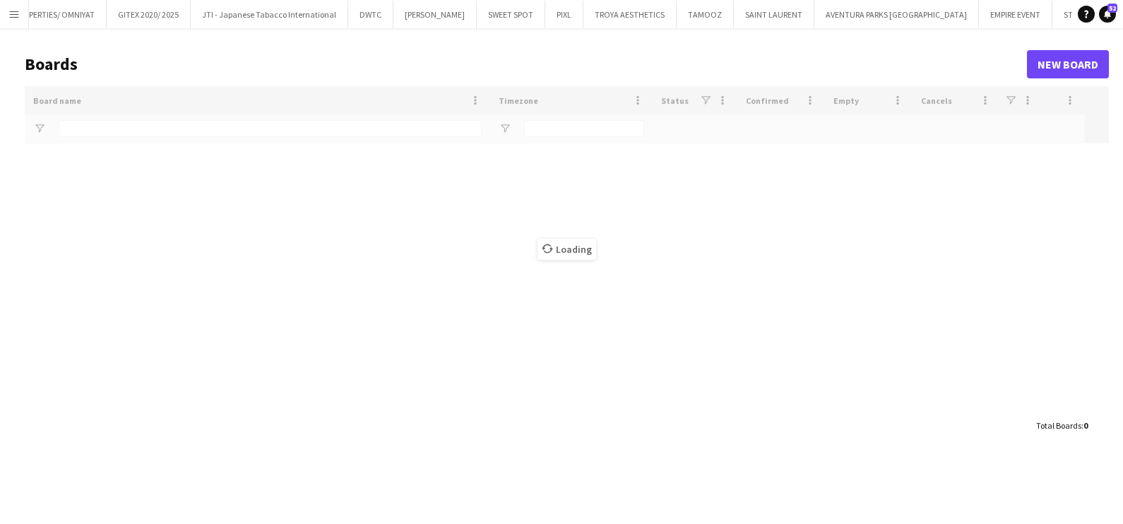
click at [297, 131] on div "Loading" at bounding box center [567, 249] width 1085 height 326
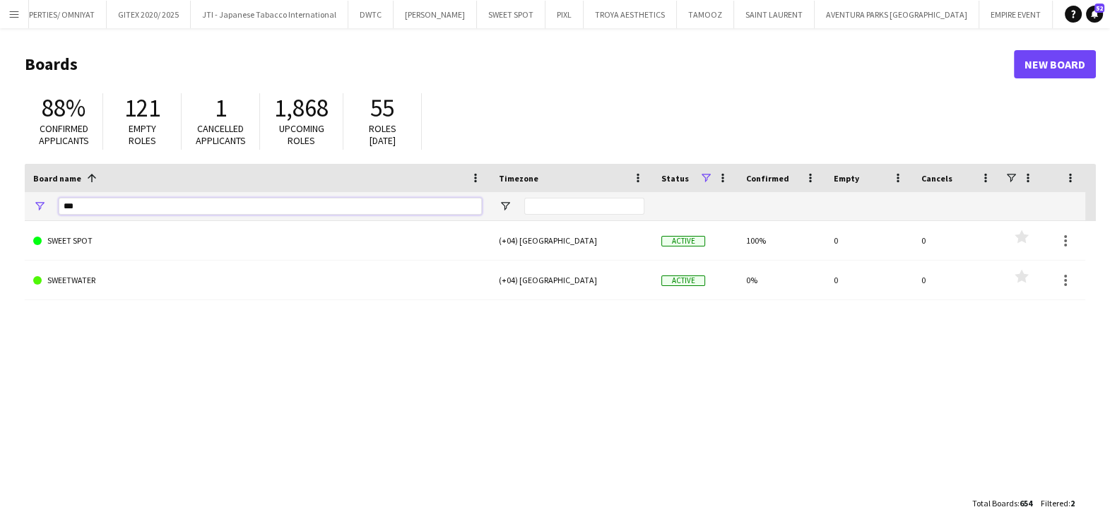
click at [310, 214] on input "***" at bounding box center [270, 206] width 423 height 17
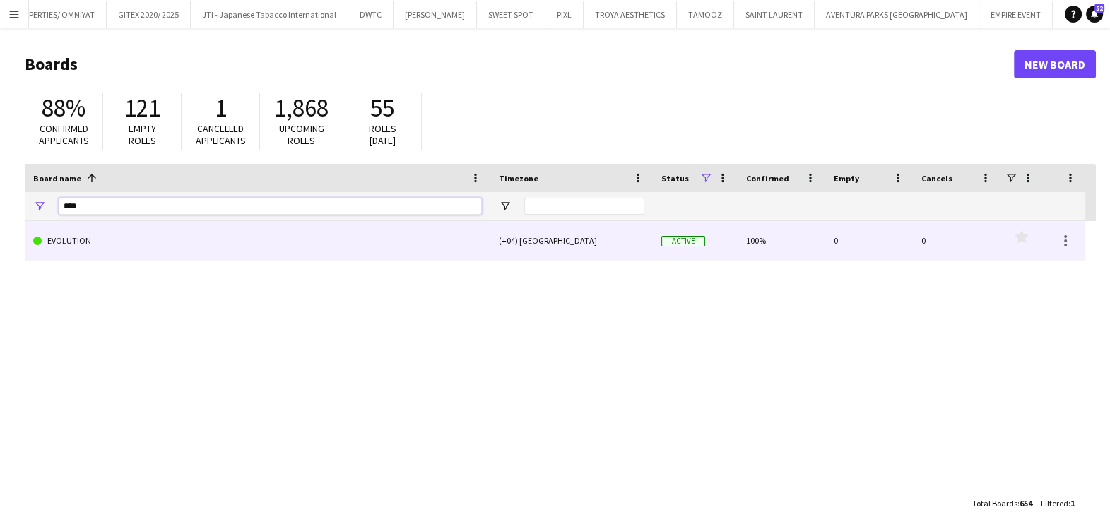
type input "****"
click at [241, 248] on link "EVOLUTION" at bounding box center [257, 241] width 449 height 40
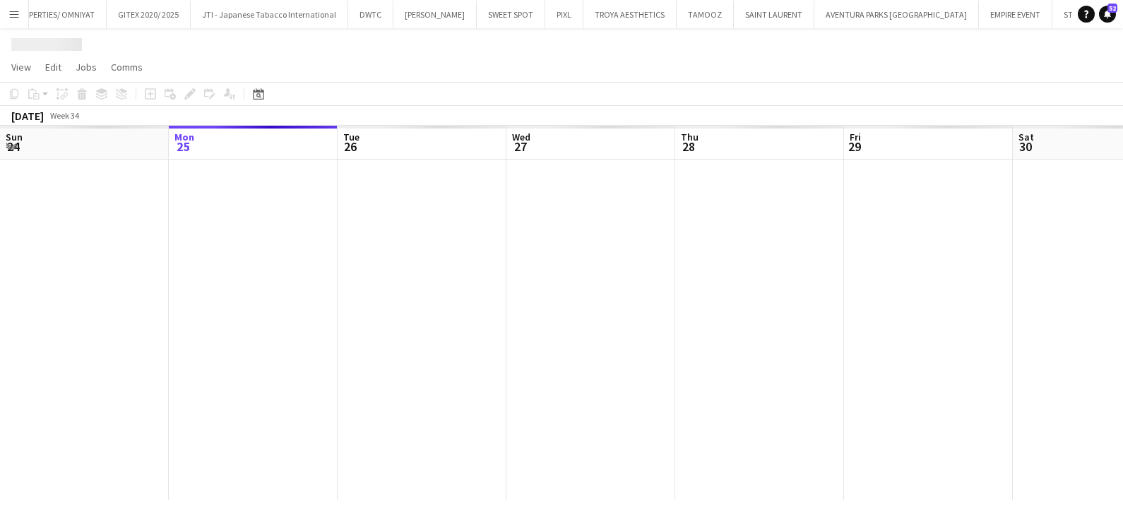
scroll to position [0, 124]
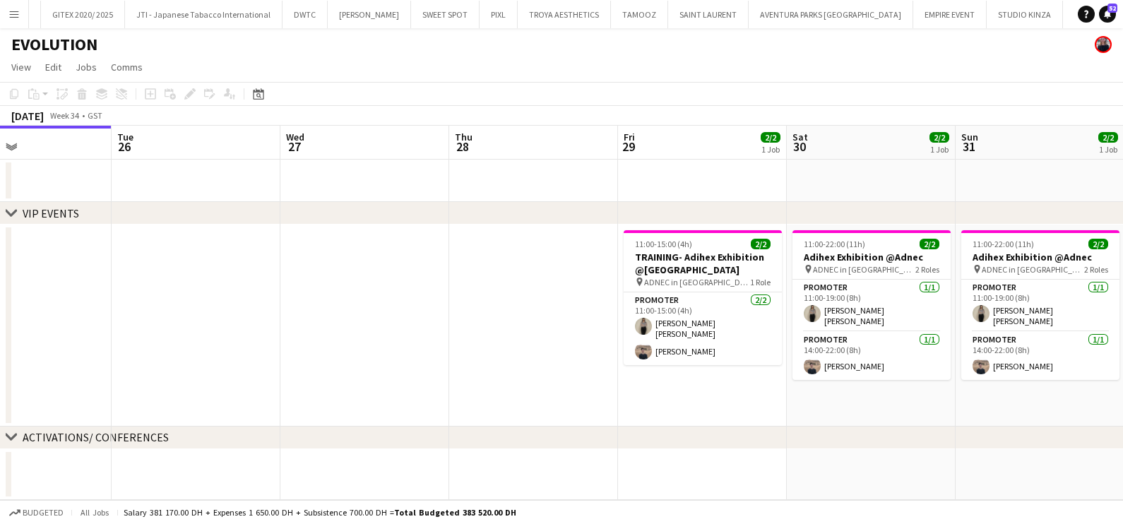
drag, startPoint x: 719, startPoint y: 324, endPoint x: 317, endPoint y: 324, distance: 402.0
click at [318, 324] on app-calendar-viewport "Fri 22 Sat 23 Sun 24 Mon 25 Tue 26 Wed 27 Thu 28 Fri 29 2/2 1 Job Sat 30 2/2 1 …" at bounding box center [561, 313] width 1123 height 374
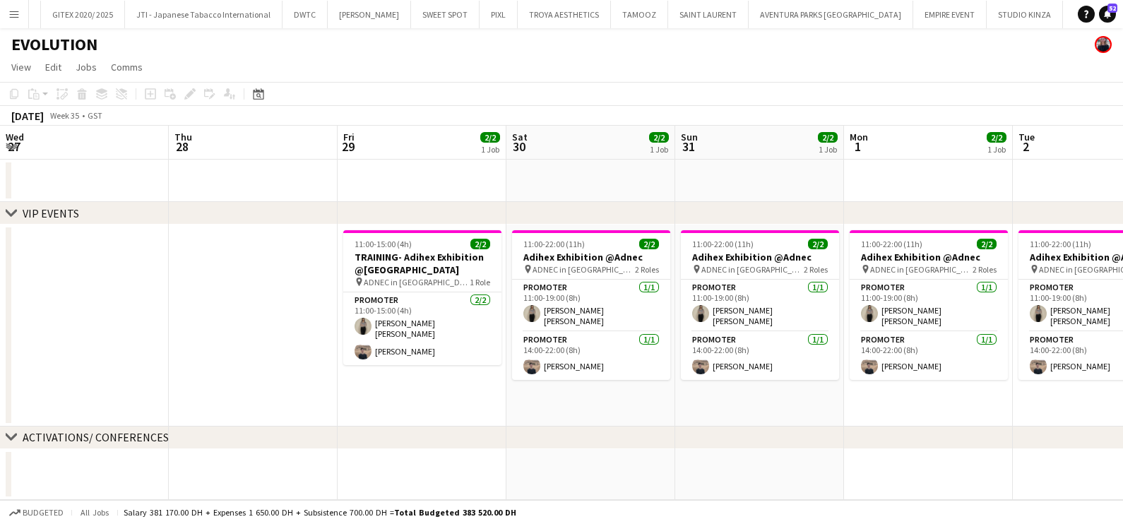
drag, startPoint x: 670, startPoint y: 374, endPoint x: 386, endPoint y: 374, distance: 283.3
click at [386, 374] on app-calendar-viewport "Sun 24 Mon 25 Tue 26 Wed 27 Thu 28 Fri 29 2/2 1 Job Sat 30 2/2 1 Job Sun 31 2/2…" at bounding box center [561, 313] width 1123 height 374
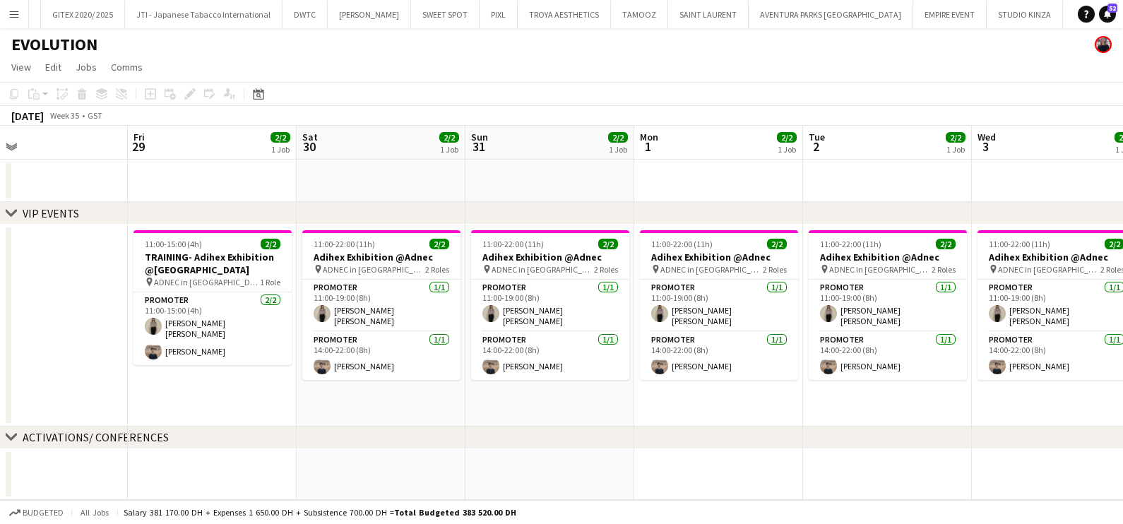
scroll to position [0, 596]
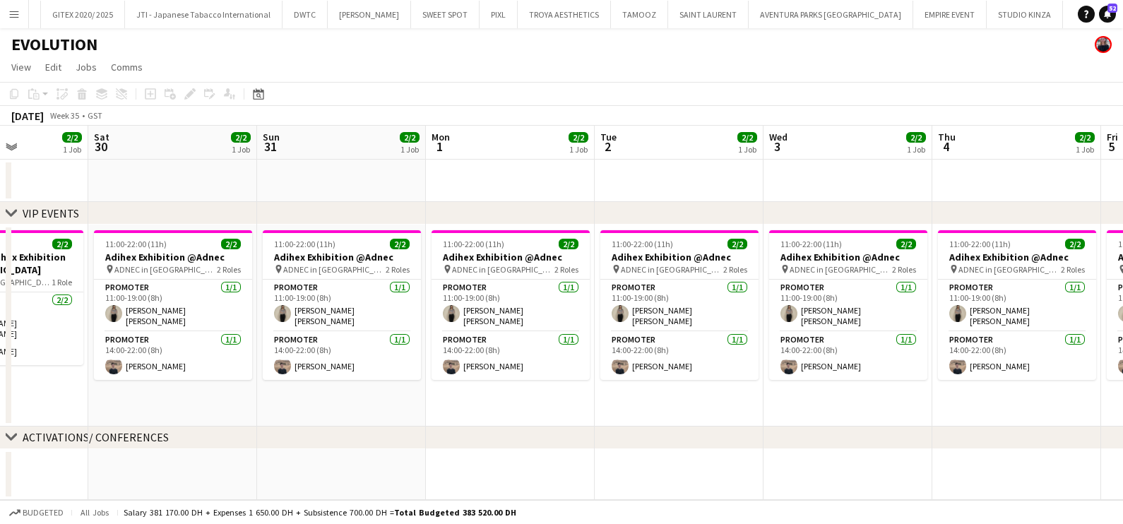
drag, startPoint x: 813, startPoint y: 394, endPoint x: 440, endPoint y: 399, distance: 372.4
click at [441, 399] on app-calendar-viewport "Tue 26 Wed 27 Thu 28 Fri 29 2/2 1 Job Sat 30 2/2 1 Job Sun 31 2/2 1 Job Mon 1 2…" at bounding box center [561, 313] width 1123 height 374
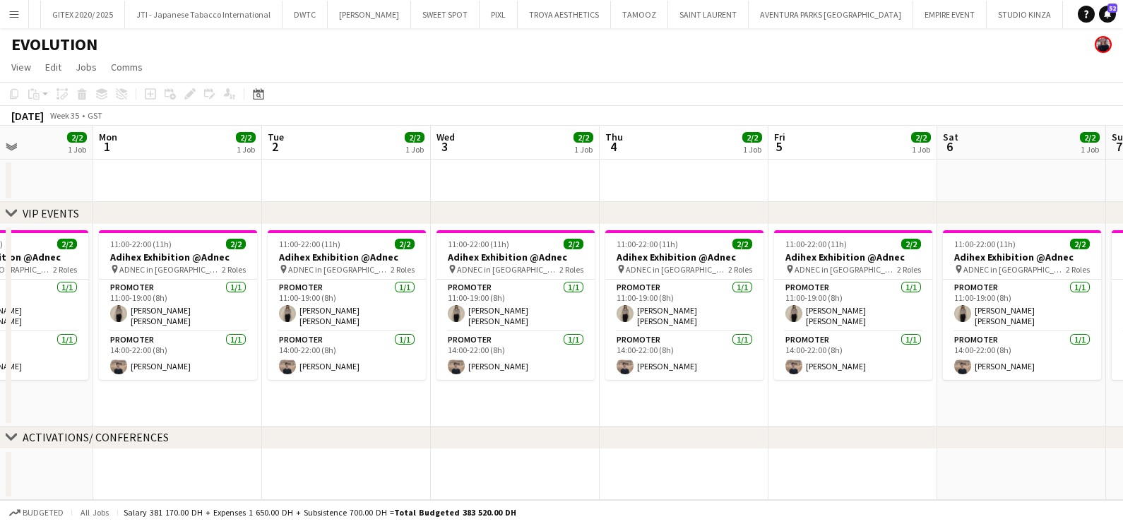
drag, startPoint x: 580, startPoint y: 410, endPoint x: 493, endPoint y: 410, distance: 86.9
click at [493, 410] on app-calendar-viewport "Fri 29 2/2 1 Job Sat 30 2/2 1 Job Sun 31 2/2 1 Job Mon 1 2/2 1 Job Tue 2 2/2 1 …" at bounding box center [561, 313] width 1123 height 374
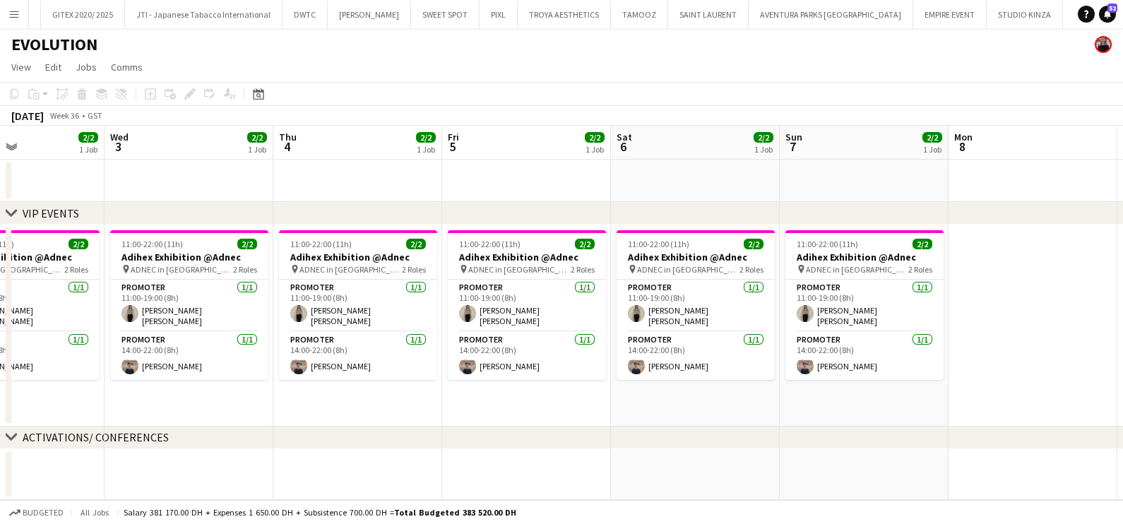
drag, startPoint x: 715, startPoint y: 409, endPoint x: 632, endPoint y: 408, distance: 82.7
click at [632, 409] on app-calendar-viewport "Sat 30 2/2 1 Job Sun 31 2/2 1 Job Mon 1 2/2 1 Job Tue 2 2/2 1 Job Wed 3 2/2 1 J…" at bounding box center [561, 313] width 1123 height 374
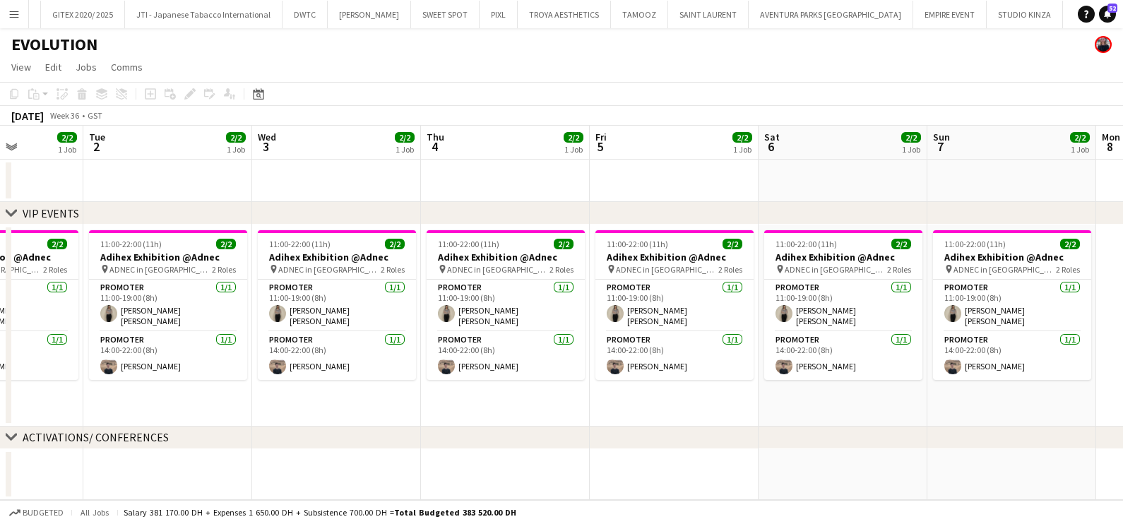
drag, startPoint x: 777, startPoint y: 408, endPoint x: 958, endPoint y: 396, distance: 181.9
click at [957, 396] on app-calendar-viewport "Sat 30 2/2 1 Job Sun 31 2/2 1 Job Mon 1 2/2 1 Job Tue 2 2/2 1 Job Wed 3 2/2 1 J…" at bounding box center [561, 313] width 1123 height 374
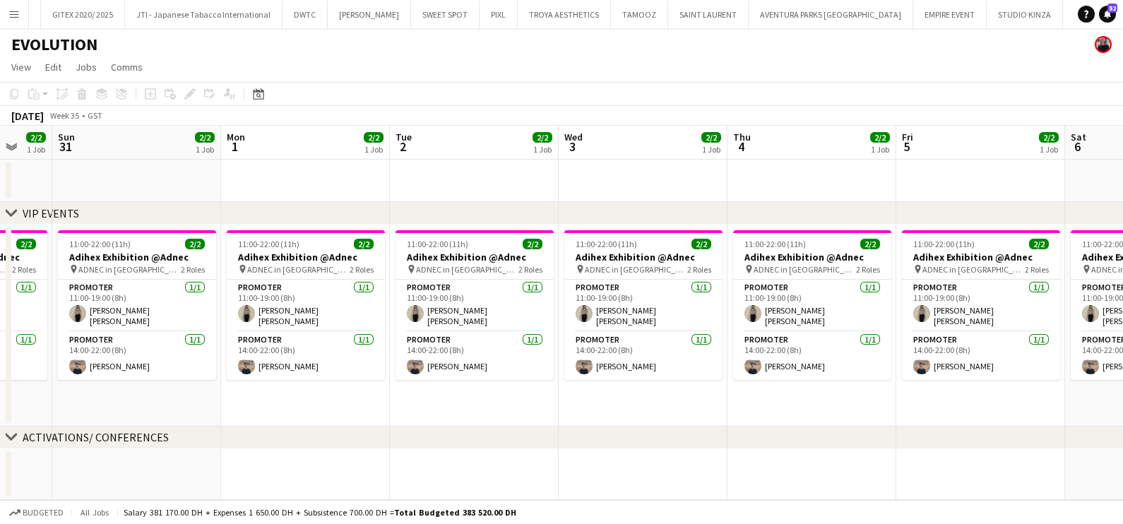
scroll to position [0, 449]
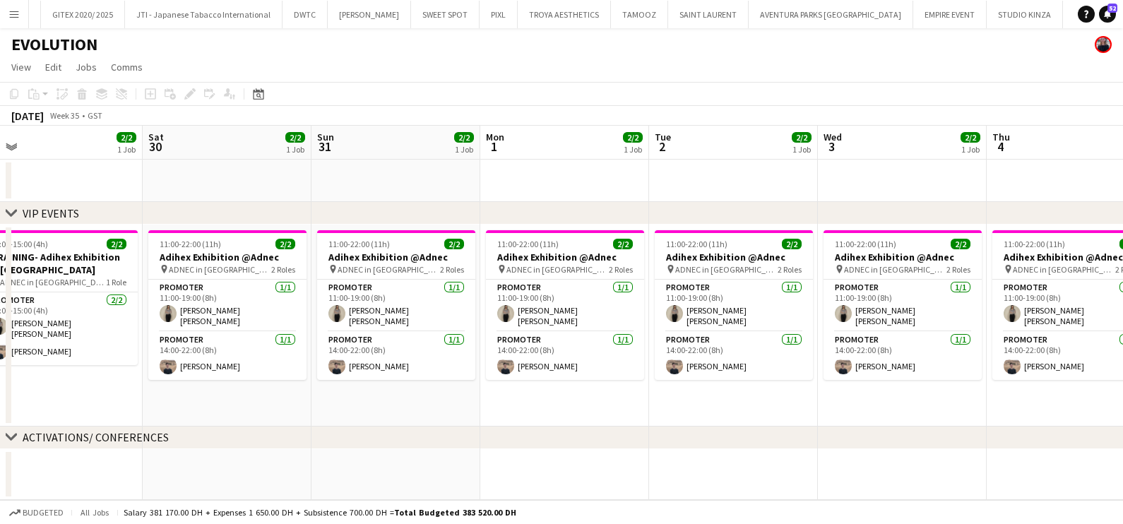
drag, startPoint x: 687, startPoint y: 403, endPoint x: 1126, endPoint y: 389, distance: 439.7
click at [1123, 389] on html "Menu Boards Boards Boards All jobs Status Workforce Workforce My Workforce Recr…" at bounding box center [561, 262] width 1123 height 524
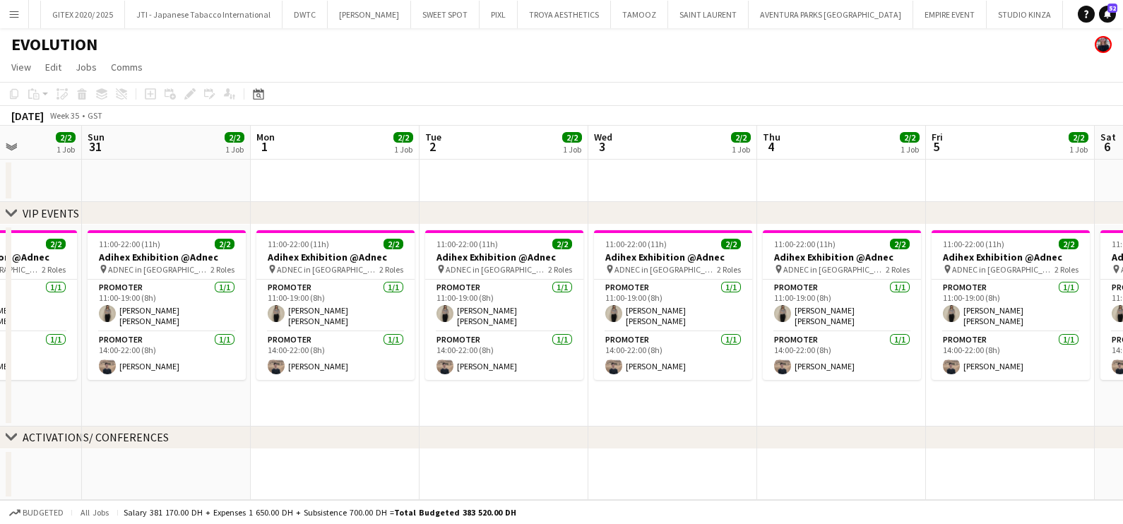
scroll to position [0, 522]
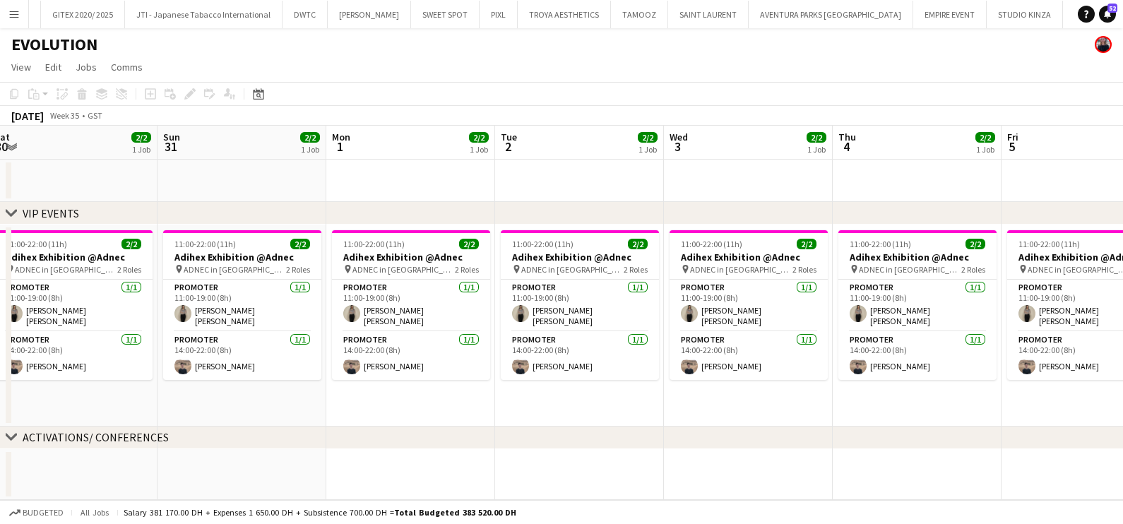
drag, startPoint x: 691, startPoint y: 413, endPoint x: 432, endPoint y: 420, distance: 258.7
click at [432, 420] on app-calendar-viewport "Wed 27 Thu 28 Fri 29 2/2 1 Job Sat 30 2/2 1 Job Sun 31 2/2 1 Job Mon 1 2/2 1 Jo…" at bounding box center [561, 313] width 1123 height 374
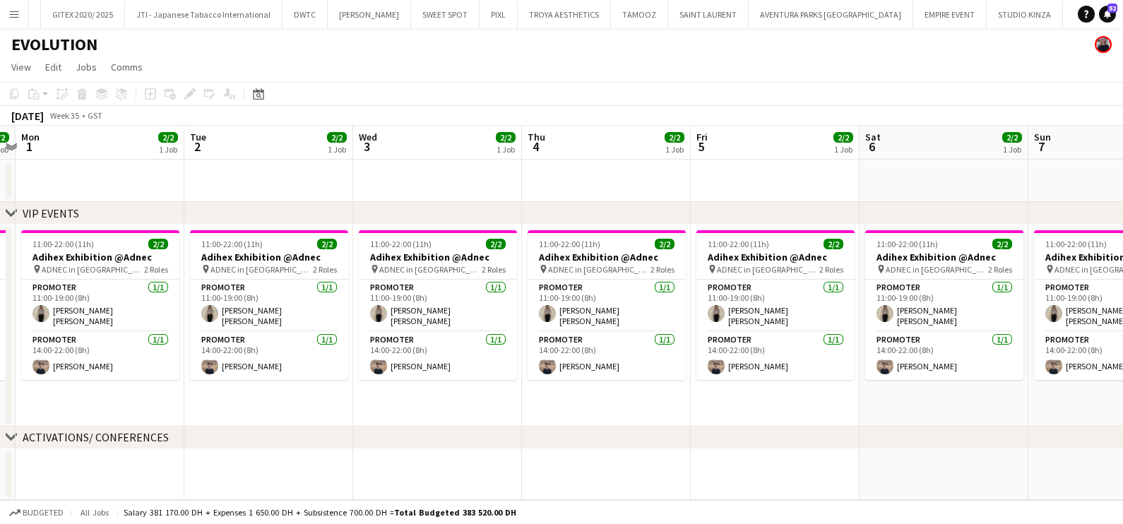
drag, startPoint x: 642, startPoint y: 394, endPoint x: 367, endPoint y: 394, distance: 274.9
click at [367, 394] on app-calendar-viewport "Fri 29 2/2 1 Job Sat 30 2/2 1 Job Sun 31 2/2 1 Job Mon 1 2/2 1 Job Tue 2 2/2 1 …" at bounding box center [561, 313] width 1123 height 374
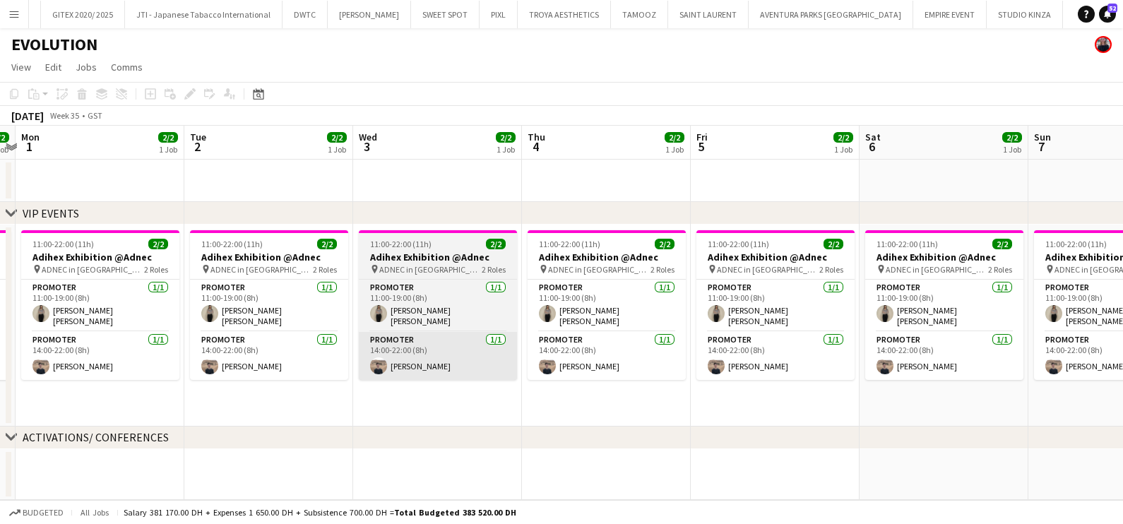
scroll to position [0, 502]
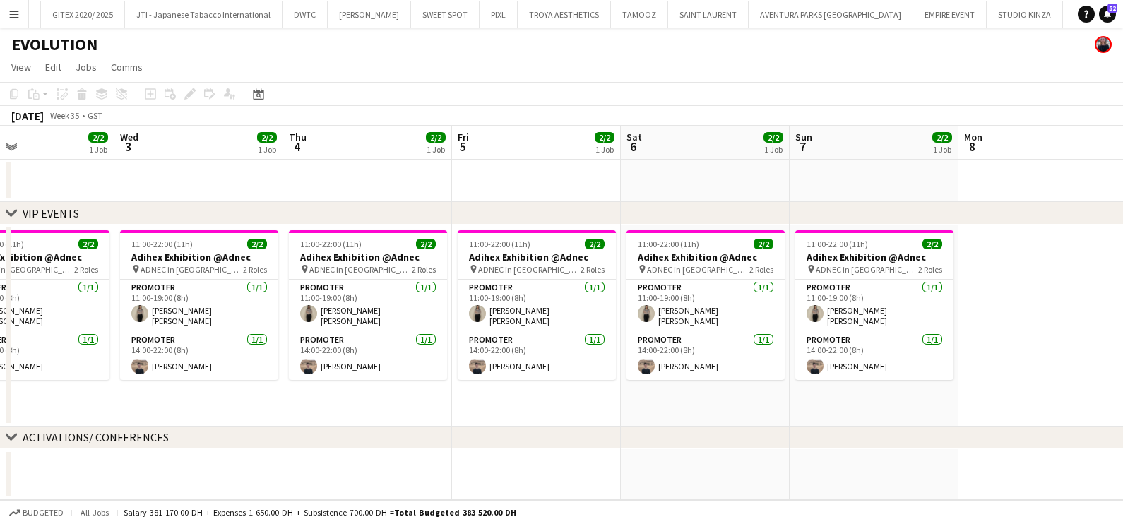
drag, startPoint x: 761, startPoint y: 387, endPoint x: 526, endPoint y: 389, distance: 234.6
click at [526, 389] on app-calendar-viewport "Sat 30 2/2 1 Job Sun 31 2/2 1 Job Mon 1 2/2 1 Job Tue 2 2/2 1 Job Wed 3 2/2 1 J…" at bounding box center [561, 313] width 1123 height 374
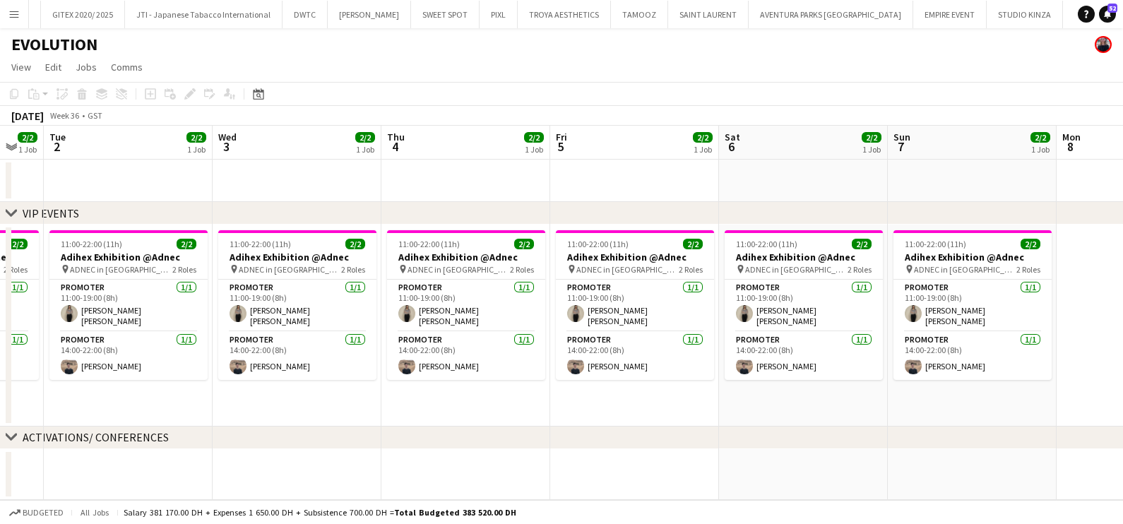
scroll to position [0, 406]
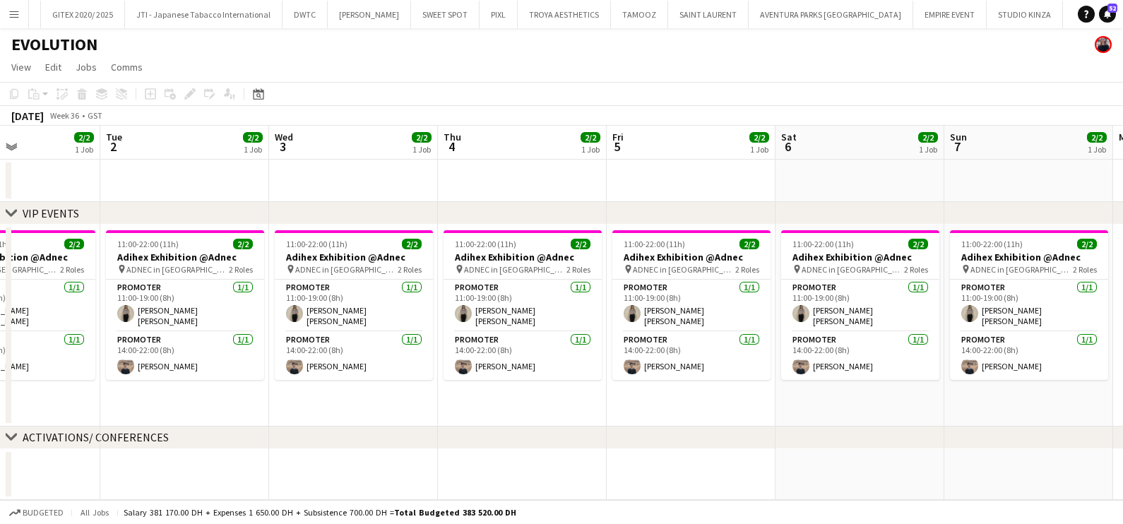
drag, startPoint x: 519, startPoint y: 394, endPoint x: 681, endPoint y: 389, distance: 161.9
click at [681, 389] on app-calendar-viewport "Sat 30 2/2 1 Job Sun 31 2/2 1 Job Mon 1 2/2 1 Job Tue 2 2/2 1 Job Wed 3 2/2 1 J…" at bounding box center [561, 313] width 1123 height 374
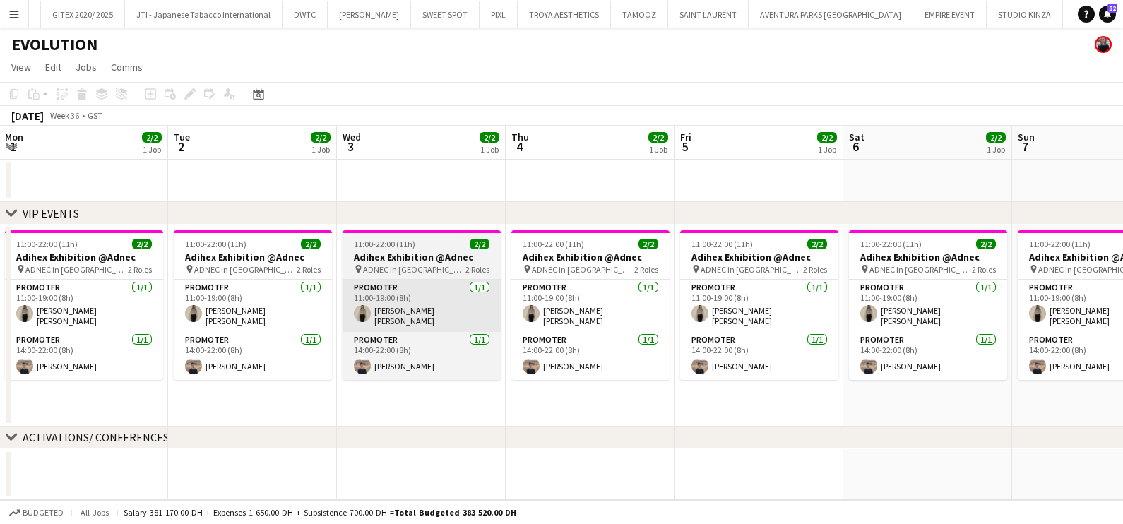
drag, startPoint x: 507, startPoint y: 329, endPoint x: 891, endPoint y: 313, distance: 384.7
click at [882, 315] on app-calendar-viewport "Sat 30 2/2 1 Job Sun 31 2/2 1 Job Mon 1 2/2 1 Job Tue 2 2/2 1 Job Wed 3 2/2 1 J…" at bounding box center [561, 313] width 1123 height 374
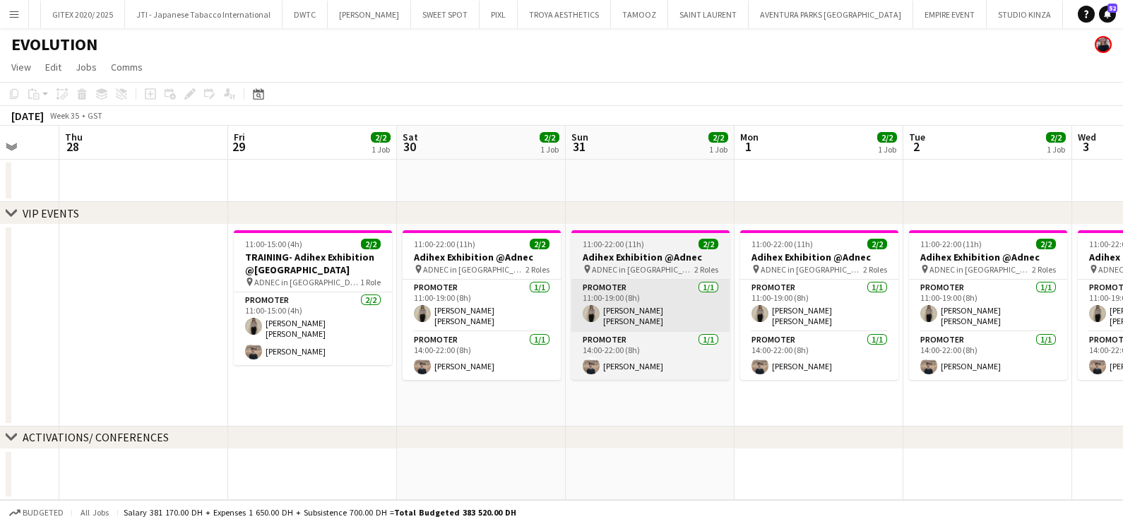
drag, startPoint x: 476, startPoint y: 321, endPoint x: 926, endPoint y: 321, distance: 449.4
click at [919, 323] on app-calendar-viewport "Mon 25 Tue 26 Wed 27 Thu 28 Fri 29 2/2 1 Job Sat 30 2/2 1 Job Sun 31 2/2 1 Job …" at bounding box center [561, 313] width 1123 height 374
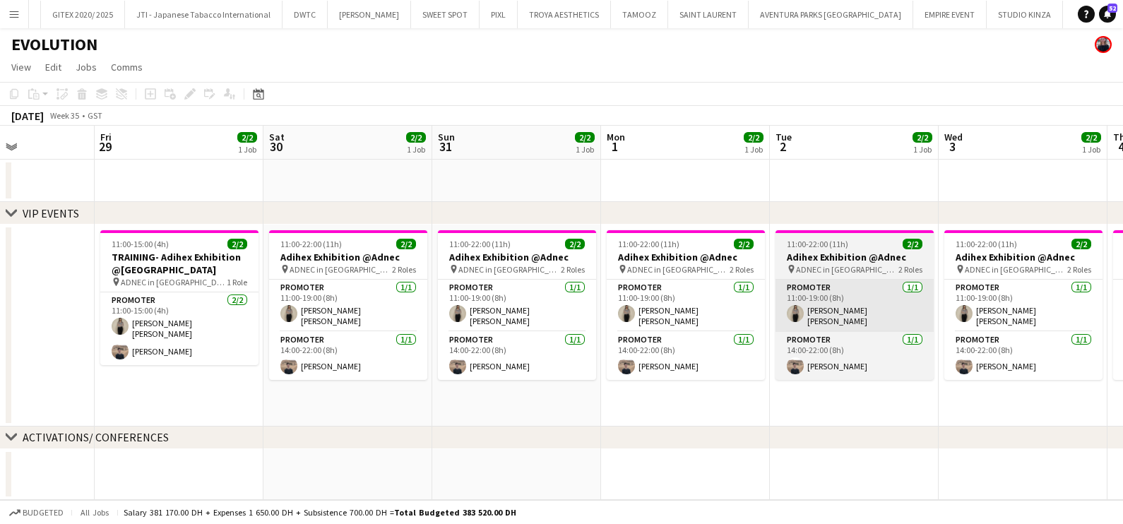
drag, startPoint x: 1022, startPoint y: 289, endPoint x: 815, endPoint y: 293, distance: 207.8
click at [689, 293] on app-calendar-viewport "Mon 25 Tue 26 Wed 27 Thu 28 Fri 29 2/2 1 Job Sat 30 2/2 1 Job Sun 31 2/2 1 Job …" at bounding box center [561, 313] width 1123 height 374
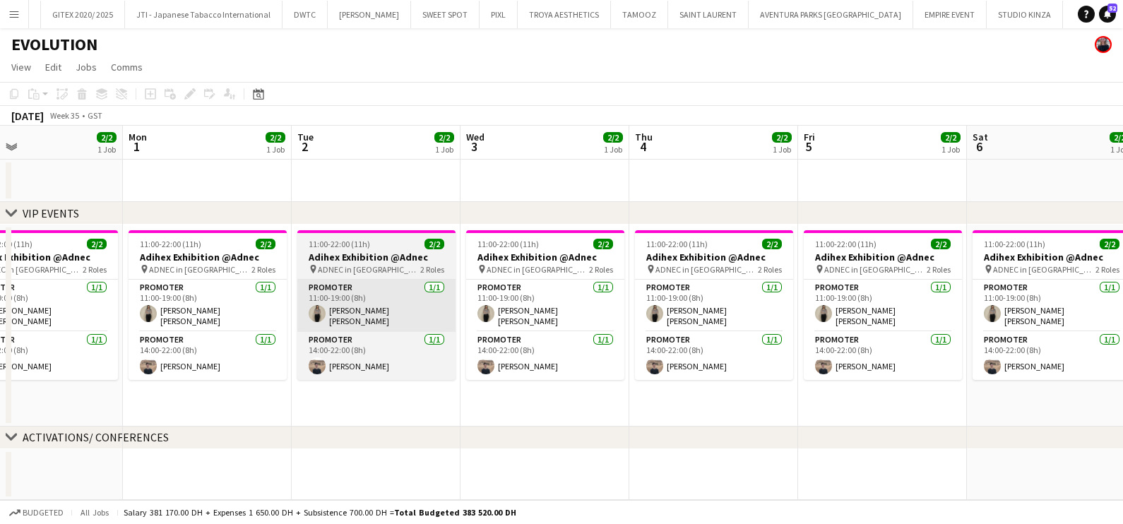
scroll to position [0, 396]
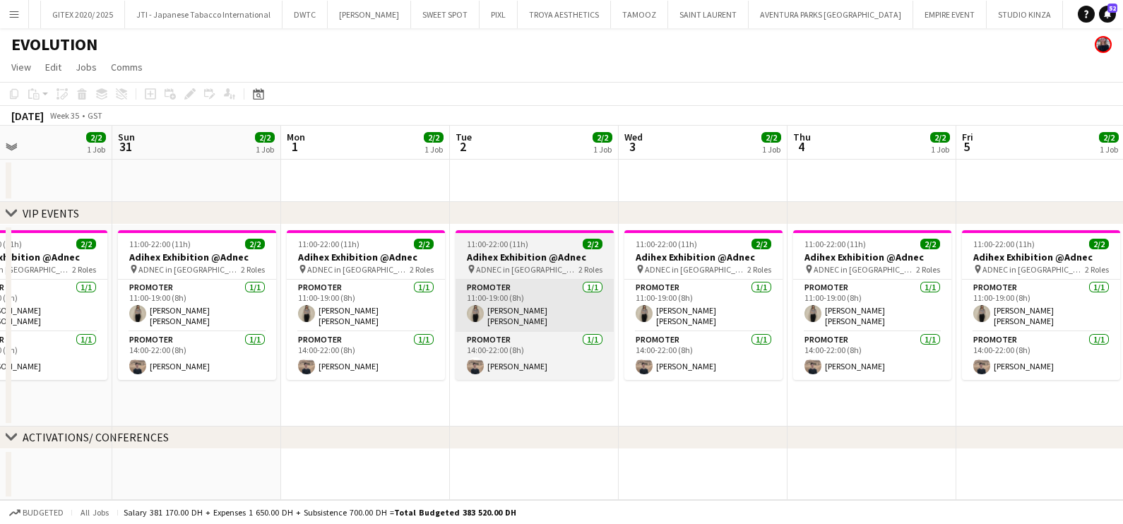
drag, startPoint x: 802, startPoint y: 296, endPoint x: 498, endPoint y: 295, distance: 303.8
click at [498, 296] on app-calendar-viewport "Thu 28 Fri 29 2/2 1 Job Sat 30 2/2 1 Job Sun 31 2/2 1 Job Mon 1 2/2 1 Job Tue 2…" at bounding box center [561, 313] width 1123 height 374
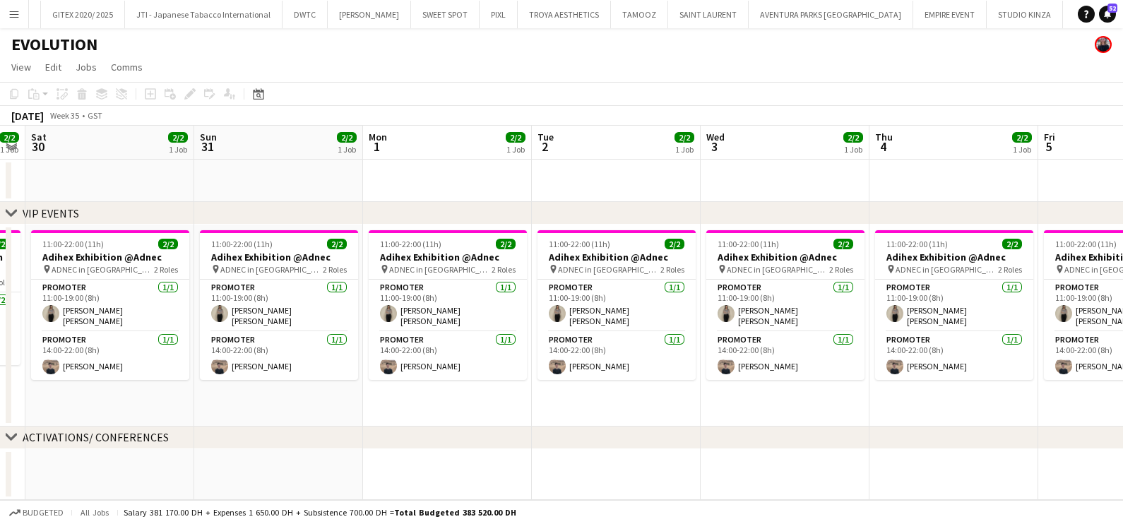
drag, startPoint x: 653, startPoint y: 279, endPoint x: 736, endPoint y: 280, distance: 82.7
click at [735, 279] on app-calendar-viewport "Thu 28 Fri 29 2/2 1 Job Sat 30 2/2 1 Job Sun 31 2/2 1 Job Mon 1 2/2 1 Job Tue 2…" at bounding box center [561, 313] width 1123 height 374
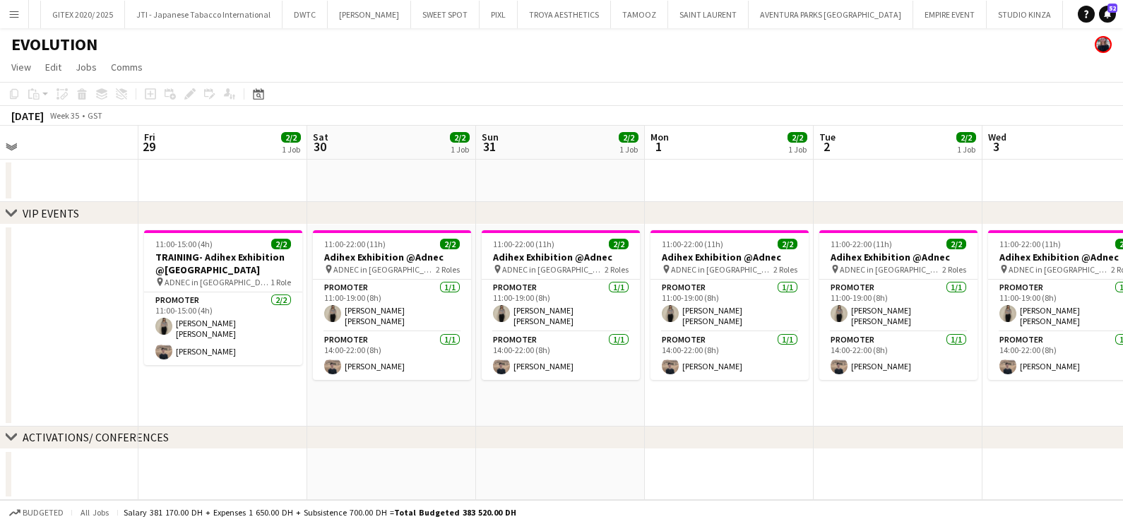
drag, startPoint x: 526, startPoint y: 294, endPoint x: 710, endPoint y: 282, distance: 184.8
click at [710, 282] on app-calendar-viewport "Tue 26 Wed 27 Thu 28 Fri 29 2/2 1 Job Sat 30 2/2 1 Job Sun 31 2/2 1 Job Mon 1 2…" at bounding box center [561, 313] width 1123 height 374
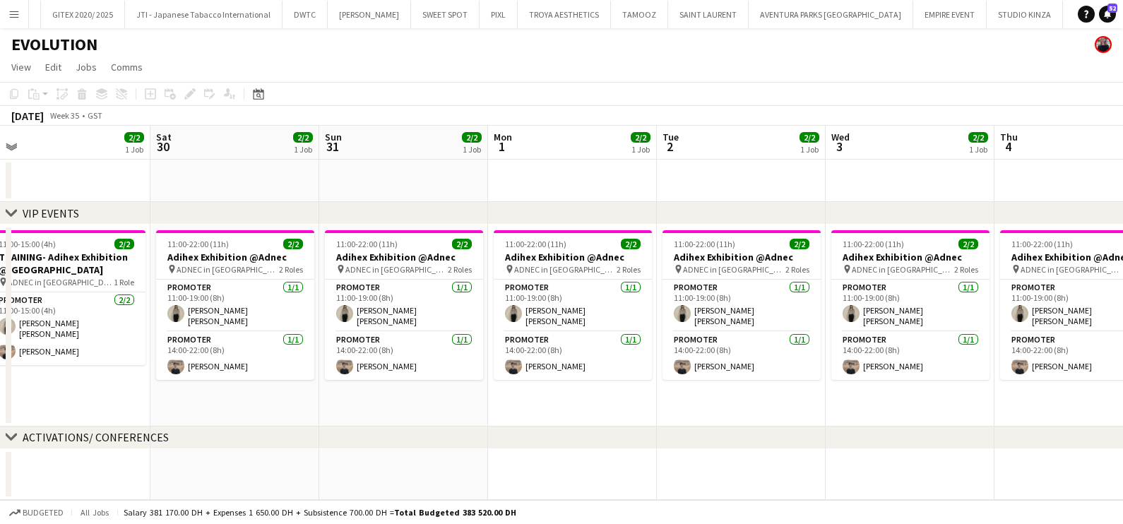
drag, startPoint x: 1042, startPoint y: 333, endPoint x: 663, endPoint y: 334, distance: 378.7
click at [663, 334] on app-calendar-viewport "Tue 26 Wed 27 Thu 28 Fri 29 2/2 1 Job Sat 30 2/2 1 Job Sun 31 2/2 1 Job Mon 1 2…" at bounding box center [561, 313] width 1123 height 374
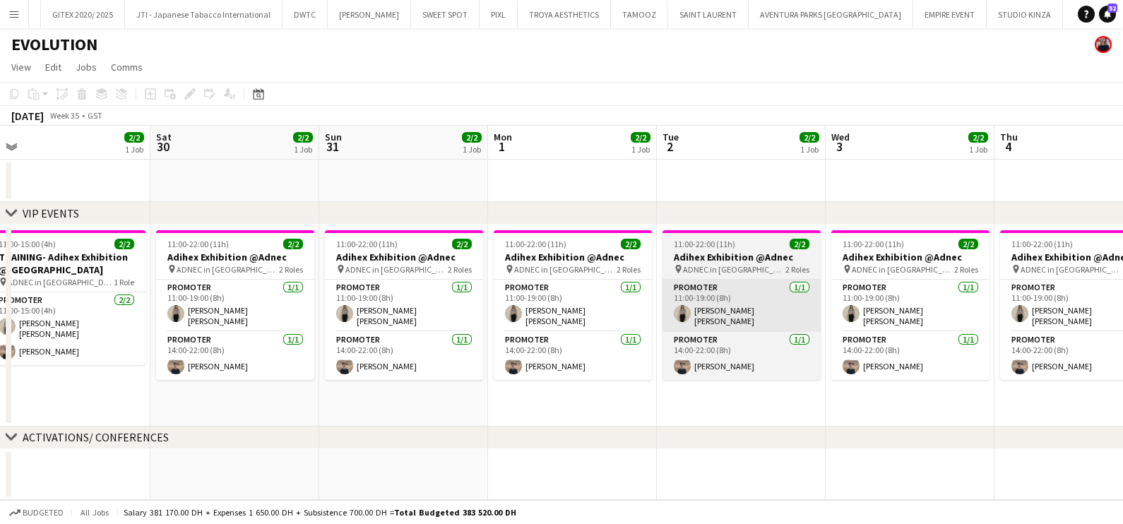
scroll to position [0, 557]
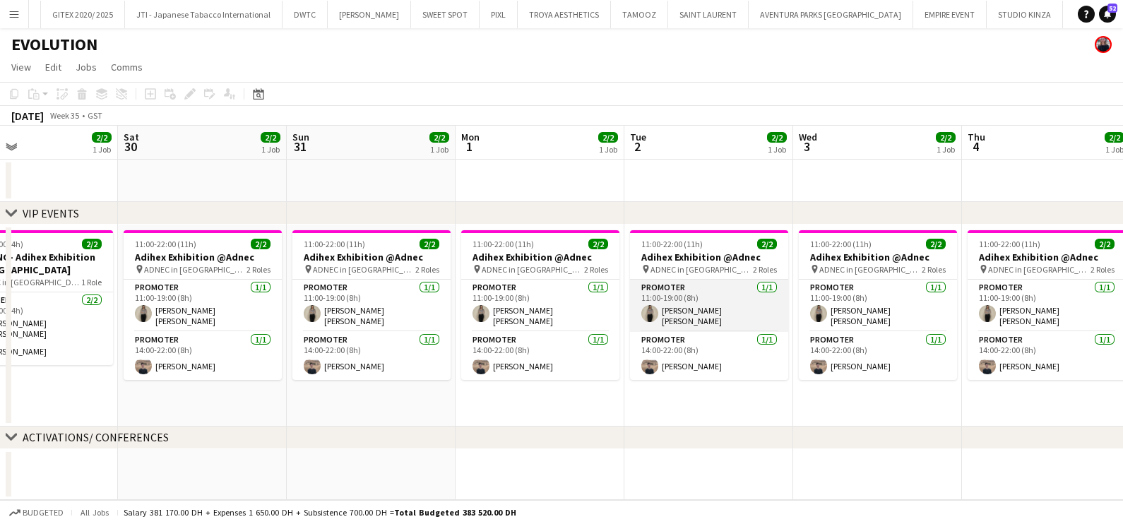
click at [717, 305] on app-card-role "Promoter [DATE] 11:00-19:00 (8h) [PERSON_NAME] [PERSON_NAME]" at bounding box center [709, 306] width 158 height 52
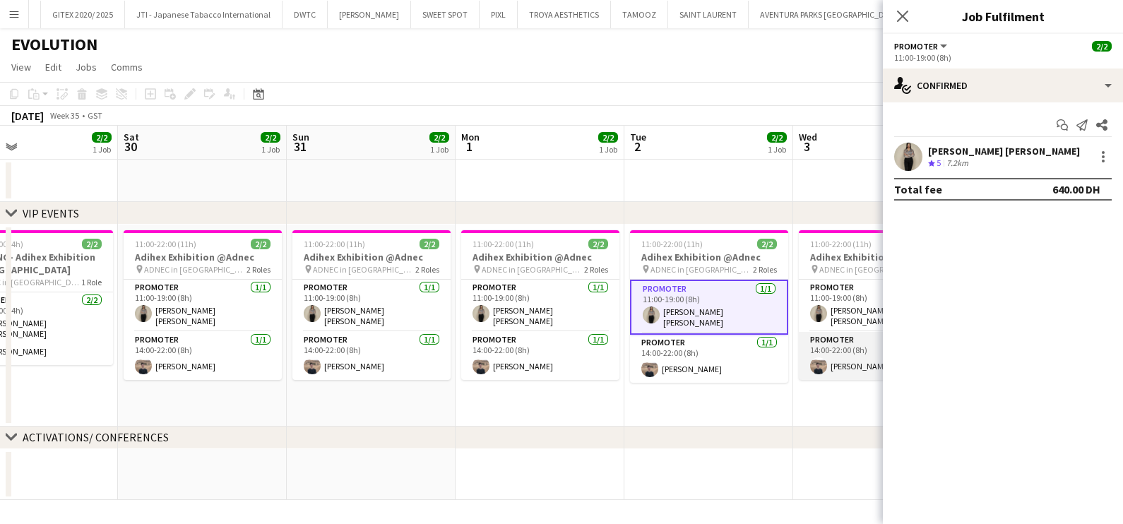
click at [854, 353] on app-card-role "Promoter [DATE] 14:00-22:00 (8h) [PERSON_NAME]" at bounding box center [878, 356] width 158 height 48
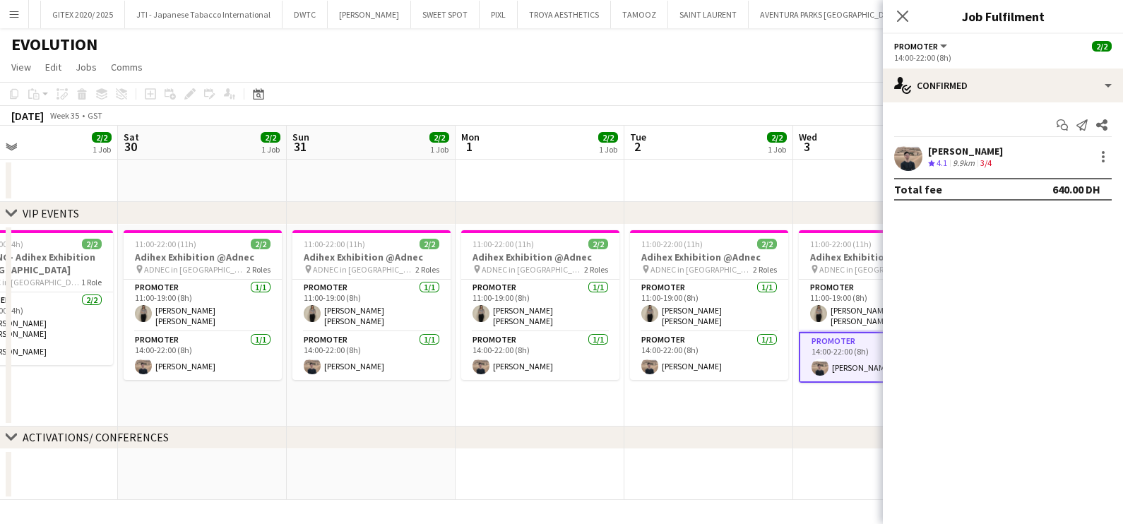
click at [798, 382] on app-date-cell "11:00-22:00 (11h) 2/2 Adihex Exhibition @Adnec pin ADNEC in [GEOGRAPHIC_DATA] 2…" at bounding box center [877, 326] width 169 height 202
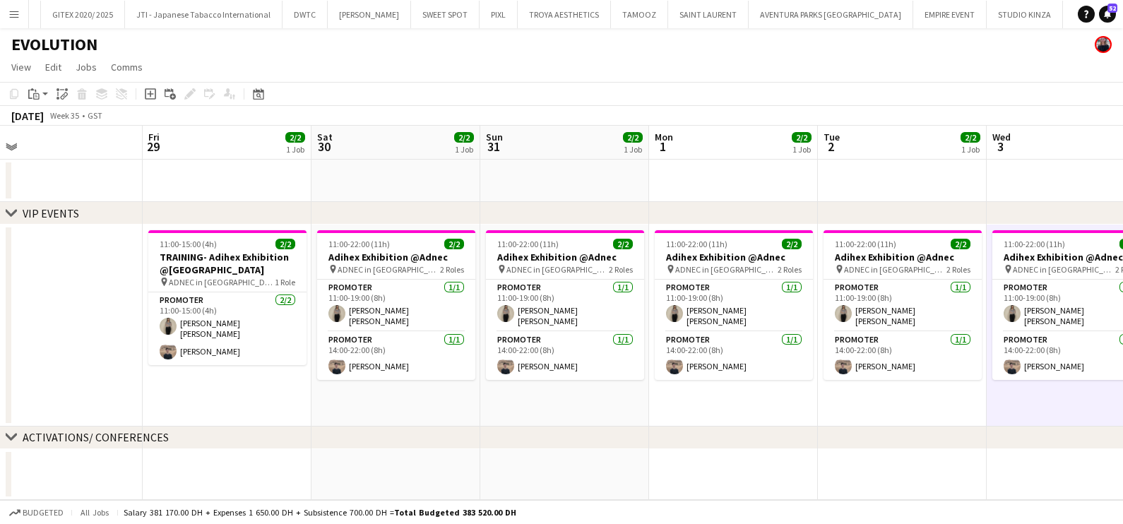
drag, startPoint x: 385, startPoint y: 405, endPoint x: 533, endPoint y: 391, distance: 149.0
click at [559, 403] on app-calendar-viewport "Mon 25 Tue 26 Wed 27 Thu 28 Fri 29 2/2 1 Job Sat 30 2/2 1 Job Sun 31 2/2 1 Job …" at bounding box center [561, 313] width 1123 height 374
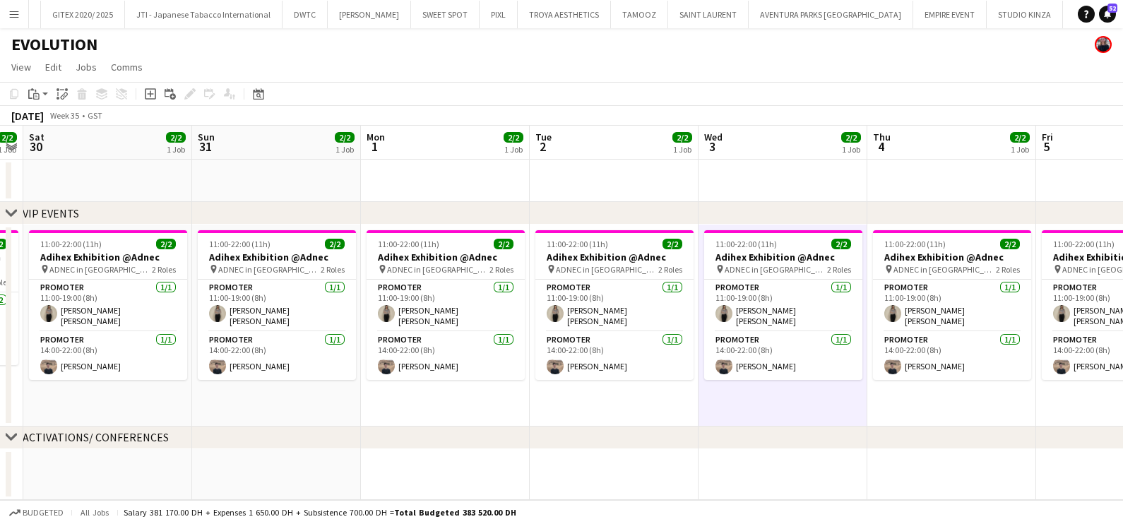
scroll to position [0, 618]
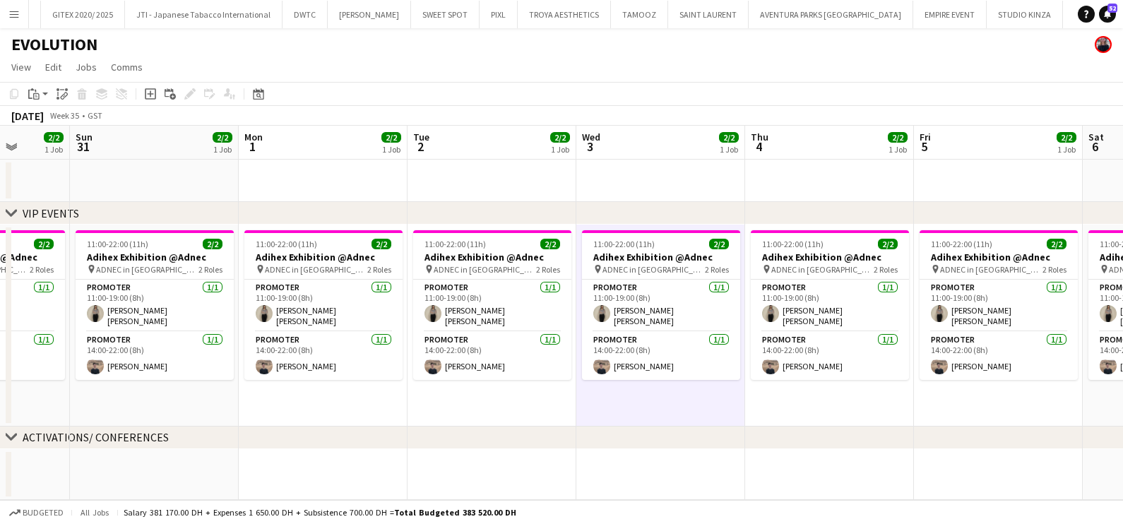
drag, startPoint x: 581, startPoint y: 329, endPoint x: 178, endPoint y: 337, distance: 402.8
click at [179, 337] on app-calendar-viewport "Wed 27 Thu 28 Fri 29 2/2 1 Job Sat 30 2/2 1 Job Sun 31 2/2 1 Job Mon 1 2/2 1 Jo…" at bounding box center [561, 313] width 1123 height 374
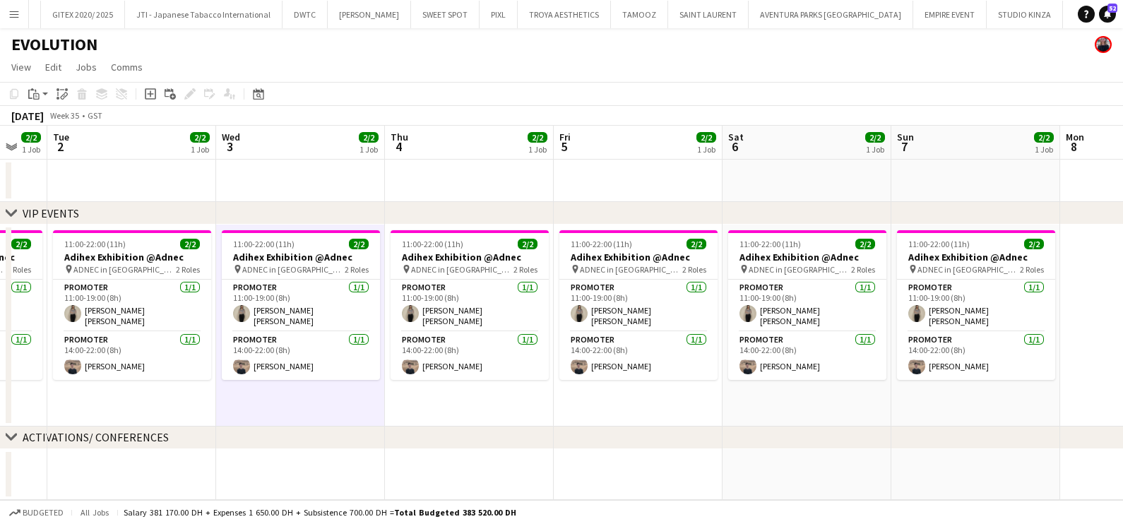
drag, startPoint x: 610, startPoint y: 322, endPoint x: 223, endPoint y: 333, distance: 388.0
click at [223, 333] on app-calendar-viewport "Sat 30 2/2 1 Job Sun 31 2/2 1 Job Mon 1 2/2 1 Job Tue 2 2/2 1 Job Wed 3 2/2 1 J…" at bounding box center [561, 313] width 1123 height 374
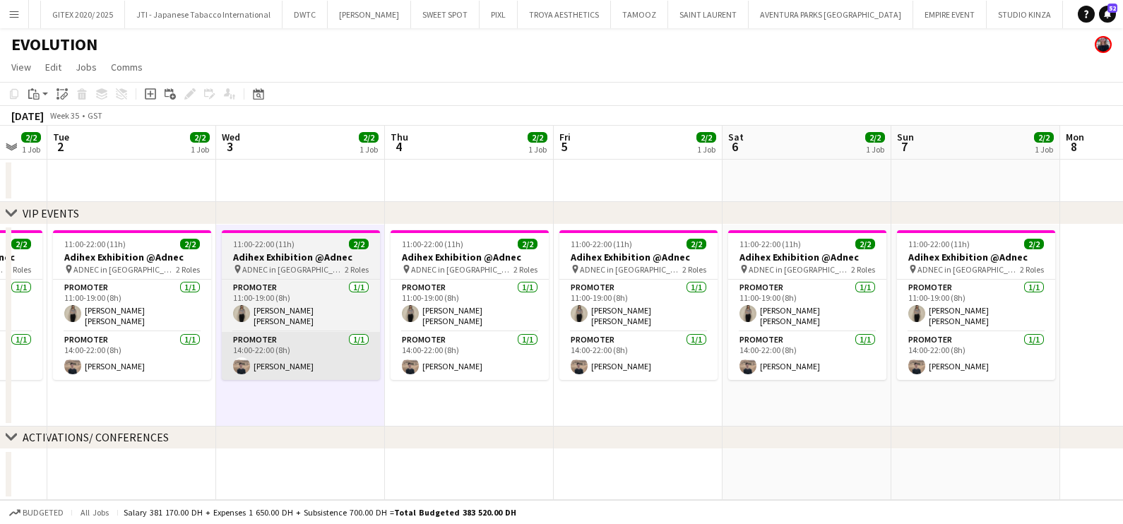
scroll to position [0, 498]
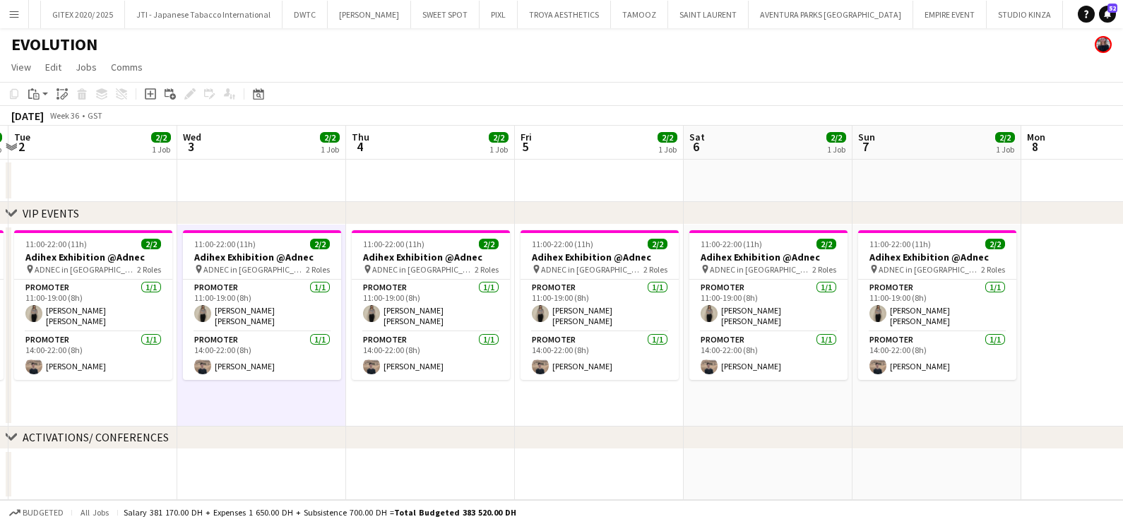
click at [653, 401] on app-date-cell "11:00-22:00 (11h) 2/2 Adihex Exhibition @Adnec pin ADNEC in [GEOGRAPHIC_DATA] 2…" at bounding box center [599, 326] width 169 height 202
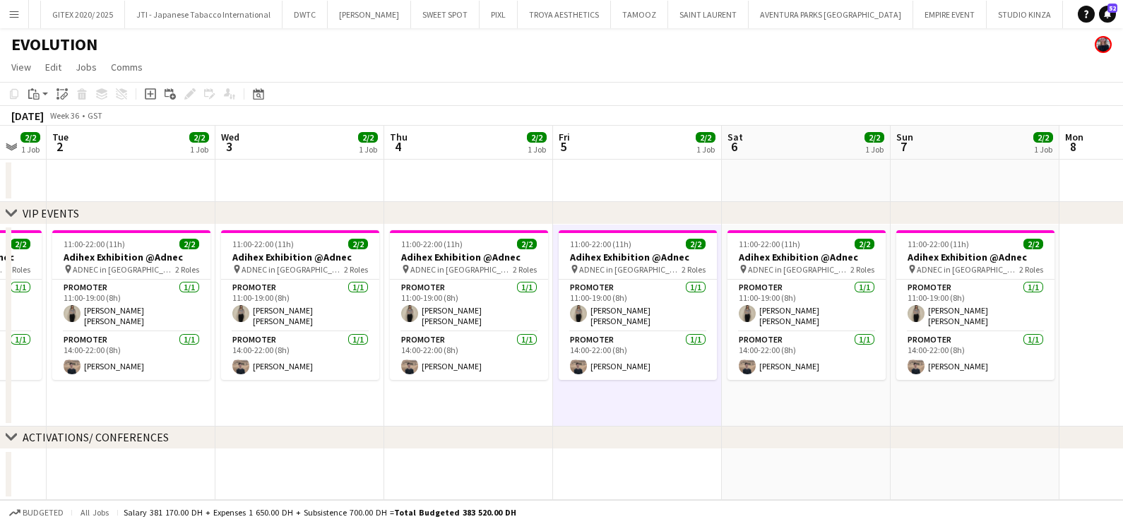
drag, startPoint x: 774, startPoint y: 372, endPoint x: 812, endPoint y: 319, distance: 65.5
click at [812, 319] on app-calendar-viewport "Sat 30 2/2 1 Job Sun 31 2/2 1 Job Mon 1 2/2 1 Job Tue 2 2/2 1 Job Wed 3 2/2 1 J…" at bounding box center [561, 313] width 1123 height 374
